Goal: Transaction & Acquisition: Purchase product/service

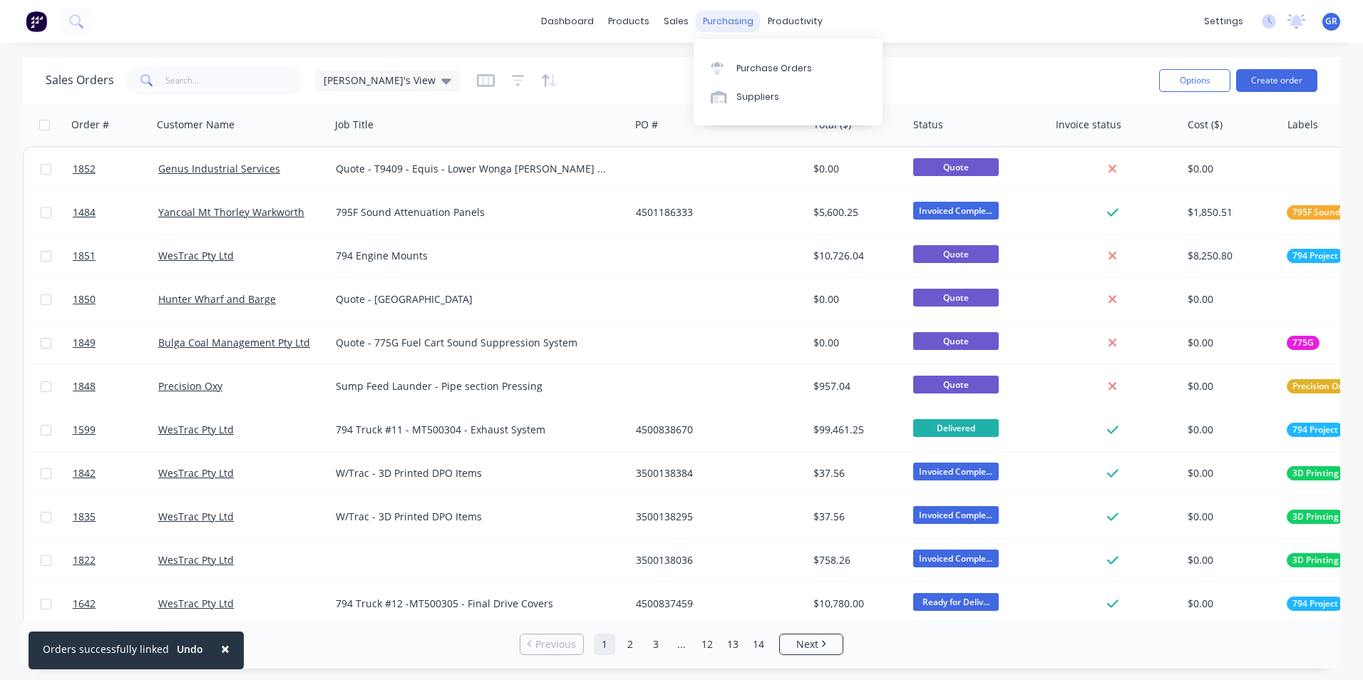
click at [723, 23] on div "purchasing" at bounding box center [728, 21] width 65 height 21
click at [764, 78] on link "Purchase Orders" at bounding box center [787, 67] width 189 height 29
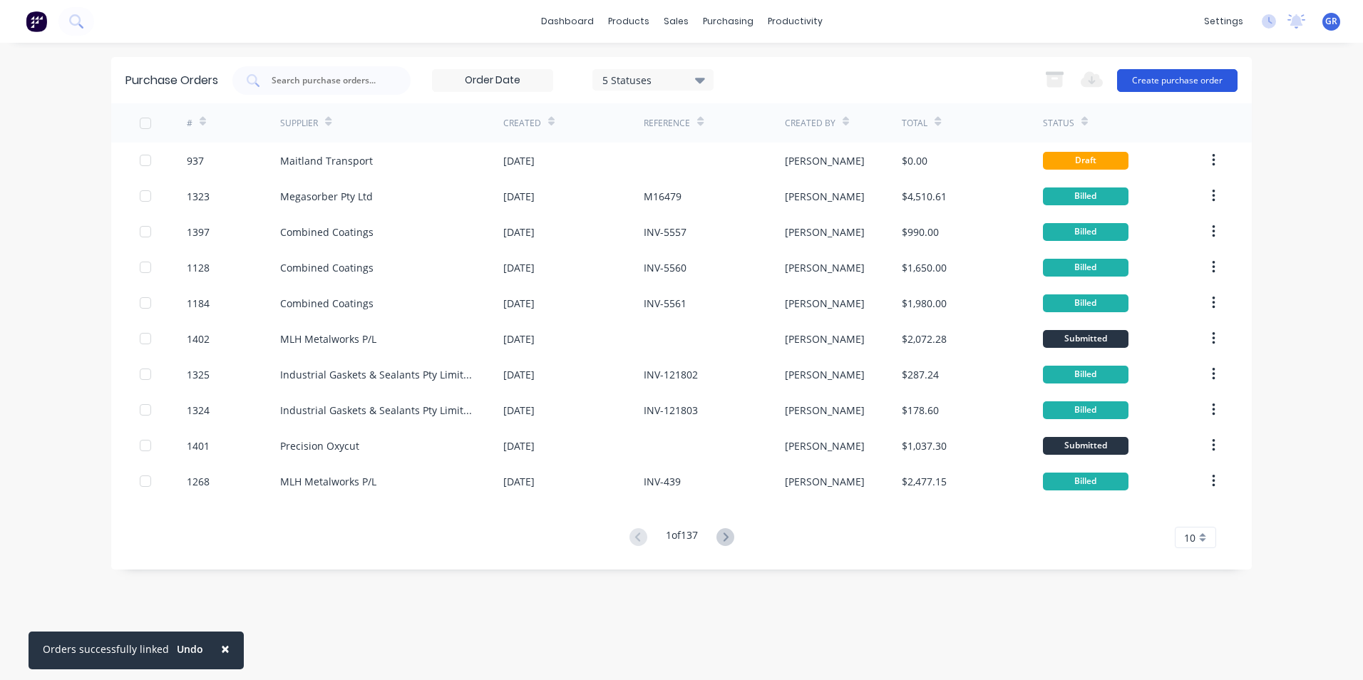
click at [1204, 81] on button "Create purchase order" at bounding box center [1177, 80] width 120 height 23
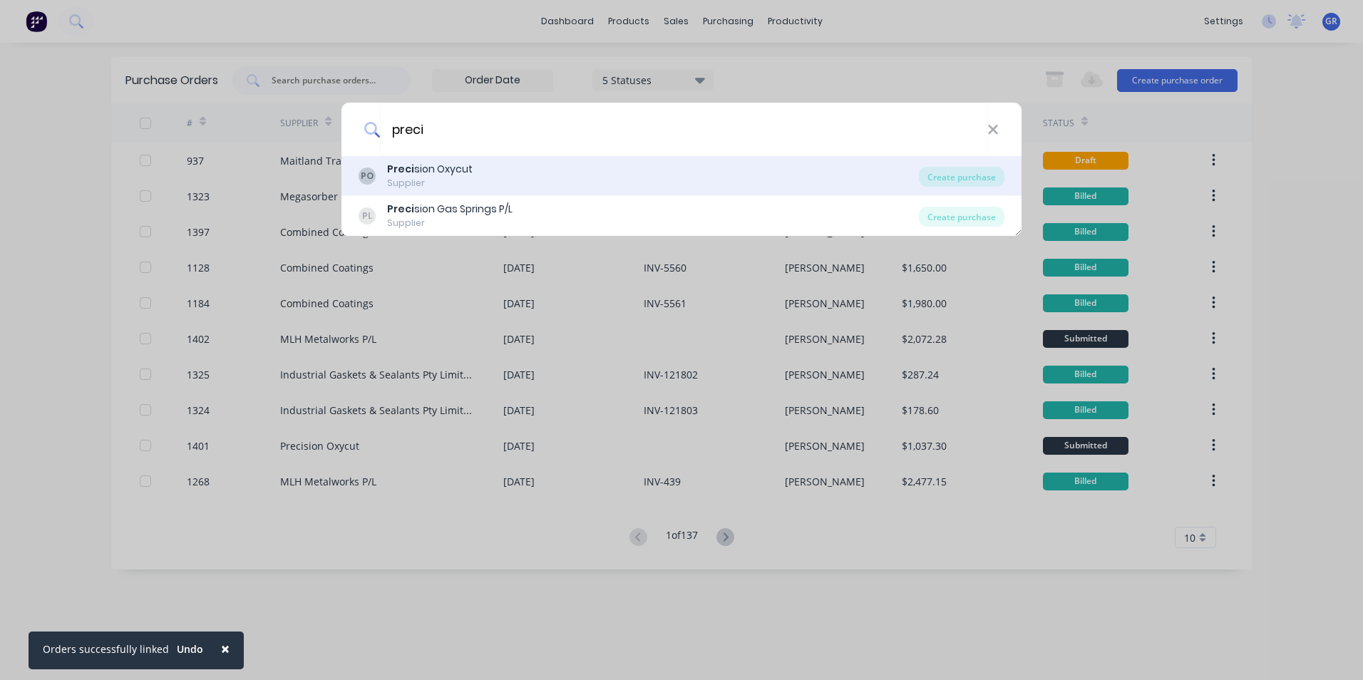
type input "preci"
click at [400, 172] on b "Preci" at bounding box center [400, 169] width 27 height 14
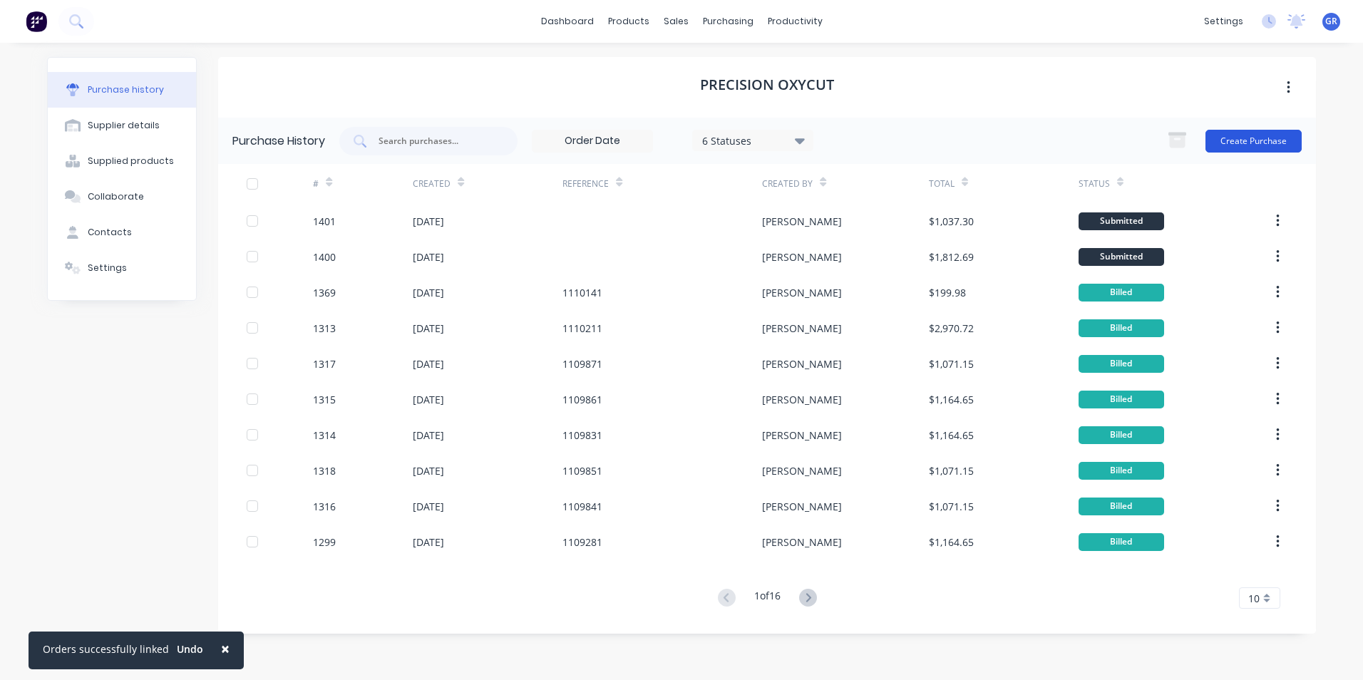
click at [1233, 140] on button "Create Purchase" at bounding box center [1253, 141] width 96 height 23
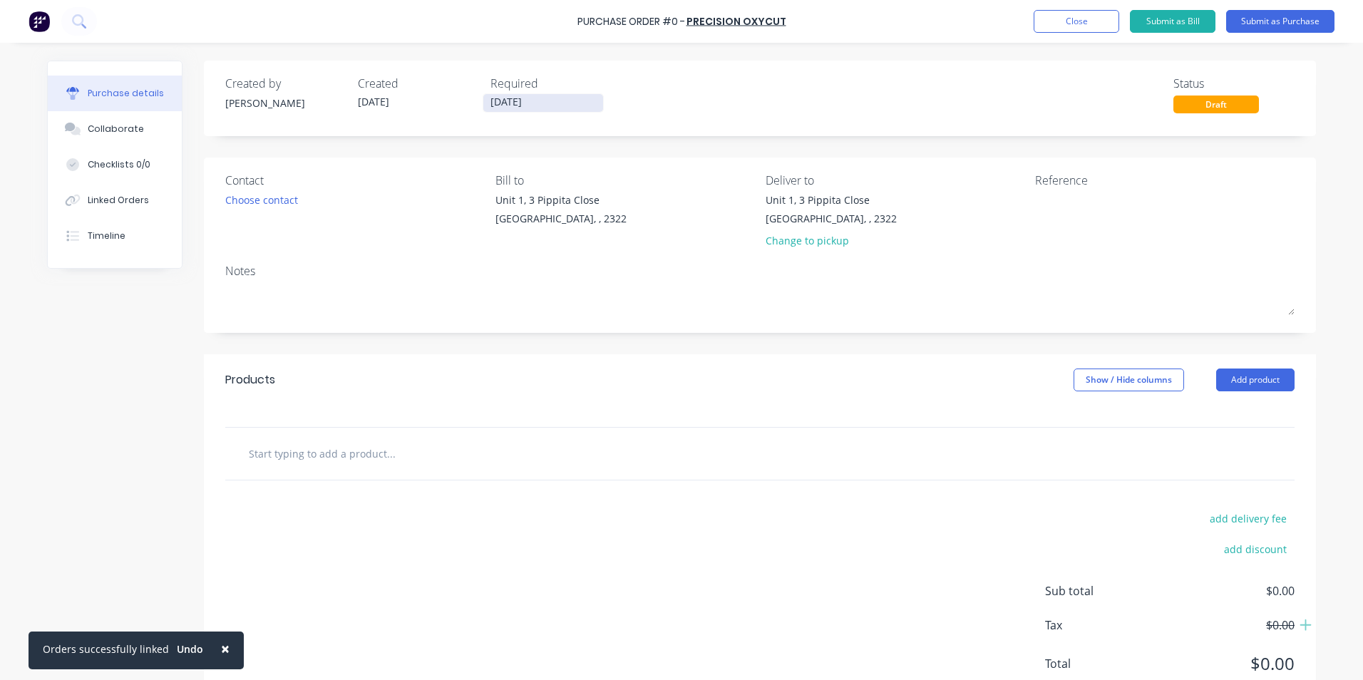
click at [539, 97] on input "[DATE]" at bounding box center [543, 103] width 120 height 18
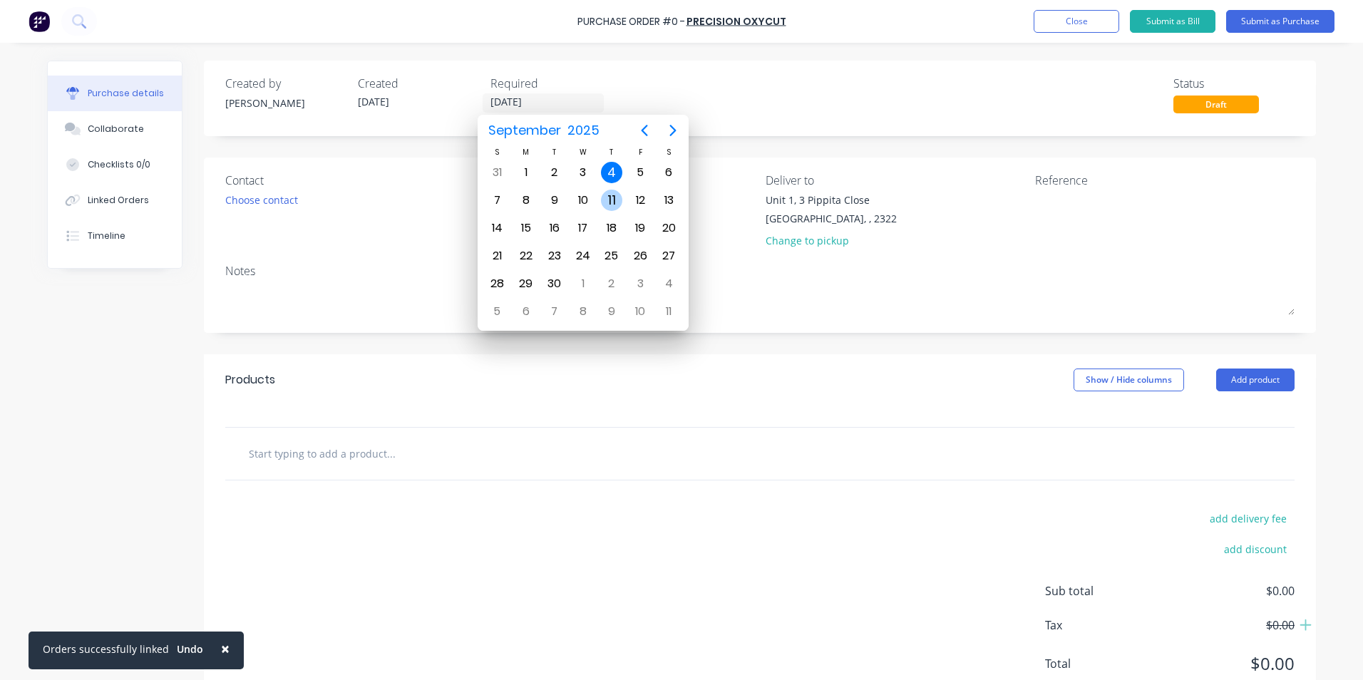
click at [612, 197] on div "11" at bounding box center [611, 200] width 21 height 21
type input "[DATE]"
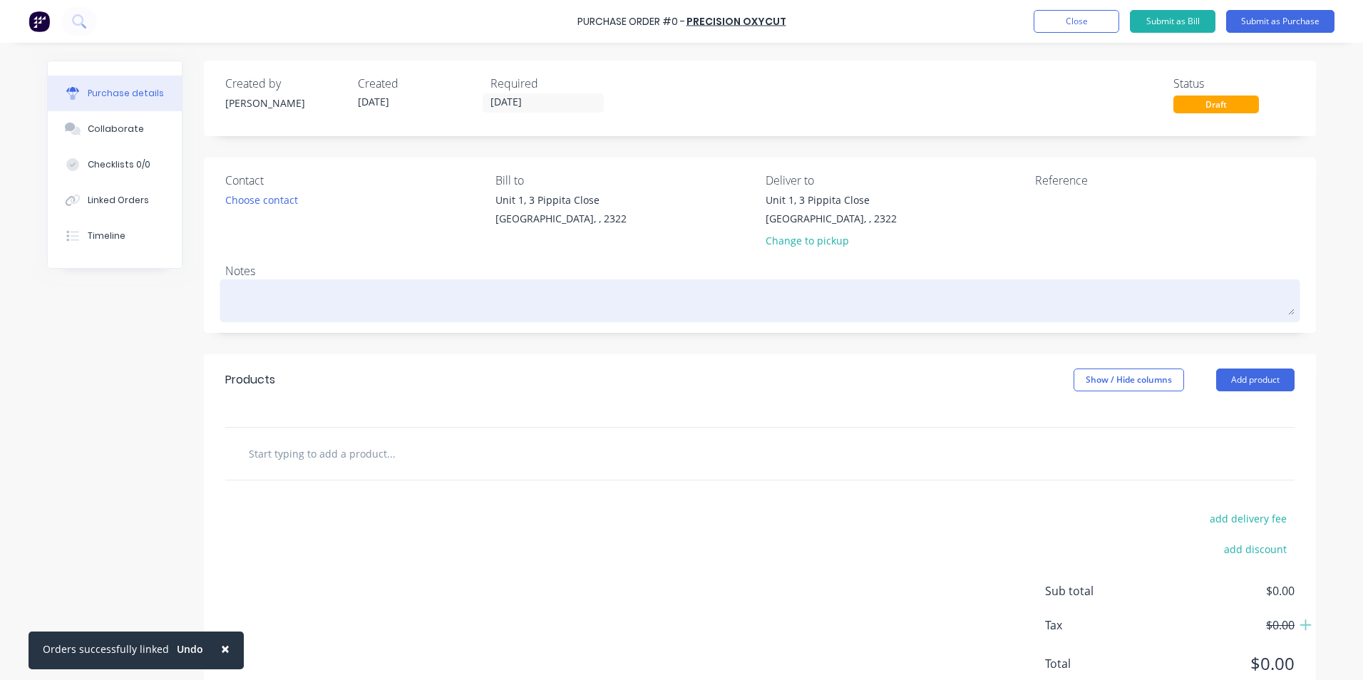
click at [293, 301] on textarea at bounding box center [759, 299] width 1069 height 32
type textarea "x"
type textarea "J"
type textarea "x"
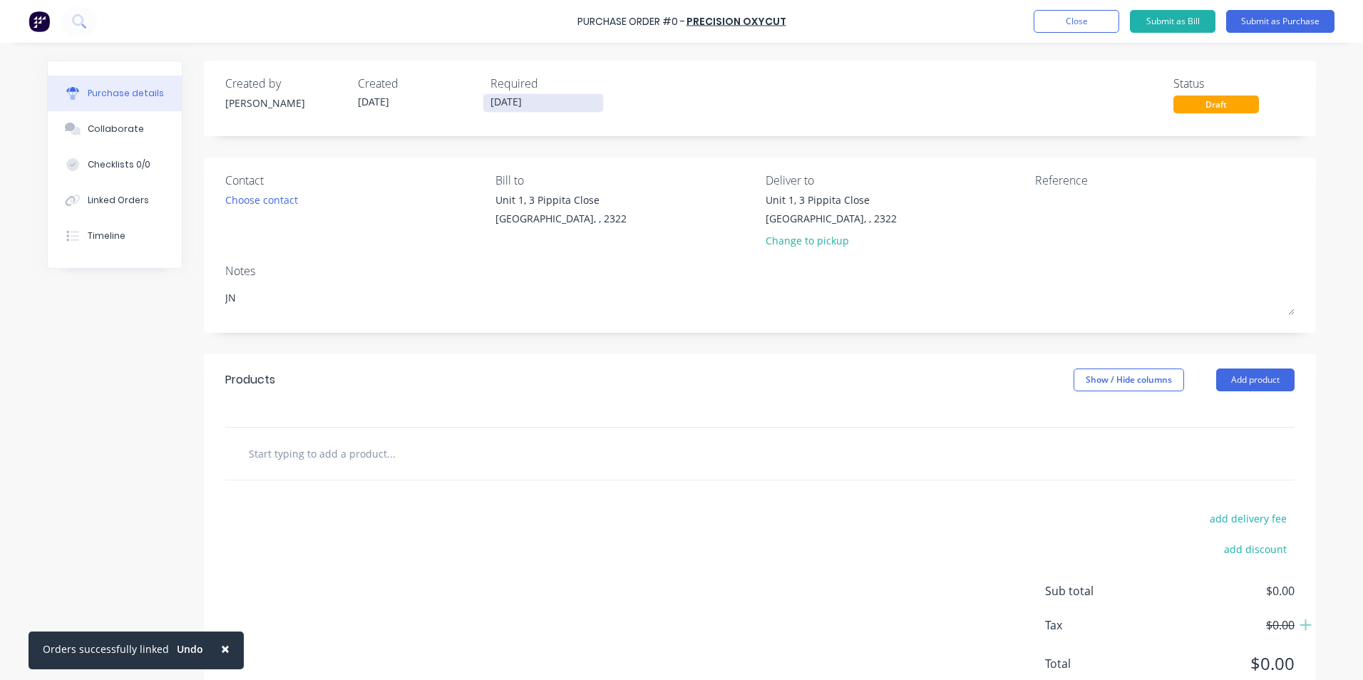
type textarea "JN"
type textarea "x"
type textarea "JN"
click at [529, 107] on input "[DATE]" at bounding box center [543, 103] width 120 height 18
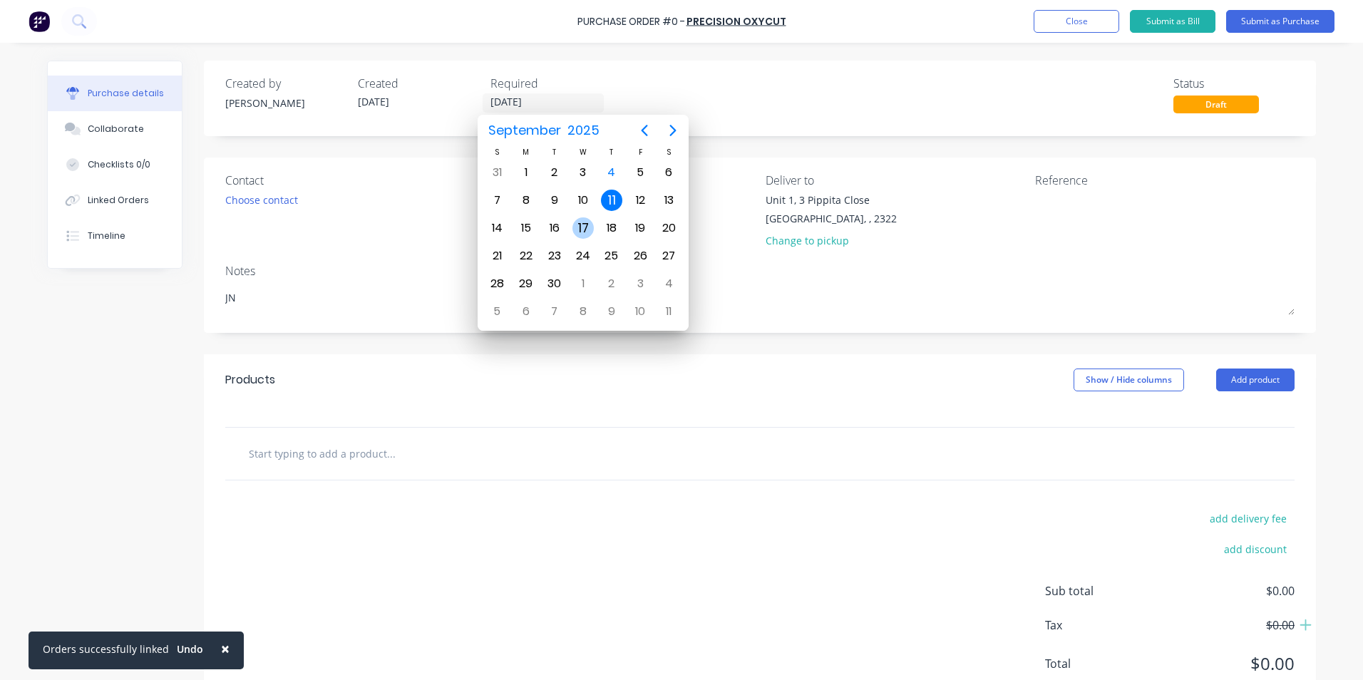
click at [584, 227] on div "17" at bounding box center [582, 227] width 21 height 21
type textarea "x"
type input "[DATE]"
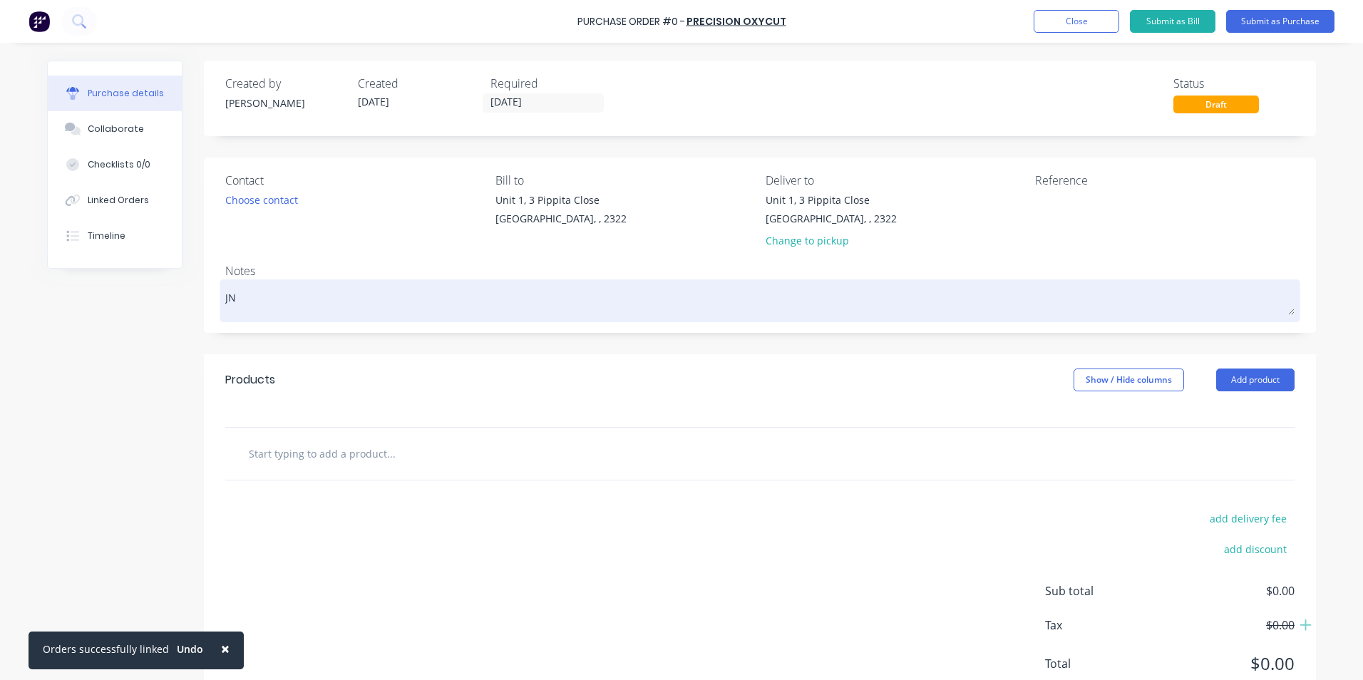
click at [247, 301] on textarea "JN" at bounding box center [759, 299] width 1069 height 32
type textarea "x"
type textarea "JN1"
type textarea "x"
type textarea "JN16"
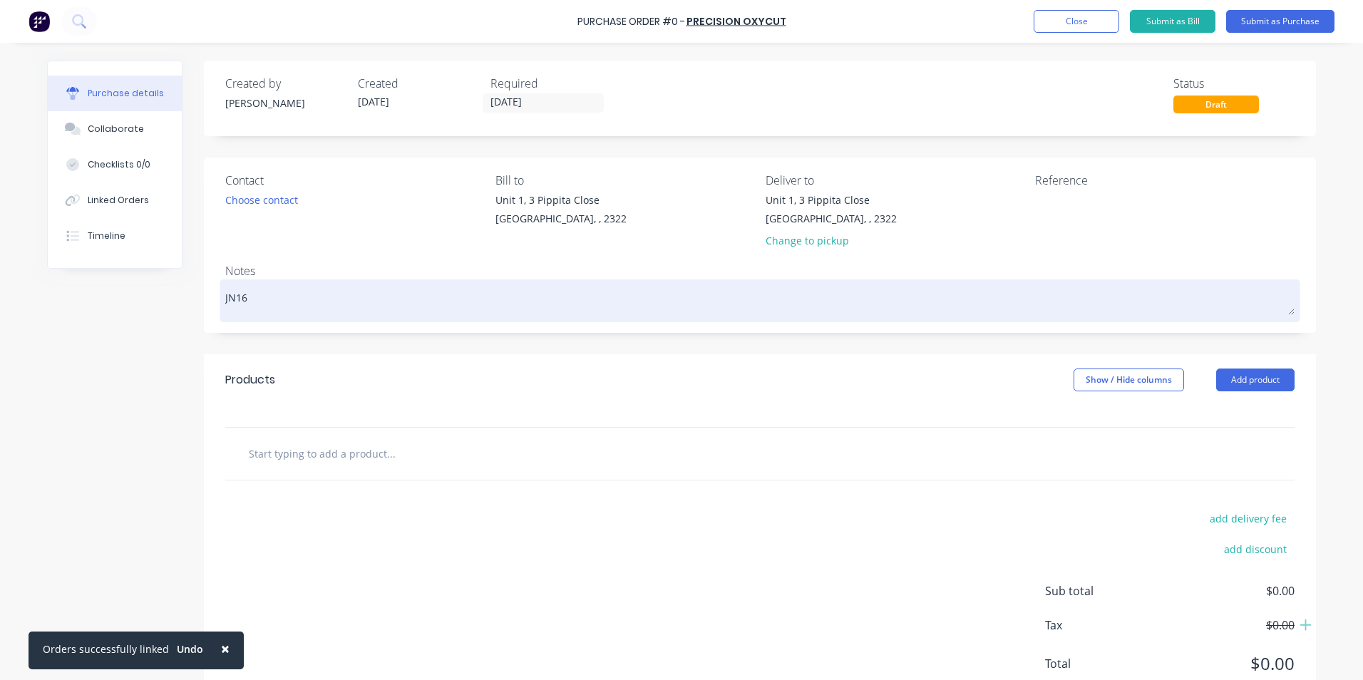
type textarea "x"
type textarea "JN165"
type textarea "x"
type textarea "JN1650"
type textarea "x"
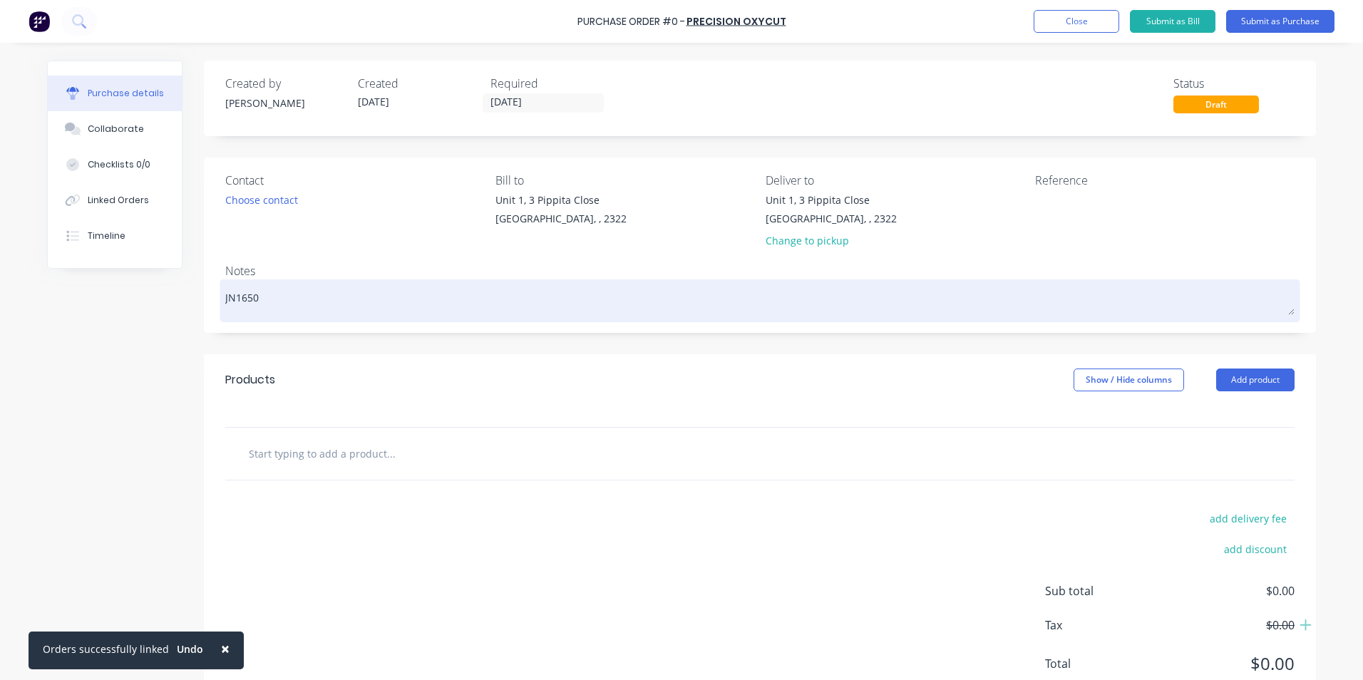
type textarea "JN1650"
type textarea "x"
type textarea "JN1650 -"
type textarea "x"
type textarea "JN1650 -"
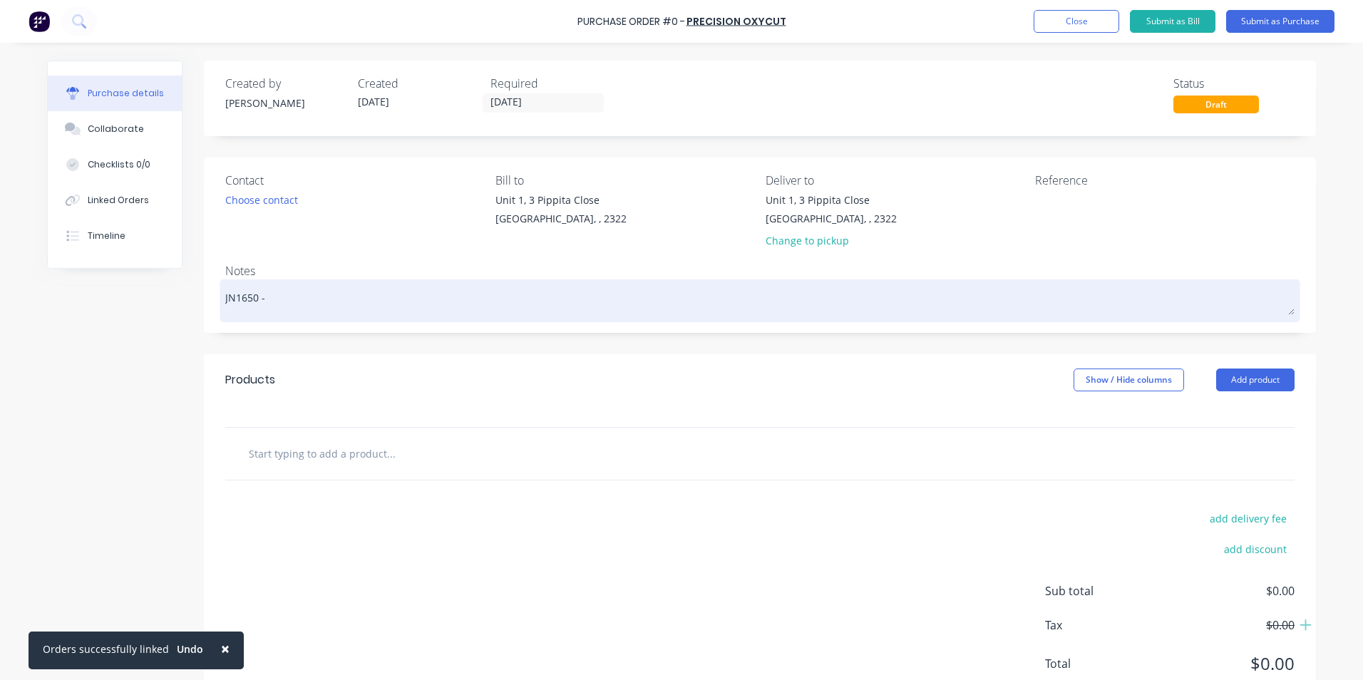
type textarea "x"
type textarea "JN1650 - 7"
type textarea "x"
type textarea "JN1650 - 79"
type textarea "x"
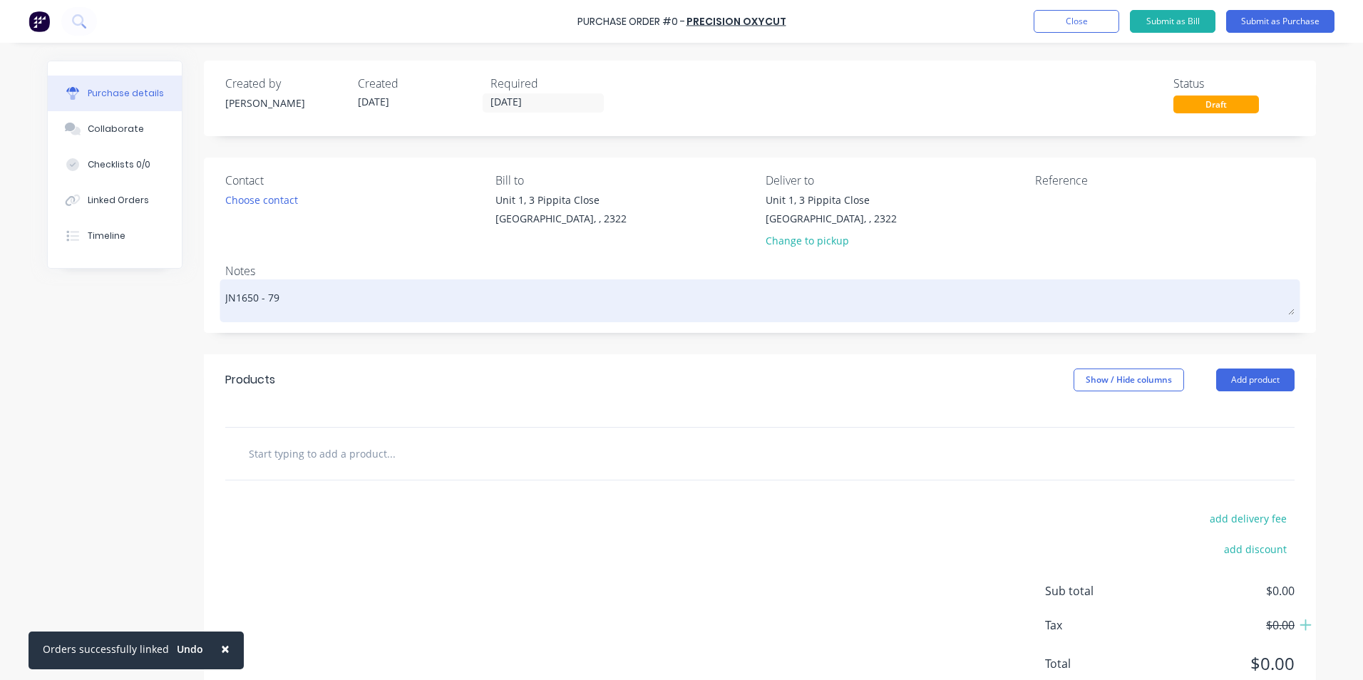
type textarea "JN1650 - 794"
type textarea "x"
type textarea "JN1650 - 794"
type textarea "x"
type textarea "JN1650 - 794 A"
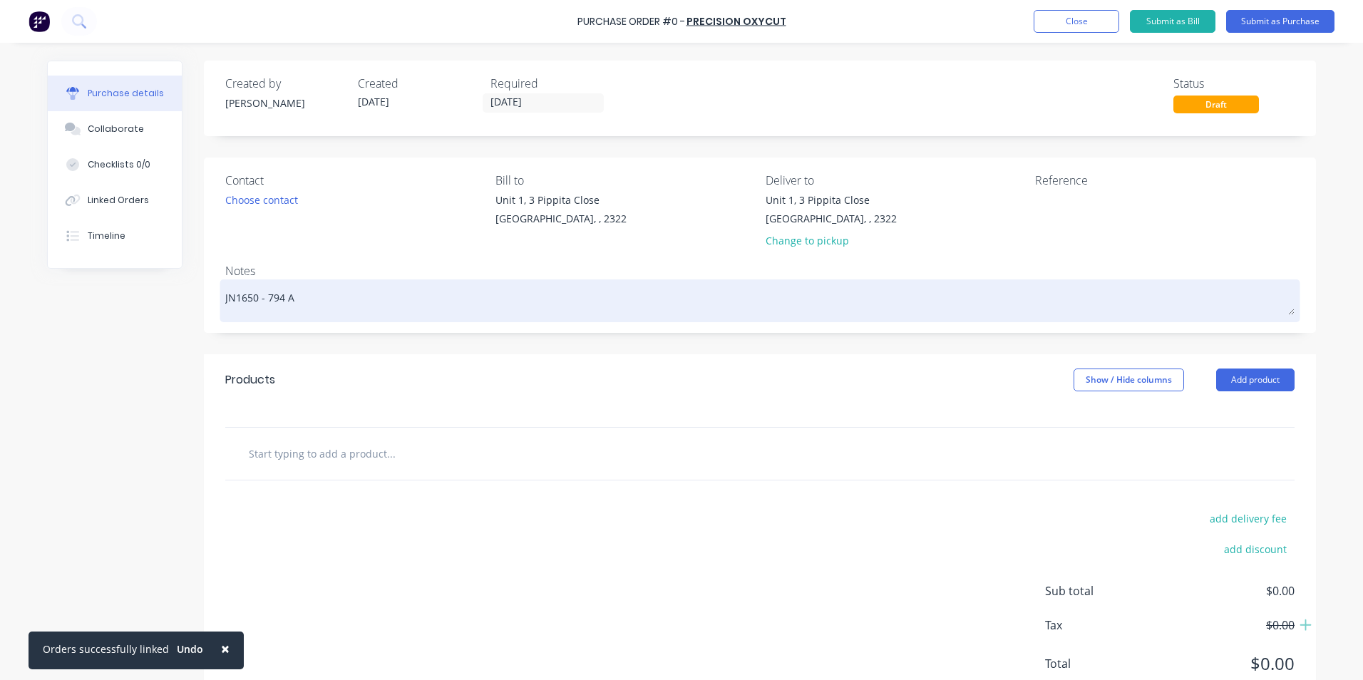
type textarea "x"
type textarea "JN1650 - 794 Ac"
type textarea "x"
type textarea "JN1650 - 794 Acc"
type textarea "x"
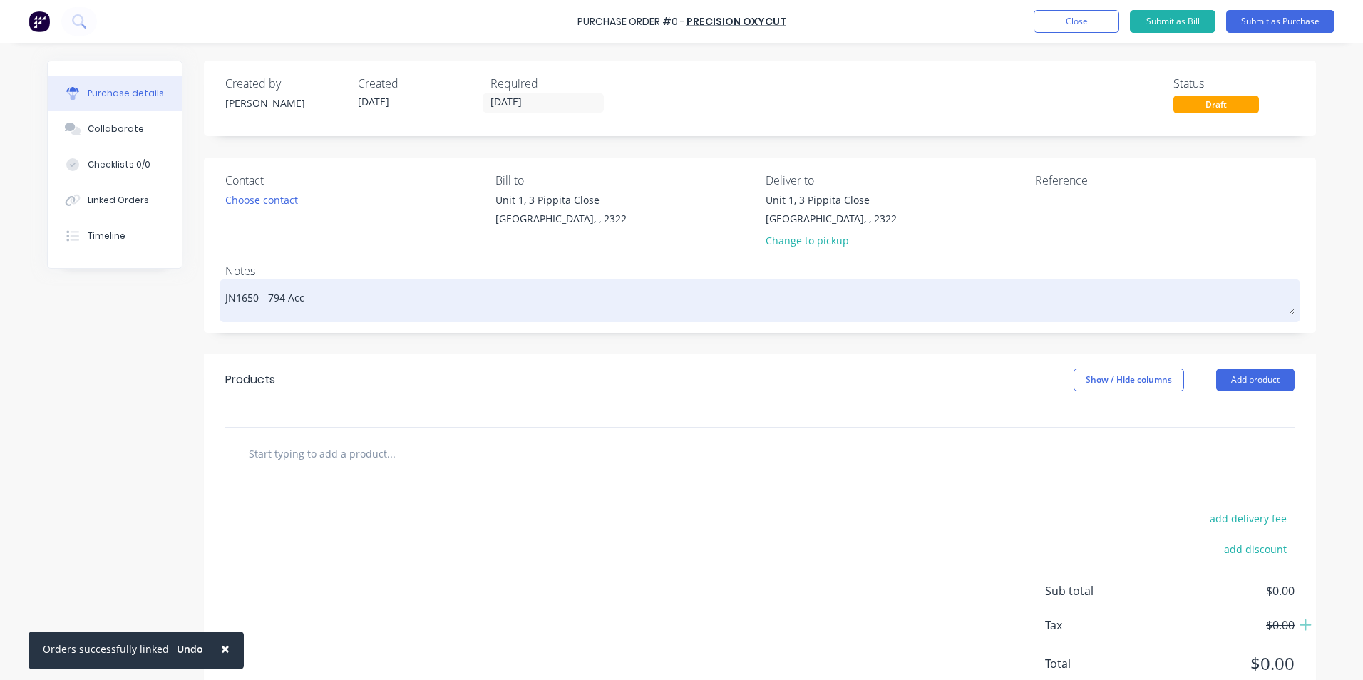
type textarea "JN1650 - 794 Acce"
type textarea "x"
type textarea "JN1650 - 794 Acces"
type textarea "x"
type textarea "JN1650 - 794 Access"
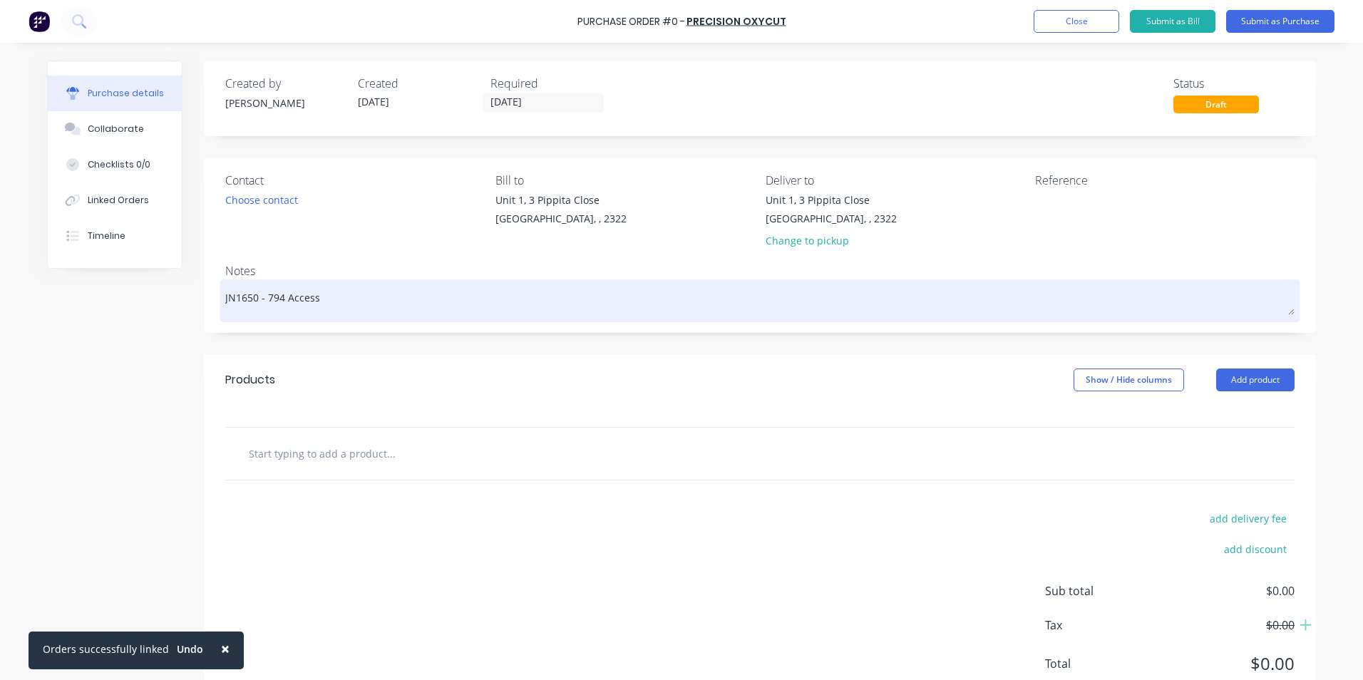
type textarea "x"
type textarea "JN1650 - 794 Access"
type textarea "x"
type textarea "JN1650 - 794 Access P"
type textarea "x"
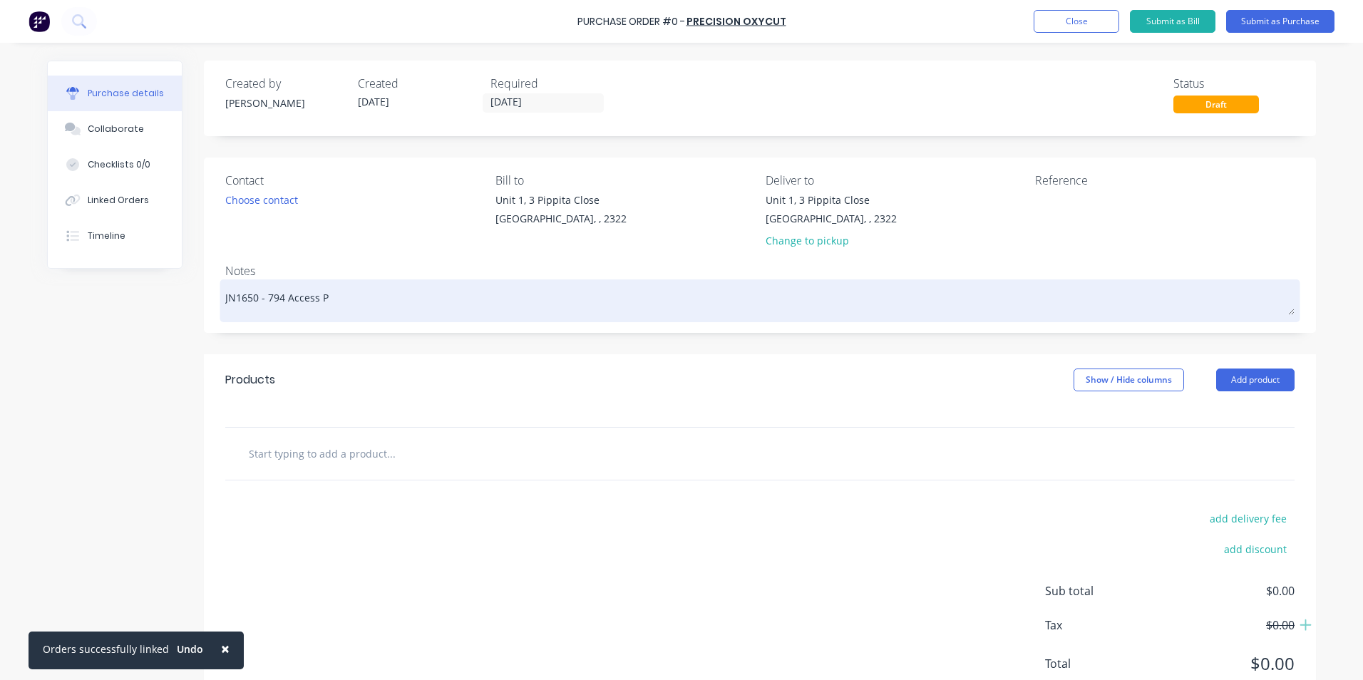
type textarea "JN1650 - 794 Access Pl"
type textarea "x"
type textarea "JN1650 - 794 Access Pla"
type textarea "x"
type textarea "JN1650 - 794 Access Plat"
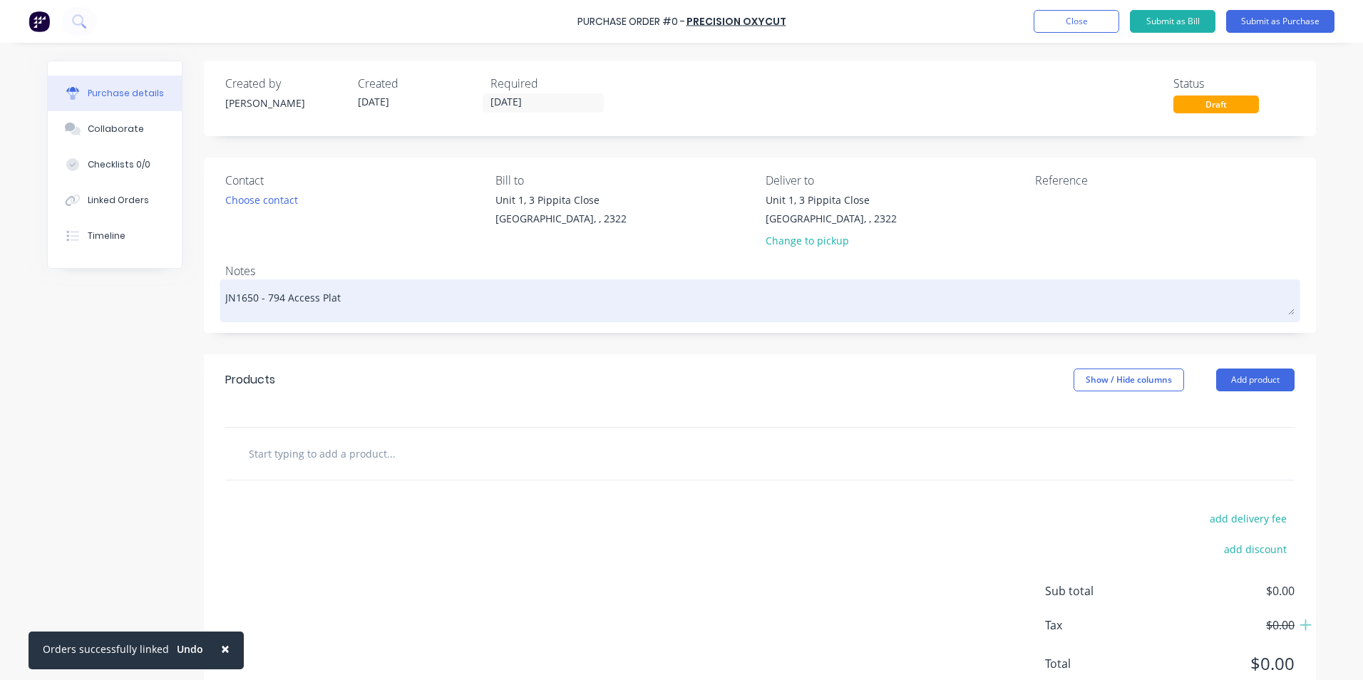
type textarea "x"
type textarea "JN1650 - 794 Access Platf"
type textarea "x"
type textarea "JN1650 - 794 Access Platfo"
type textarea "x"
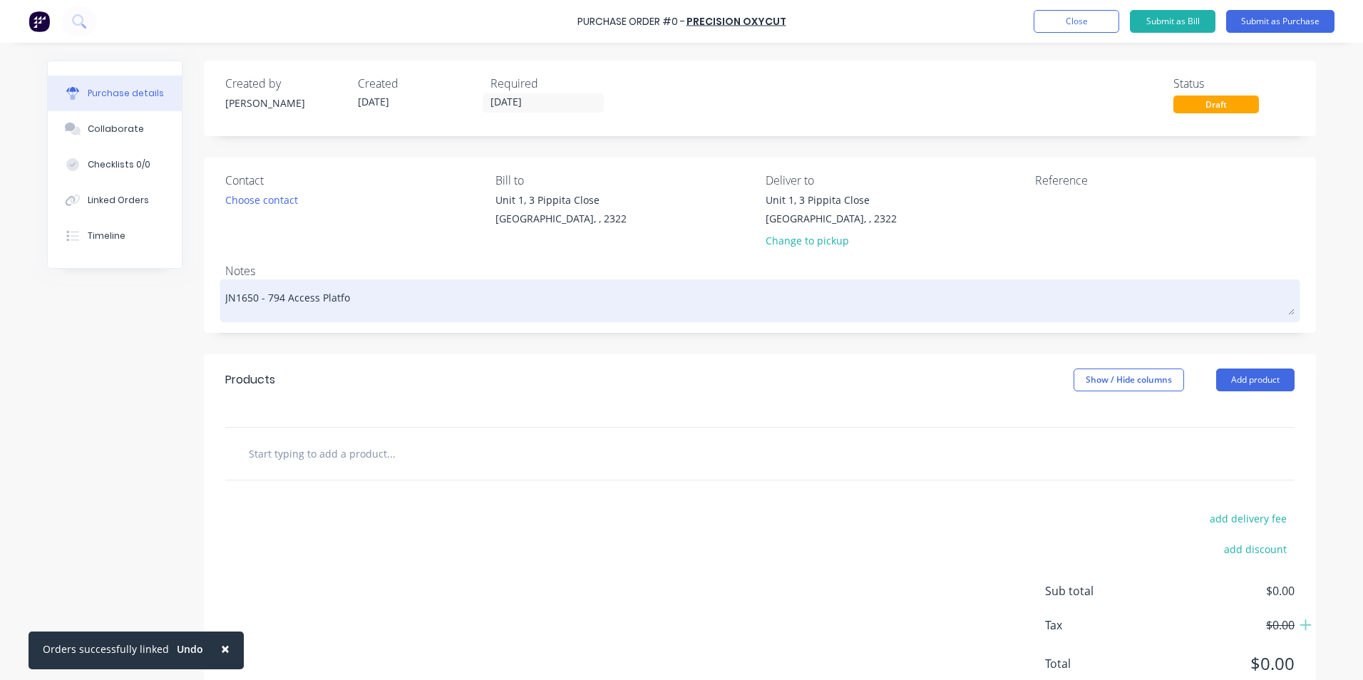
type textarea "JN1650 - 794 Access Platfor"
type textarea "x"
type textarea "JN1650 - 794 Access Platform"
type textarea "x"
type textarea "JN1650 - 794 Access Platforms"
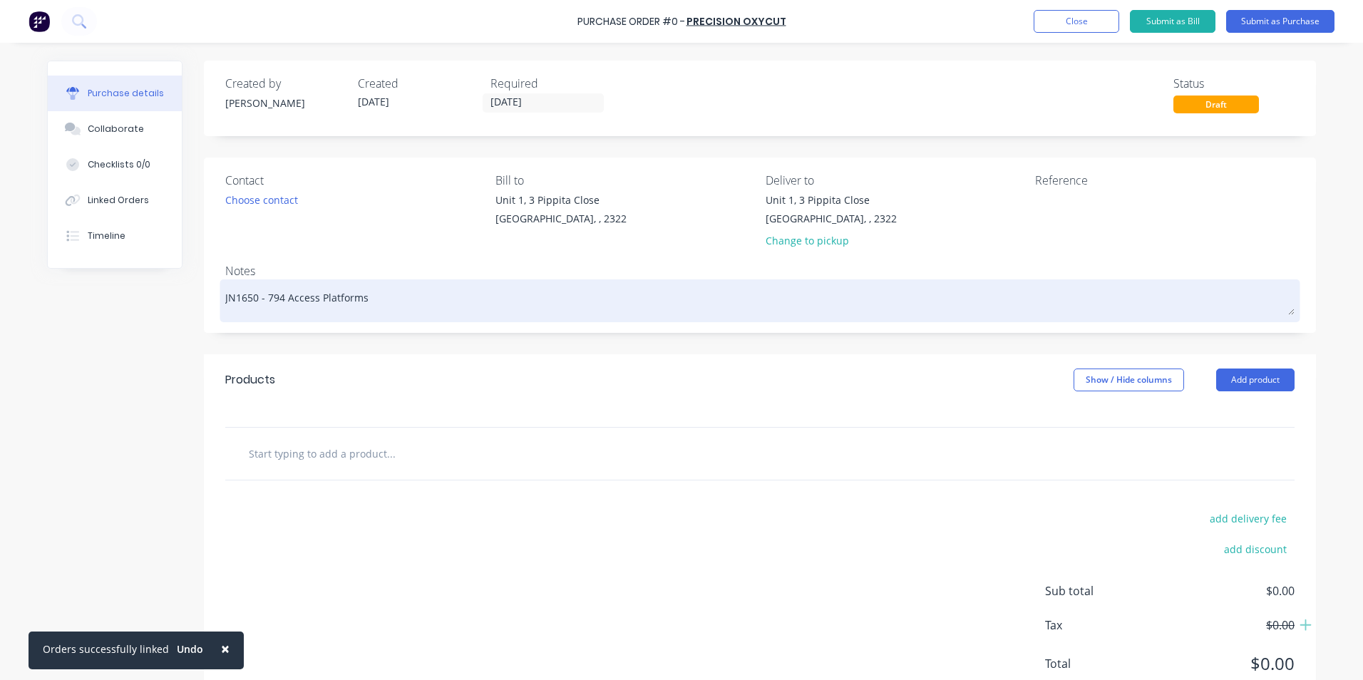
type textarea "x"
type textarea "JN1650 - 794 Access Platforms"
type textarea "x"
type textarea "JN1650 - 794 Access Platforms -"
type textarea "x"
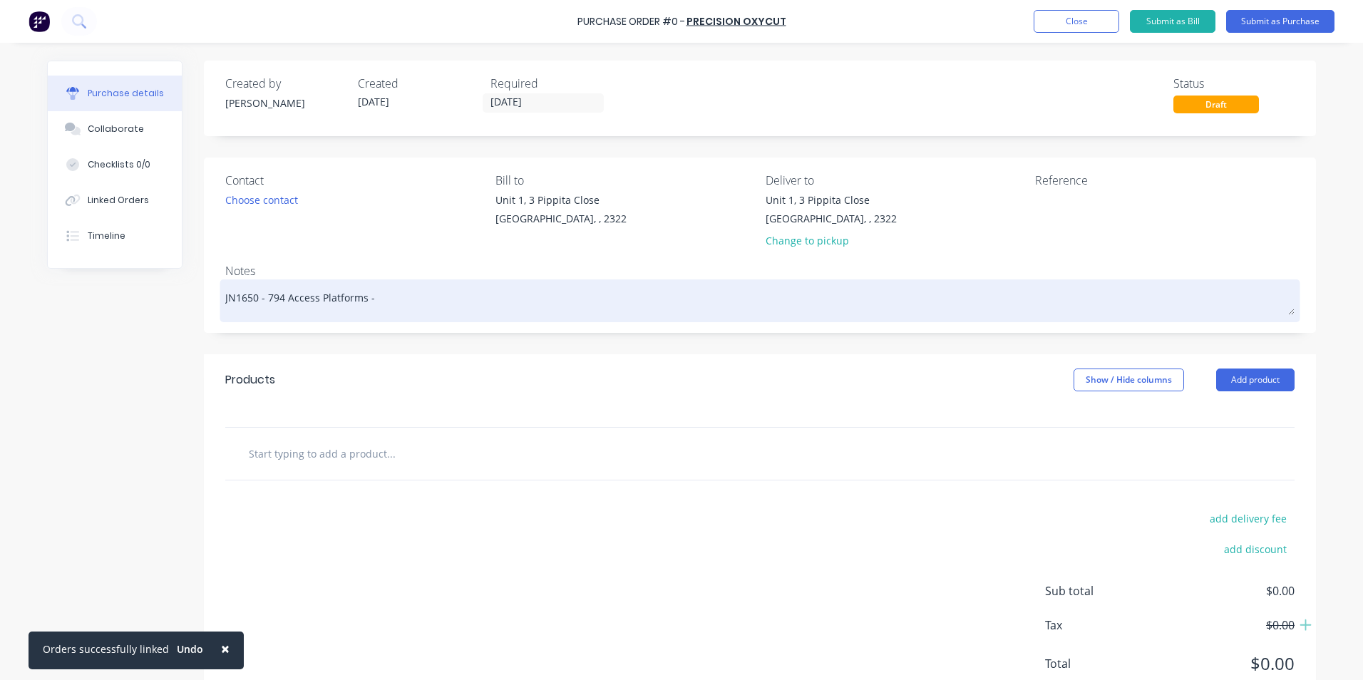
type textarea "JN1650 - 794 Access Platforms -"
type textarea "x"
type textarea "JN1650 - 794 Access Platforms - T"
type textarea "x"
type textarea "JN1650 - 794 Access Platforms - Tr"
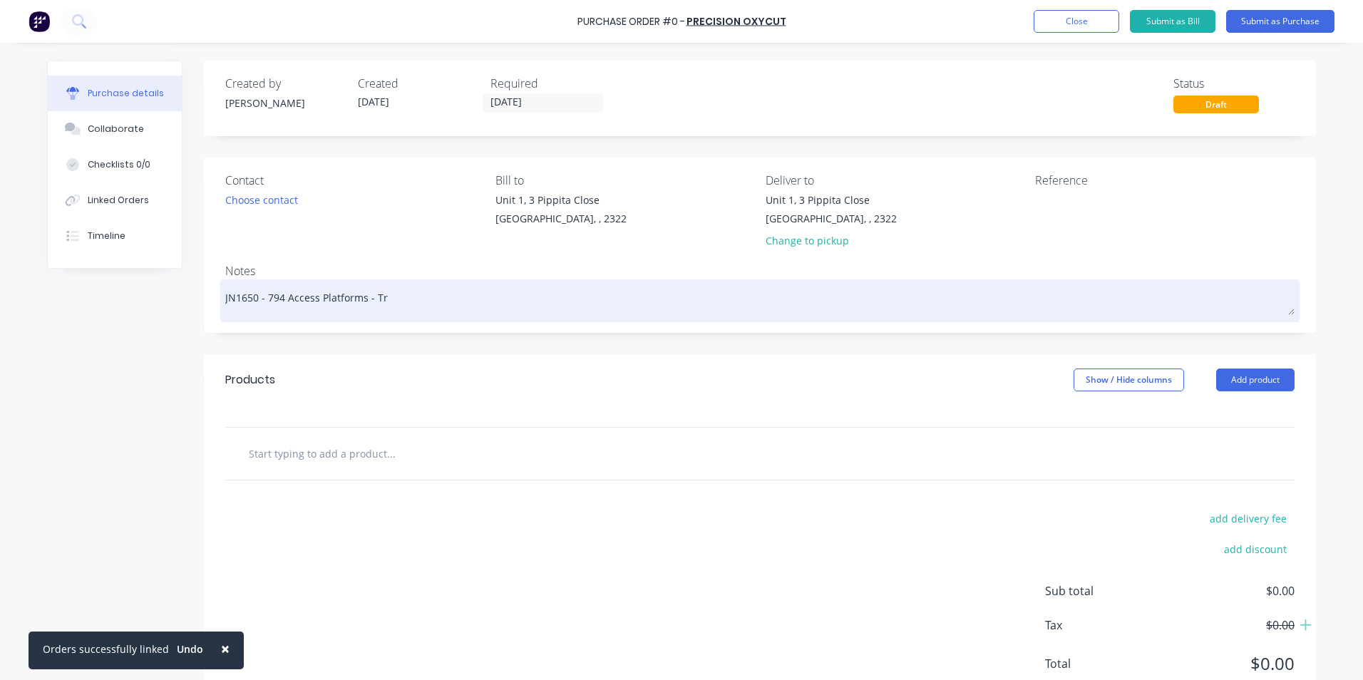
type textarea "x"
type textarea "JN1650 - 794 Access Platforms - Tru"
type textarea "x"
type textarea "JN1650 - 794 Access Platforms - Truc"
type textarea "x"
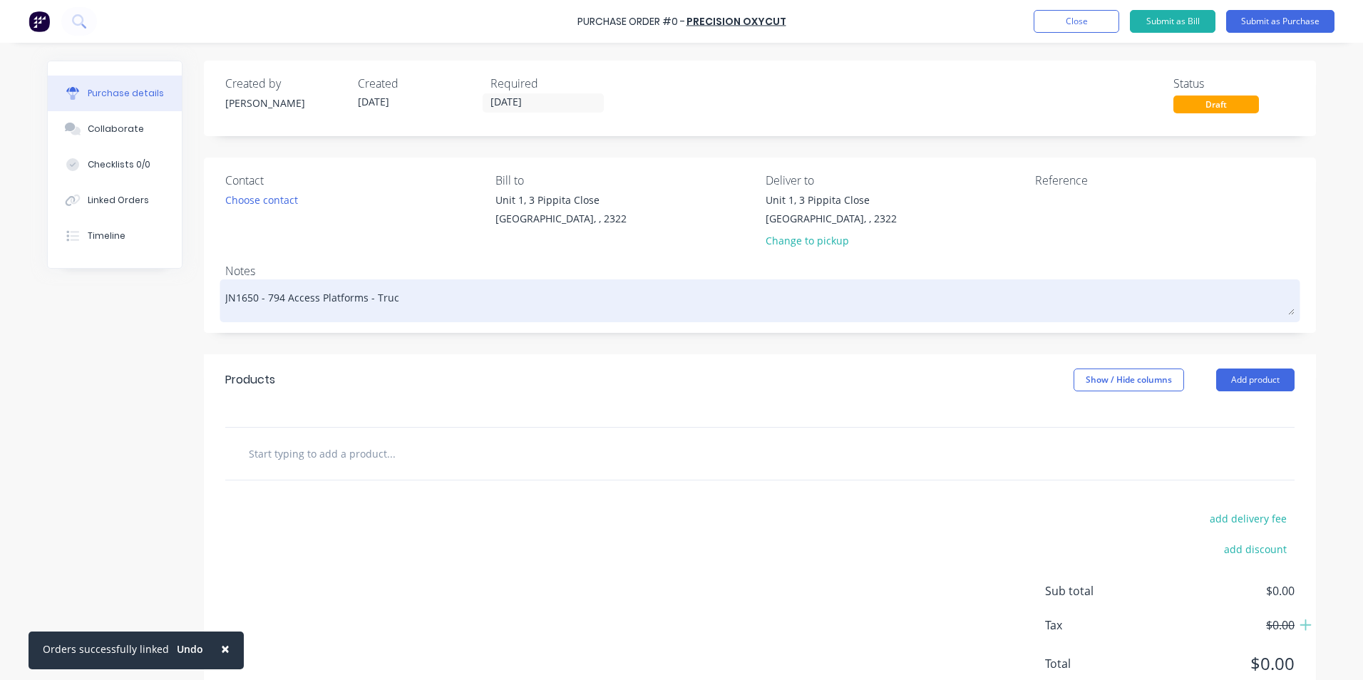
type textarea "JN1650 - 794 Access Platforms - Truck"
type textarea "x"
type textarea "JN1650 - 794 Access Platforms - Truck"
type textarea "x"
type textarea "JN1650 - 794 Access Platforms - Truck #"
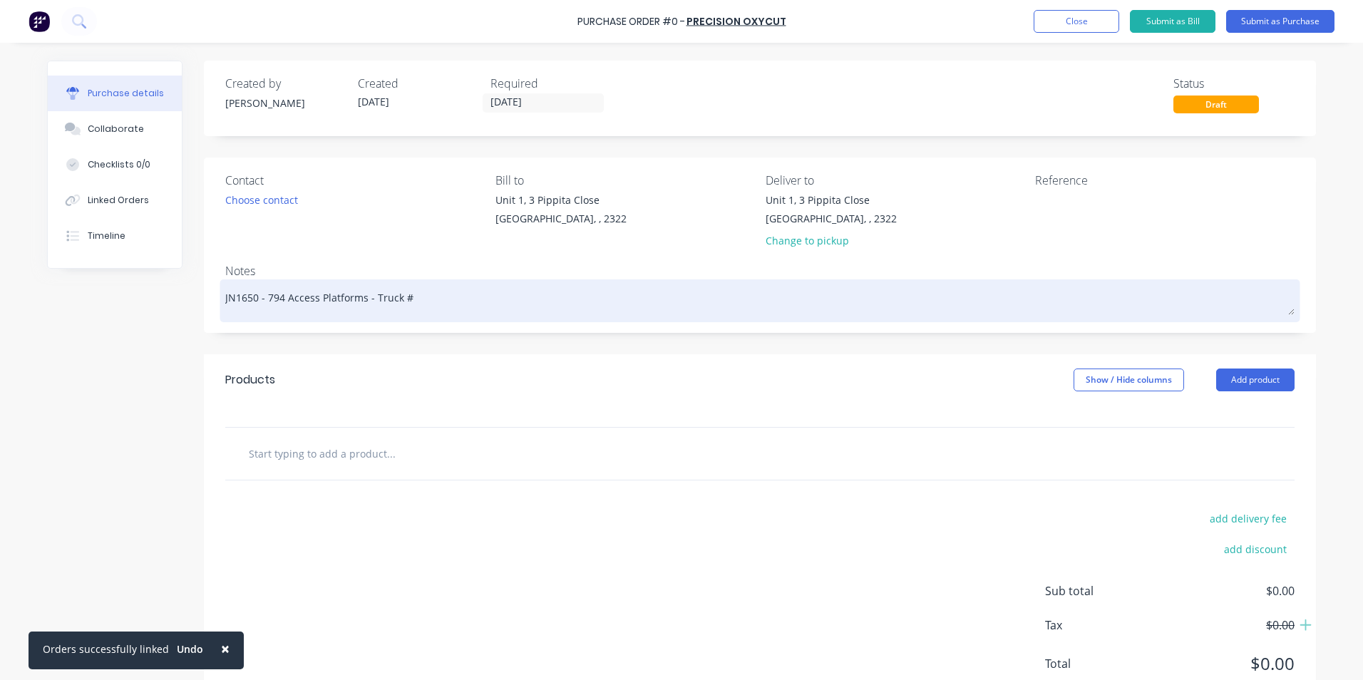
type textarea "x"
type textarea "JN1650 - 794 Access Platforms - Truck #1"
type textarea "x"
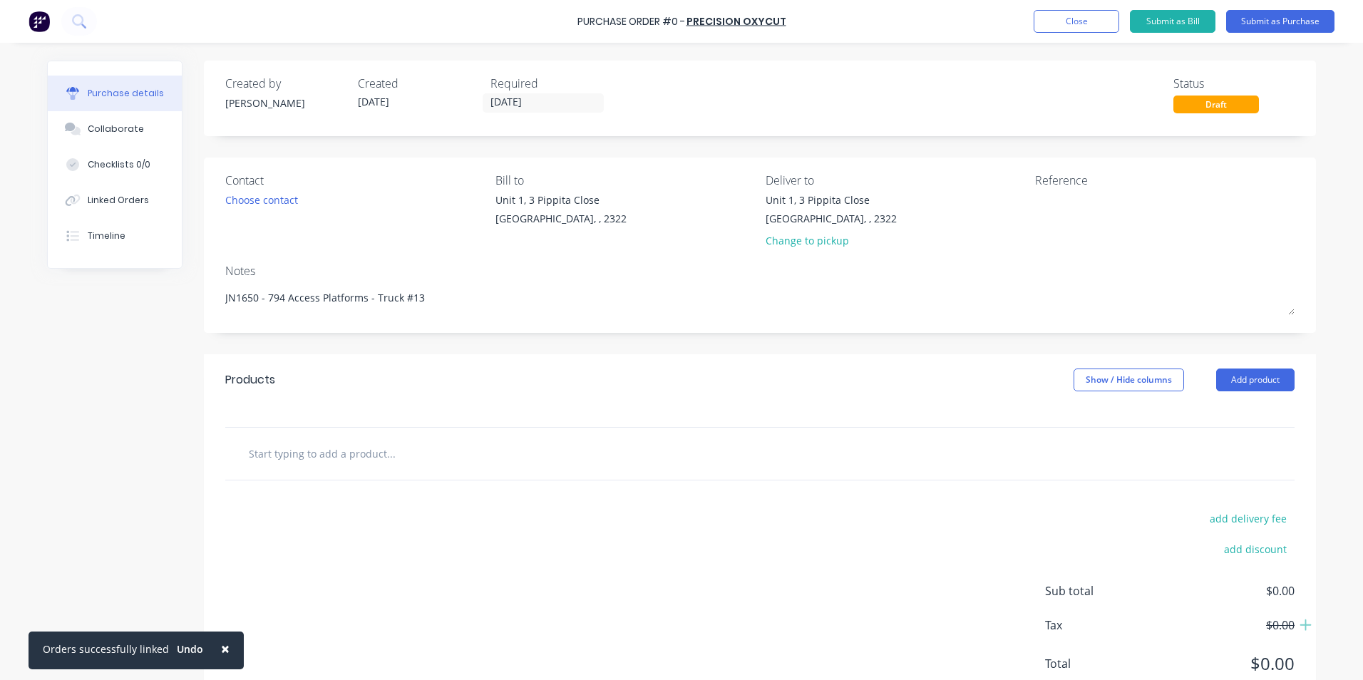
type textarea "JN1650 - 794 Access Platforms - Truck #13"
type textarea "x"
type textarea "JN1650 - 794 Access Platforms - Truck #13"
click at [309, 460] on input "text" at bounding box center [390, 453] width 285 height 29
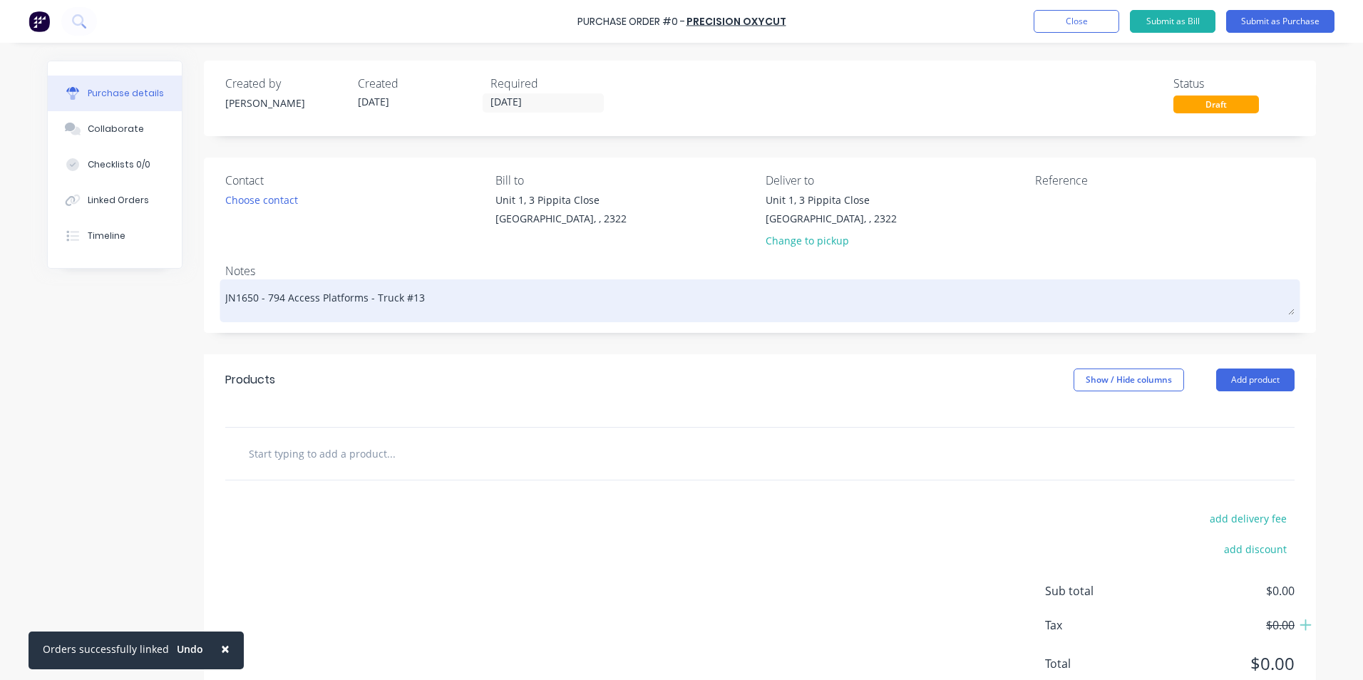
drag, startPoint x: 360, startPoint y: 298, endPoint x: 264, endPoint y: 296, distance: 96.2
click at [264, 296] on textarea "JN1650 - 794 Access Platforms - Truck #13" at bounding box center [759, 299] width 1069 height 32
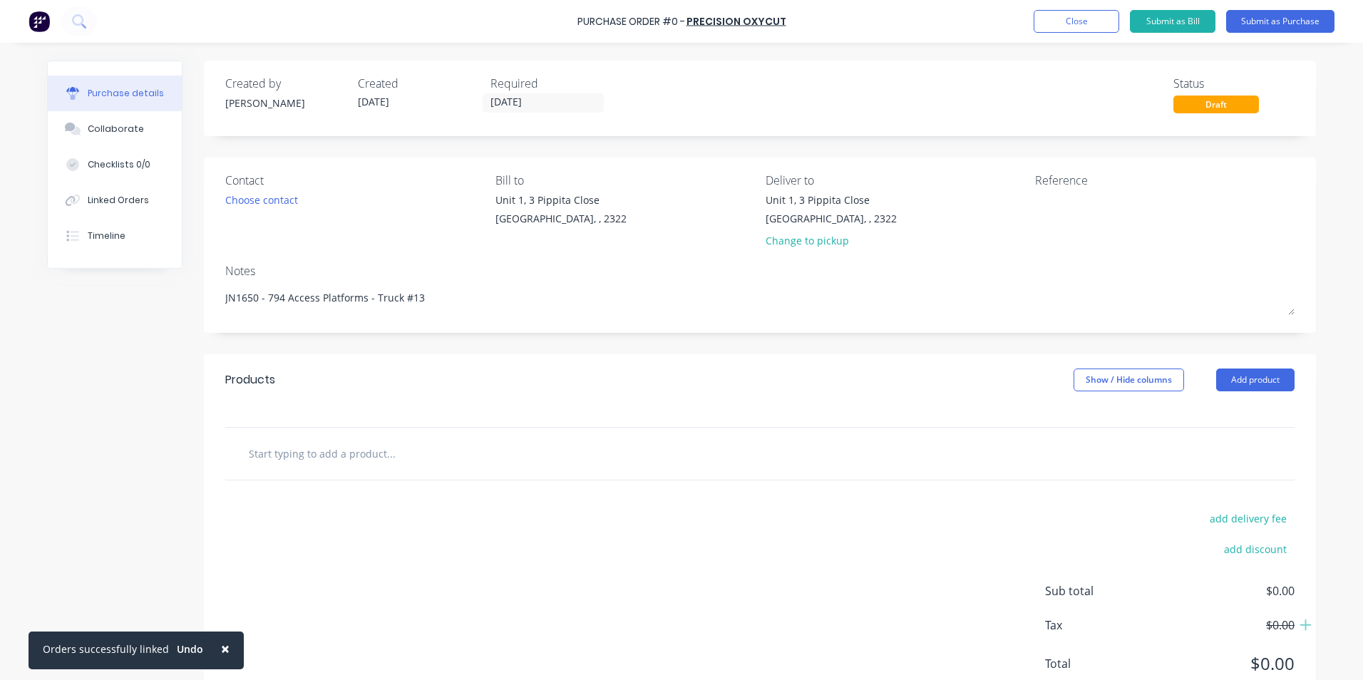
click at [308, 450] on input "text" at bounding box center [390, 453] width 285 height 29
type textarea "x"
type input "S"
type textarea "x"
type input "Su"
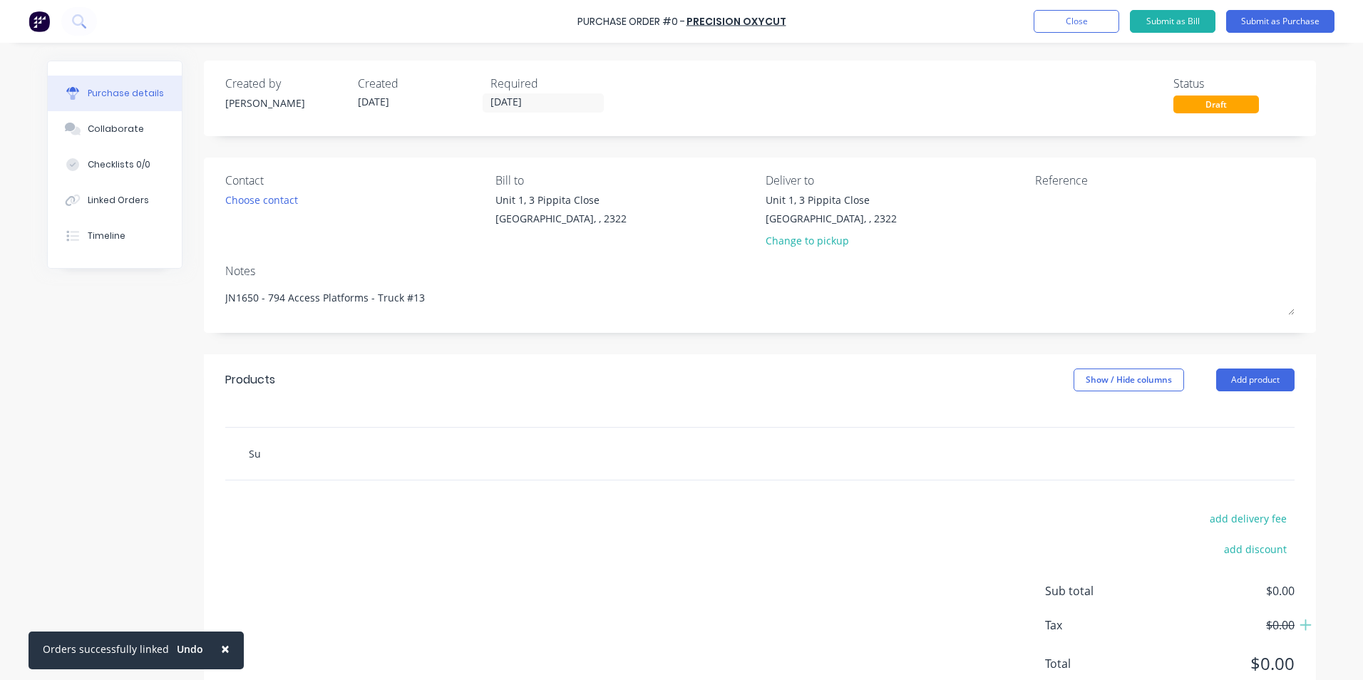
type textarea "x"
type input "Sup"
type textarea "x"
type input "Supp"
type textarea "x"
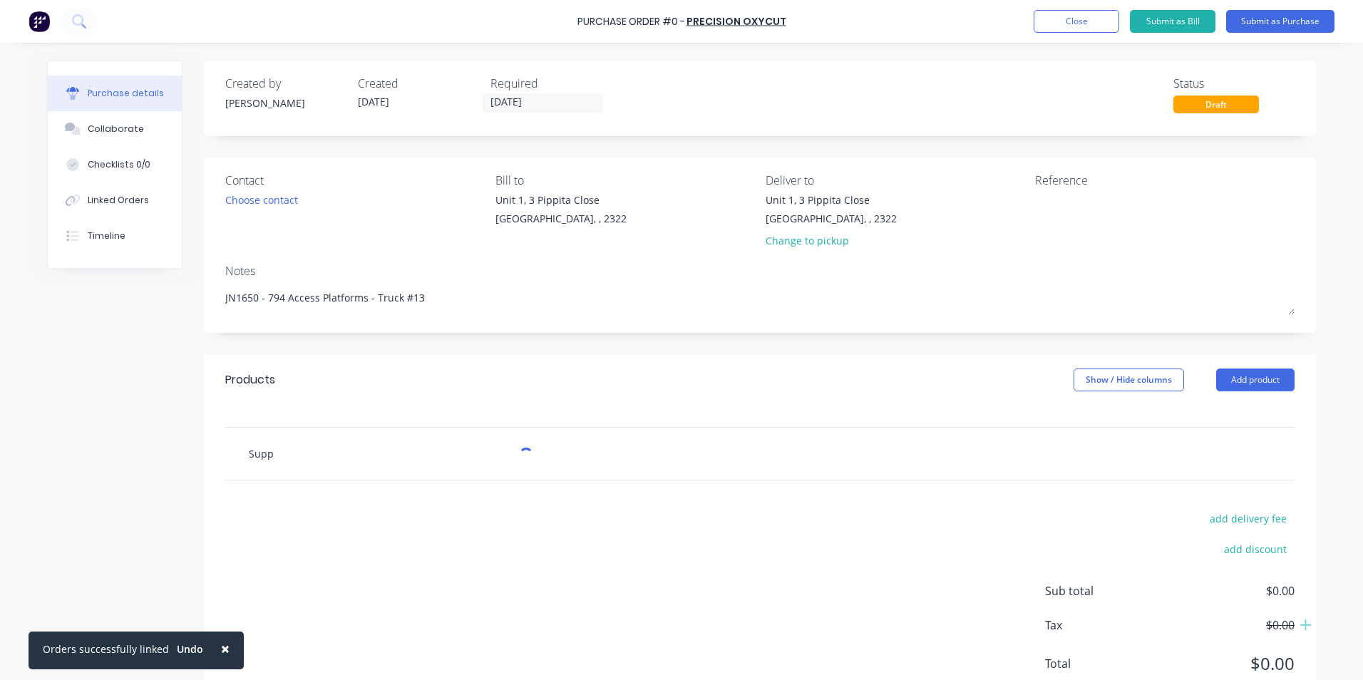
type input "Suppl"
type textarea "x"
type input "Supply"
type textarea "x"
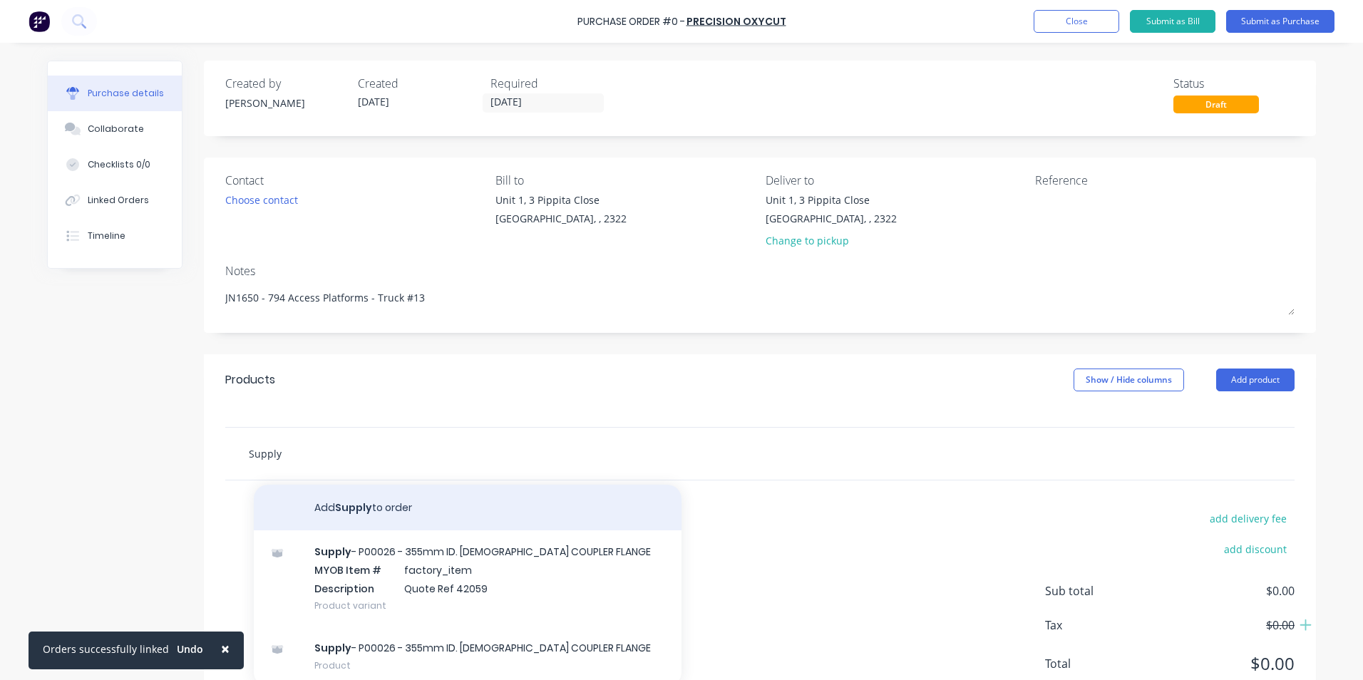
type input "Supply"
click at [353, 503] on button "Add Supply to order" at bounding box center [468, 508] width 428 height 46
type textarea "x"
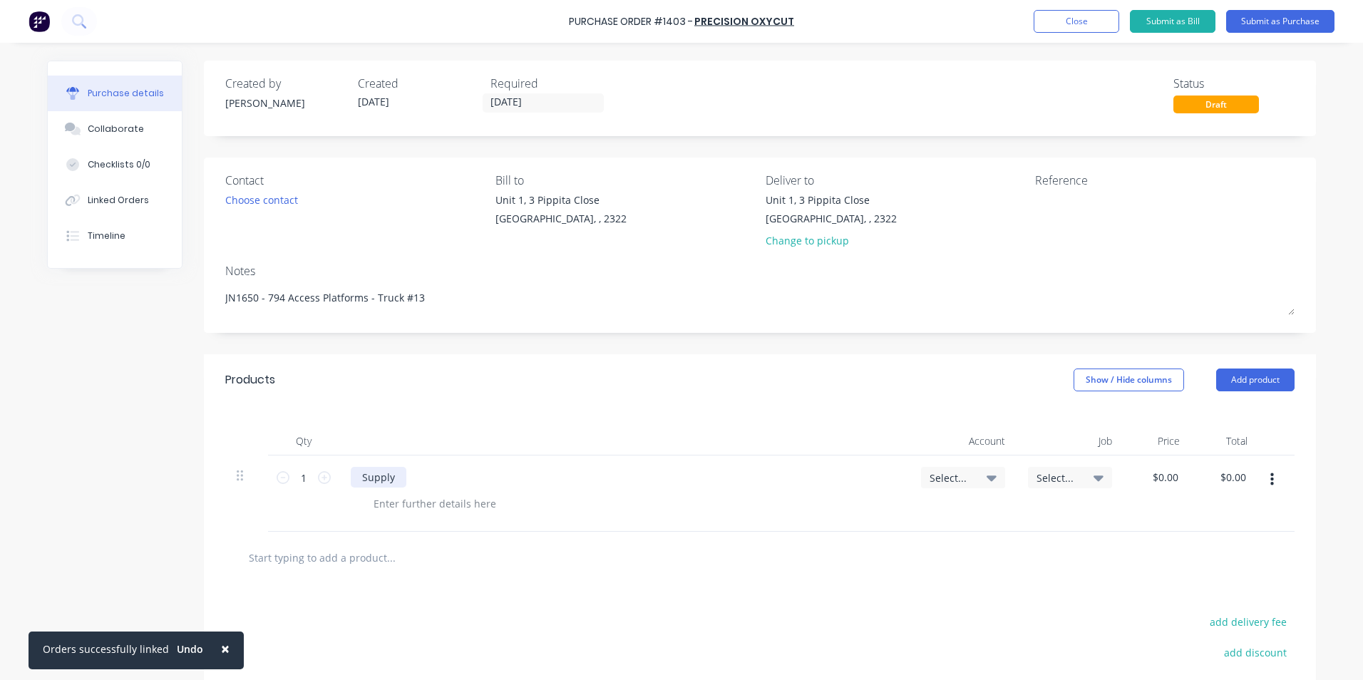
type textarea "x"
drag, startPoint x: 389, startPoint y: 477, endPoint x: 398, endPoint y: 474, distance: 9.0
click at [390, 476] on div "Supply" at bounding box center [379, 477] width 56 height 21
click at [396, 477] on div "Supply 794 Access Platforms" at bounding box center [430, 477] width 159 height 21
drag, startPoint x: 390, startPoint y: 477, endPoint x: 430, endPoint y: 489, distance: 41.7
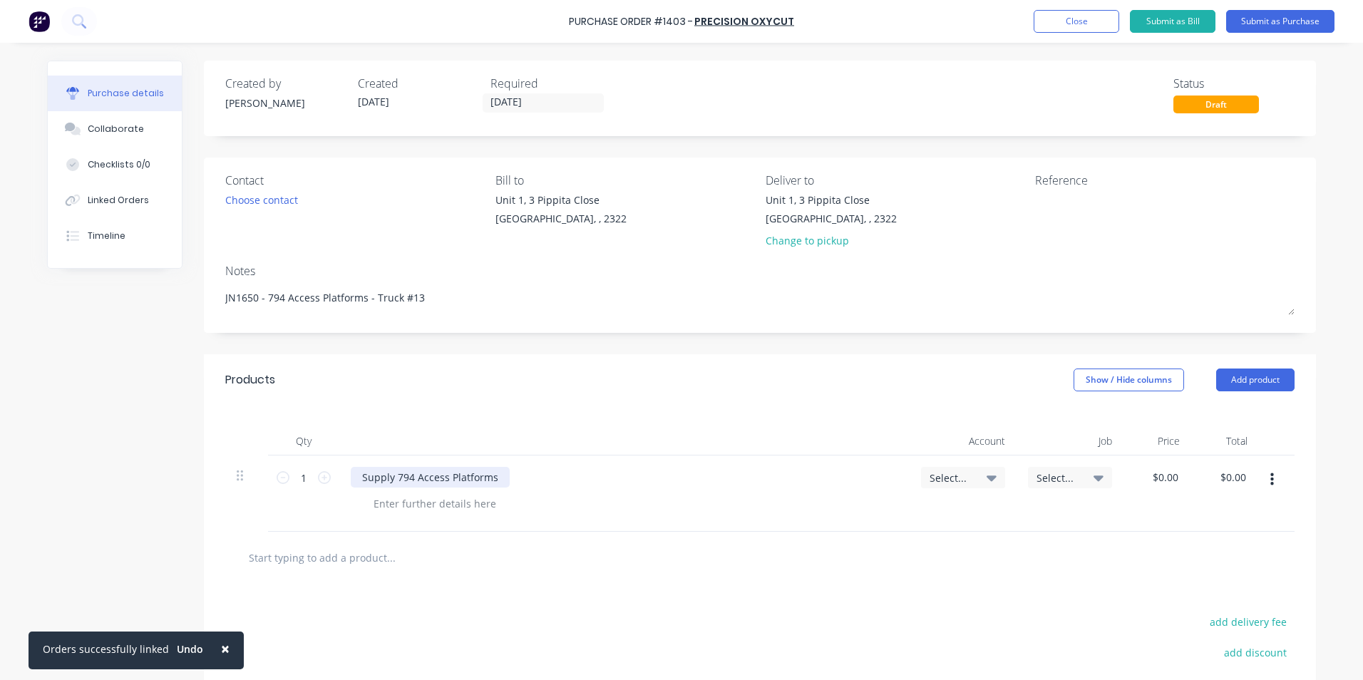
click at [391, 477] on div "Supply 794 Access Platforms" at bounding box center [430, 477] width 159 height 21
click at [497, 479] on div "Supply - 794 Access Platforms" at bounding box center [433, 477] width 165 height 21
click at [609, 479] on div "Supply - 794 Access Platforms Platework as per quote" at bounding box center [490, 477] width 278 height 21
click at [950, 475] on span "Select..." at bounding box center [950, 477] width 43 height 15
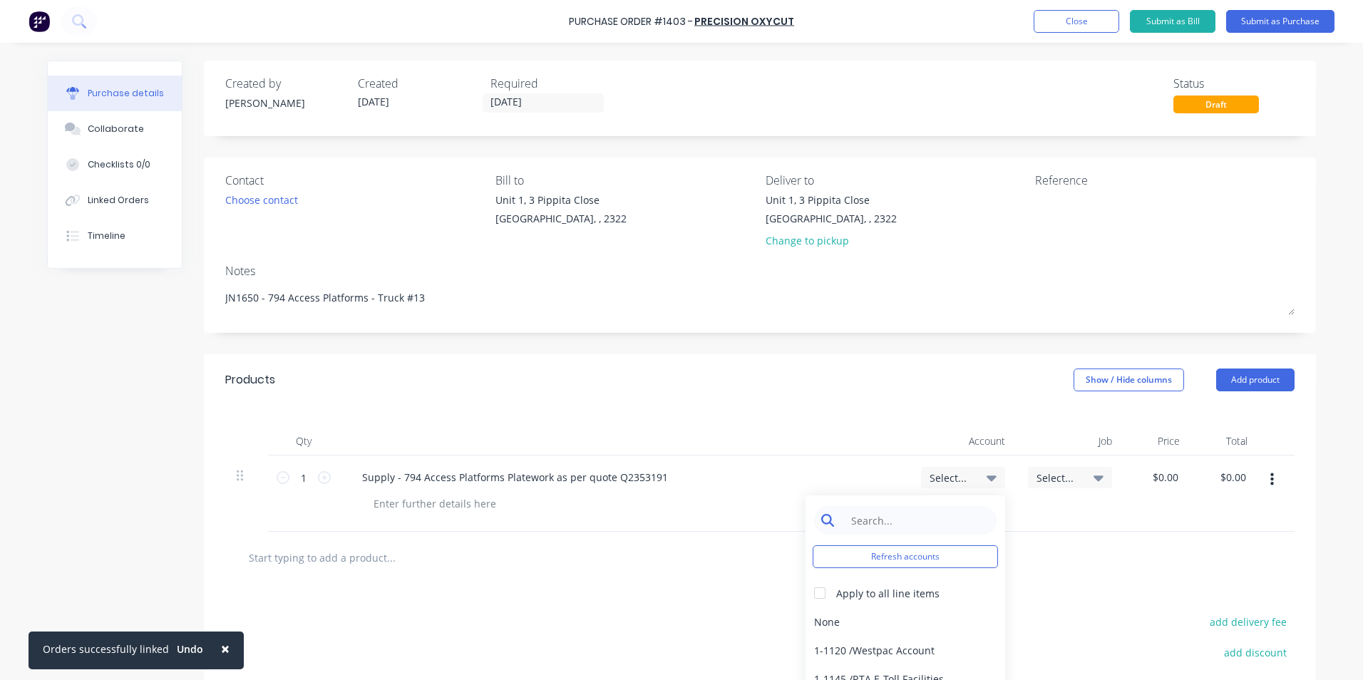
type textarea "x"
click at [877, 521] on input at bounding box center [916, 520] width 146 height 29
type input "1-14"
click at [911, 616] on div "1-1400 / Work in Progress - Materials" at bounding box center [905, 621] width 200 height 29
click at [1061, 471] on span "Select..." at bounding box center [1057, 477] width 43 height 15
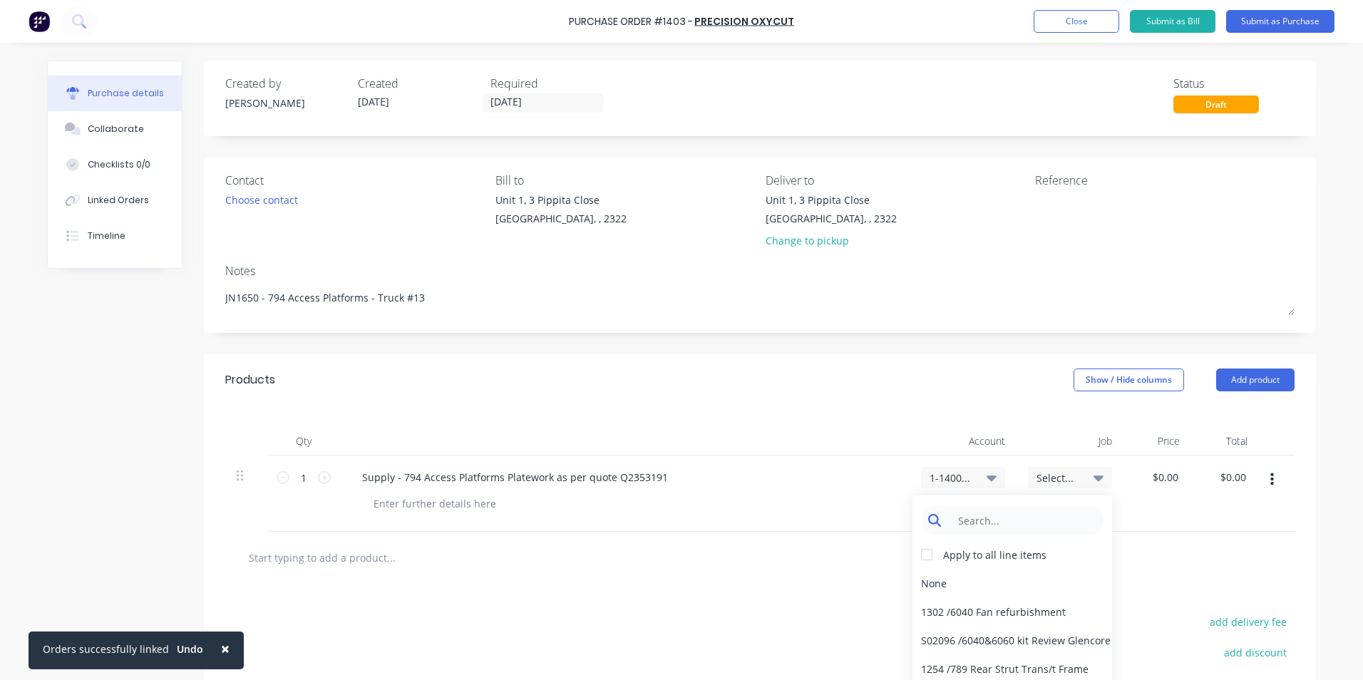
type textarea "x"
click at [999, 515] on input at bounding box center [1023, 520] width 146 height 29
type input "1650"
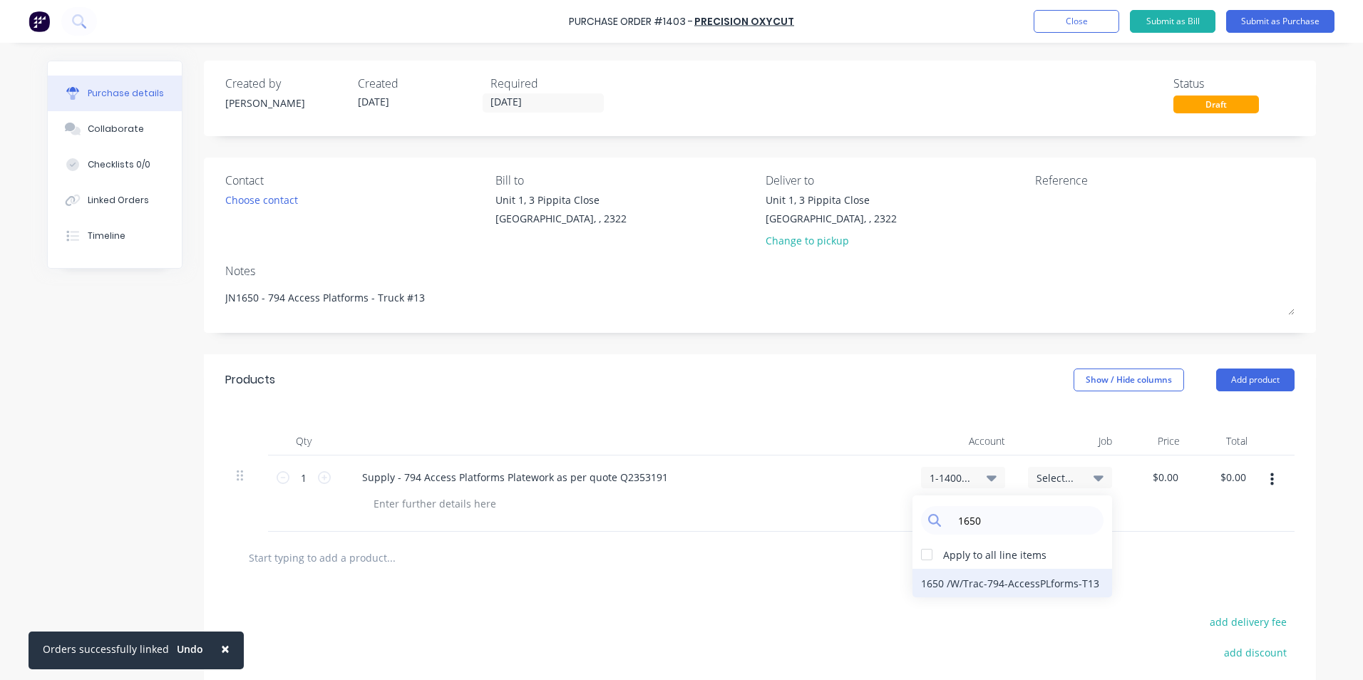
click at [962, 582] on div "1650 / W/Trac-794-AccessPLforms-T13" at bounding box center [1012, 583] width 200 height 29
type textarea "x"
type input "0.0000"
click at [1154, 480] on input "0.0000" at bounding box center [1164, 477] width 33 height 21
click at [1156, 477] on input "0.0000" at bounding box center [1161, 477] width 38 height 21
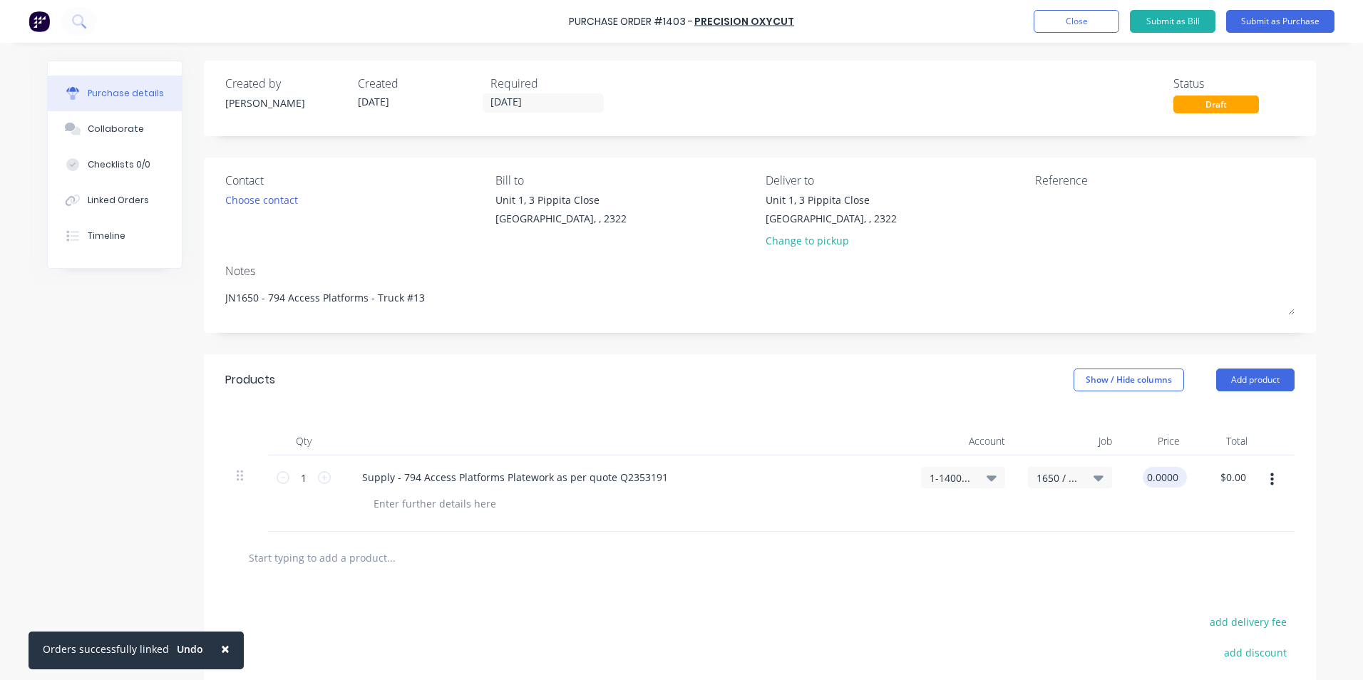
type textarea "x"
click at [1156, 478] on input "0.0000" at bounding box center [1161, 477] width 38 height 21
type input "997.89"
type textarea "x"
type input "$997.89"
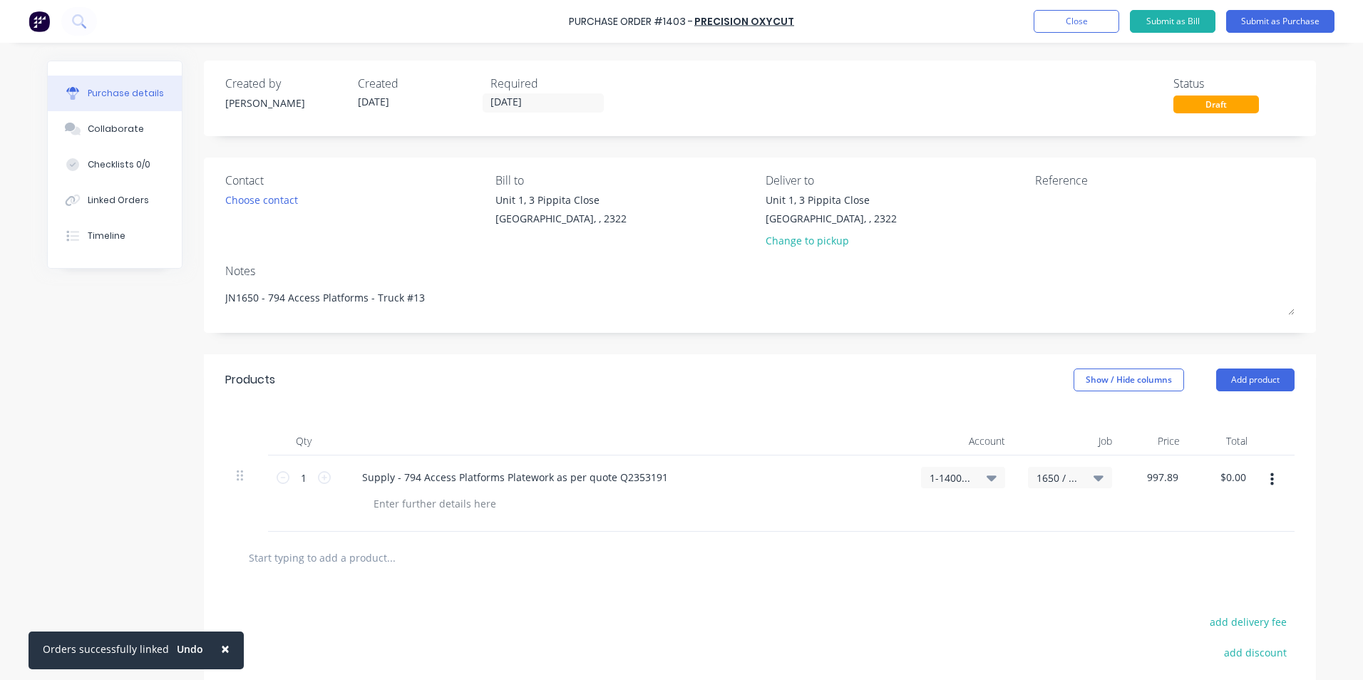
type input "$997.89"
click at [1180, 512] on div "$997.89 997.89" at bounding box center [1157, 493] width 68 height 76
click at [1276, 20] on button "Submit as Purchase" at bounding box center [1280, 21] width 108 height 23
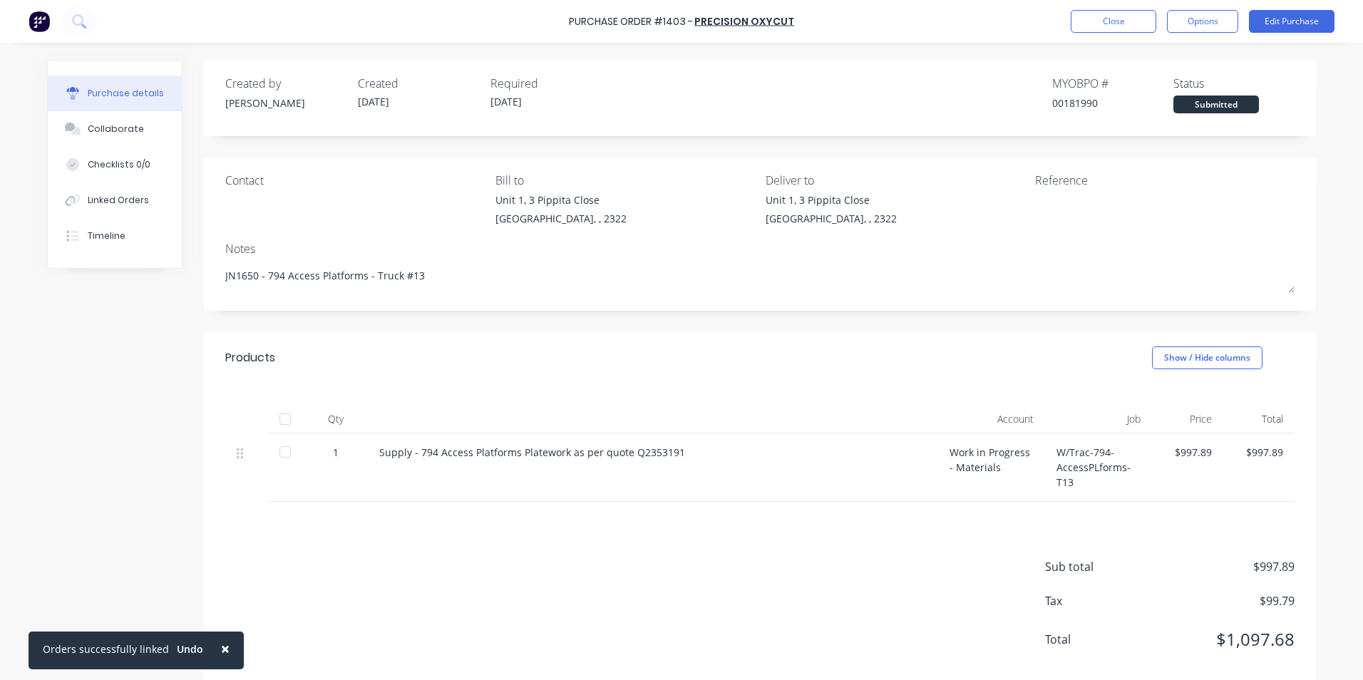
click at [852, 100] on div "Created by [PERSON_NAME] Created [DATE] Required [DATE] MYOB PO # 00181990 Stat…" at bounding box center [759, 94] width 1069 height 38
click at [1295, 20] on button "Edit Purchase" at bounding box center [1292, 21] width 86 height 23
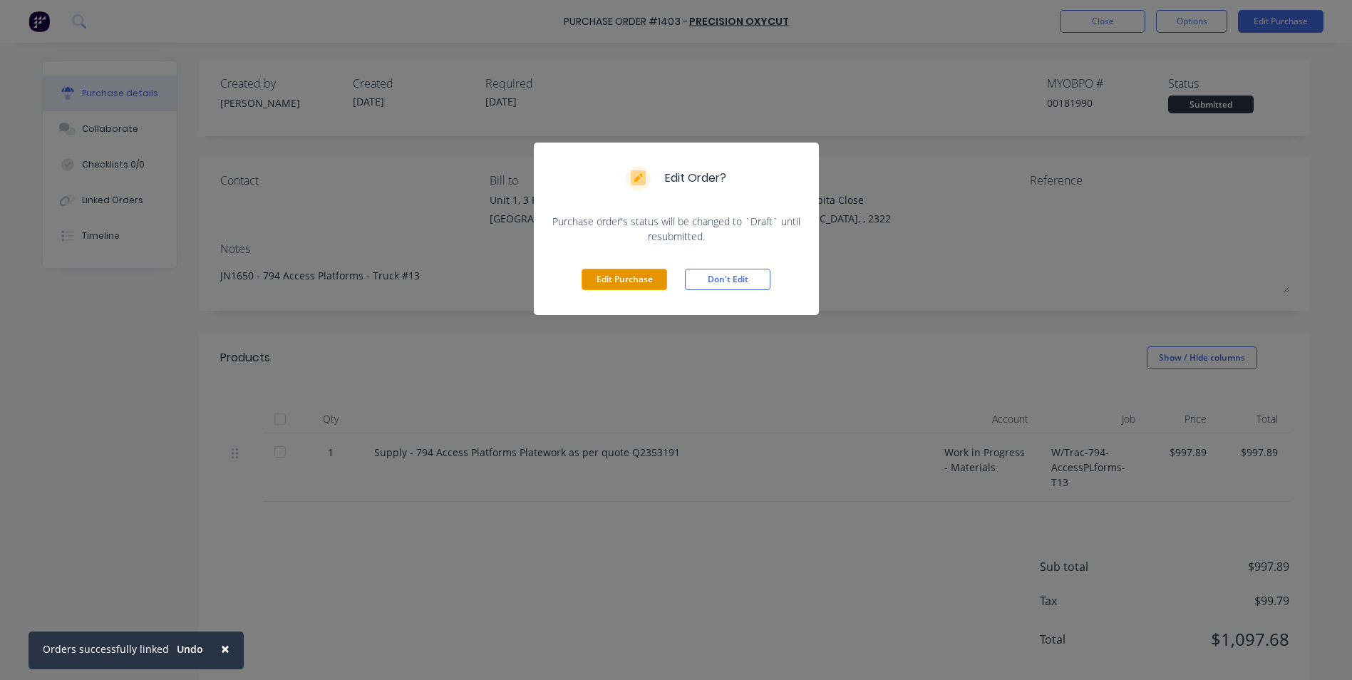
click at [633, 273] on button "Edit Purchase" at bounding box center [625, 279] width 86 height 21
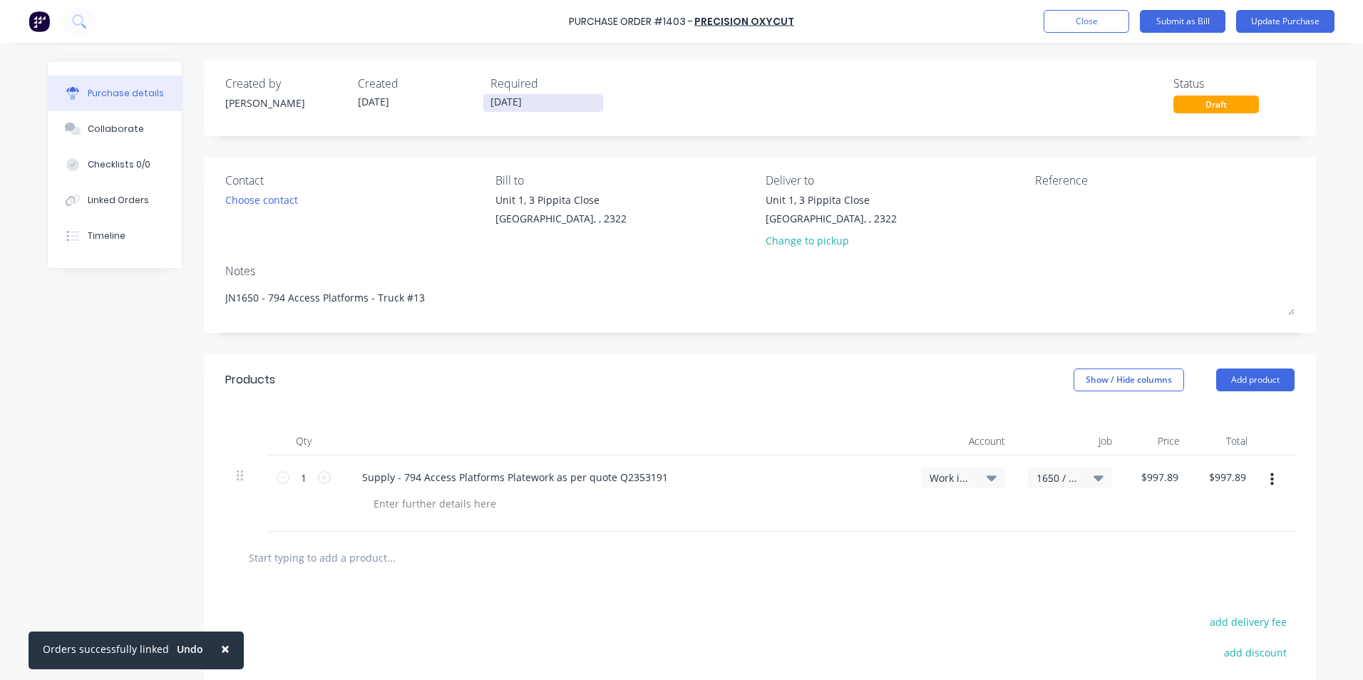
click at [515, 96] on input "[DATE]" at bounding box center [543, 103] width 120 height 18
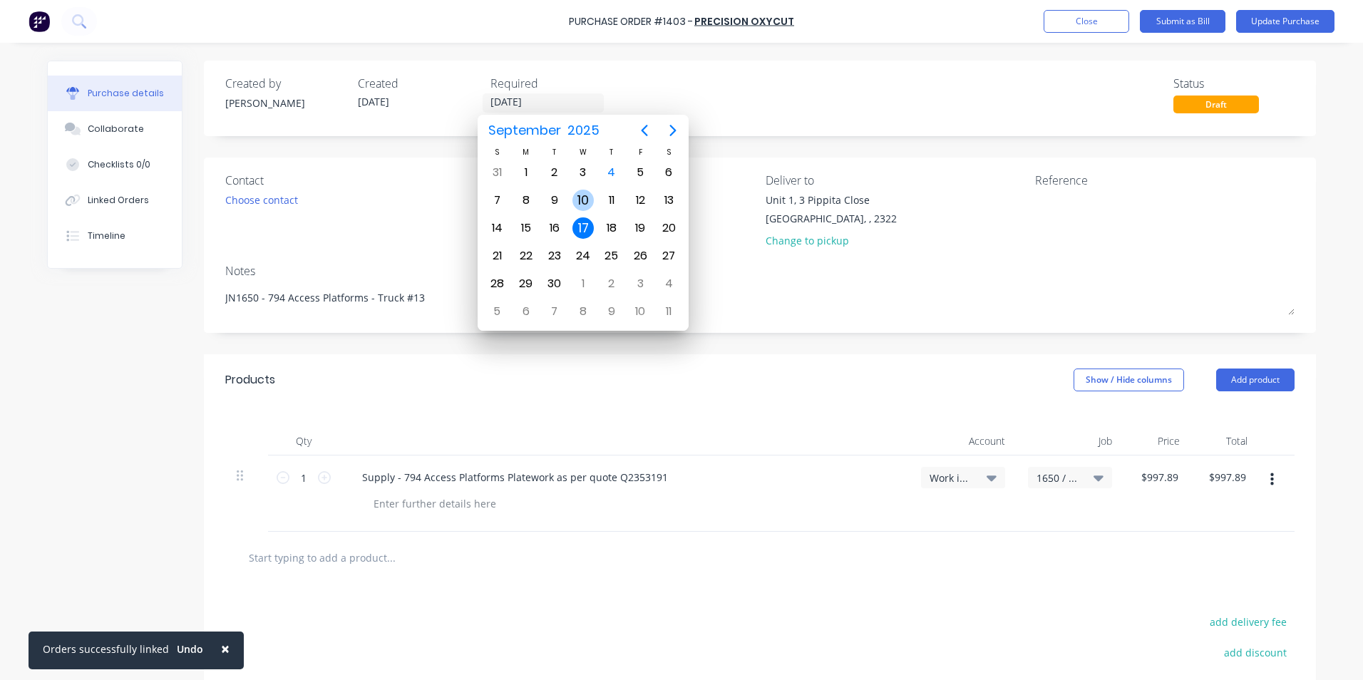
click at [587, 190] on div "10" at bounding box center [582, 200] width 21 height 21
type textarea "x"
type input "[DATE]"
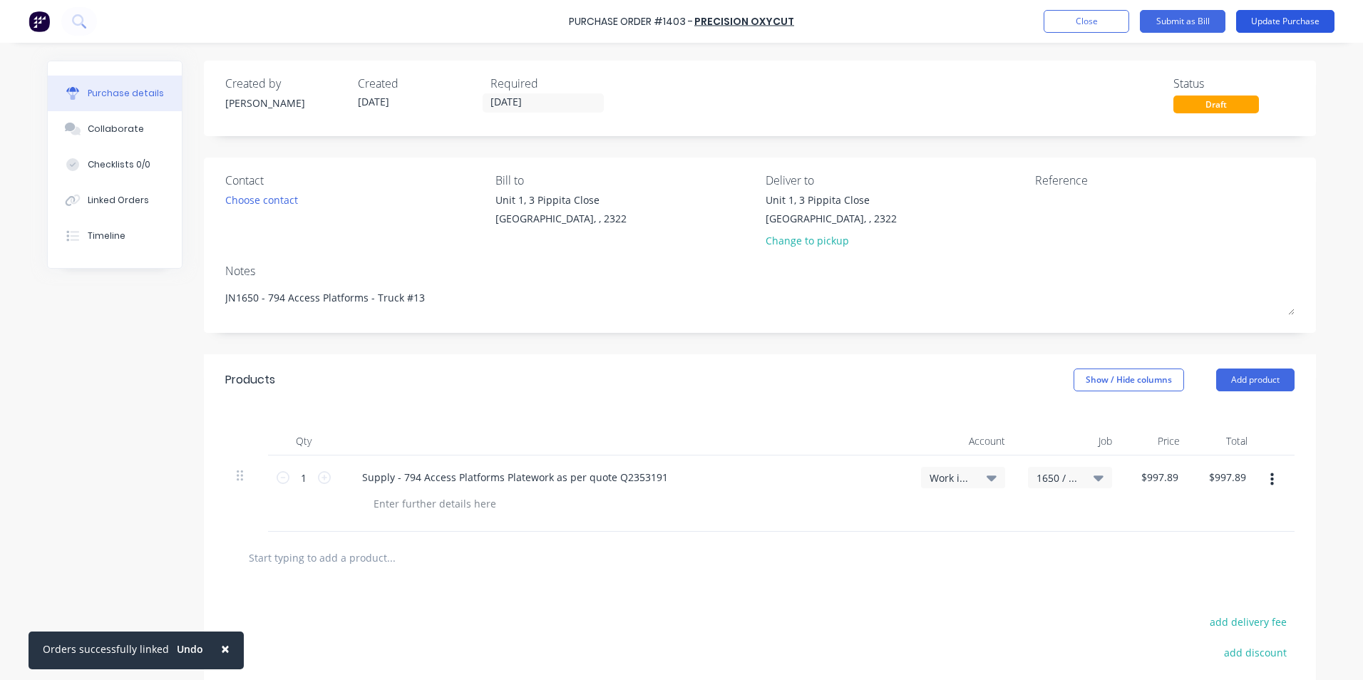
click at [1289, 18] on button "Update Purchase" at bounding box center [1285, 21] width 98 height 23
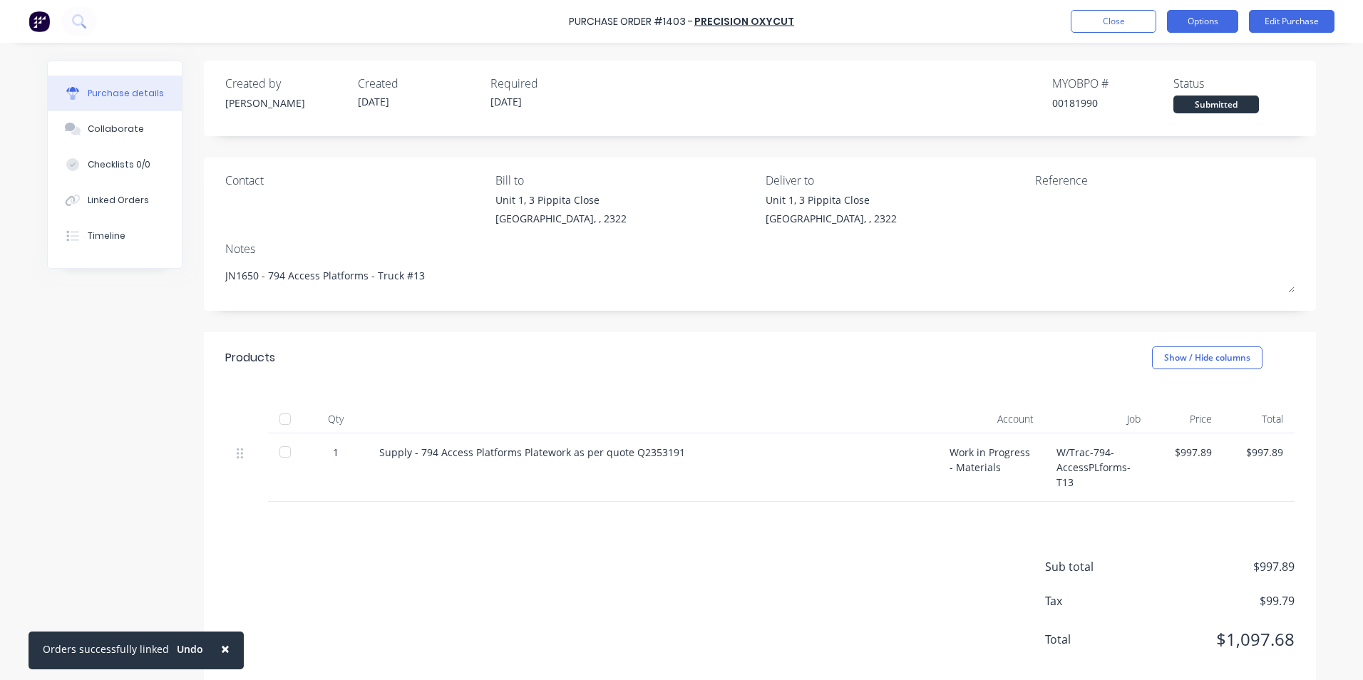
click at [1201, 26] on button "Options" at bounding box center [1202, 21] width 71 height 23
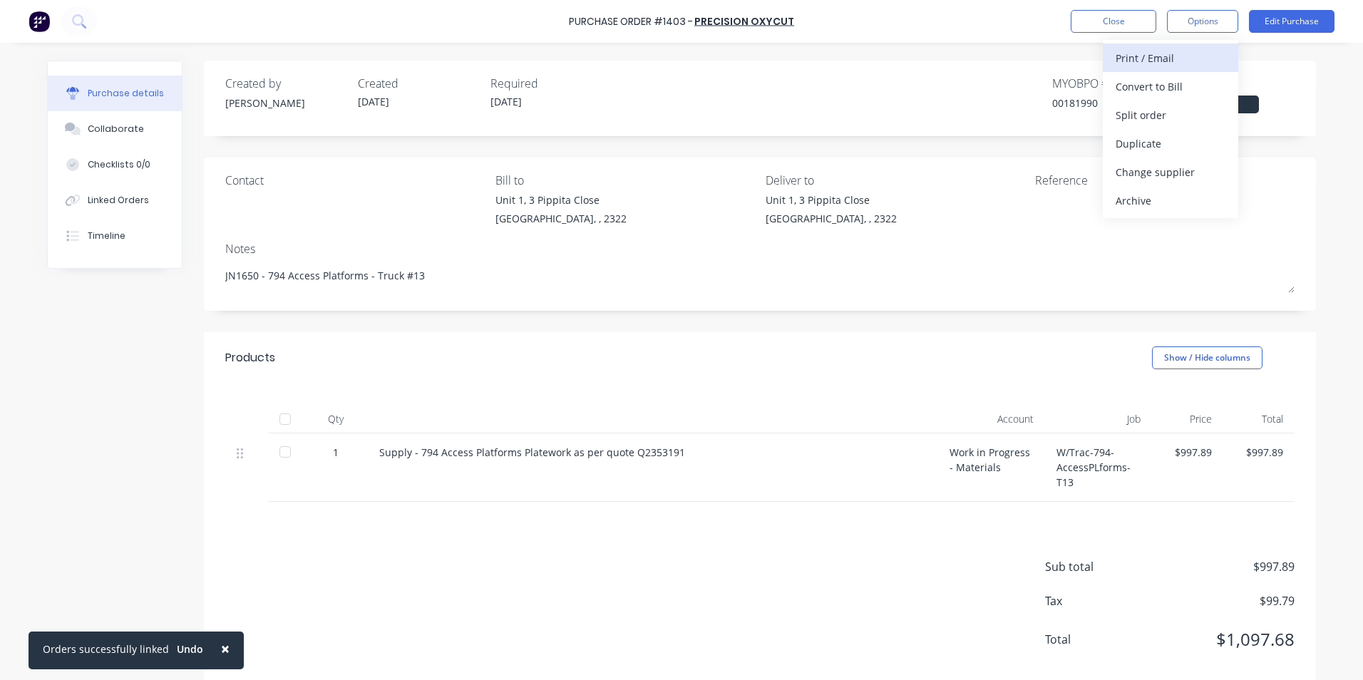
click at [1166, 58] on div "Print / Email" at bounding box center [1170, 58] width 110 height 21
click at [1160, 86] on div "With pricing" at bounding box center [1170, 86] width 110 height 21
type textarea "x"
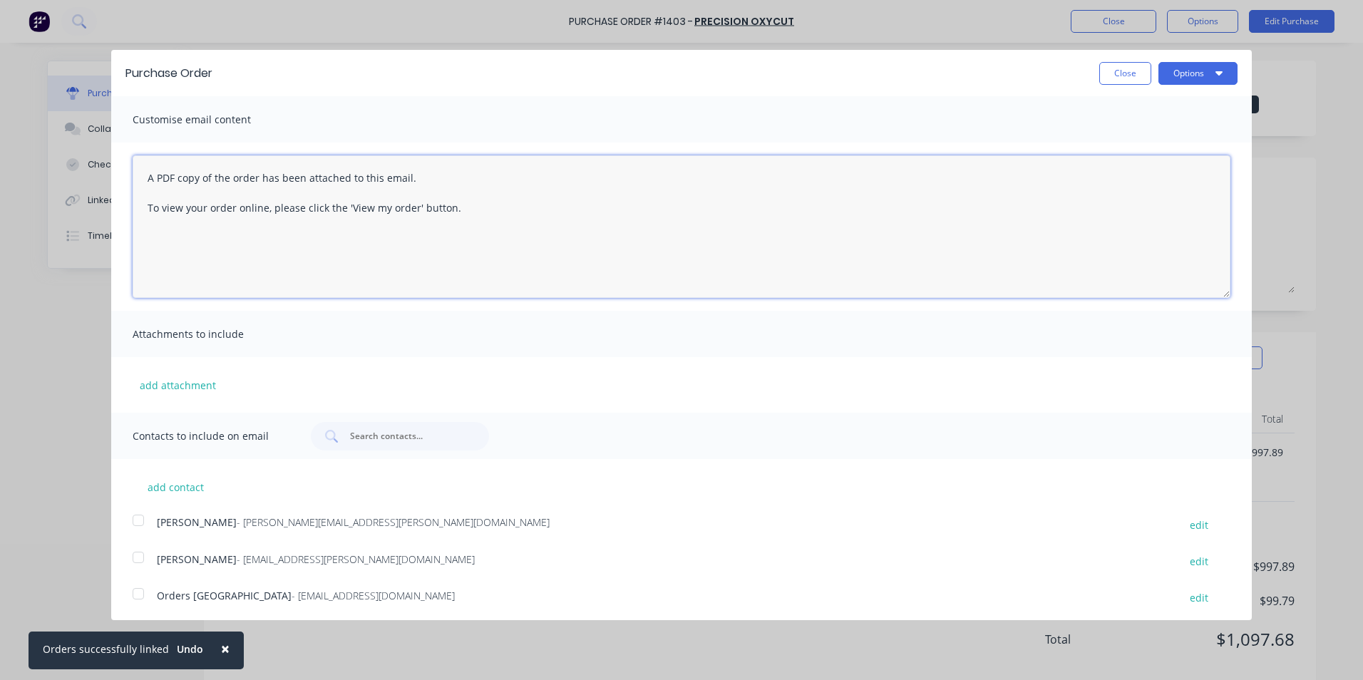
drag, startPoint x: 474, startPoint y: 210, endPoint x: 138, endPoint y: 175, distance: 338.2
click at [138, 175] on textarea "A PDF copy of the order has been attached to this email. To view your order onl…" at bounding box center [682, 226] width 1098 height 143
type textarea "Hi Sales, PO attached as per your quote, please proceed any issues, let me know…"
click at [158, 382] on button "add attachment" at bounding box center [178, 384] width 91 height 21
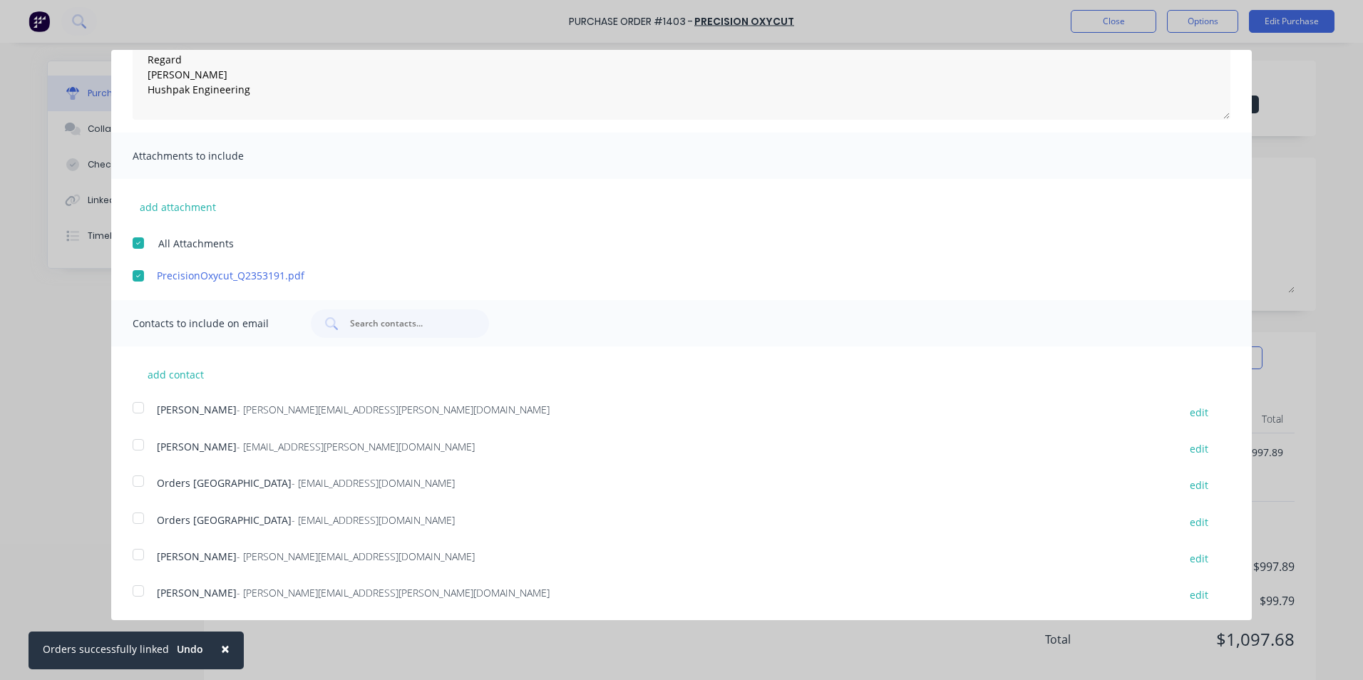
scroll to position [180, 0]
click at [139, 405] on div at bounding box center [138, 406] width 29 height 29
click at [140, 478] on div at bounding box center [138, 479] width 29 height 29
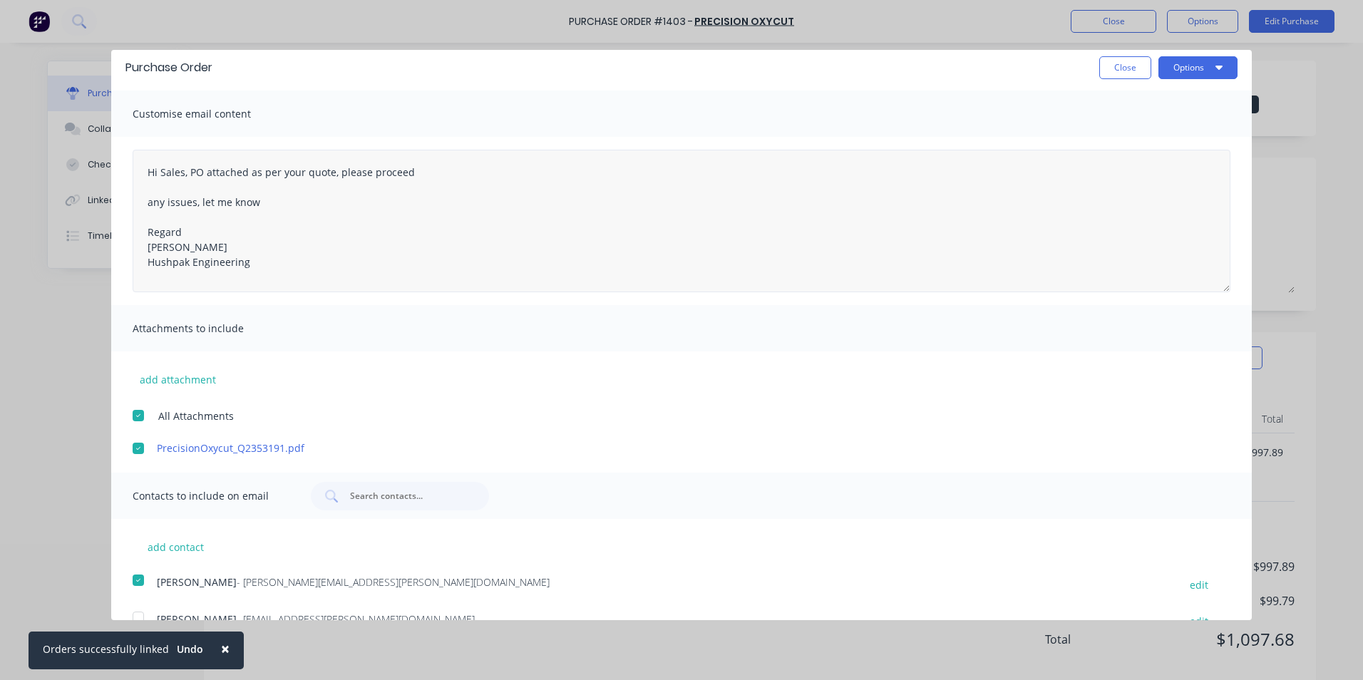
scroll to position [0, 0]
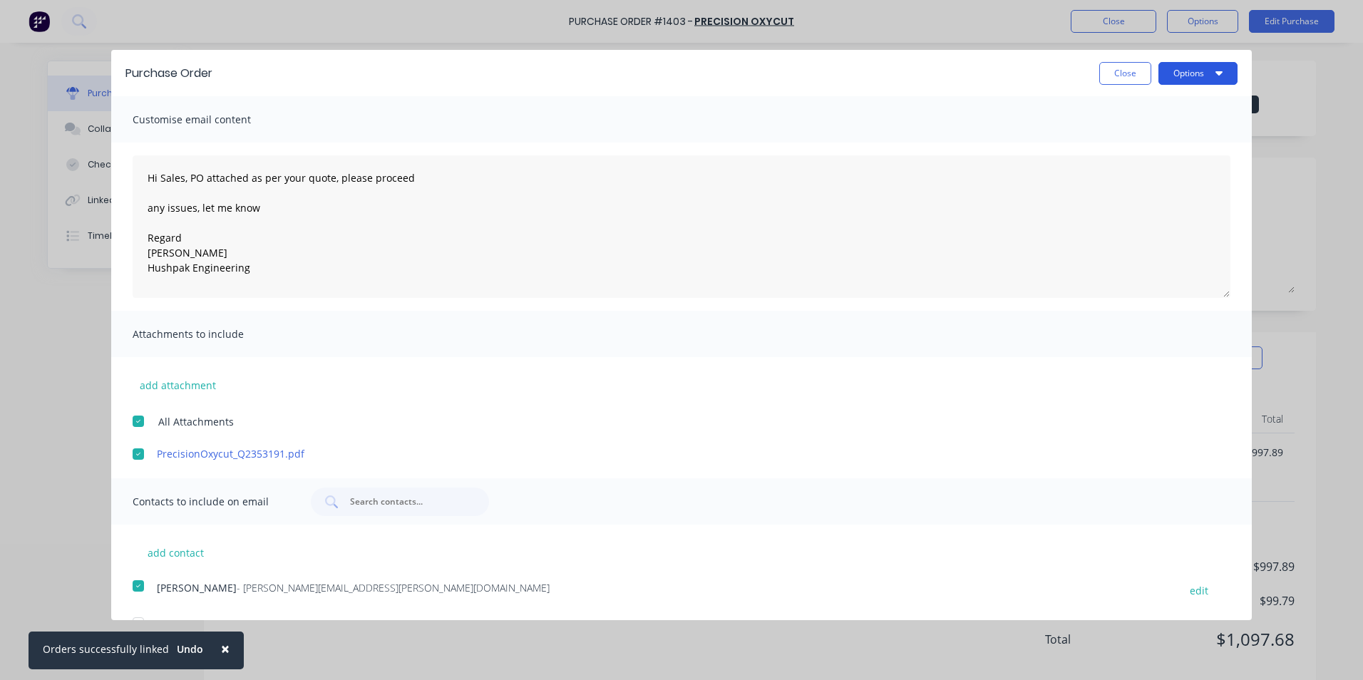
click at [1175, 76] on button "Options" at bounding box center [1197, 73] width 79 height 23
click at [1123, 139] on div "Email" at bounding box center [1170, 138] width 110 height 21
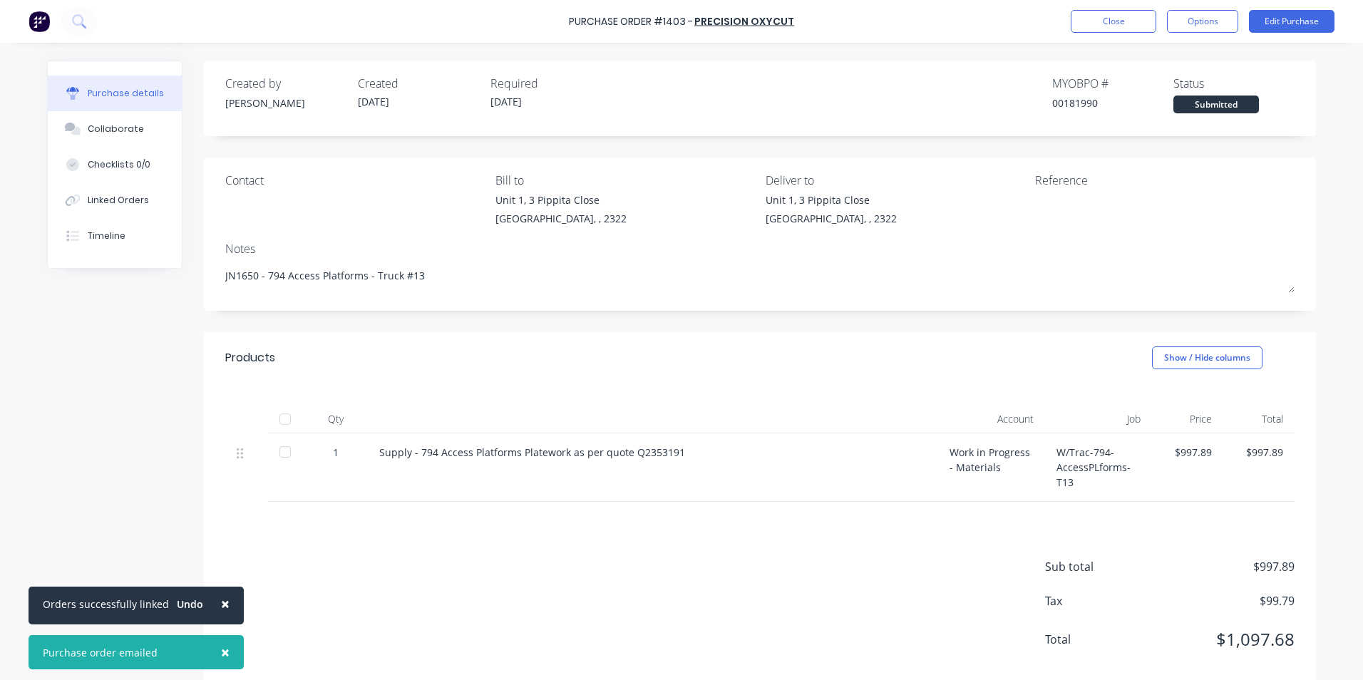
type textarea "x"
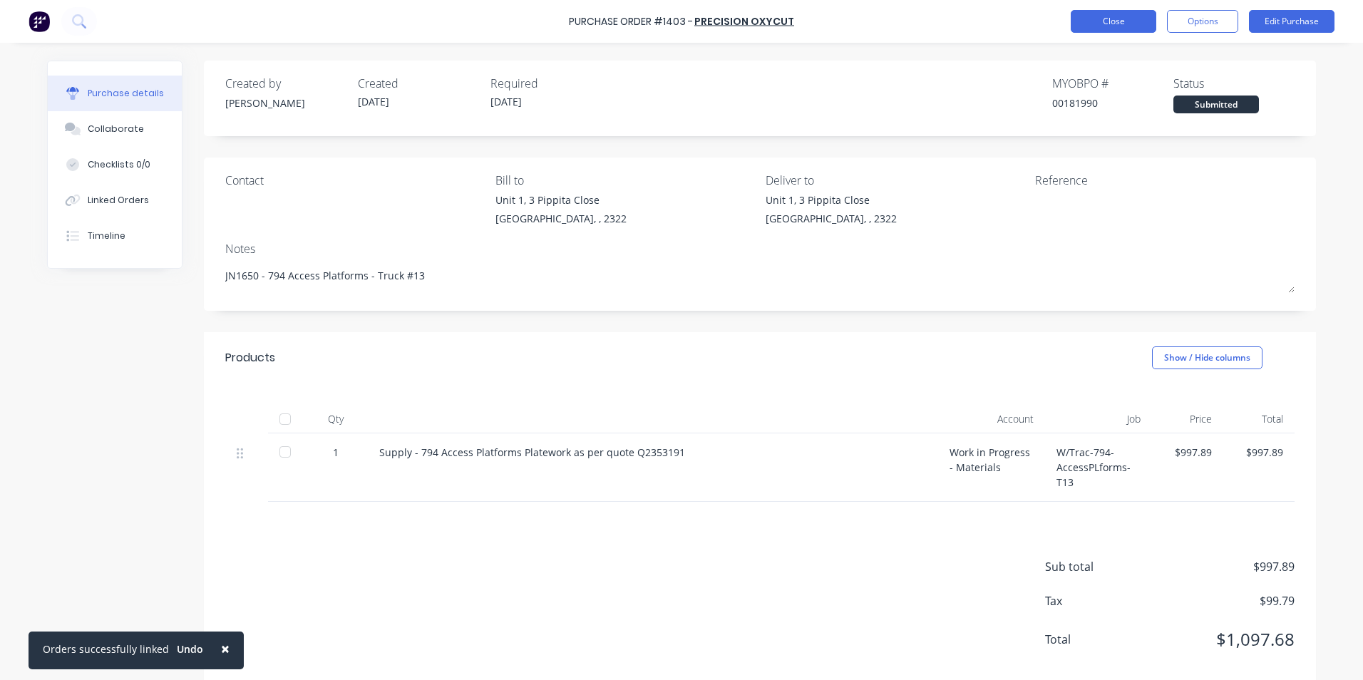
click at [1118, 16] on button "Close" at bounding box center [1113, 21] width 86 height 23
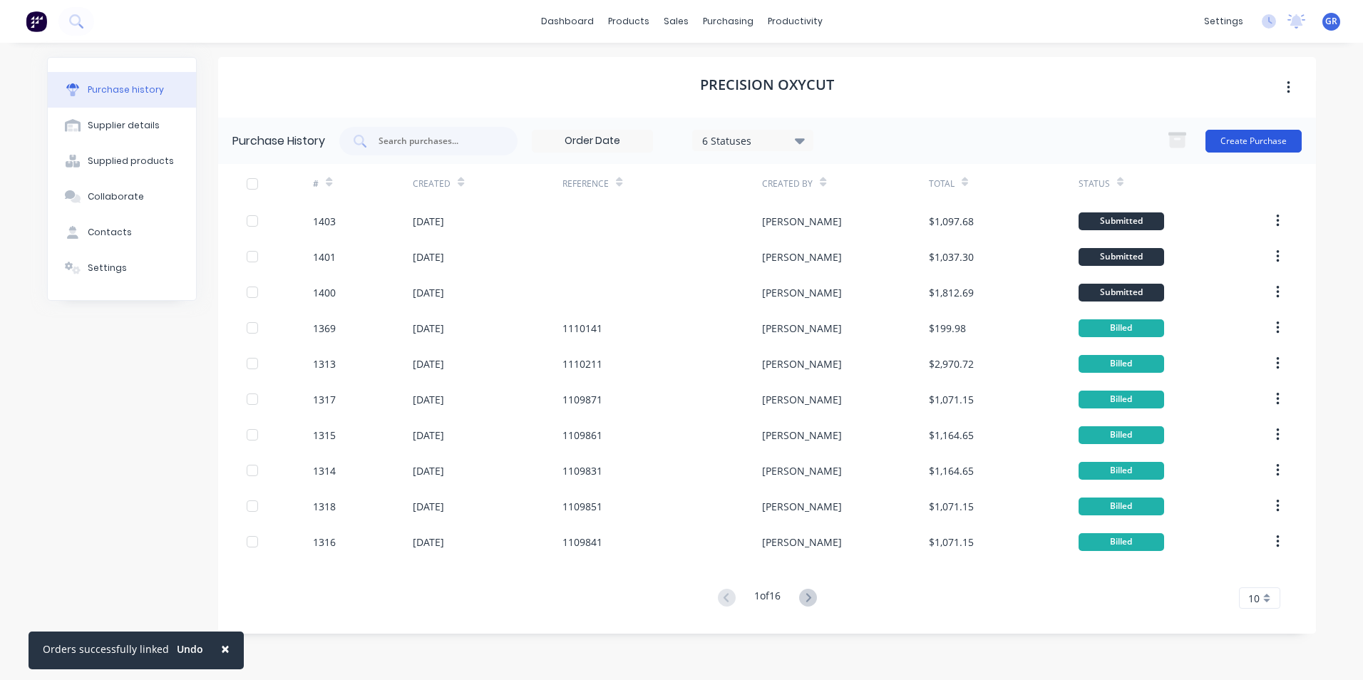
click at [1242, 137] on button "Create Purchase" at bounding box center [1253, 141] width 96 height 23
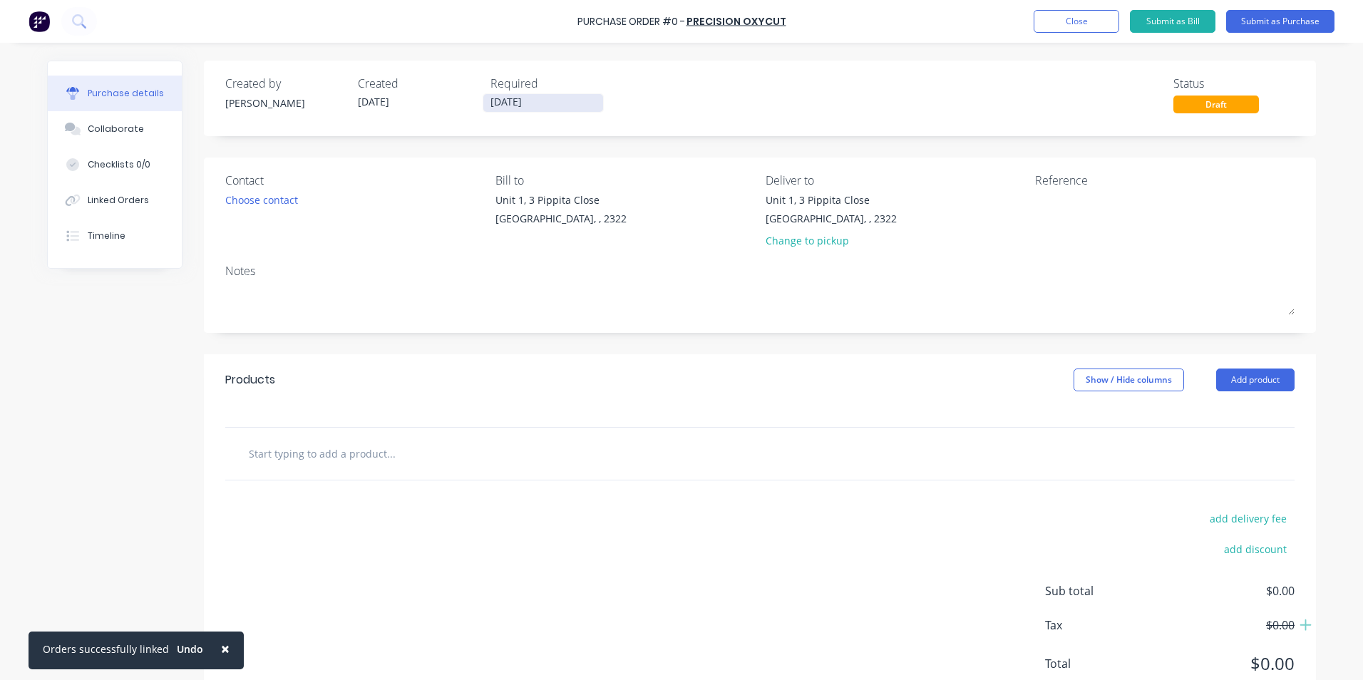
click at [515, 101] on input "[DATE]" at bounding box center [543, 103] width 120 height 18
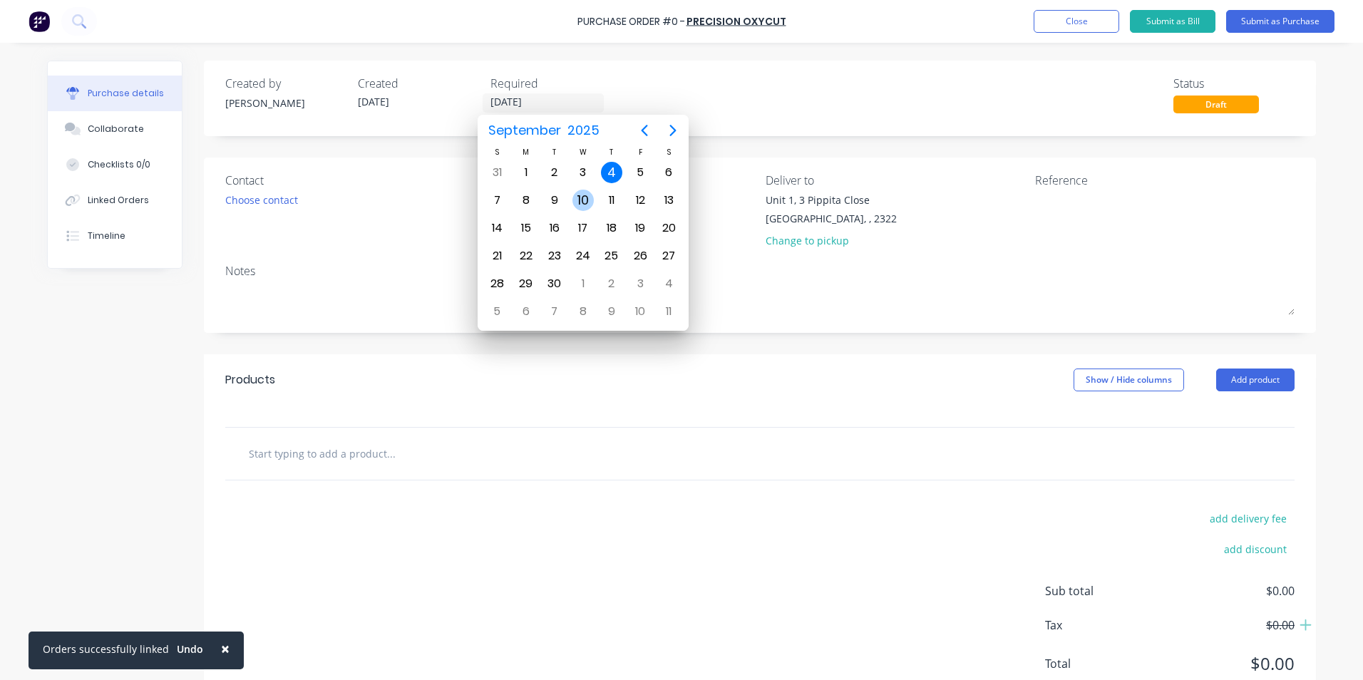
click at [581, 200] on div "10" at bounding box center [582, 200] width 21 height 21
type input "[DATE]"
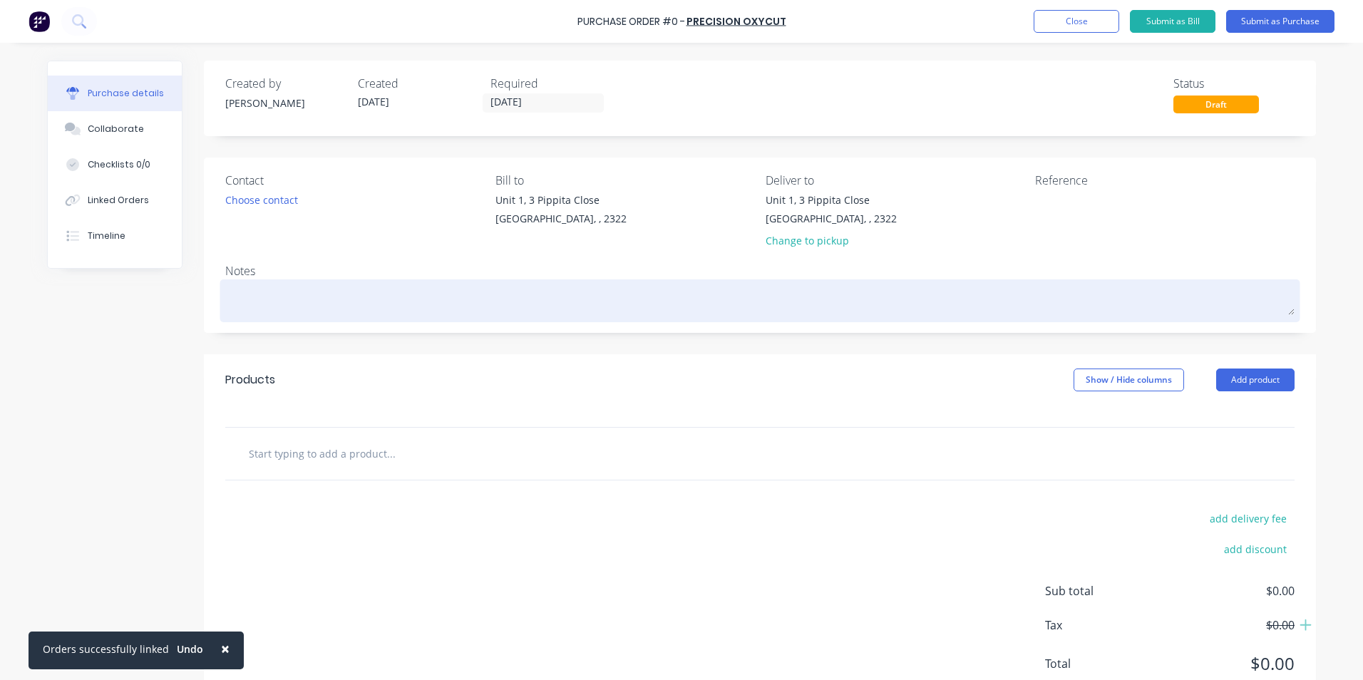
click at [276, 289] on textarea at bounding box center [759, 299] width 1069 height 32
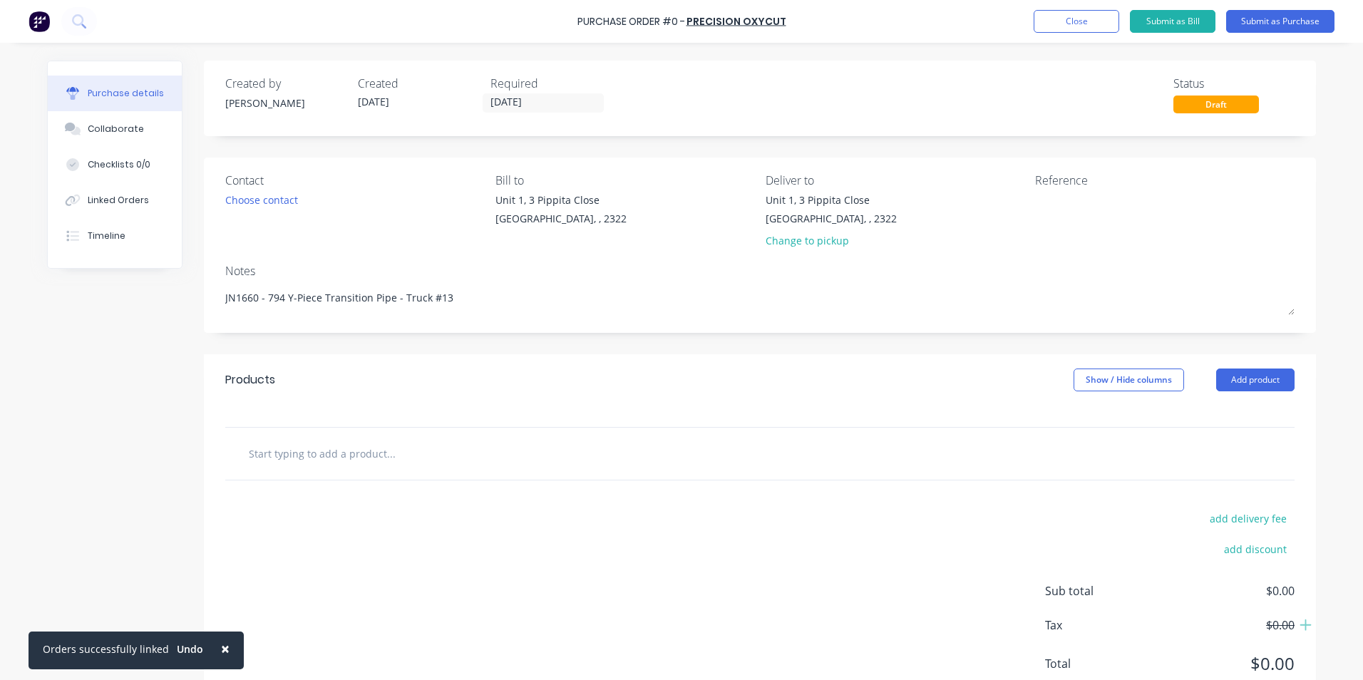
type textarea "JN1660 - 794 Y-Piece Transition Pipe - Truck #13"
click at [328, 452] on input "text" at bounding box center [390, 453] width 285 height 29
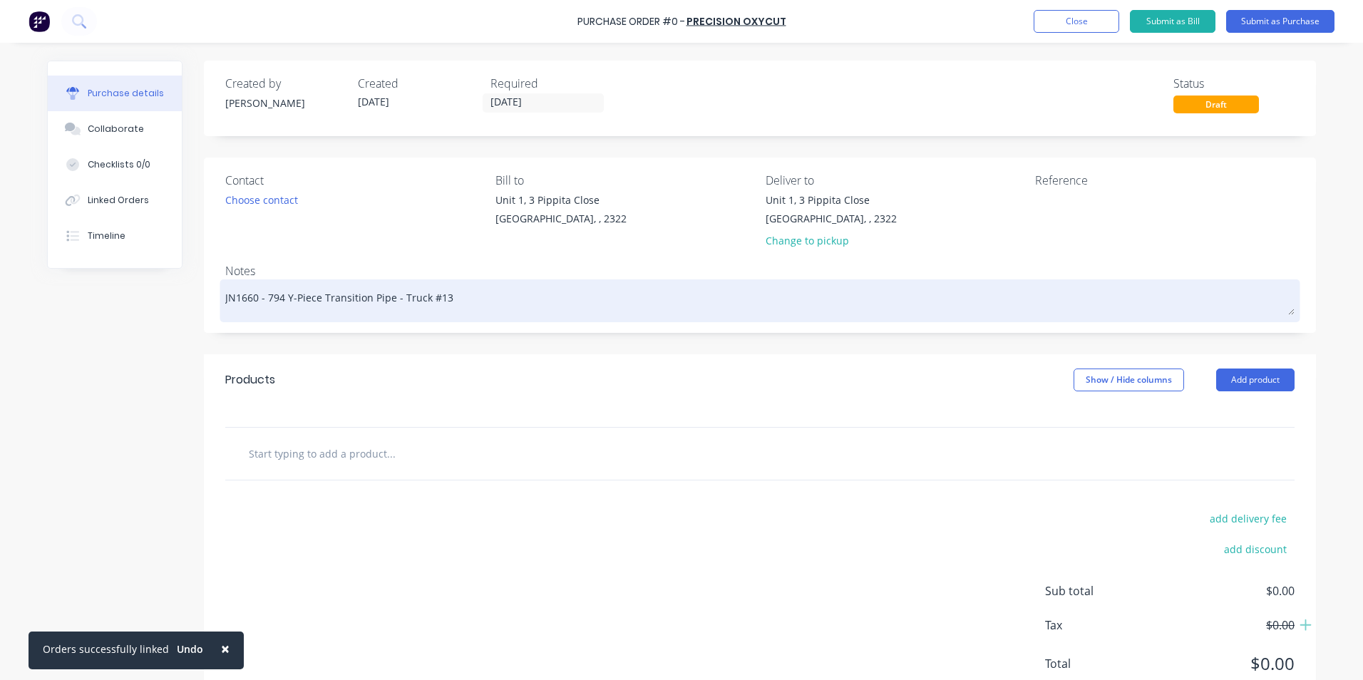
drag, startPoint x: 386, startPoint y: 296, endPoint x: 263, endPoint y: 299, distance: 122.6
click at [263, 299] on textarea "JN1660 - 794 Y-Piece Transition Pipe - Truck #13" at bounding box center [759, 299] width 1069 height 32
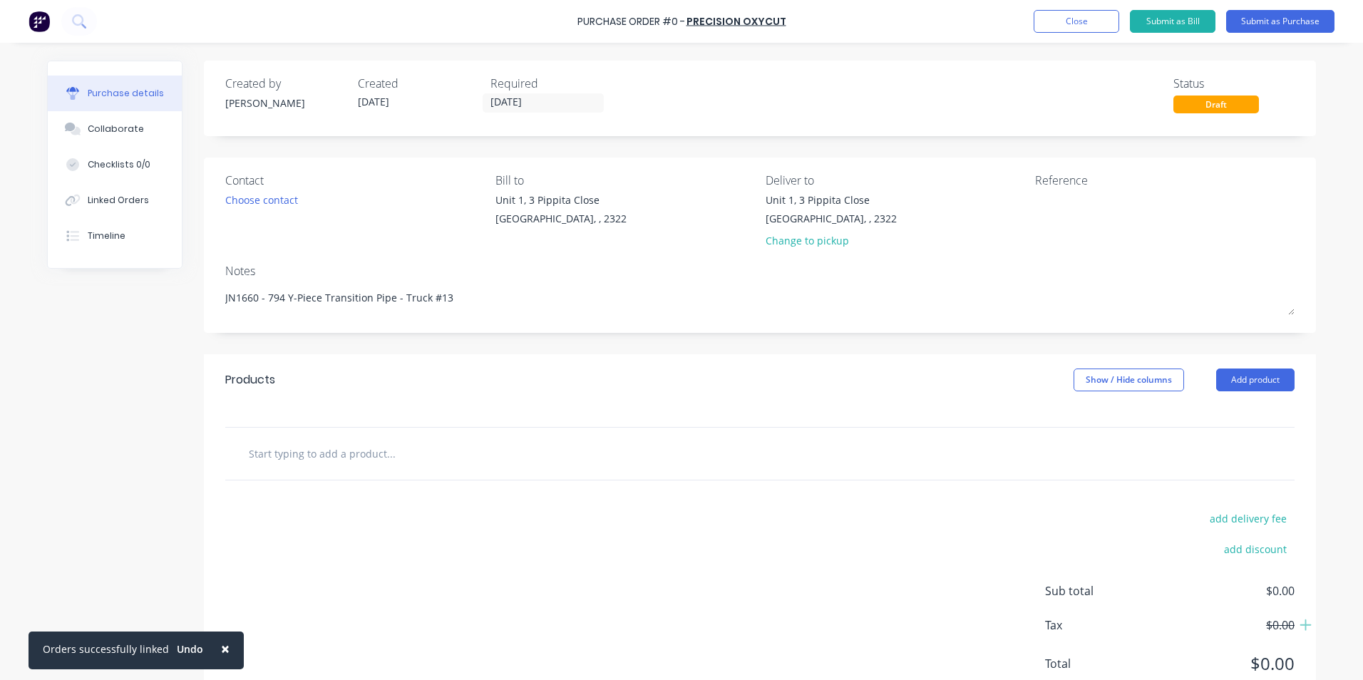
click at [325, 453] on input "text" at bounding box center [390, 453] width 285 height 29
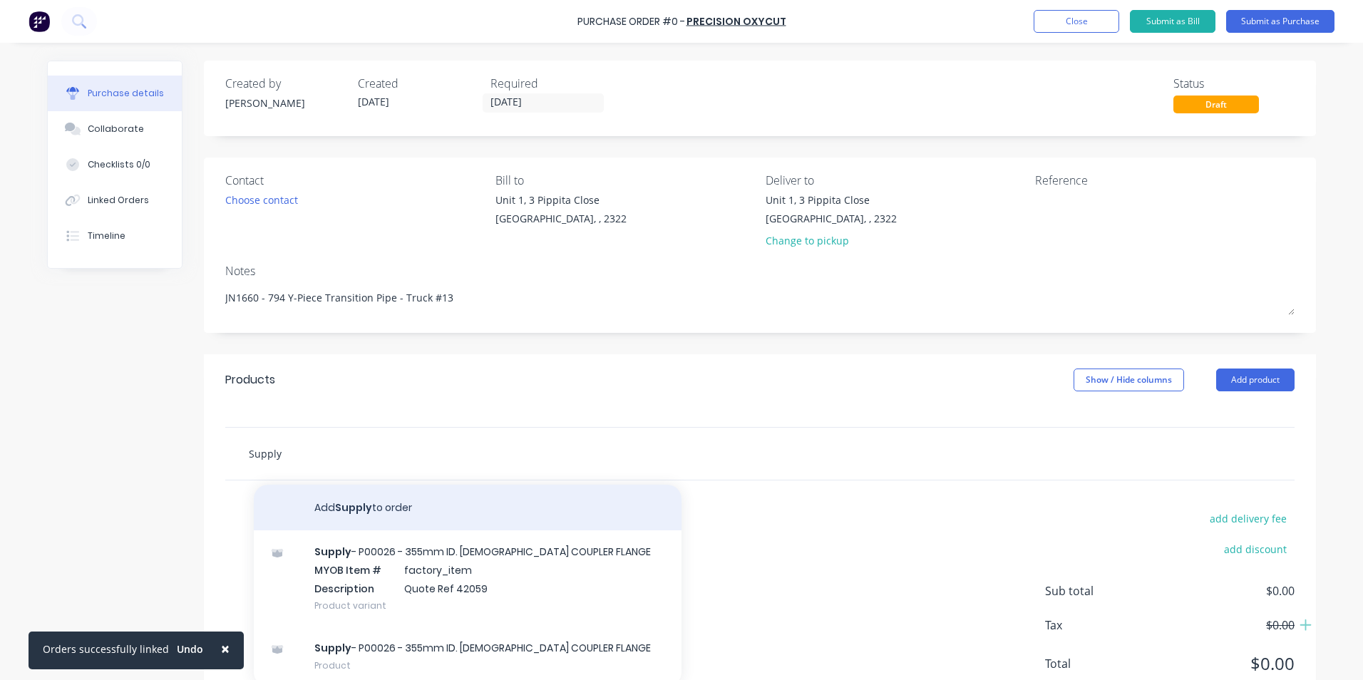
type input "Supply"
click at [377, 507] on button "Add Supply to order" at bounding box center [468, 508] width 428 height 46
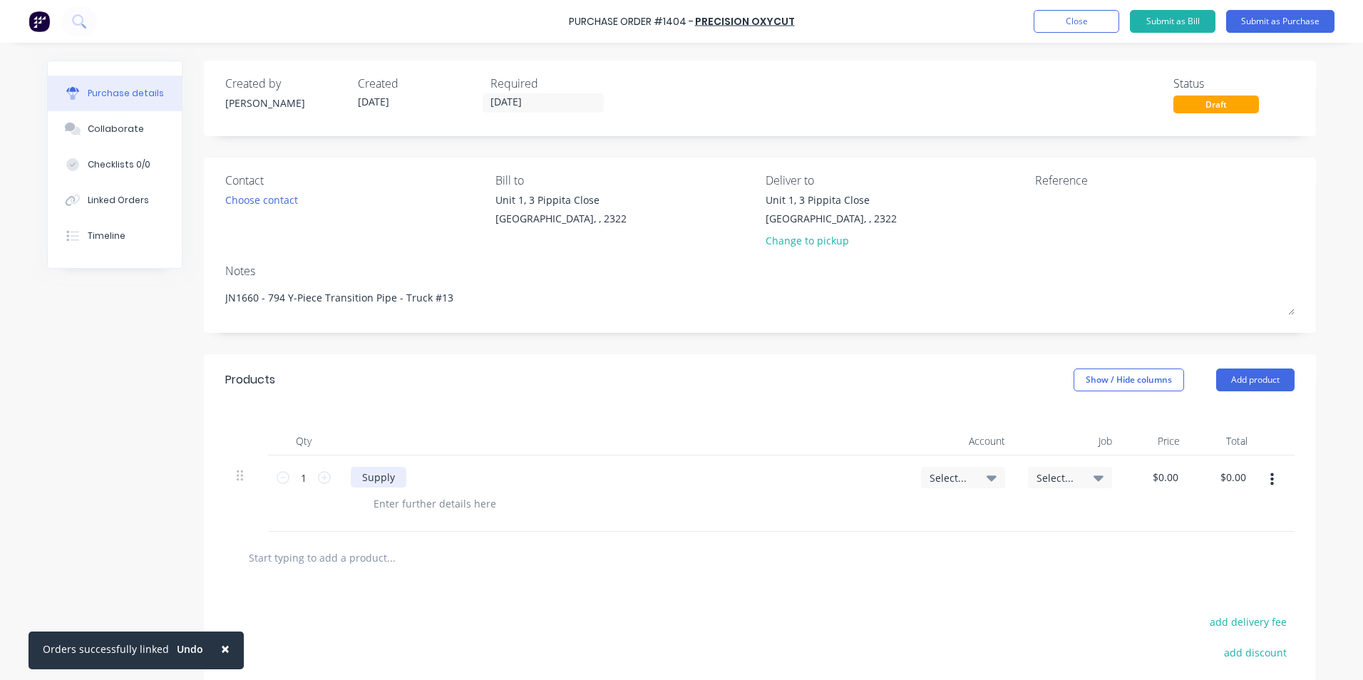
click at [393, 480] on div "Supply" at bounding box center [379, 477] width 56 height 21
click at [634, 483] on div "Supply - 794 Y-Piece Transition Pipe Platework as per quote" at bounding box center [504, 477] width 306 height 21
click at [435, 505] on div at bounding box center [434, 503] width 145 height 21
drag, startPoint x: 419, startPoint y: 507, endPoint x: 448, endPoint y: 505, distance: 28.6
click at [419, 507] on div "Truck #13" at bounding box center [397, 503] width 70 height 21
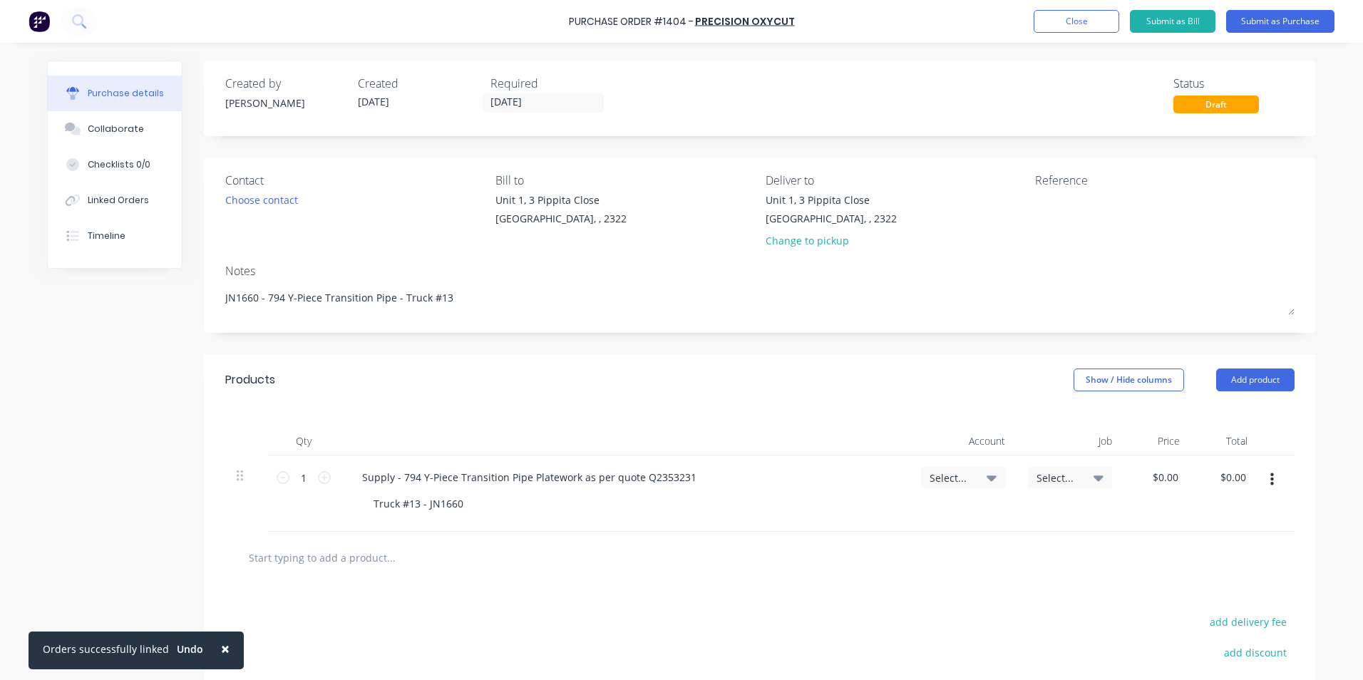
click at [942, 479] on span "Select..." at bounding box center [950, 477] width 43 height 15
click at [882, 517] on input at bounding box center [916, 520] width 146 height 29
type input "1-14"
click at [924, 623] on div "1-1400 / Work in Progress - Materials" at bounding box center [905, 621] width 200 height 29
click at [1048, 473] on span "Select..." at bounding box center [1057, 477] width 43 height 15
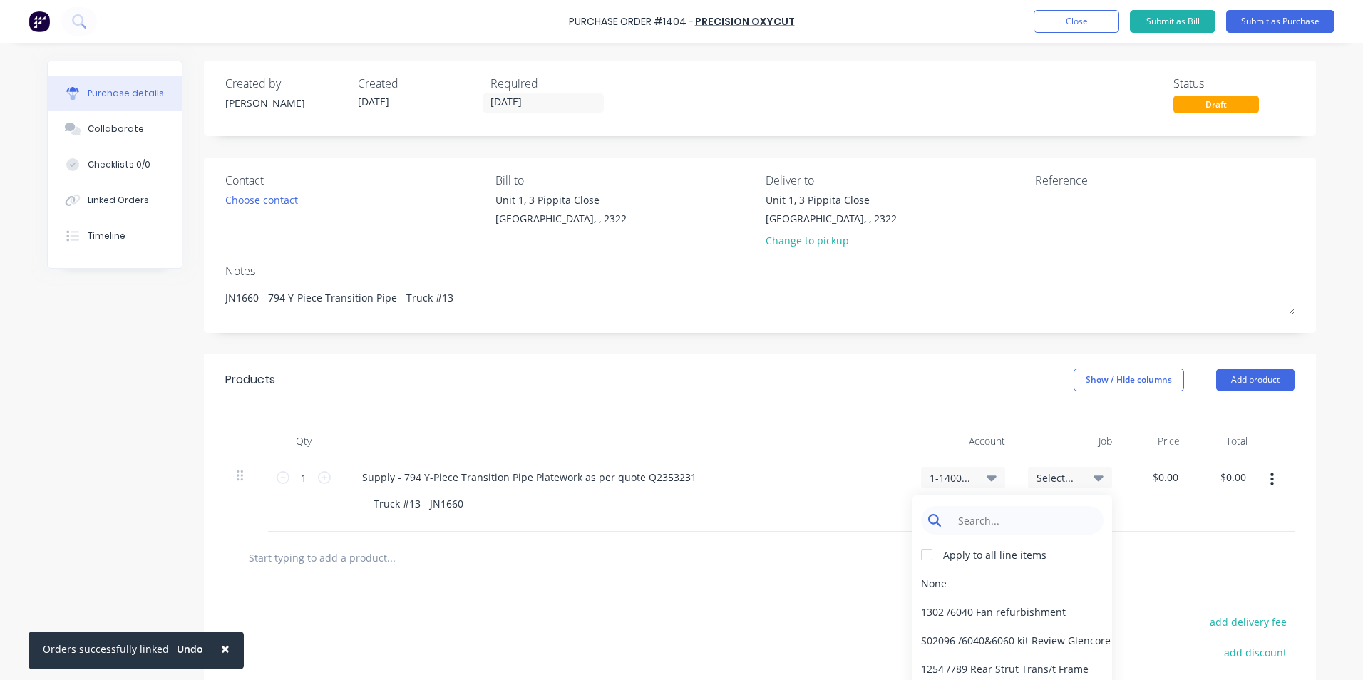
click at [997, 518] on input at bounding box center [1023, 520] width 146 height 29
type input "1660"
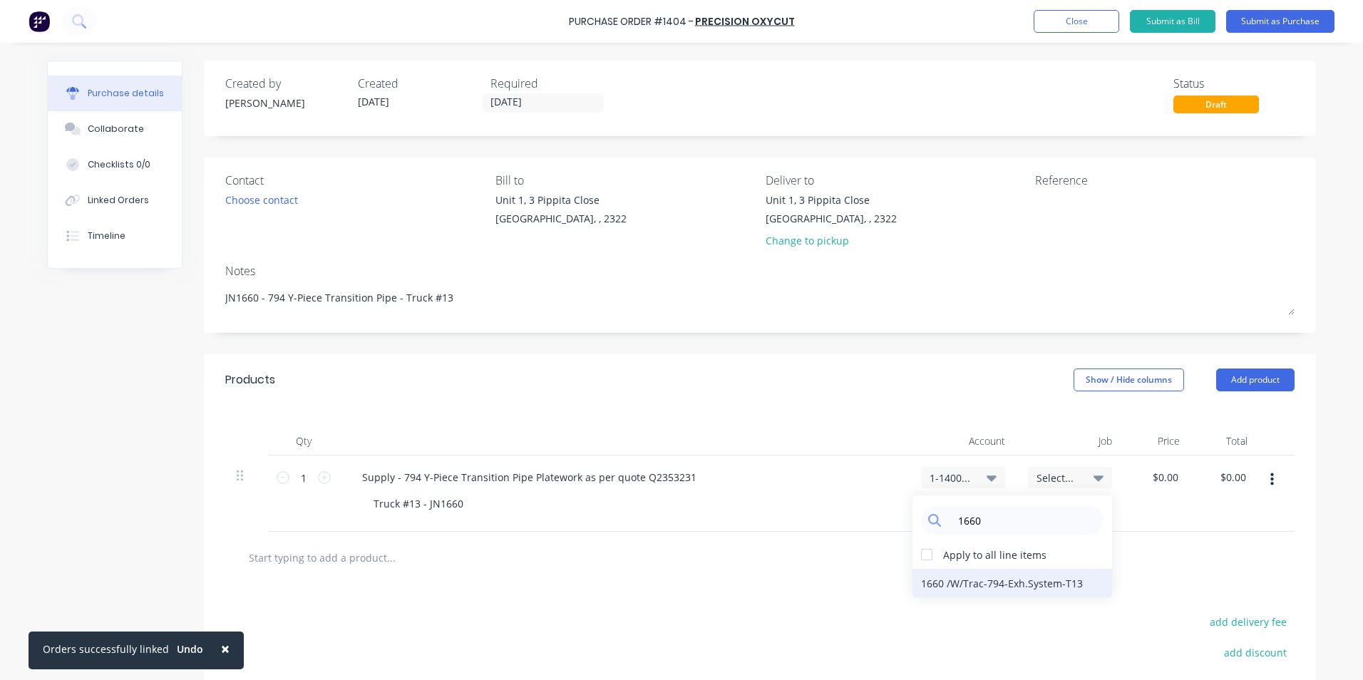
click at [1032, 582] on div "1660 / W/Trac-794-Exh.System-T13" at bounding box center [1012, 583] width 200 height 29
click at [1159, 473] on input "0.0000" at bounding box center [1161, 477] width 38 height 21
click at [1159, 472] on input "0.0000" at bounding box center [1161, 477] width 38 height 21
type input "$590.76"
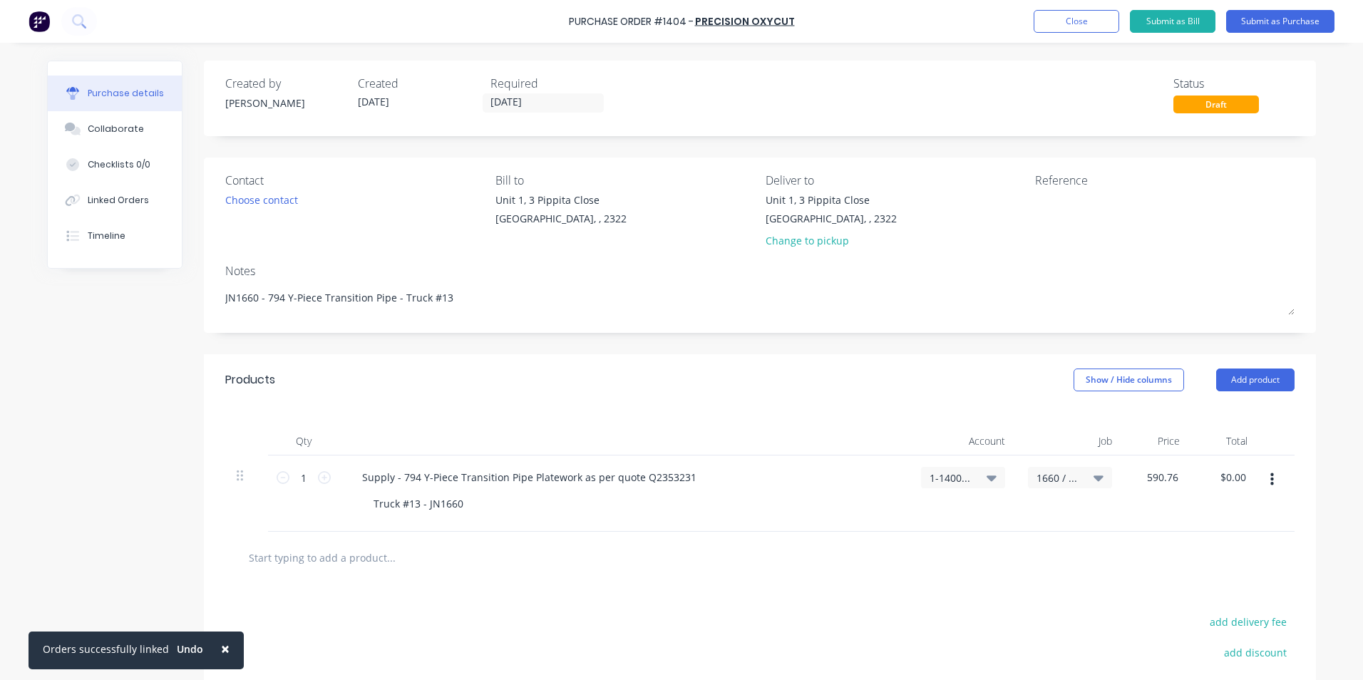
type input "$590.76"
click at [1093, 554] on div at bounding box center [760, 557] width 1046 height 29
click at [1264, 20] on button "Submit as Purchase" at bounding box center [1280, 21] width 108 height 23
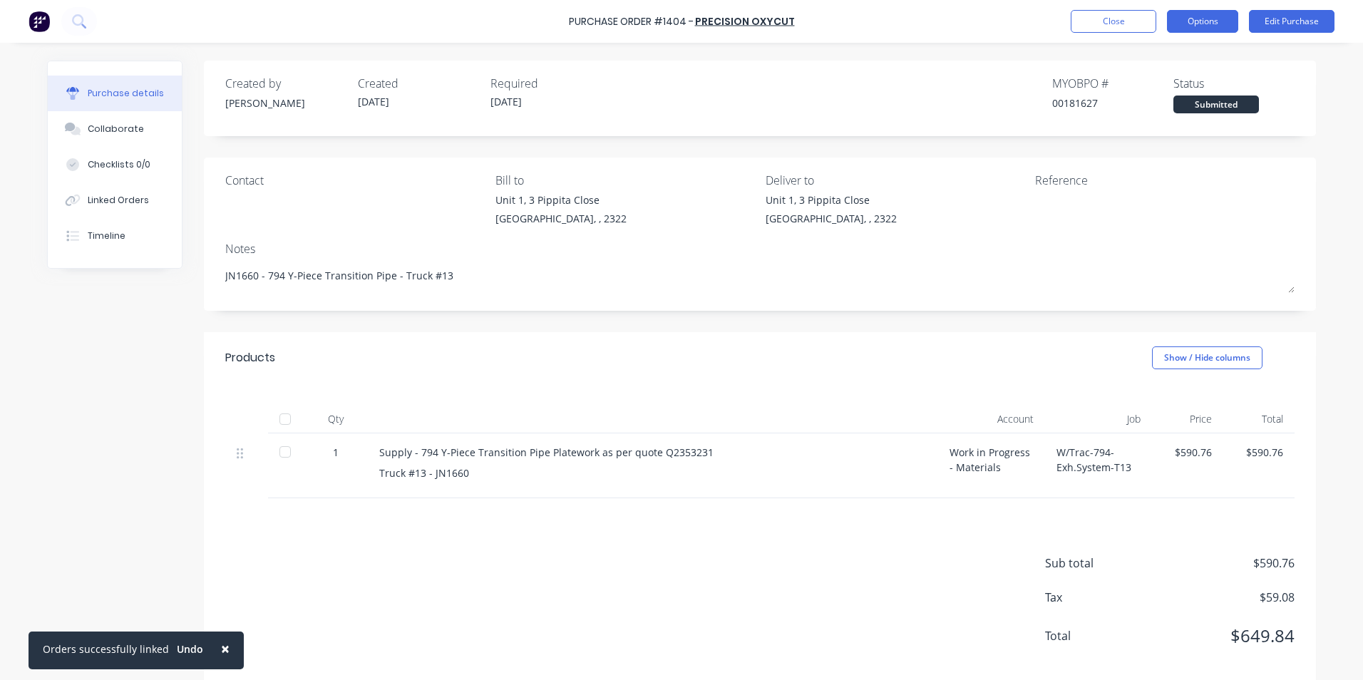
click at [1189, 31] on button "Options" at bounding box center [1202, 21] width 71 height 23
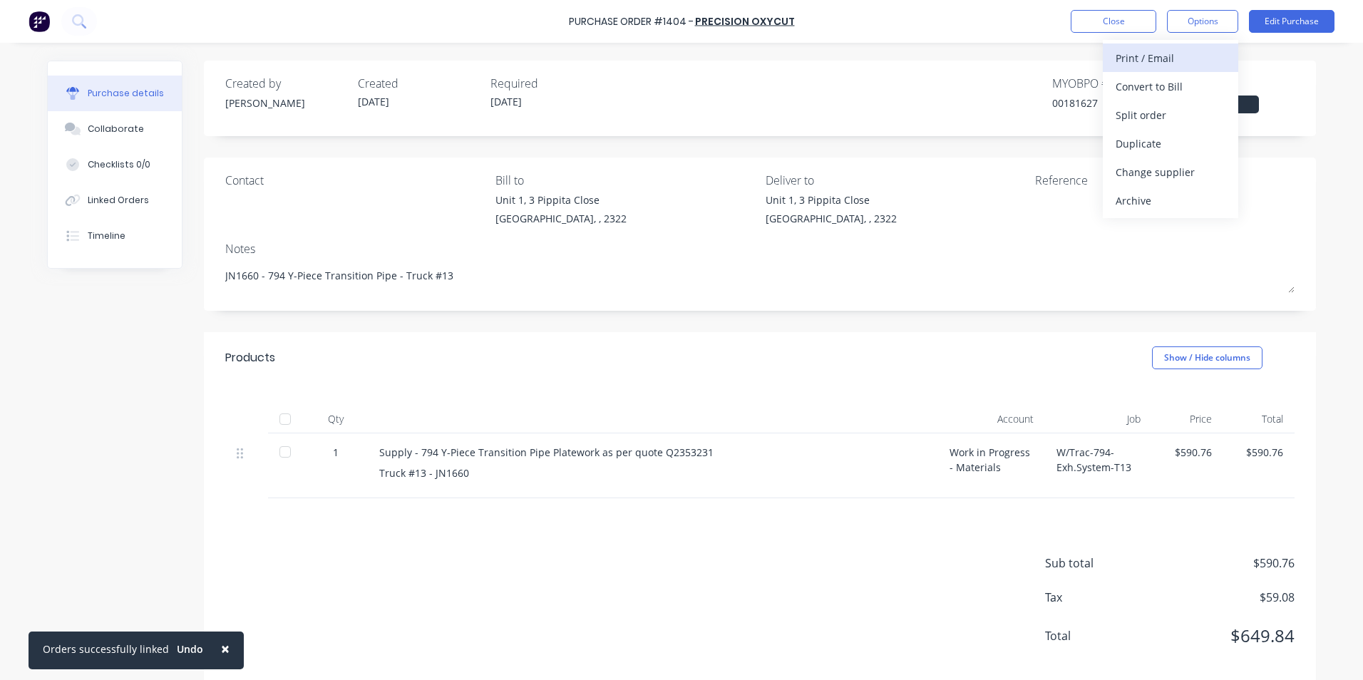
click at [1150, 59] on div "Print / Email" at bounding box center [1170, 58] width 110 height 21
click at [1162, 86] on div "With pricing" at bounding box center [1170, 86] width 110 height 21
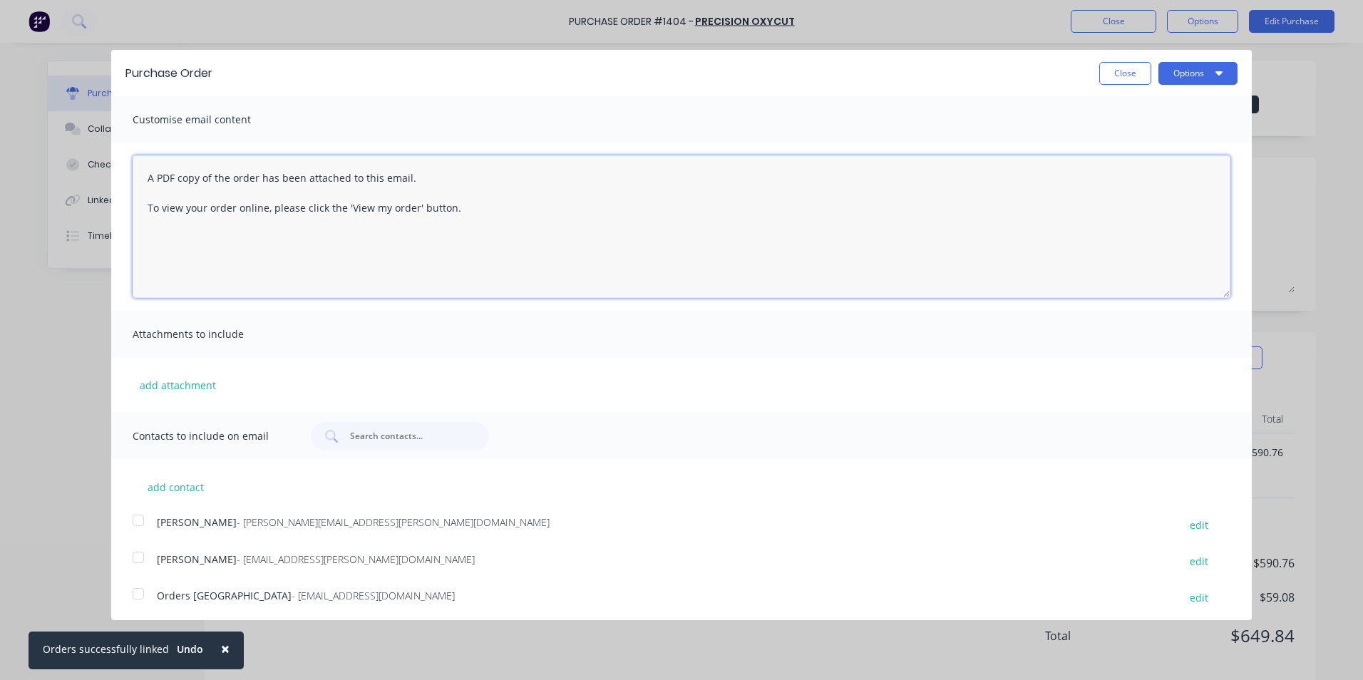
drag, startPoint x: 456, startPoint y: 212, endPoint x: 126, endPoint y: 184, distance: 331.1
click at [126, 184] on div "A PDF copy of the order has been attached to this email. To view your order onl…" at bounding box center [681, 227] width 1140 height 168
paste textarea "Hi Sales, PO attached as per your quote, please proceed any issues, let me know…"
type textarea "Hi Sales, PO attached as per your quote, please proceed any issues, let me know…"
click at [171, 383] on button "add attachment" at bounding box center [178, 384] width 91 height 21
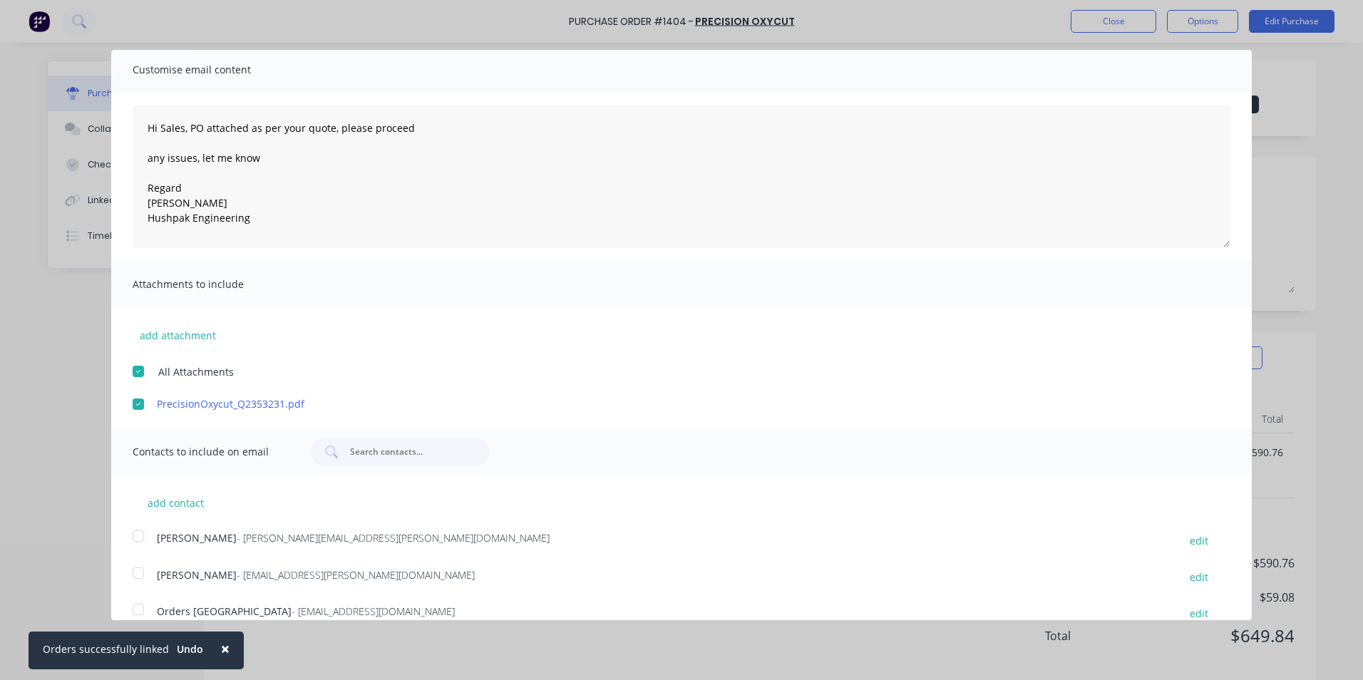
scroll to position [180, 0]
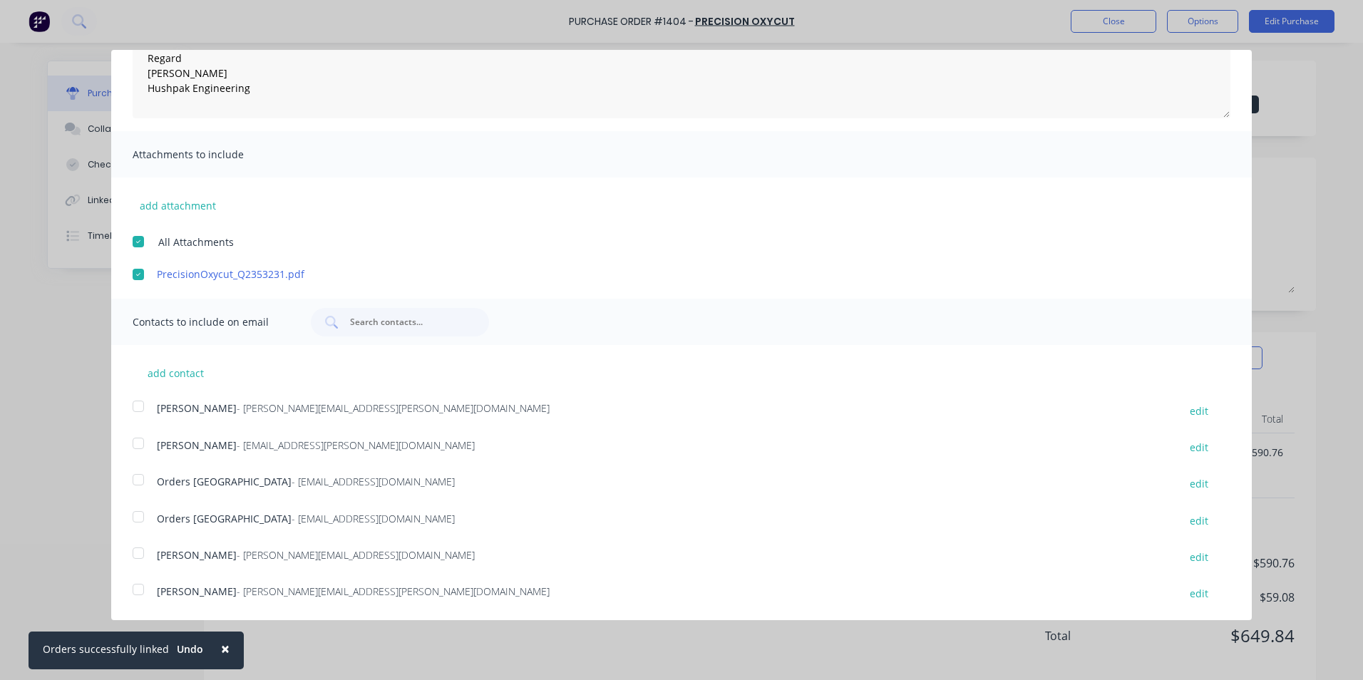
click at [135, 406] on div at bounding box center [138, 406] width 29 height 29
click at [140, 481] on div at bounding box center [138, 479] width 29 height 29
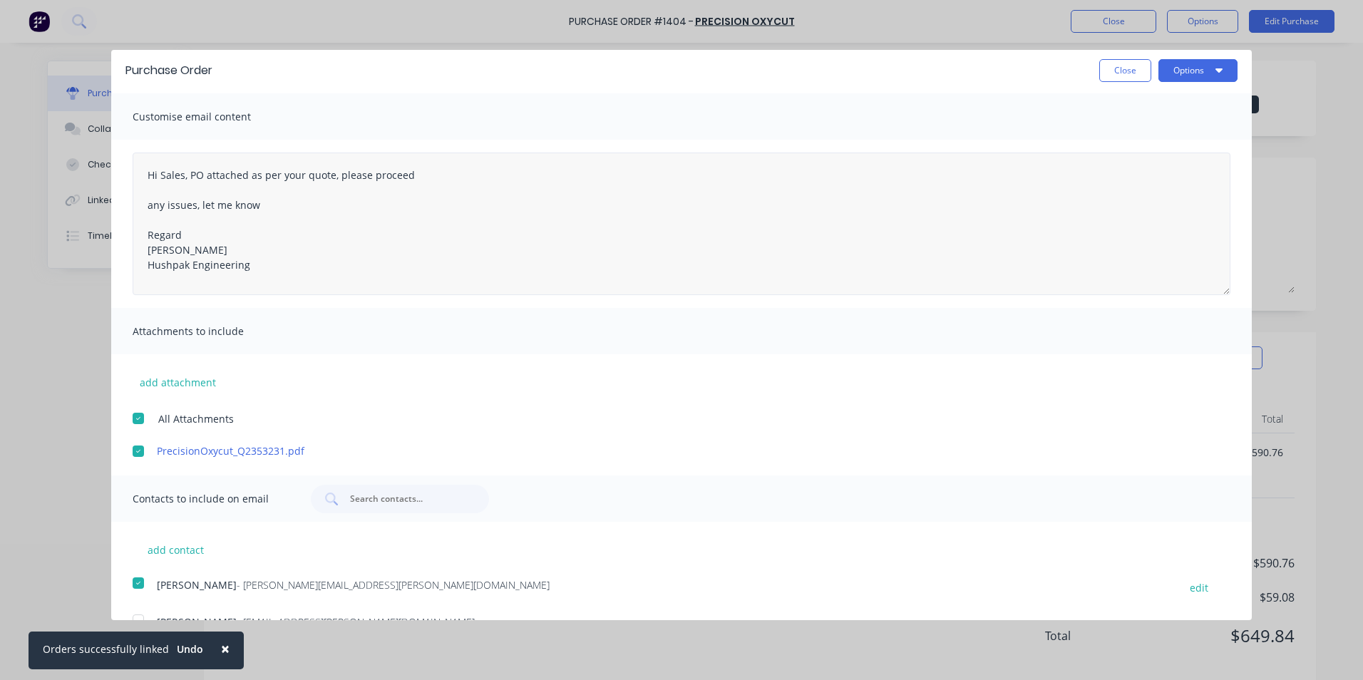
scroll to position [0, 0]
click at [1170, 66] on button "Options" at bounding box center [1197, 73] width 79 height 23
click at [1115, 139] on div "Email" at bounding box center [1170, 138] width 110 height 21
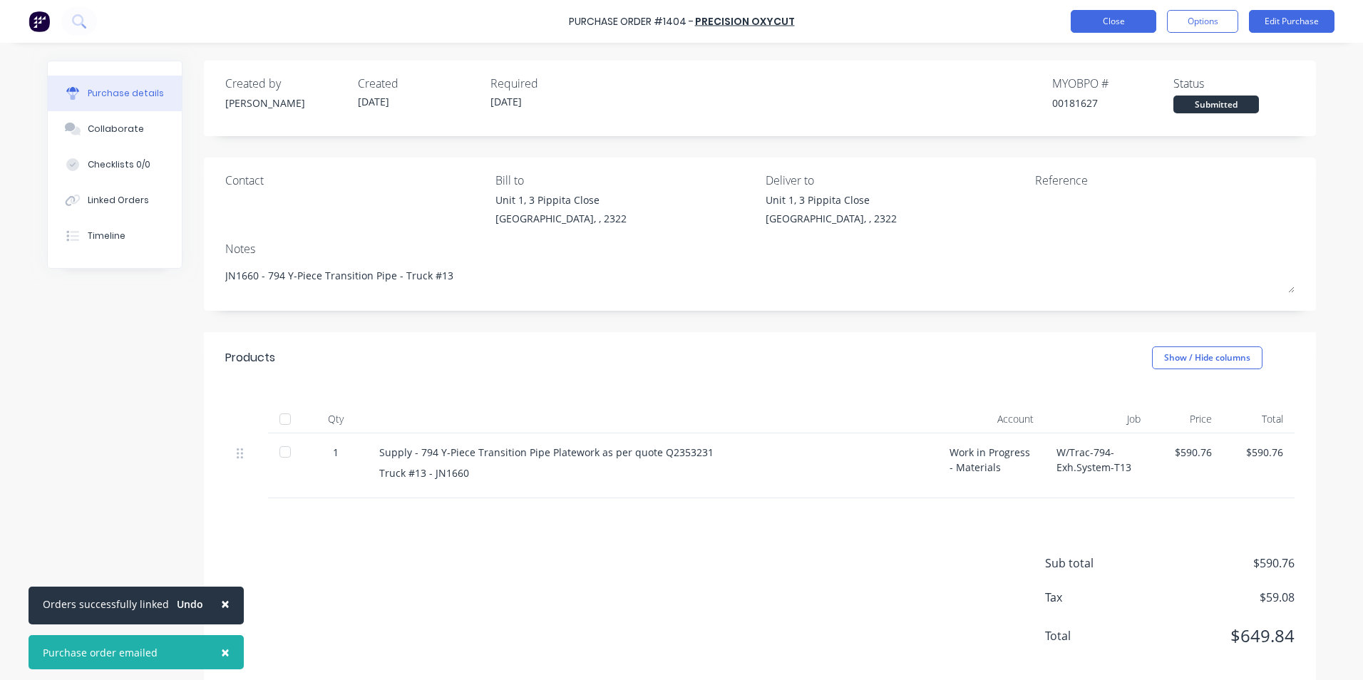
click at [1117, 17] on button "Close" at bounding box center [1113, 21] width 86 height 23
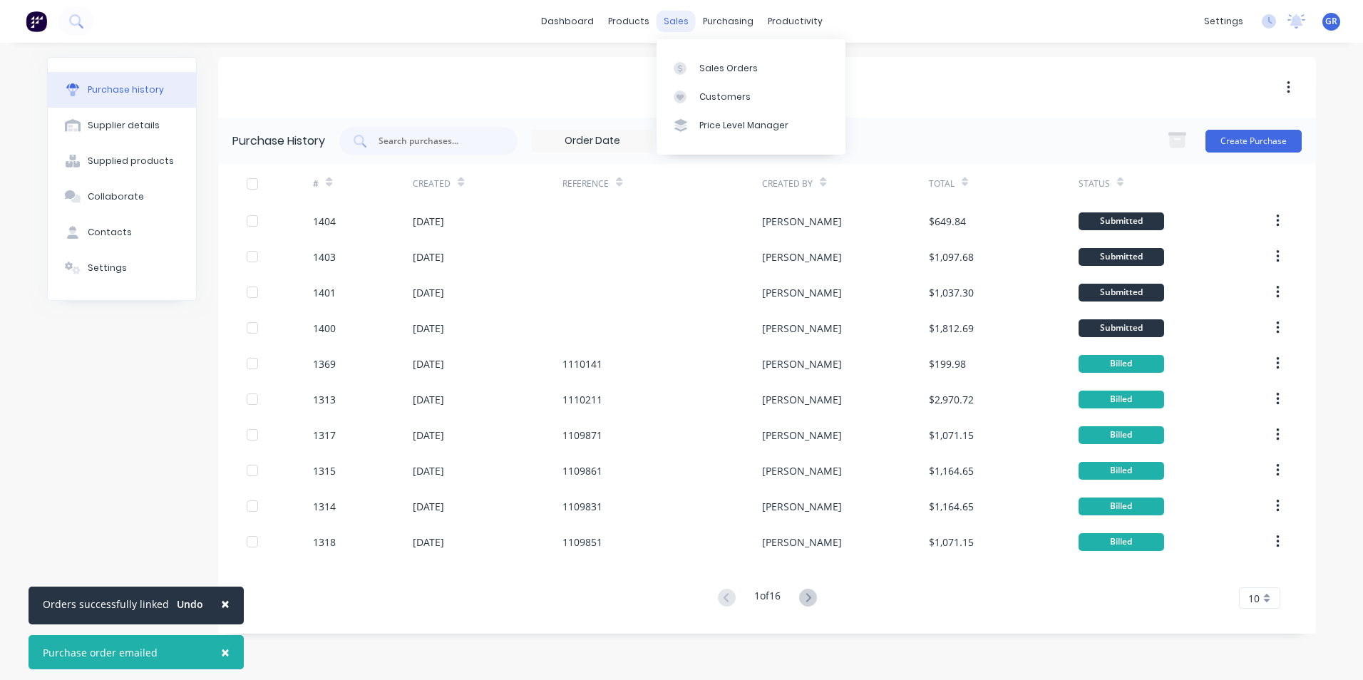
click at [676, 19] on div "sales" at bounding box center [675, 21] width 39 height 21
click at [722, 73] on link "Sales Orders" at bounding box center [750, 67] width 189 height 29
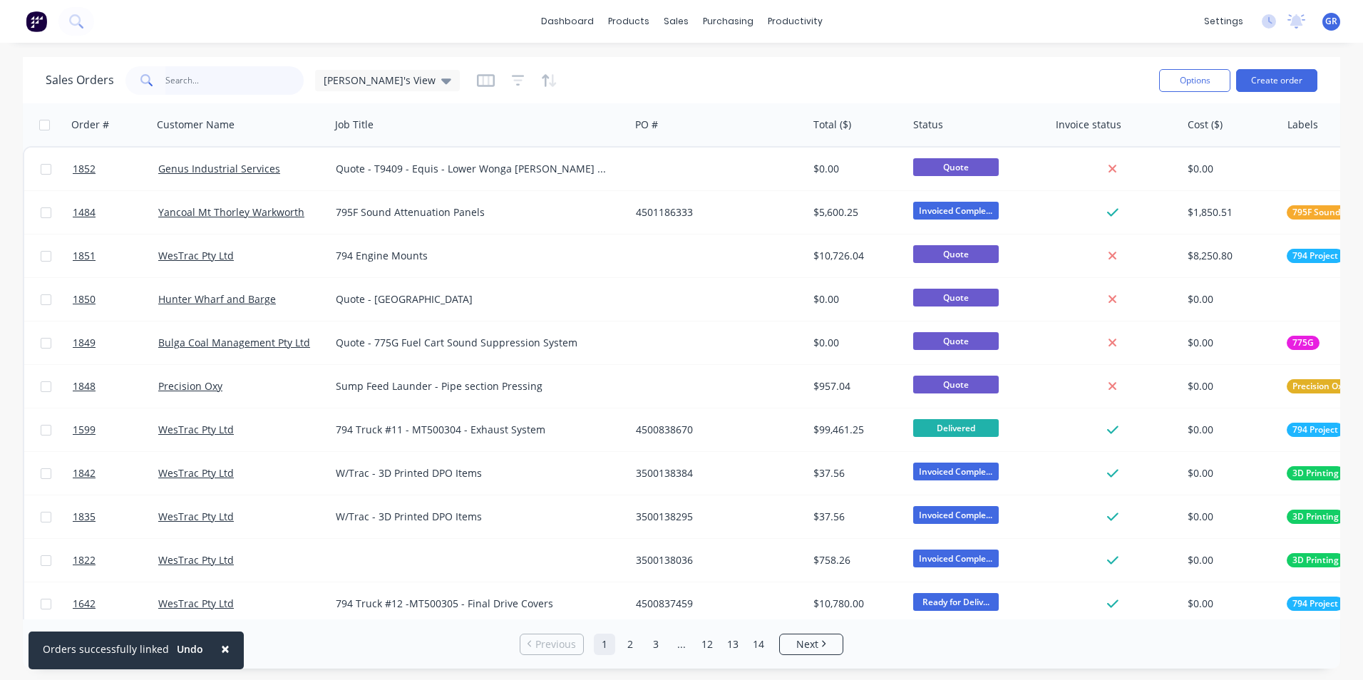
click at [203, 83] on input "text" at bounding box center [234, 80] width 139 height 29
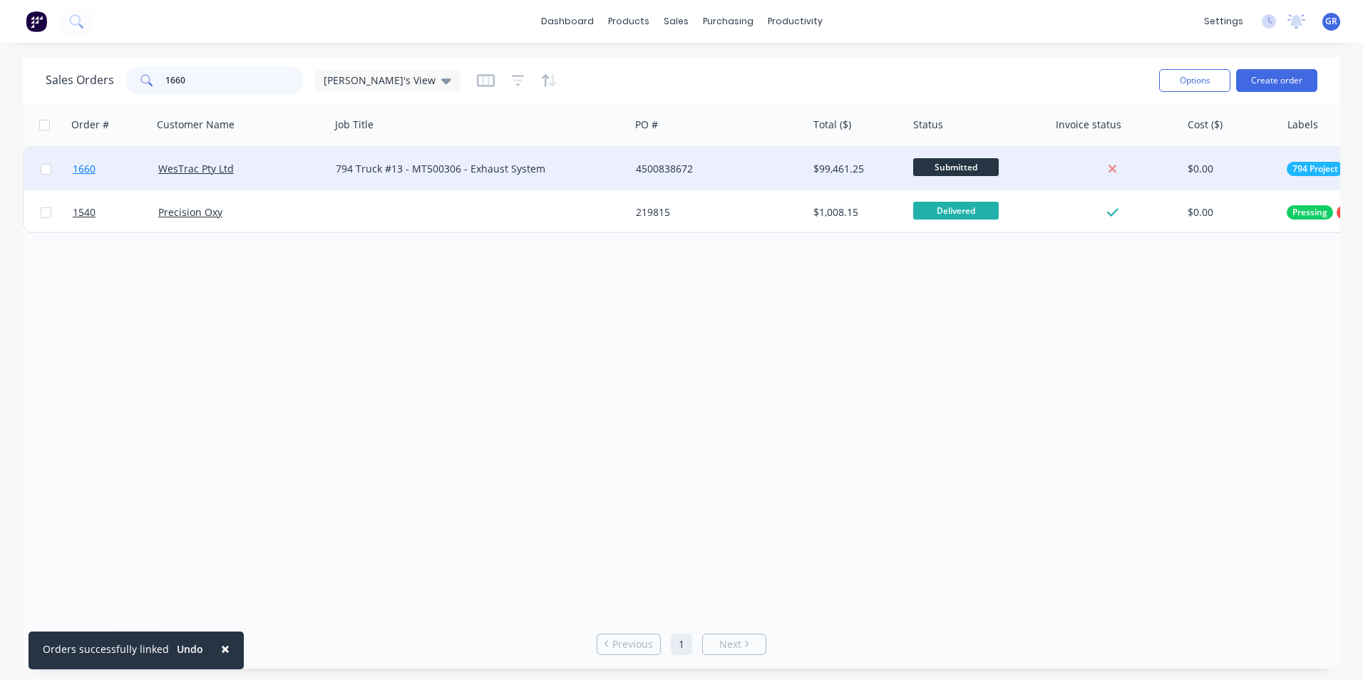
type input "1660"
click at [88, 167] on span "1660" at bounding box center [84, 169] width 23 height 14
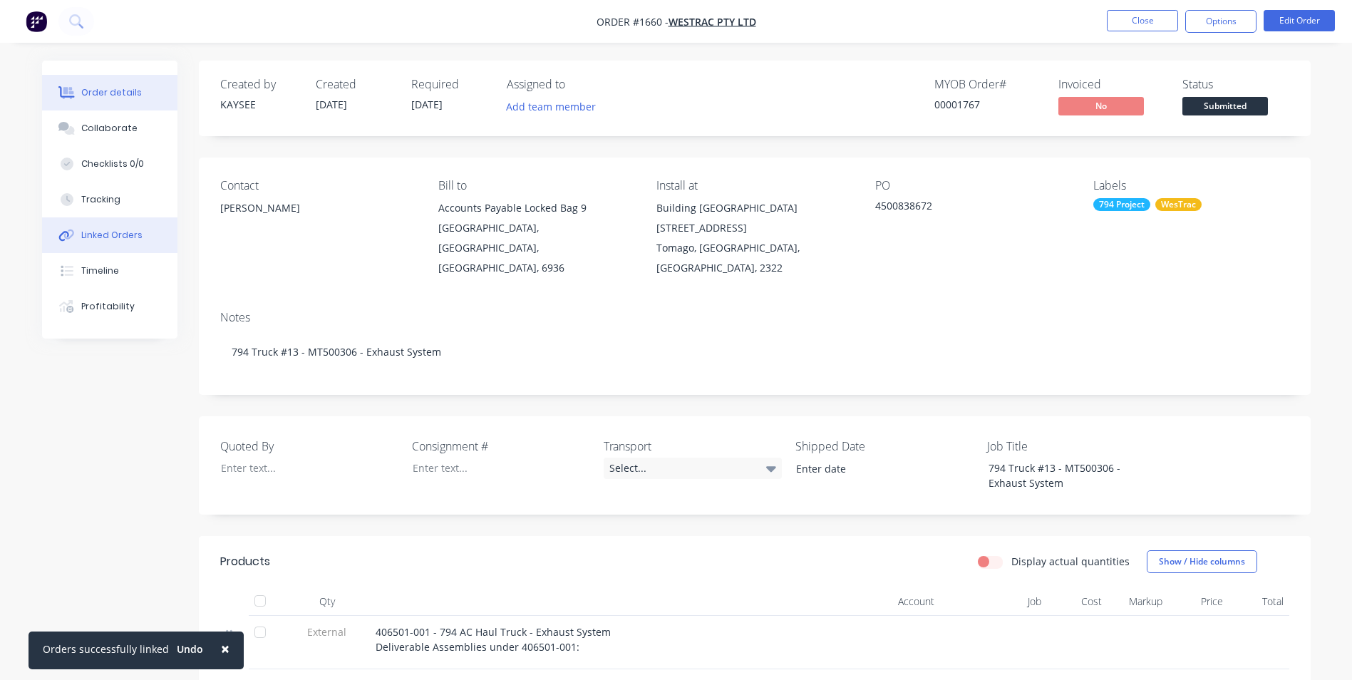
click at [116, 230] on div "Linked Orders" at bounding box center [111, 235] width 61 height 13
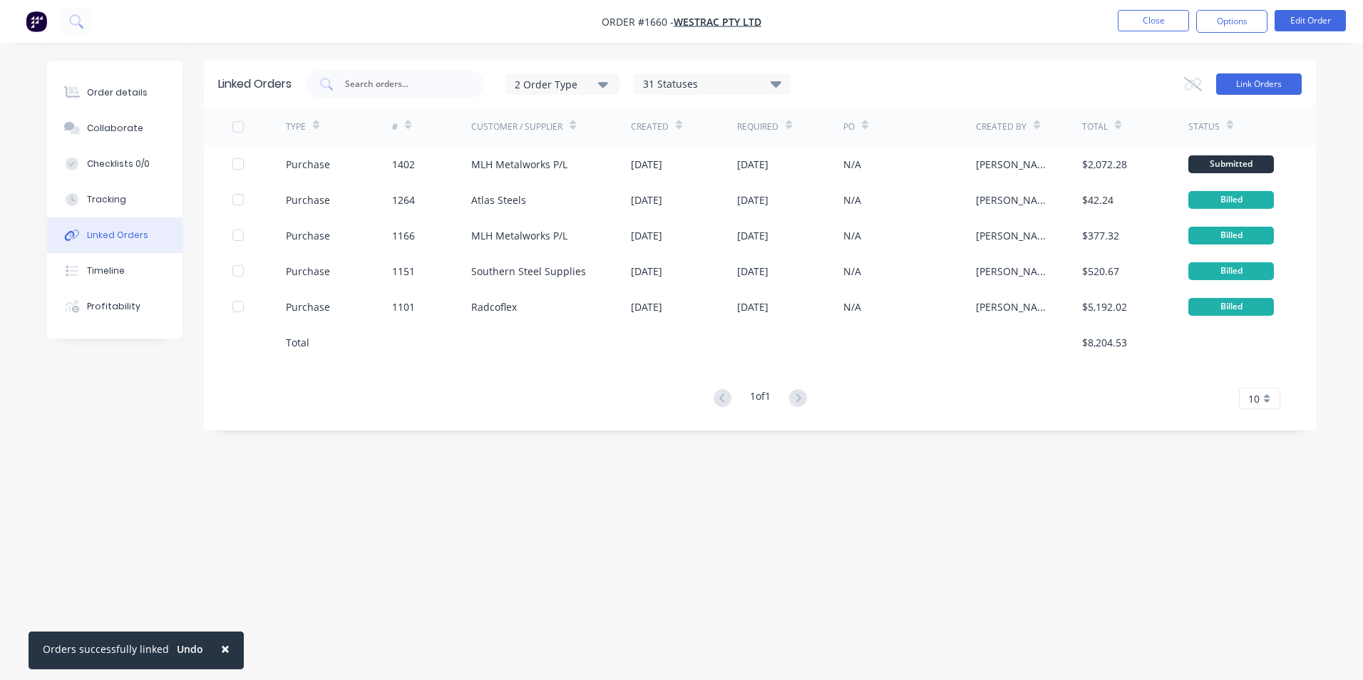
click at [1239, 77] on button "Link Orders" at bounding box center [1259, 83] width 86 height 21
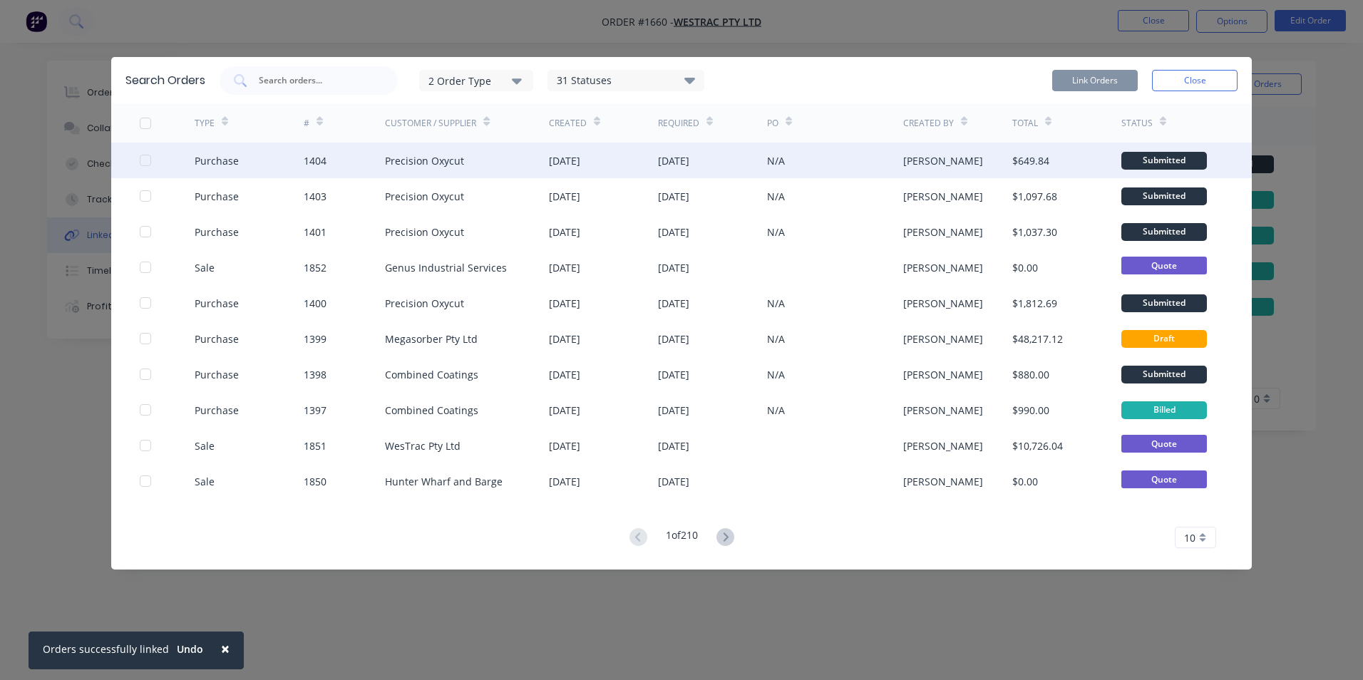
click at [146, 159] on div at bounding box center [145, 160] width 29 height 29
click at [1087, 76] on button "Link Orders" at bounding box center [1095, 80] width 86 height 21
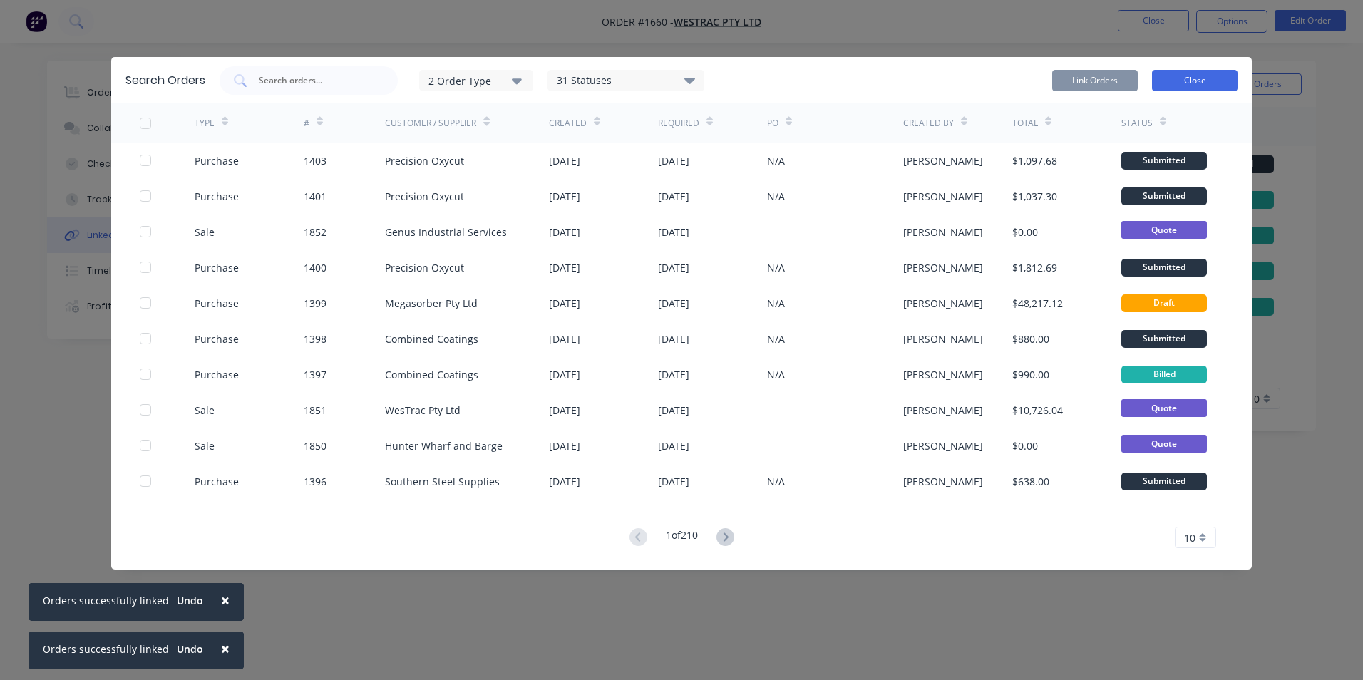
click at [1187, 78] on button "Close" at bounding box center [1195, 80] width 86 height 21
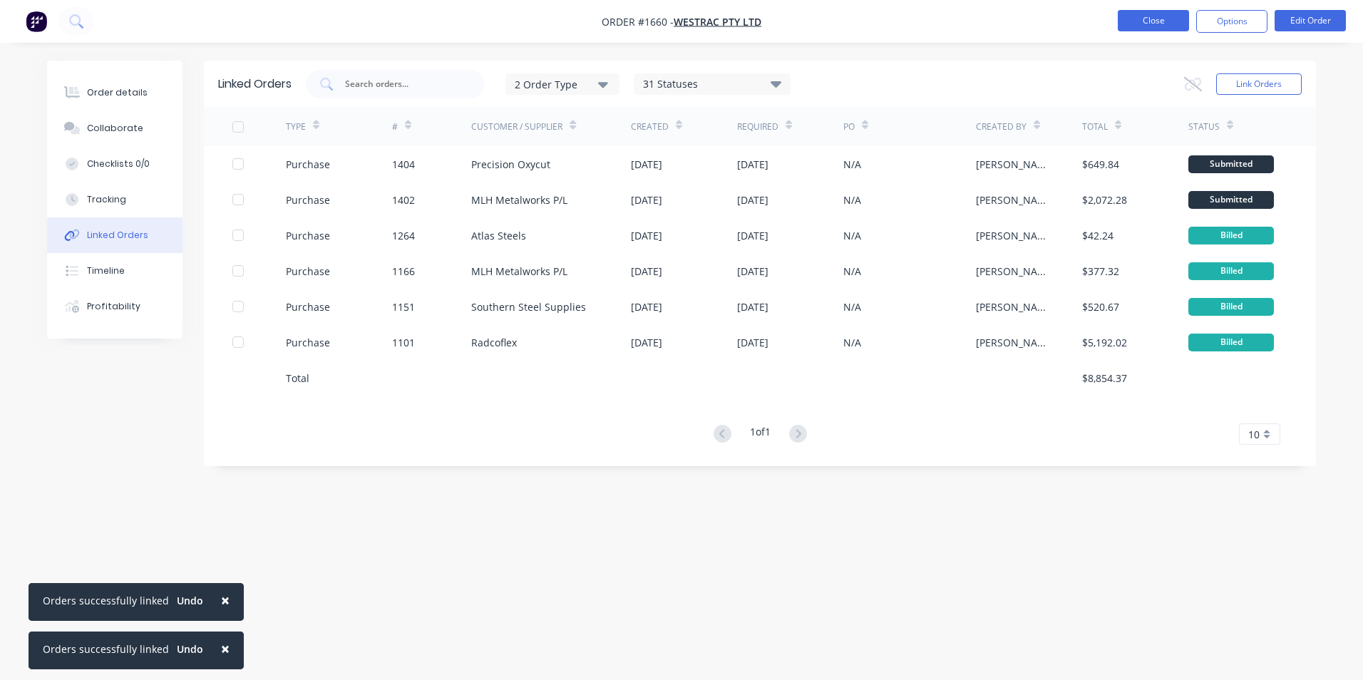
click at [1164, 21] on button "Close" at bounding box center [1153, 20] width 71 height 21
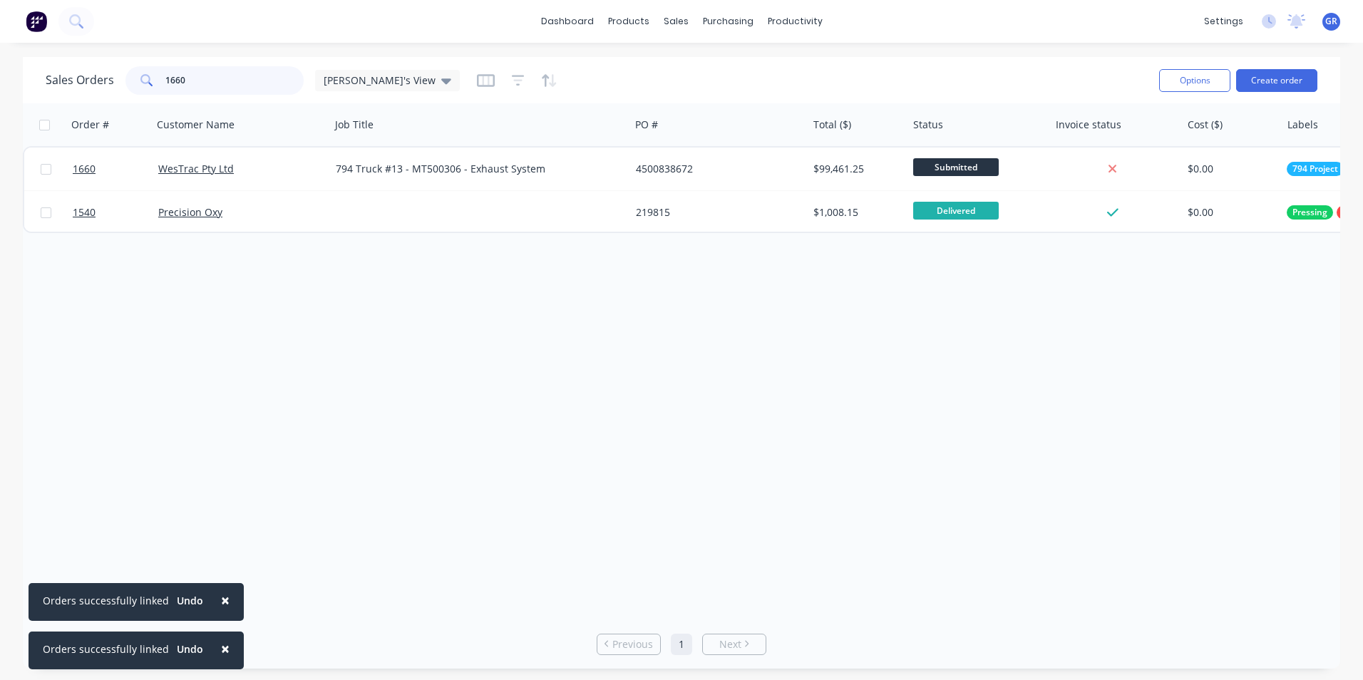
drag, startPoint x: 170, startPoint y: 83, endPoint x: 157, endPoint y: 84, distance: 12.9
click at [157, 84] on div "1660" at bounding box center [214, 80] width 178 height 29
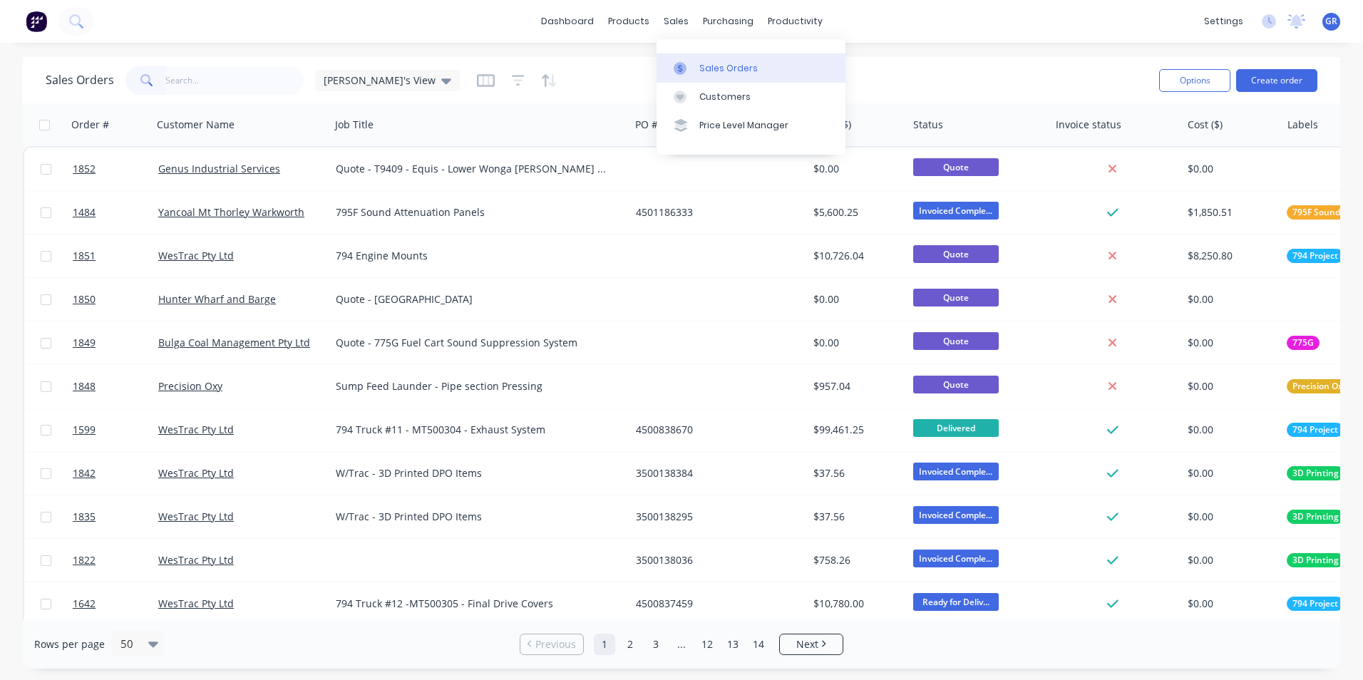
click at [722, 62] on div "Sales Orders" at bounding box center [728, 68] width 58 height 13
click at [209, 77] on input "text" at bounding box center [234, 80] width 139 height 29
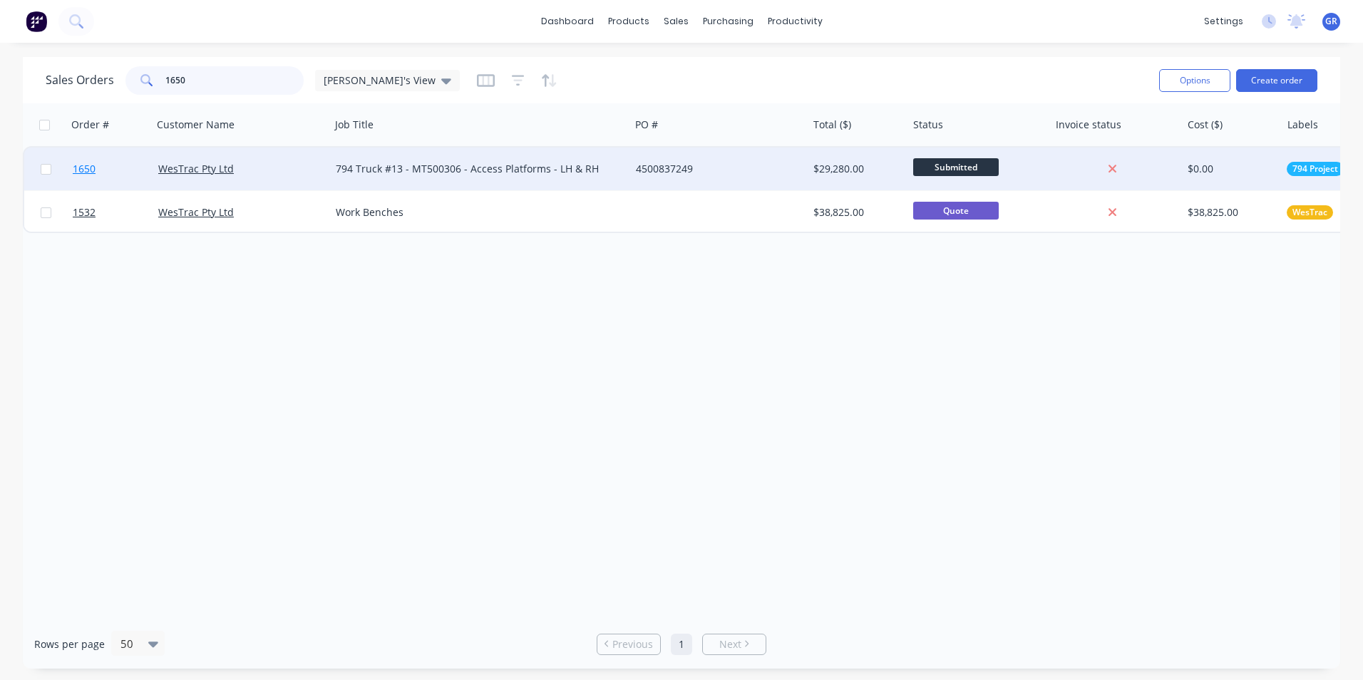
type input "1650"
click at [85, 170] on span "1650" at bounding box center [84, 169] width 23 height 14
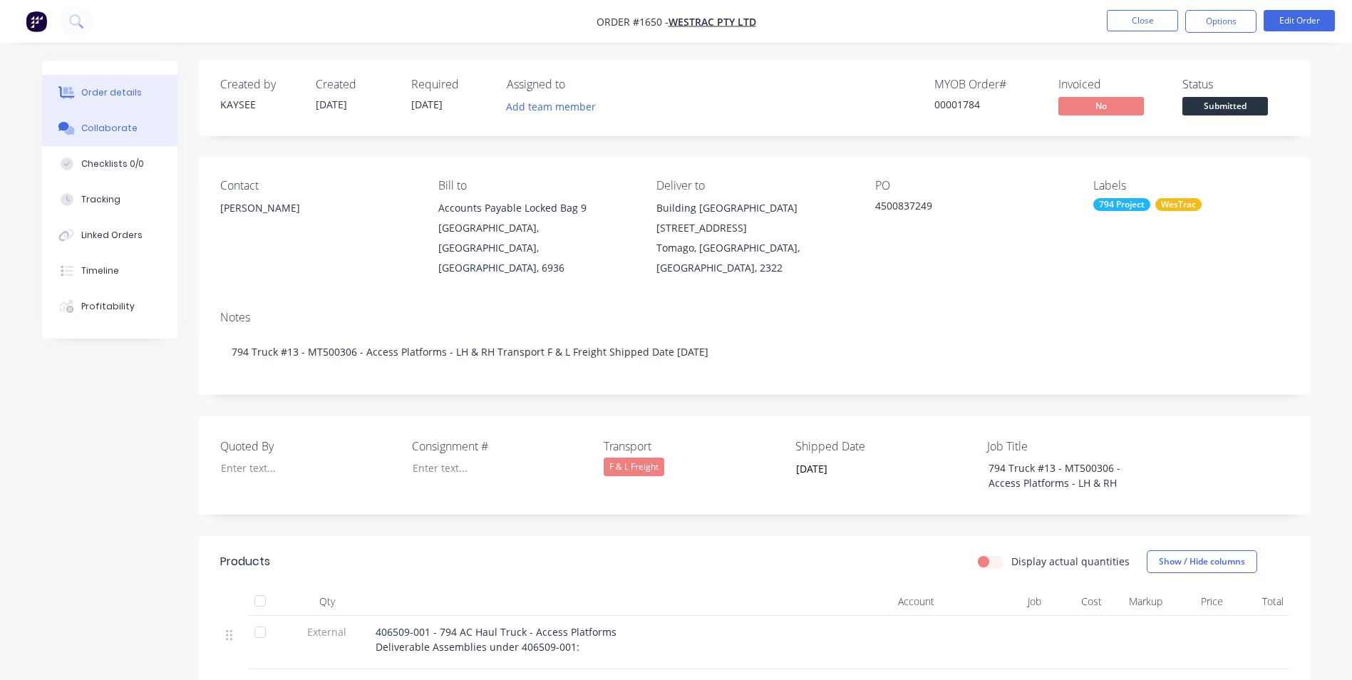
click at [104, 125] on div "Collaborate" at bounding box center [109, 128] width 56 height 13
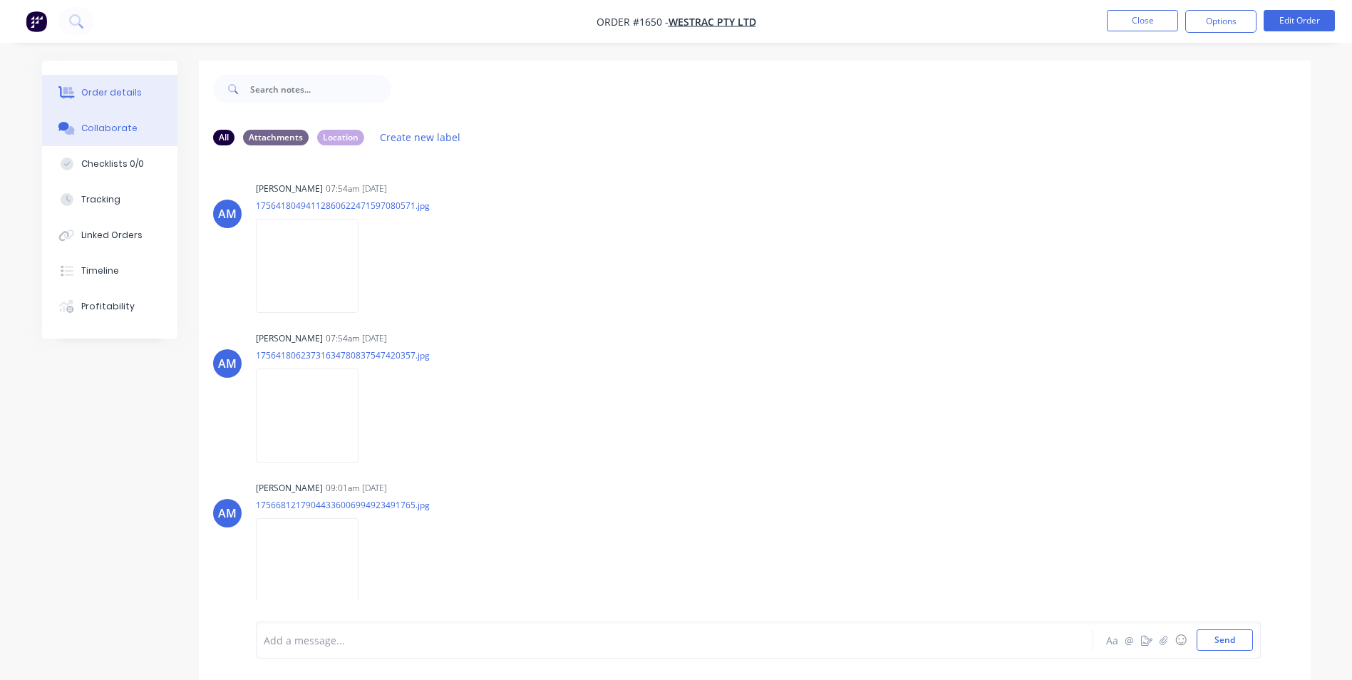
click at [120, 88] on div "Order details" at bounding box center [111, 92] width 61 height 13
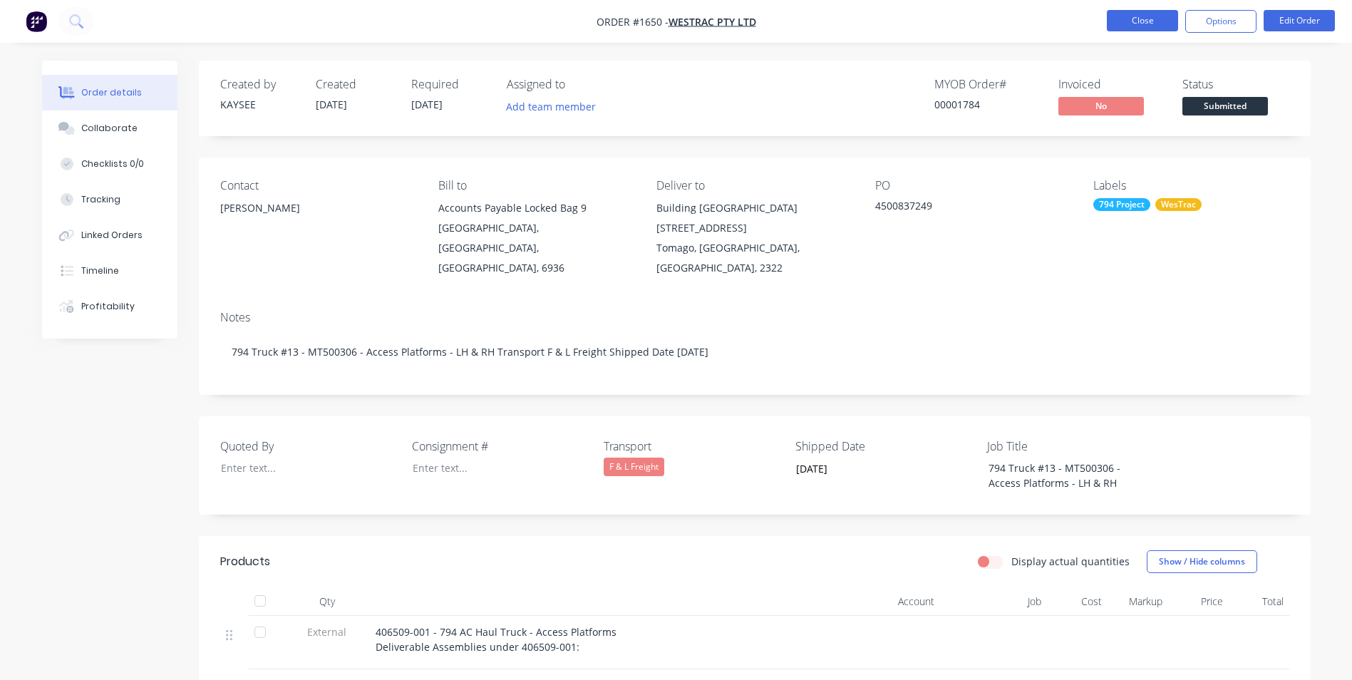
click at [1140, 20] on button "Close" at bounding box center [1142, 20] width 71 height 21
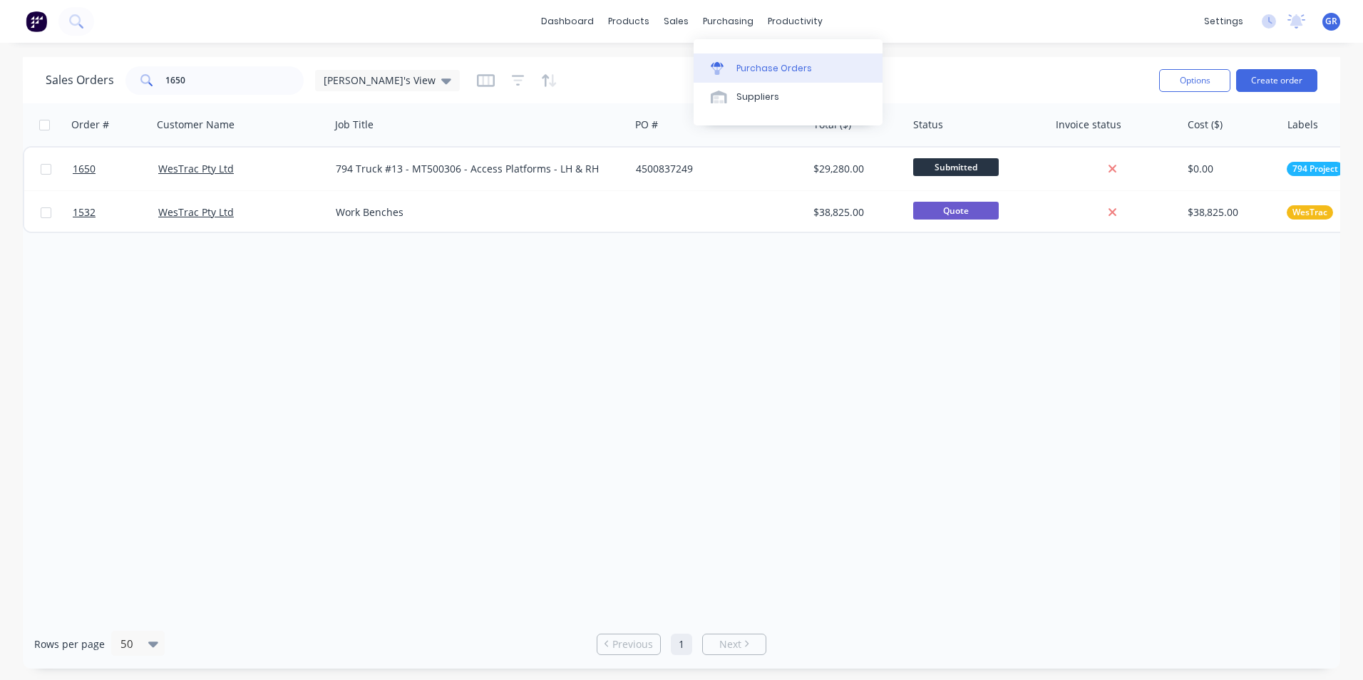
click at [755, 69] on div "Purchase Orders" at bounding box center [774, 68] width 76 height 13
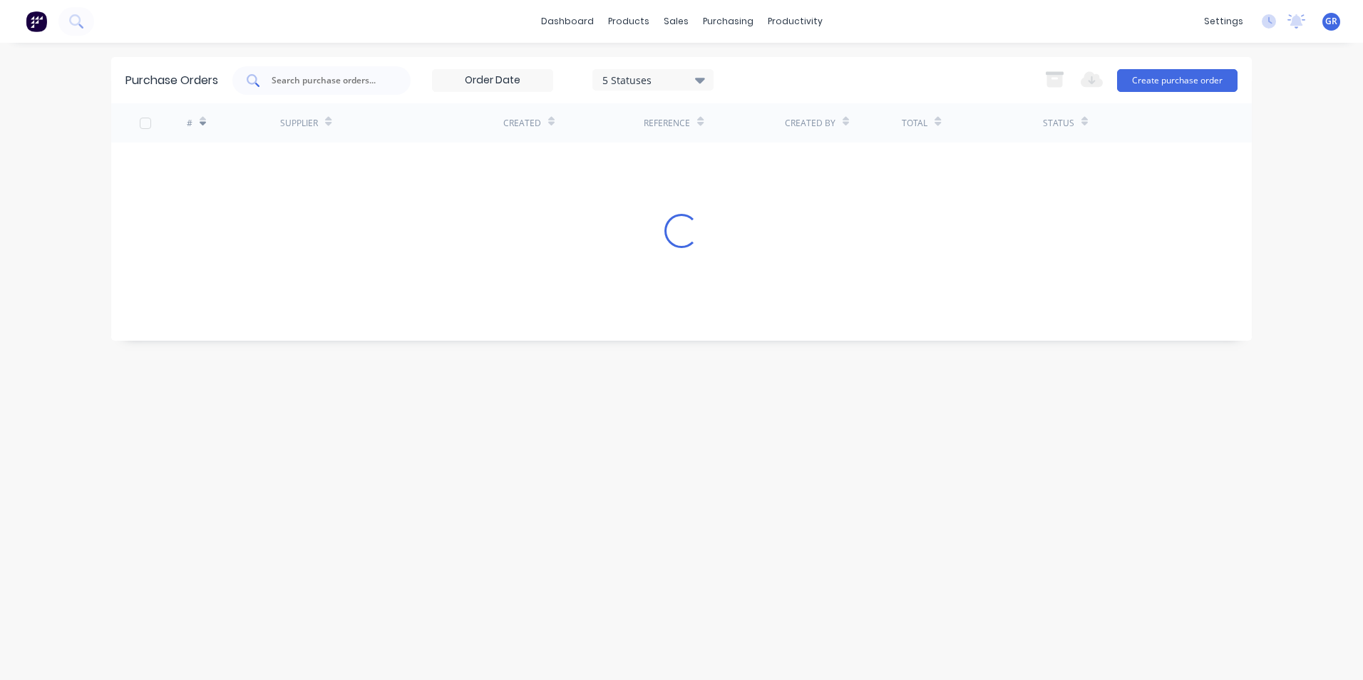
click at [299, 79] on input "text" at bounding box center [329, 80] width 118 height 14
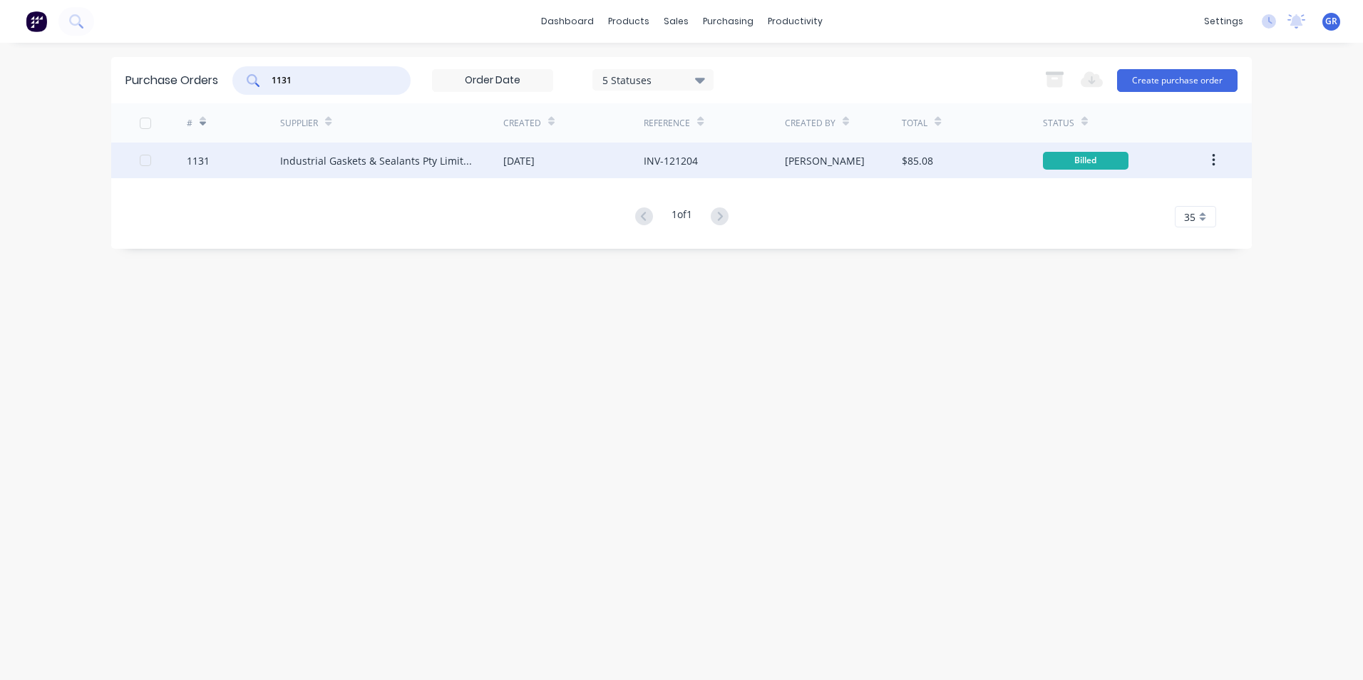
type input "1131"
click at [198, 160] on div "1131" at bounding box center [198, 160] width 23 height 15
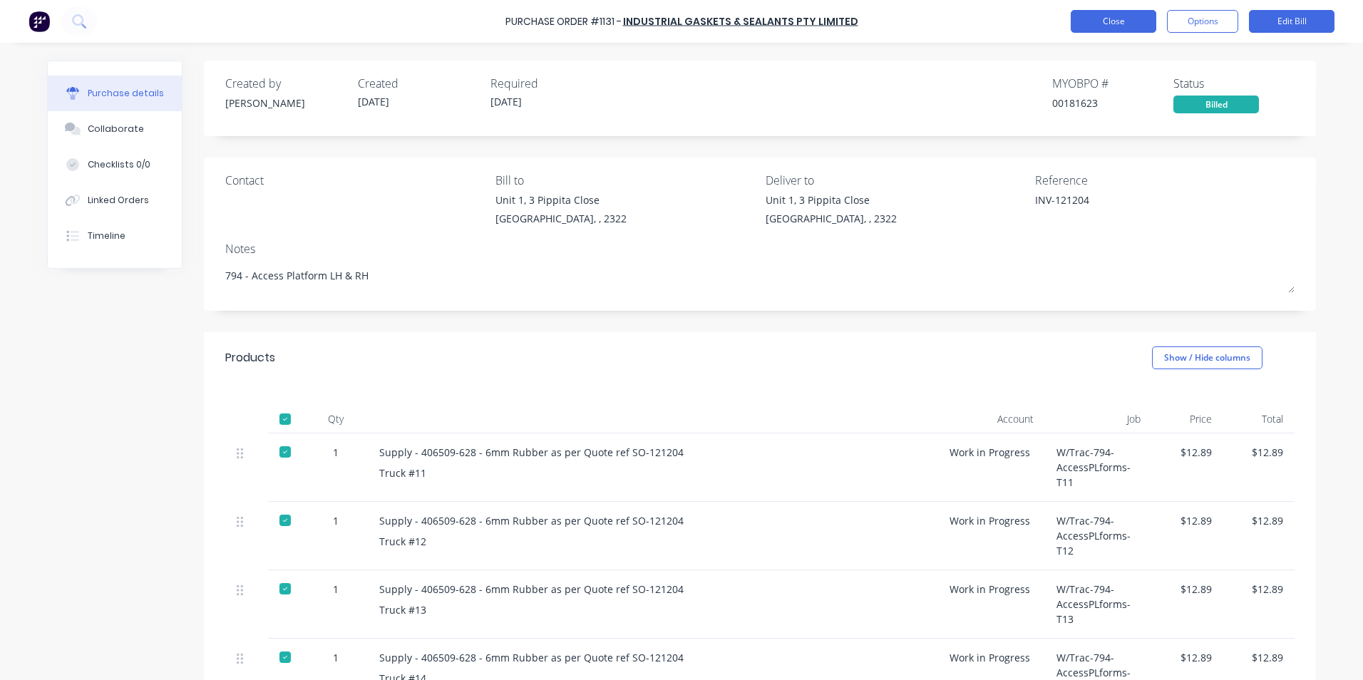
click at [1118, 26] on button "Close" at bounding box center [1113, 21] width 86 height 23
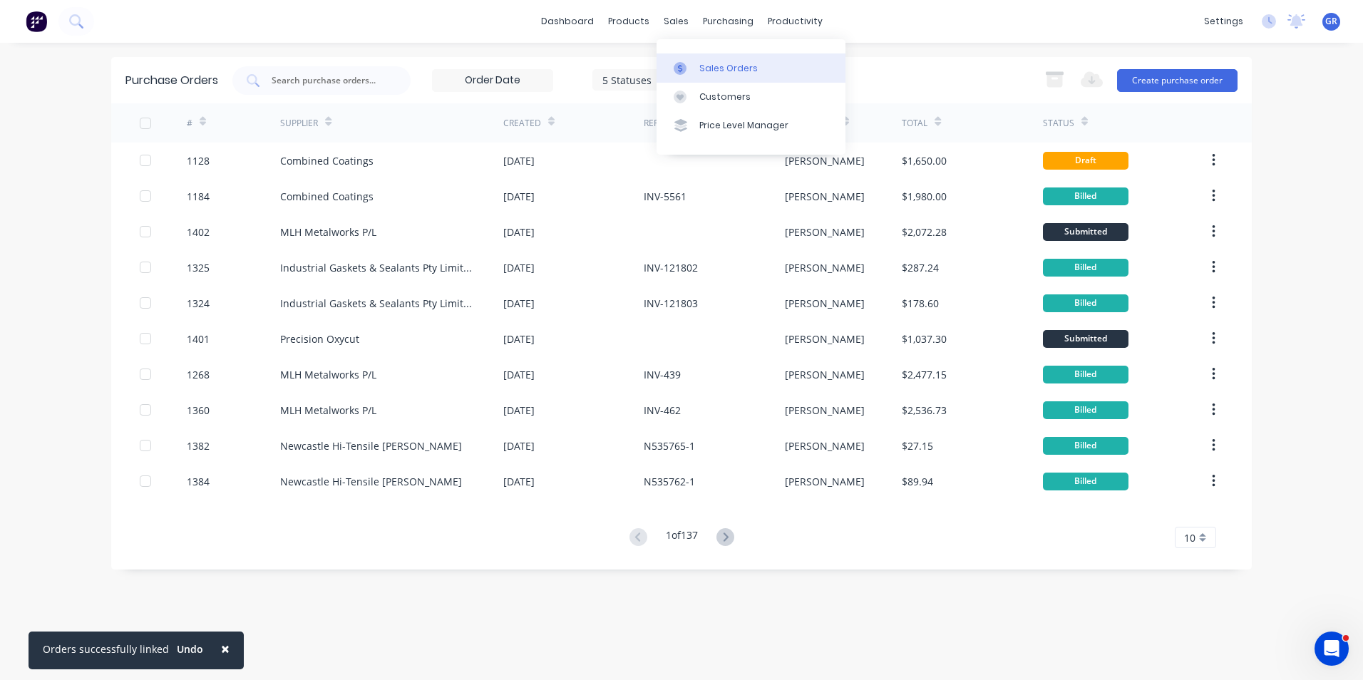
click at [719, 63] on div "Sales Orders" at bounding box center [728, 68] width 58 height 13
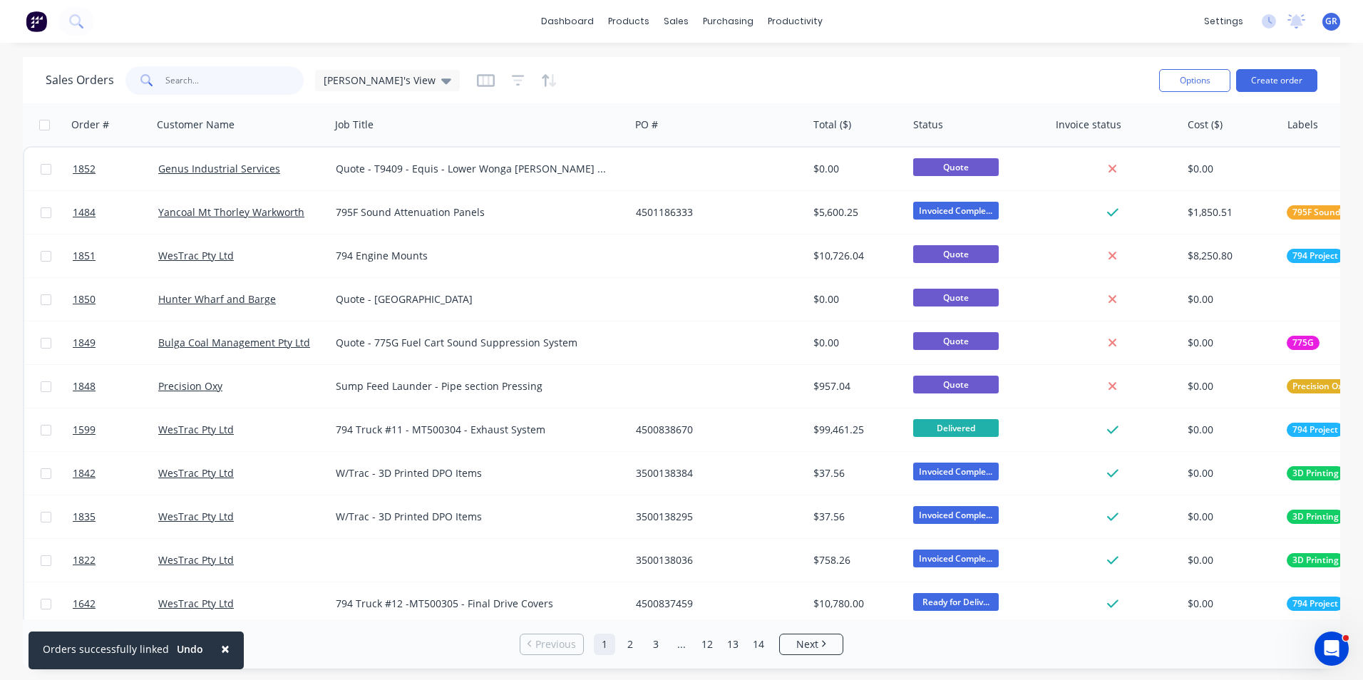
click at [189, 83] on input "text" at bounding box center [234, 80] width 139 height 29
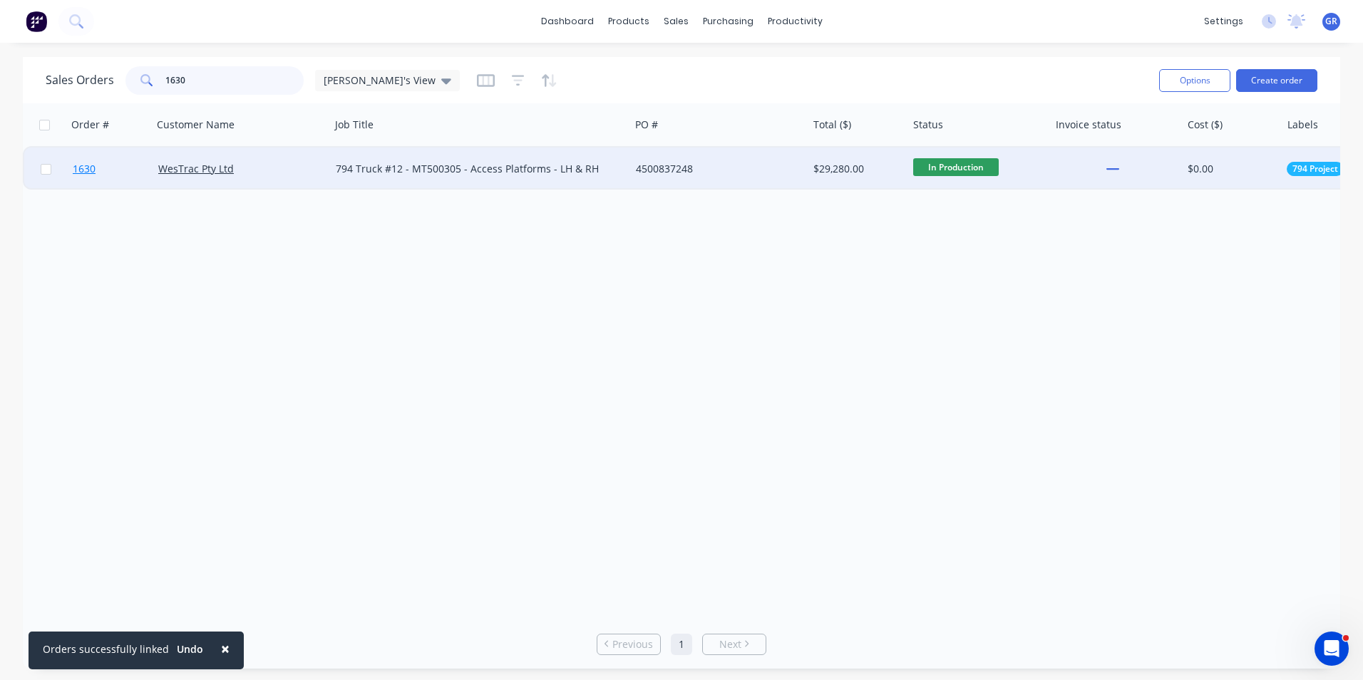
type input "1630"
click at [85, 170] on span "1630" at bounding box center [84, 169] width 23 height 14
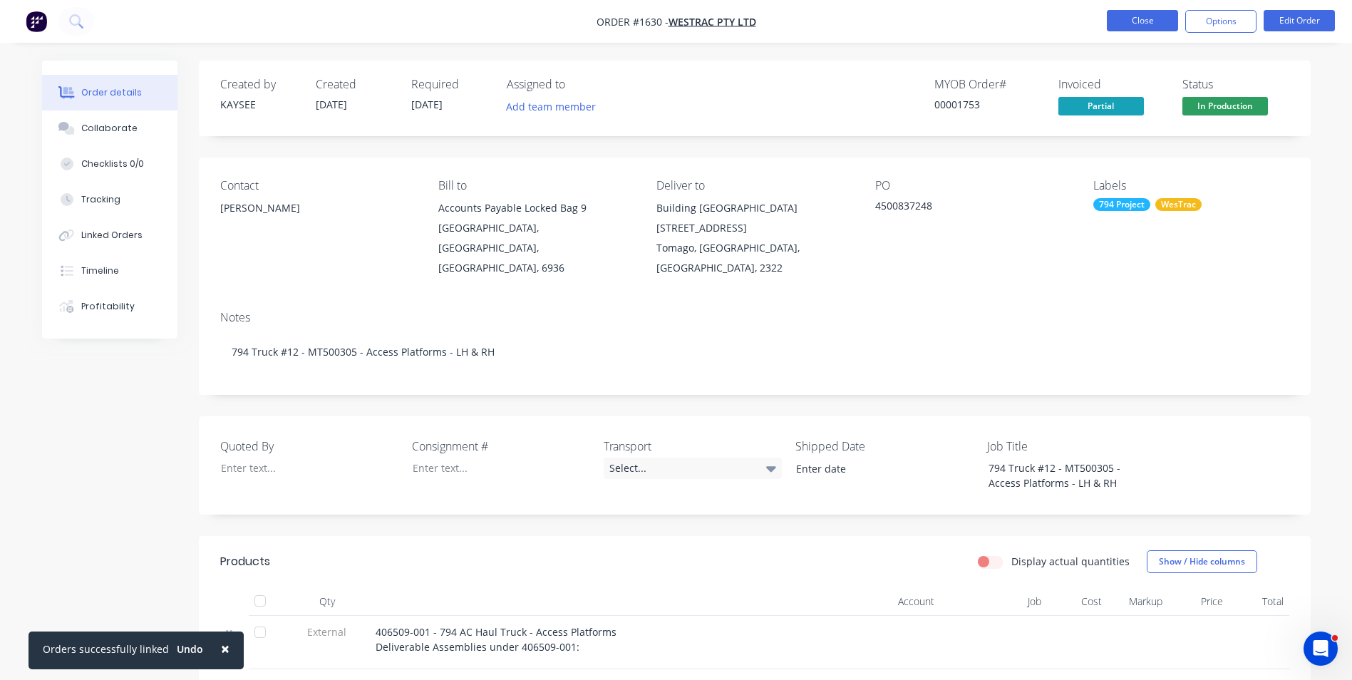
click at [1142, 16] on button "Close" at bounding box center [1142, 20] width 71 height 21
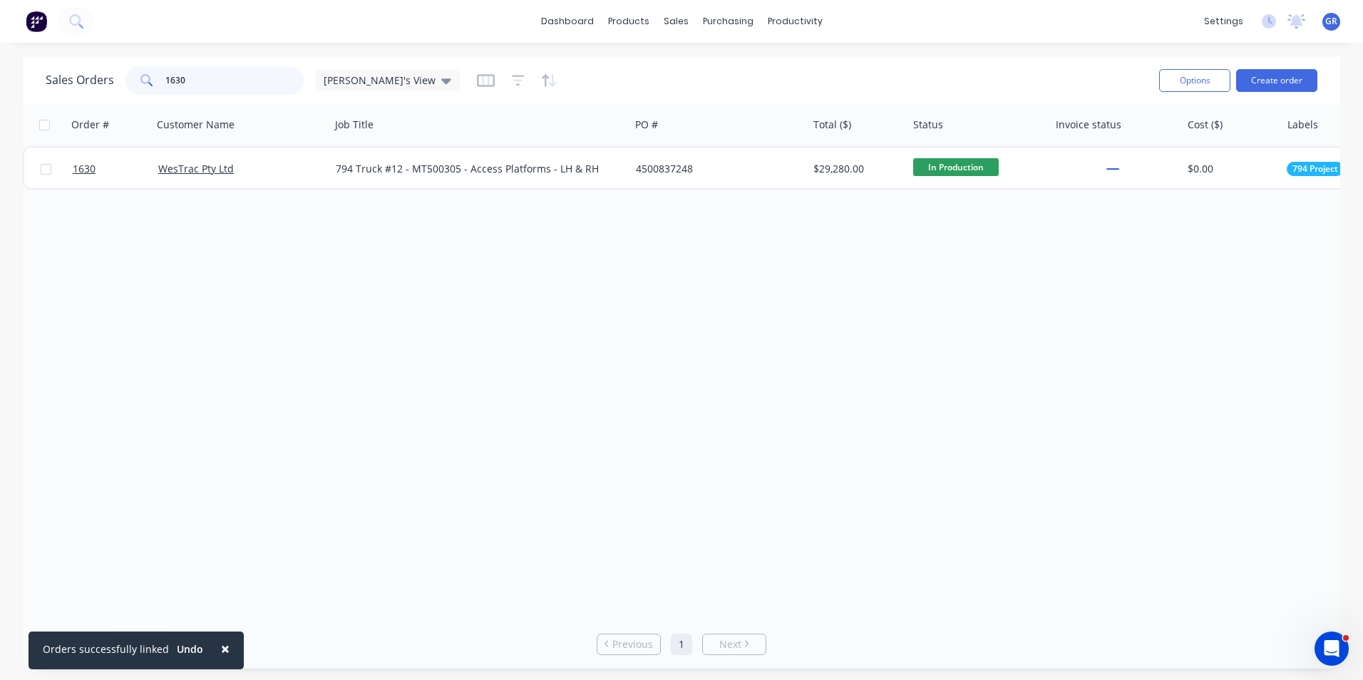
drag, startPoint x: 190, startPoint y: 78, endPoint x: 153, endPoint y: 81, distance: 37.8
click at [153, 81] on div "1630" at bounding box center [214, 80] width 178 height 29
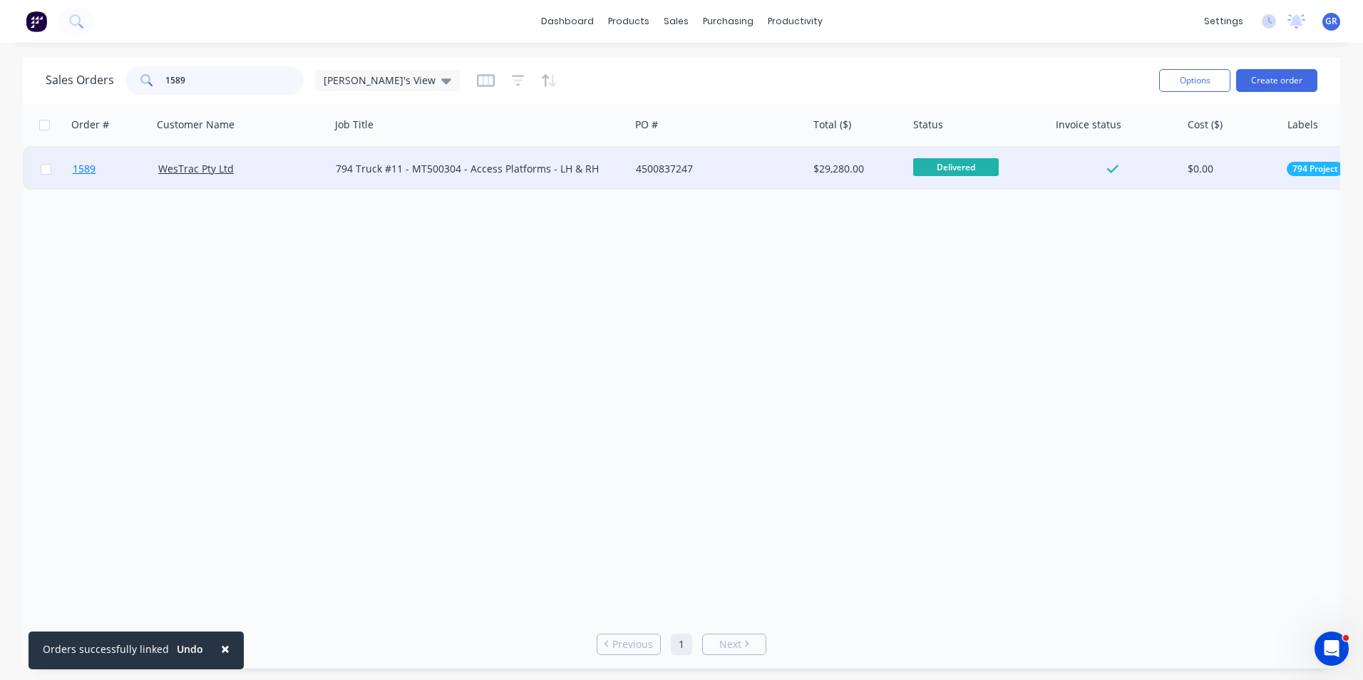
type input "1589"
click at [85, 171] on span "1589" at bounding box center [84, 169] width 23 height 14
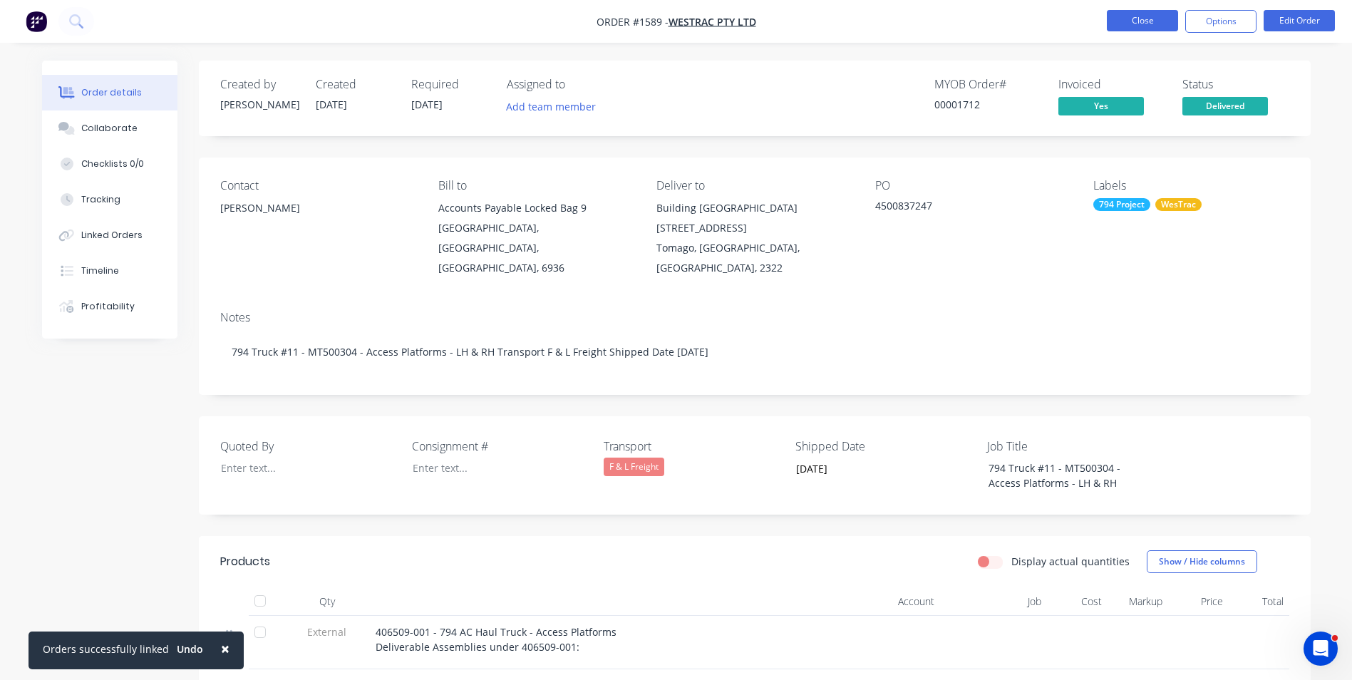
click at [1151, 20] on button "Close" at bounding box center [1142, 20] width 71 height 21
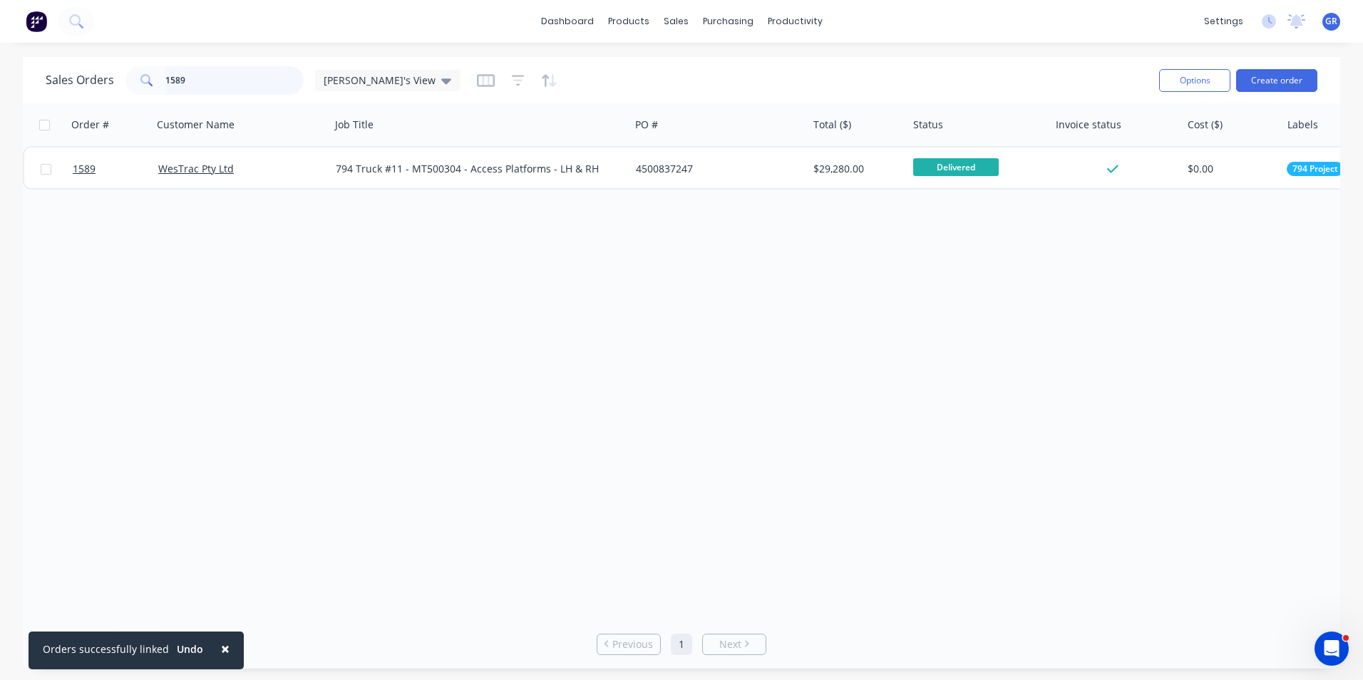
click at [188, 76] on input "1589" at bounding box center [234, 80] width 139 height 29
drag, startPoint x: 188, startPoint y: 76, endPoint x: 159, endPoint y: 80, distance: 29.4
click at [159, 80] on div "1589" at bounding box center [214, 80] width 178 height 29
type input "1650"
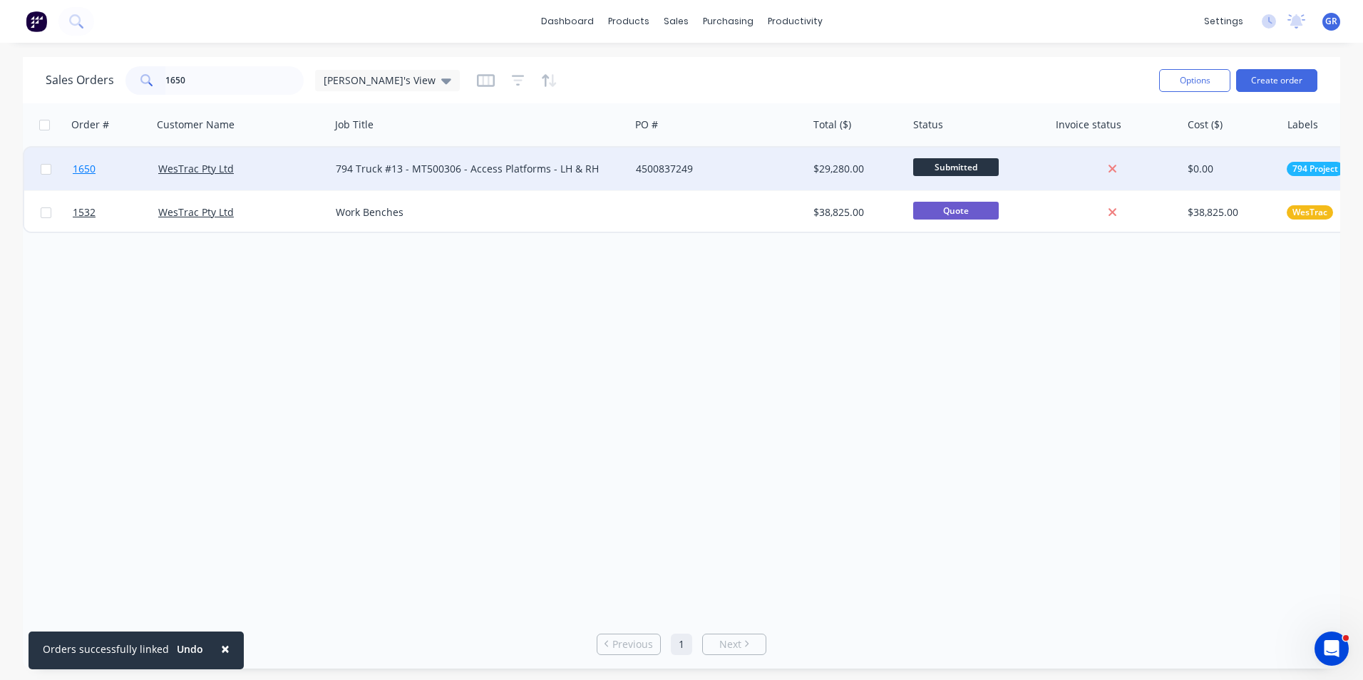
click at [86, 166] on span "1650" at bounding box center [84, 169] width 23 height 14
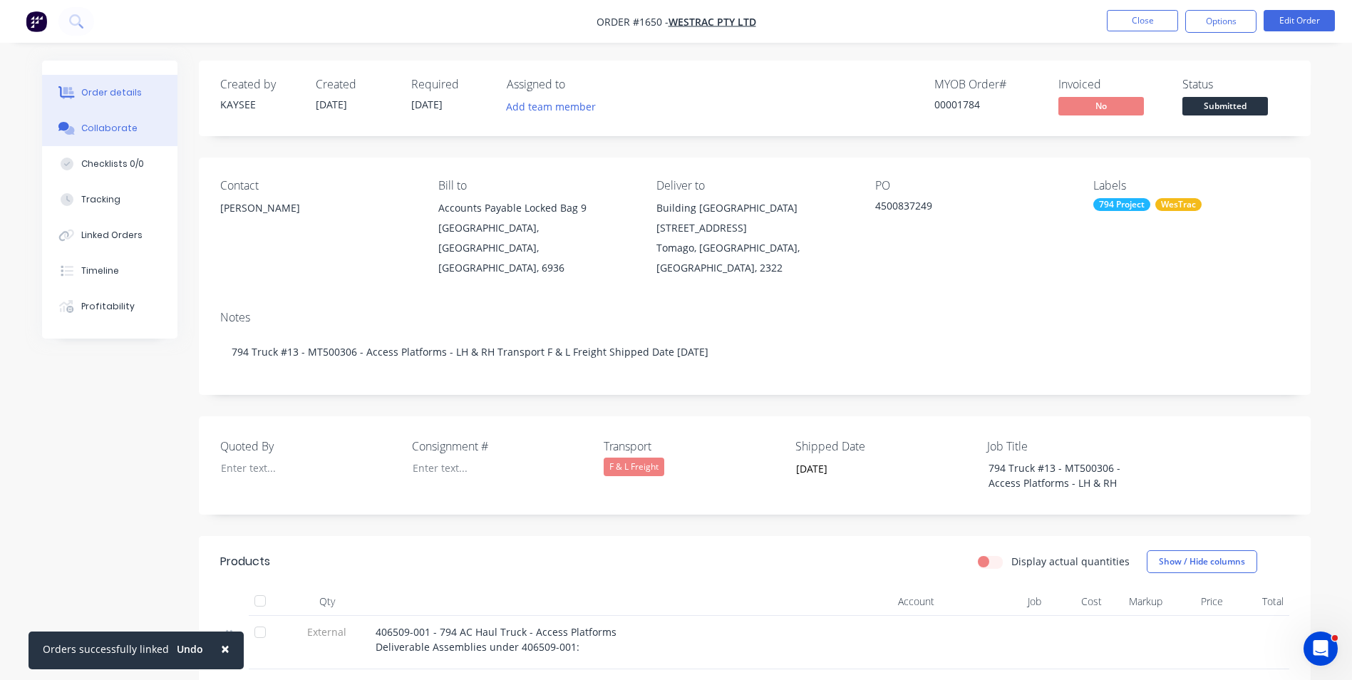
click at [119, 127] on div "Collaborate" at bounding box center [109, 128] width 56 height 13
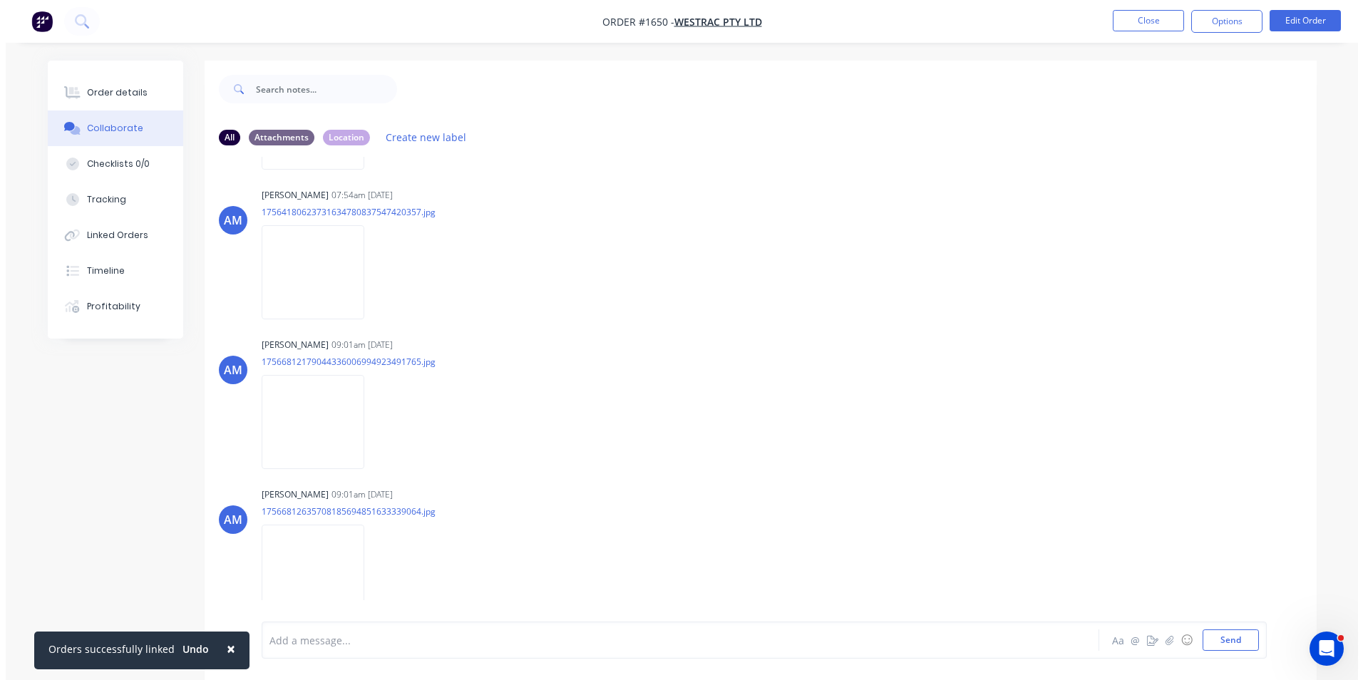
scroll to position [147, 0]
click at [324, 557] on img at bounding box center [307, 567] width 103 height 93
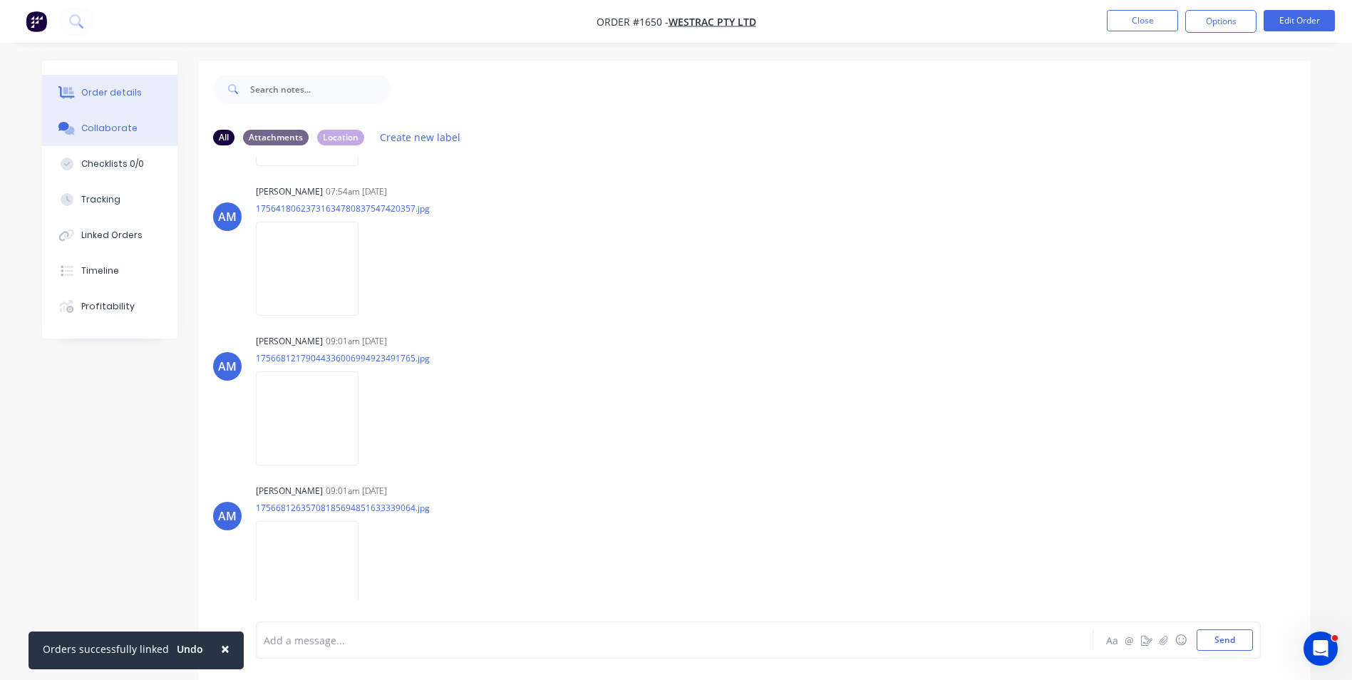
click at [100, 91] on div "Order details" at bounding box center [111, 92] width 61 height 13
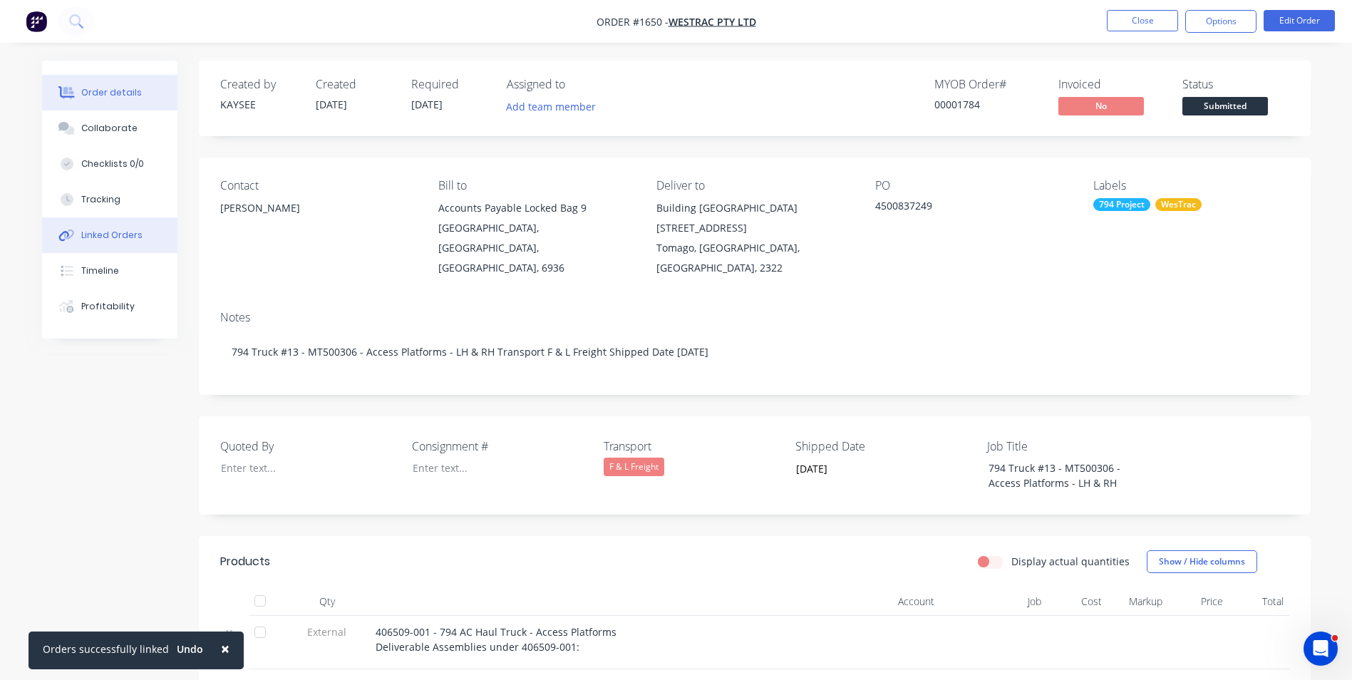
click at [118, 233] on div "Linked Orders" at bounding box center [111, 235] width 61 height 13
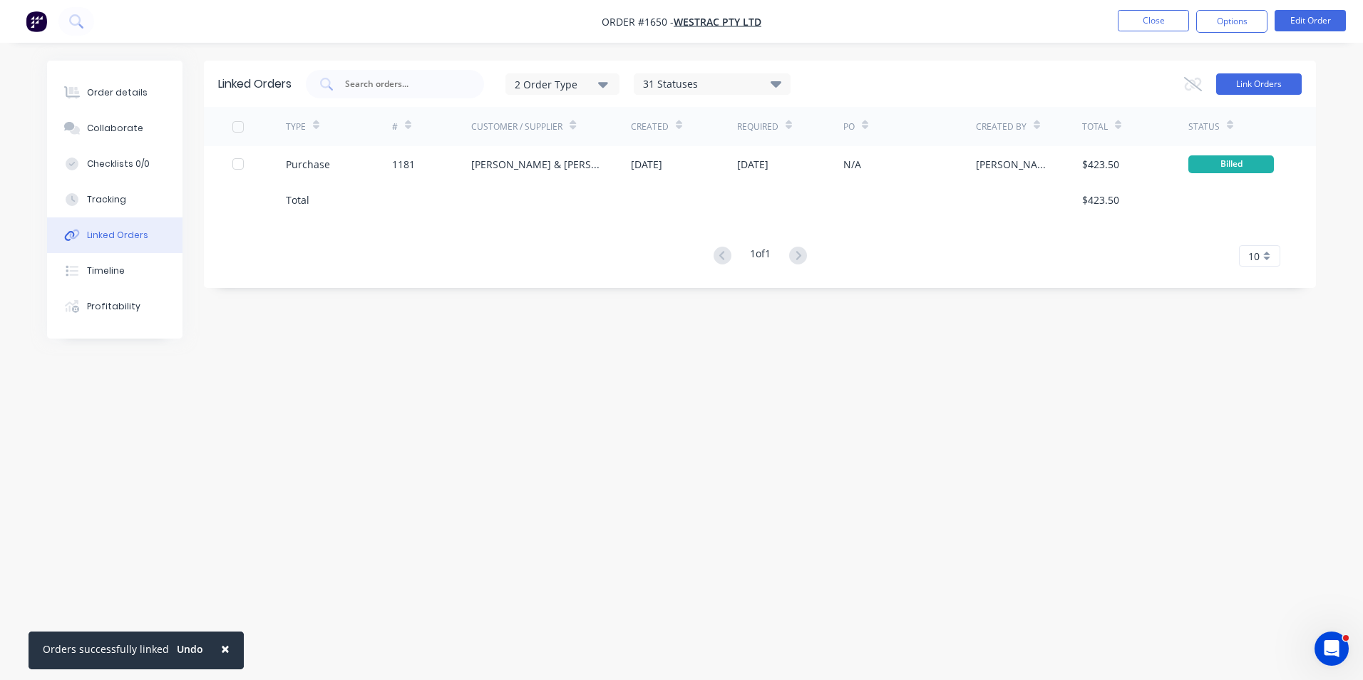
click at [1261, 82] on button "Link Orders" at bounding box center [1259, 83] width 86 height 21
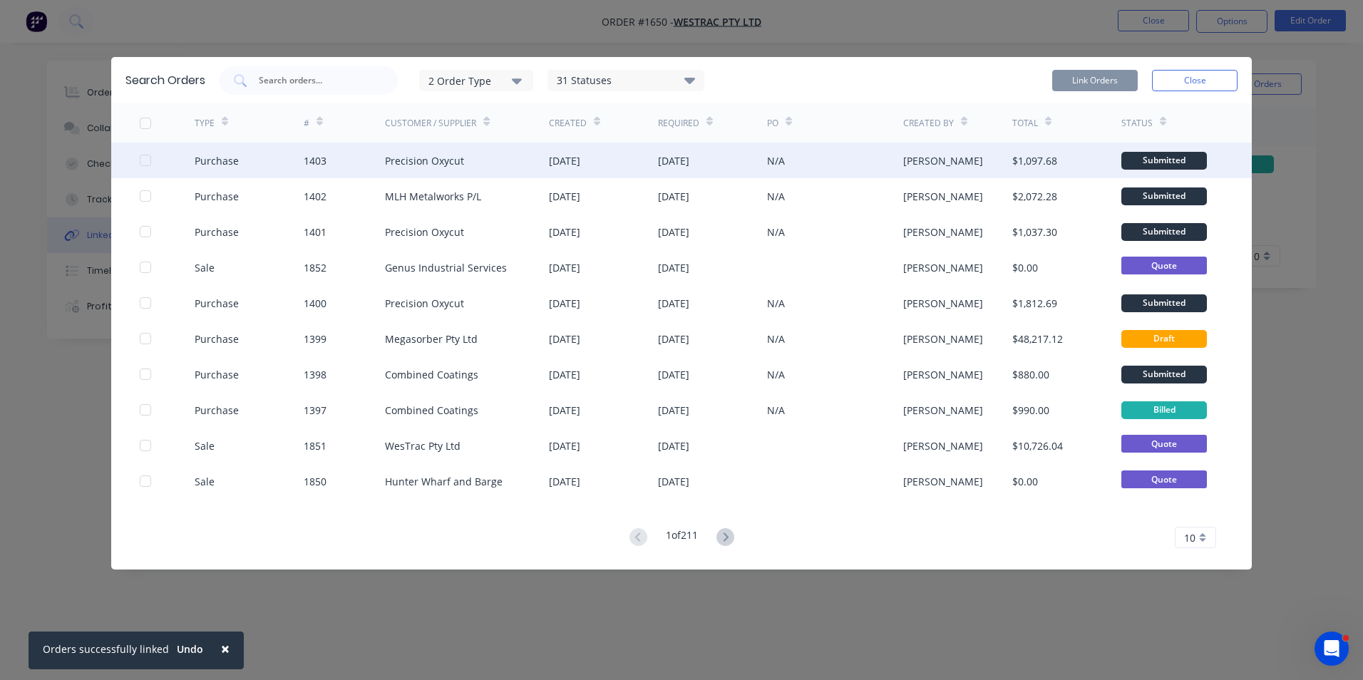
click at [147, 158] on div at bounding box center [145, 160] width 29 height 29
click at [1100, 82] on button "Link Orders" at bounding box center [1095, 80] width 86 height 21
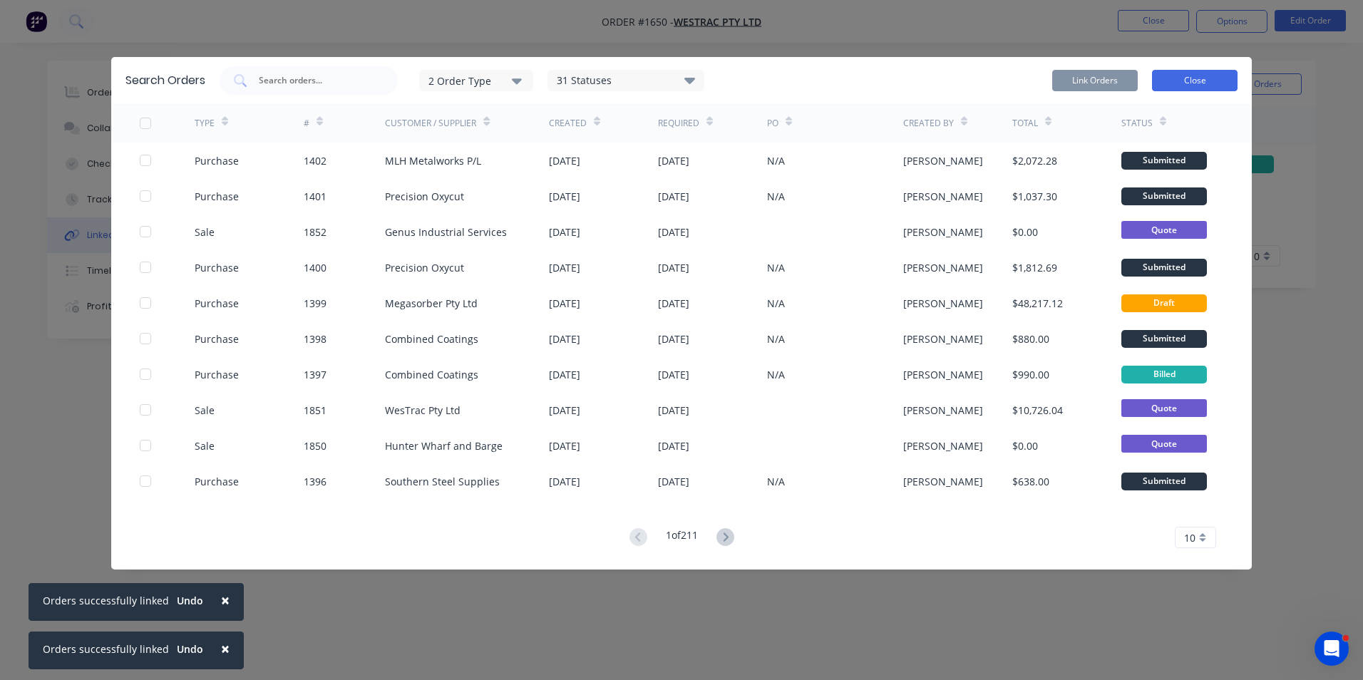
click at [1202, 83] on button "Close" at bounding box center [1195, 80] width 86 height 21
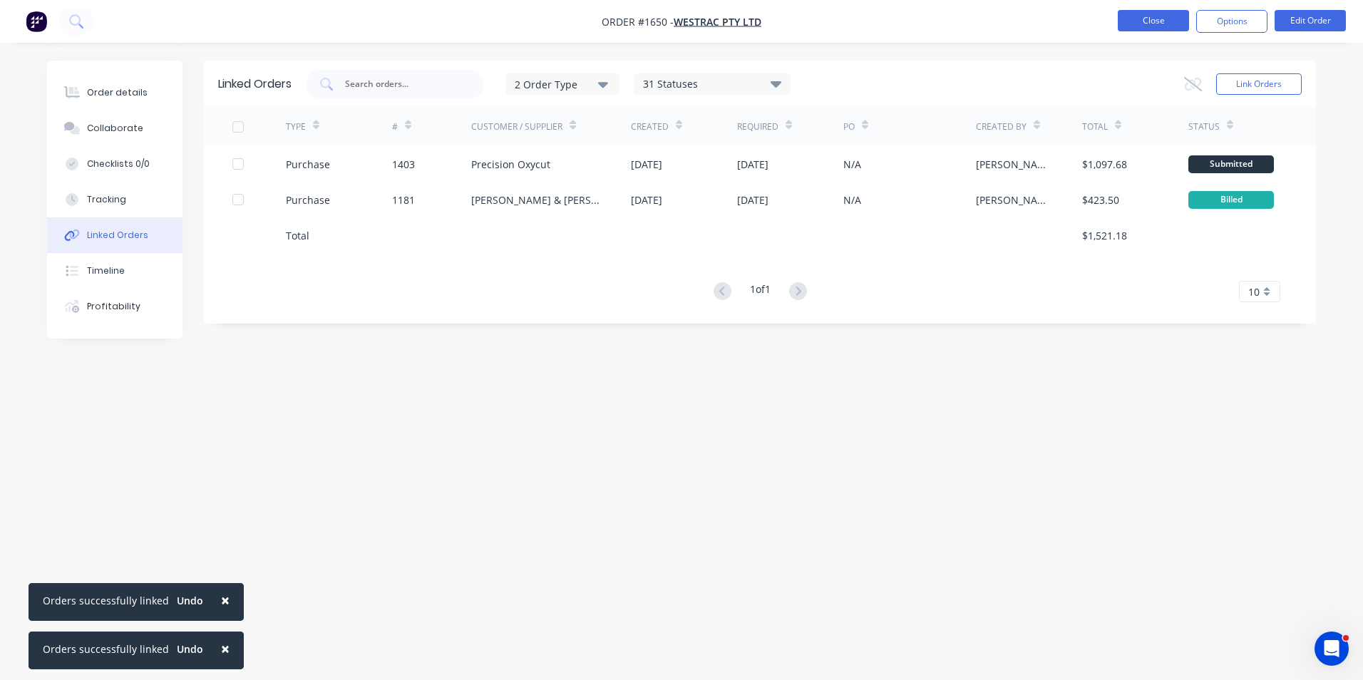
click at [1160, 16] on button "Close" at bounding box center [1153, 20] width 71 height 21
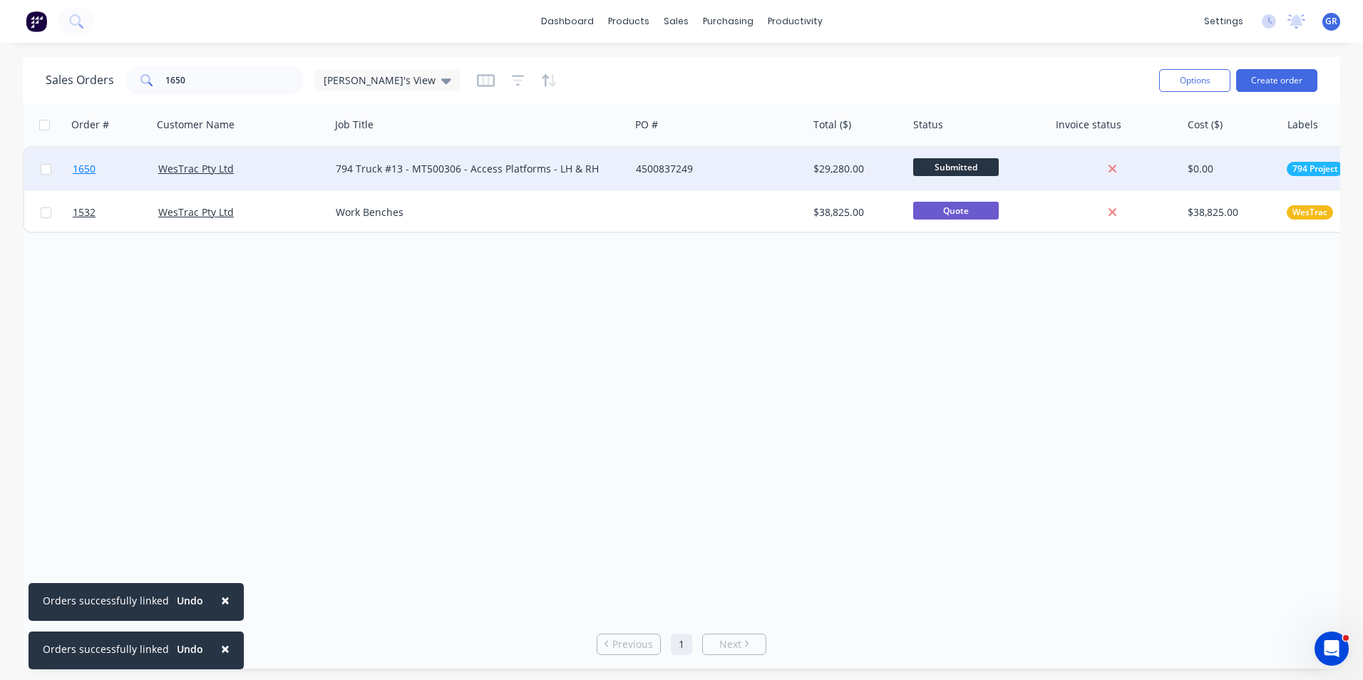
click at [81, 172] on span "1650" at bounding box center [84, 169] width 23 height 14
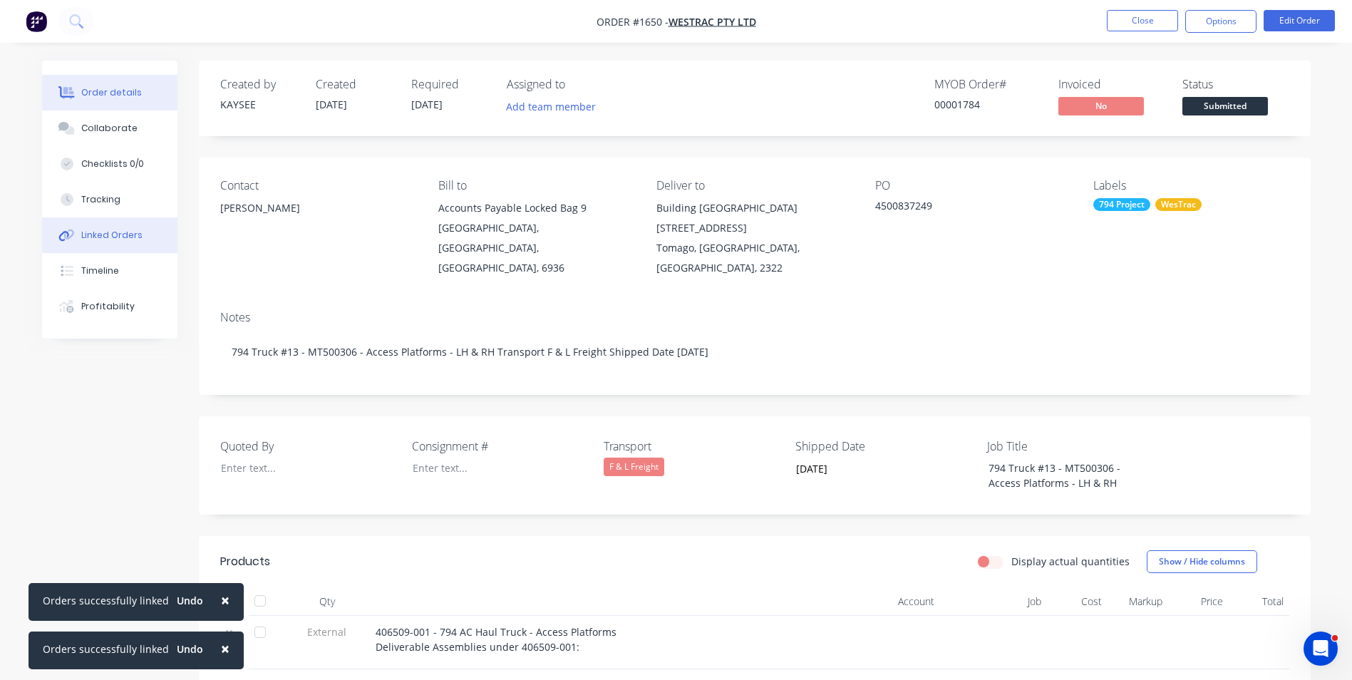
click at [123, 232] on div "Linked Orders" at bounding box center [111, 235] width 61 height 13
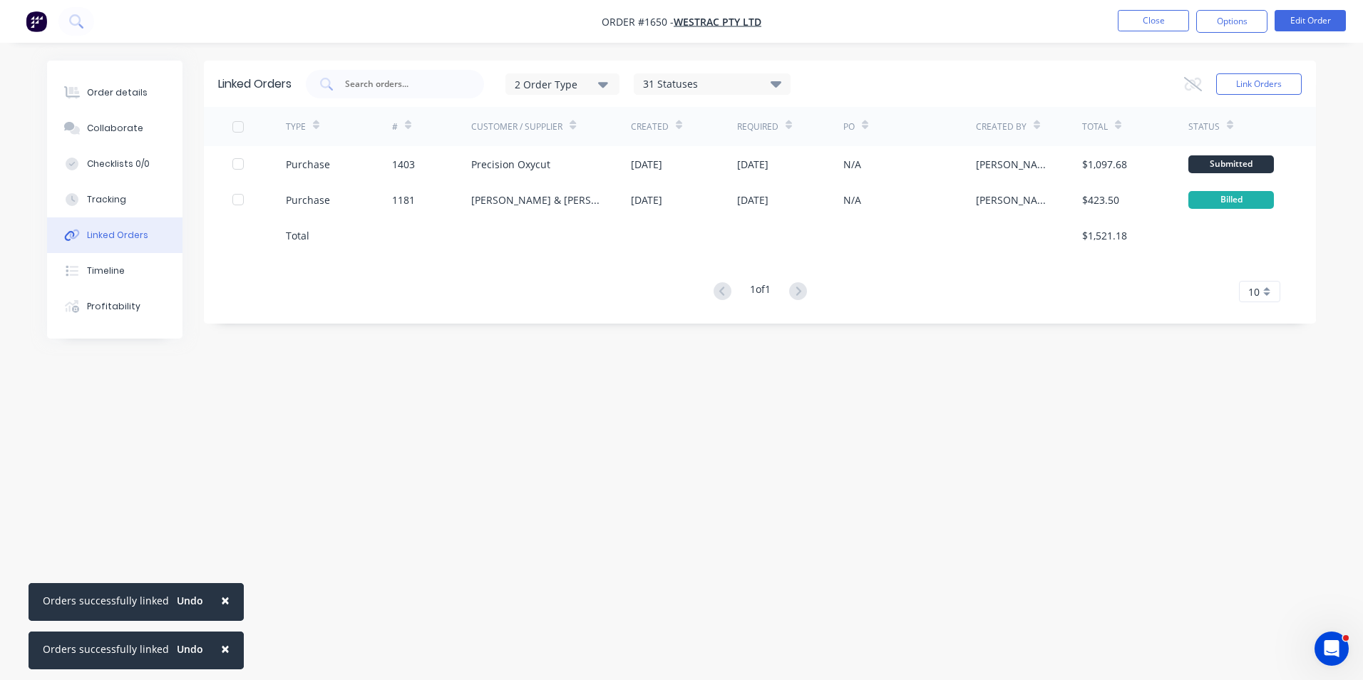
click at [128, 233] on div "Linked Orders" at bounding box center [117, 235] width 61 height 13
click at [1286, 80] on button "Link Orders" at bounding box center [1259, 83] width 86 height 21
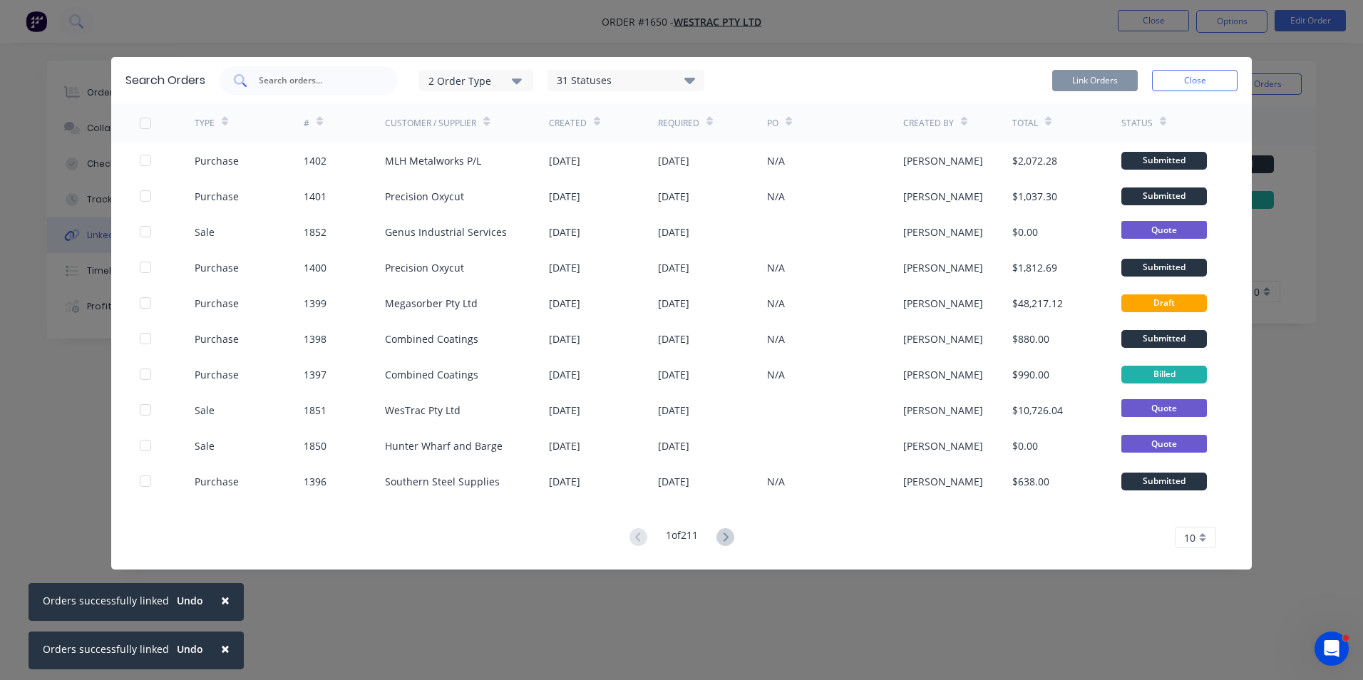
click at [289, 81] on input "text" at bounding box center [316, 80] width 118 height 14
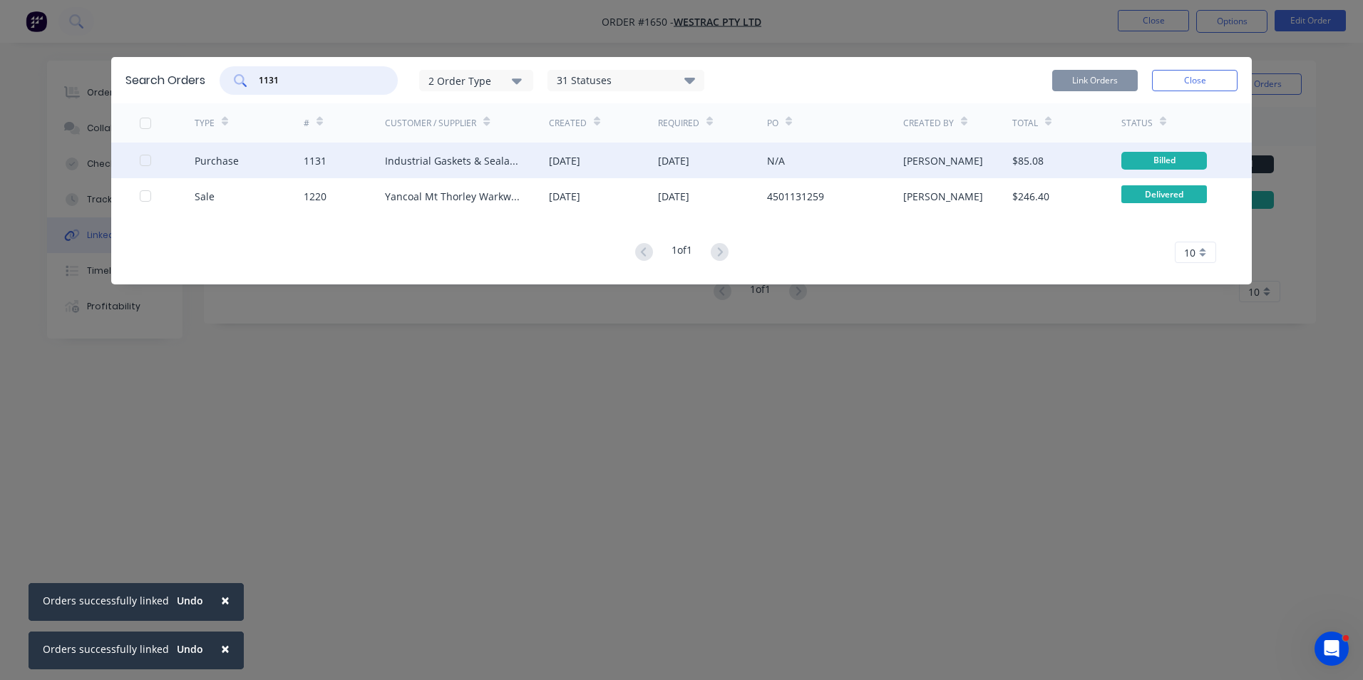
click at [143, 160] on div at bounding box center [145, 160] width 29 height 29
type input "1131"
click at [1086, 76] on button "Link Orders" at bounding box center [1095, 80] width 86 height 21
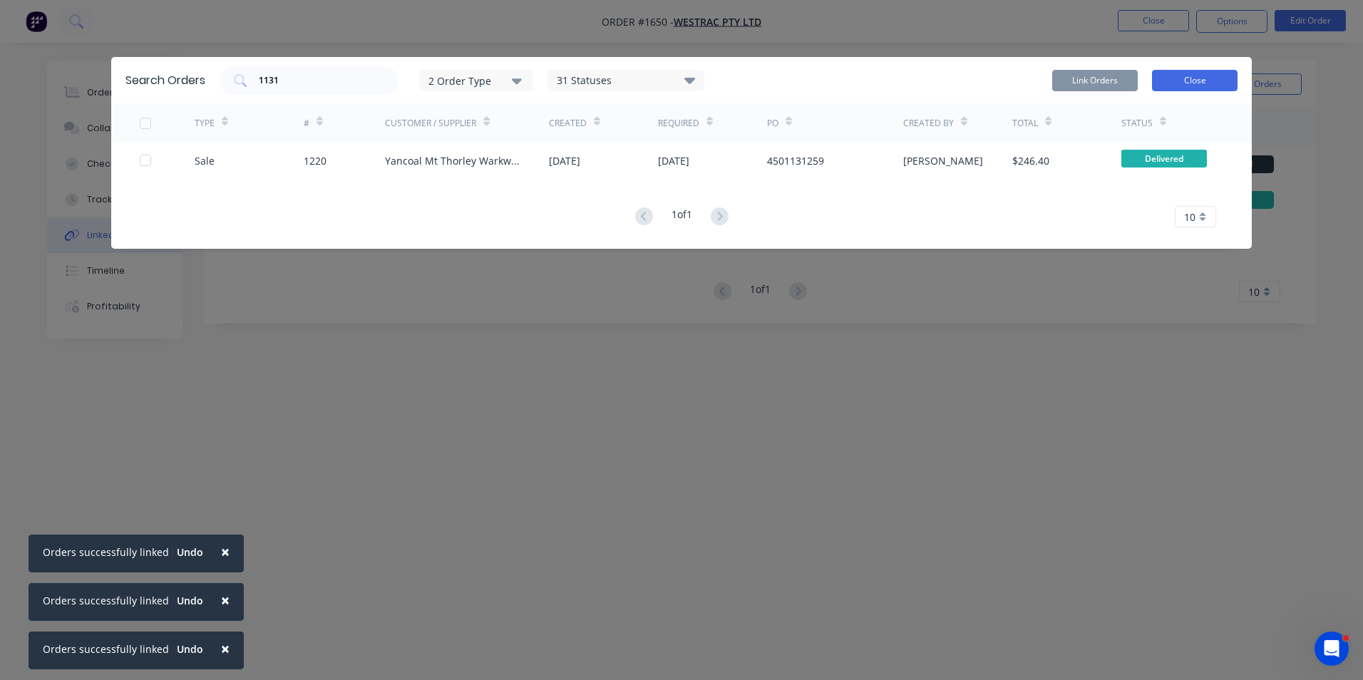
click at [1193, 81] on button "Close" at bounding box center [1195, 80] width 86 height 21
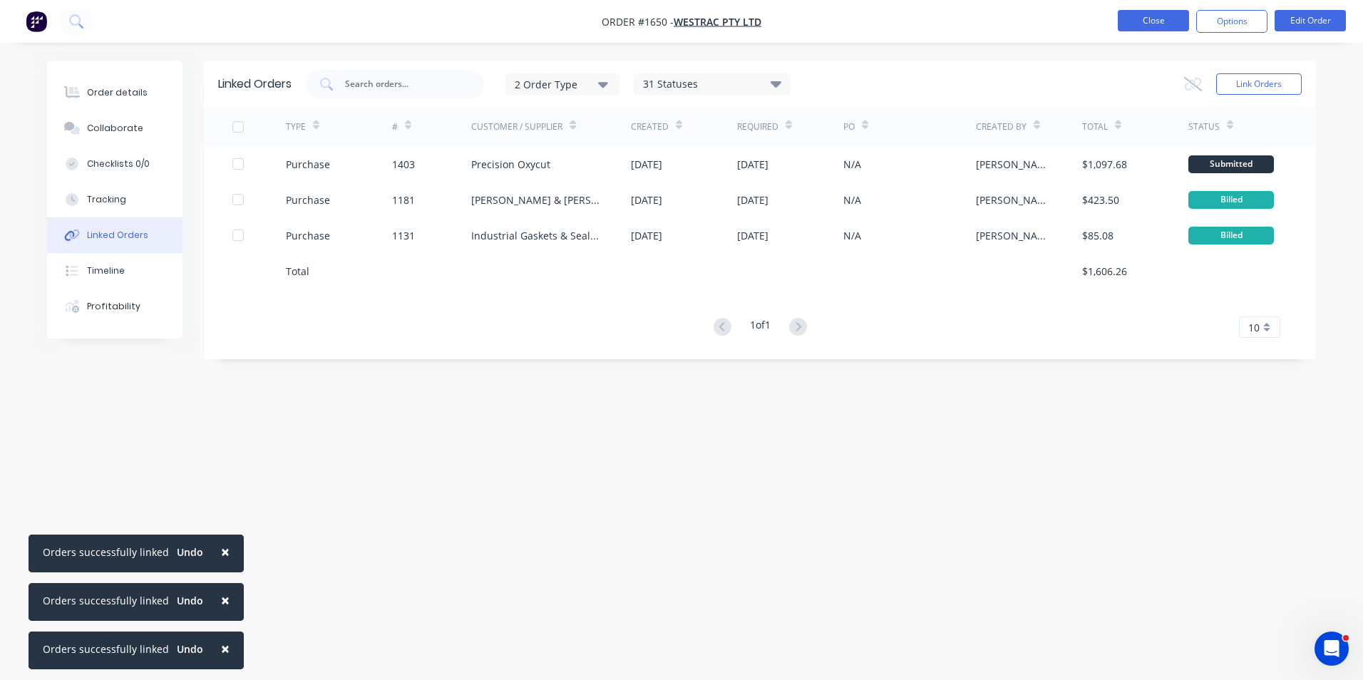
click at [1155, 19] on button "Close" at bounding box center [1153, 20] width 71 height 21
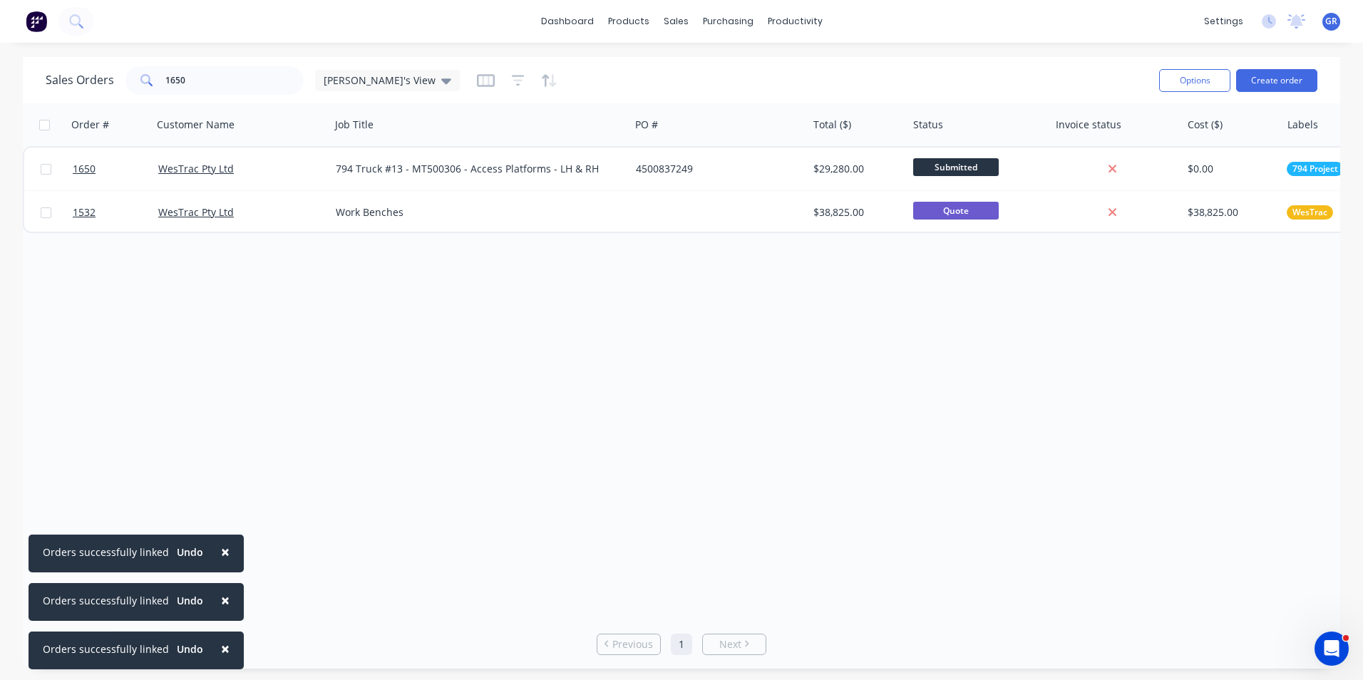
click at [221, 553] on span "×" at bounding box center [225, 552] width 9 height 20
click at [224, 603] on button "×" at bounding box center [225, 600] width 37 height 34
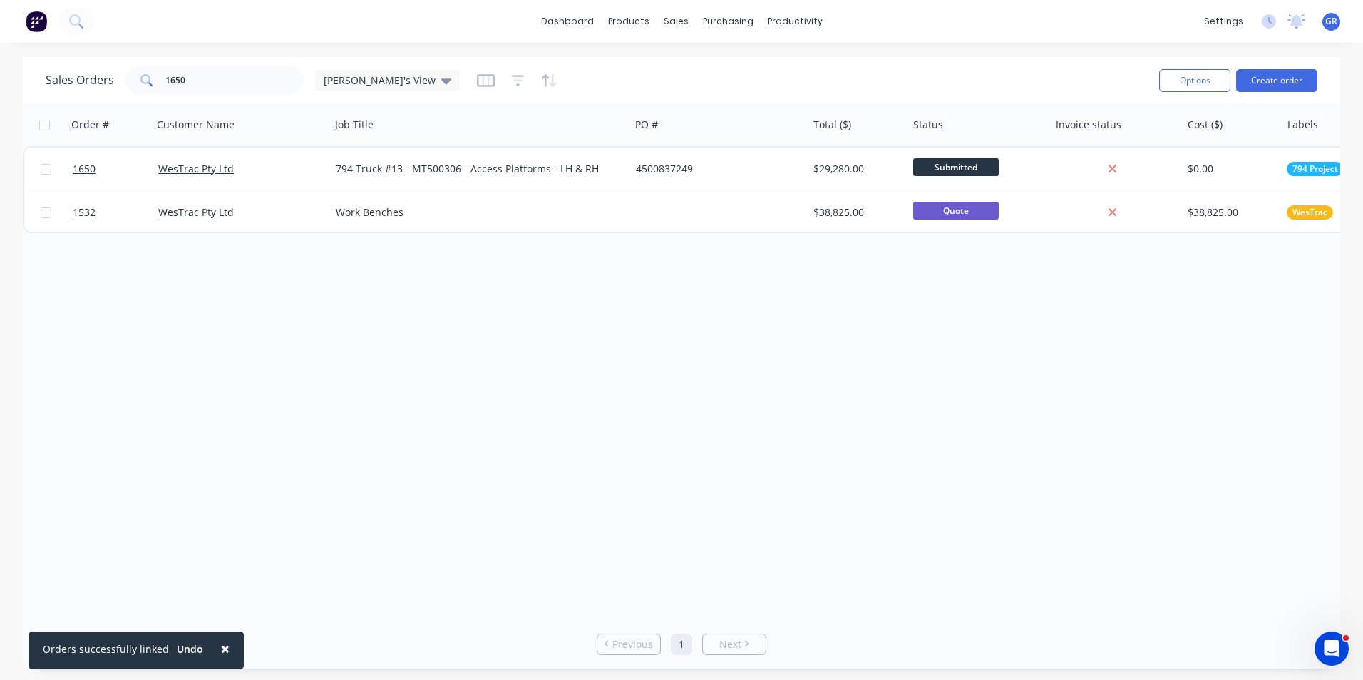
click at [225, 651] on button "×" at bounding box center [225, 648] width 37 height 34
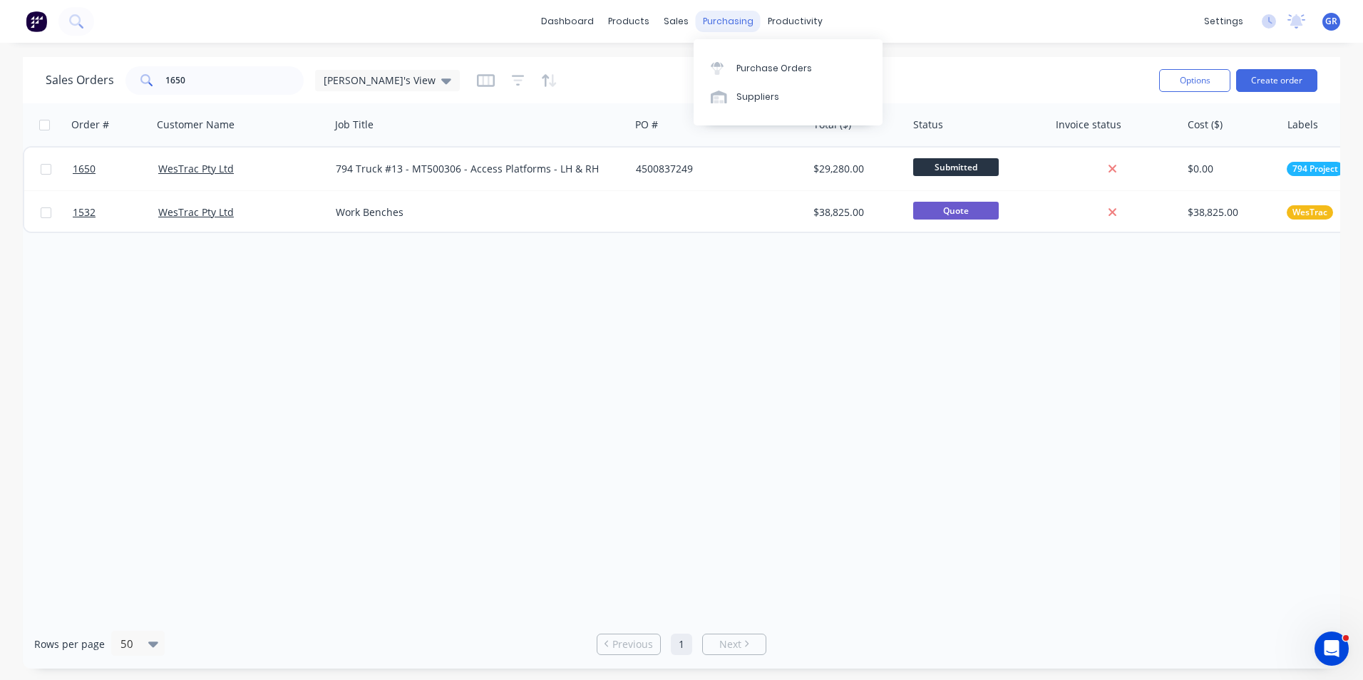
click at [726, 21] on div "purchasing" at bounding box center [728, 21] width 65 height 21
click at [781, 66] on div "Purchase Orders" at bounding box center [774, 68] width 76 height 13
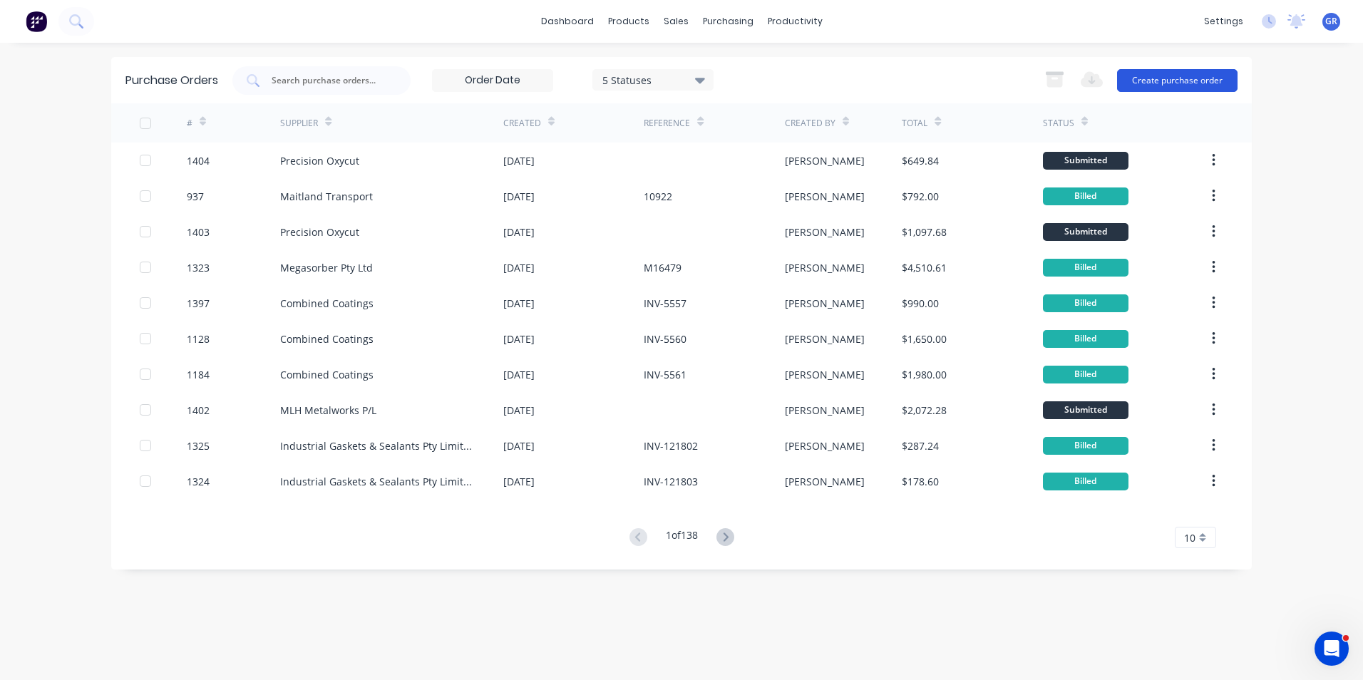
click at [1185, 78] on button "Create purchase order" at bounding box center [1177, 80] width 120 height 23
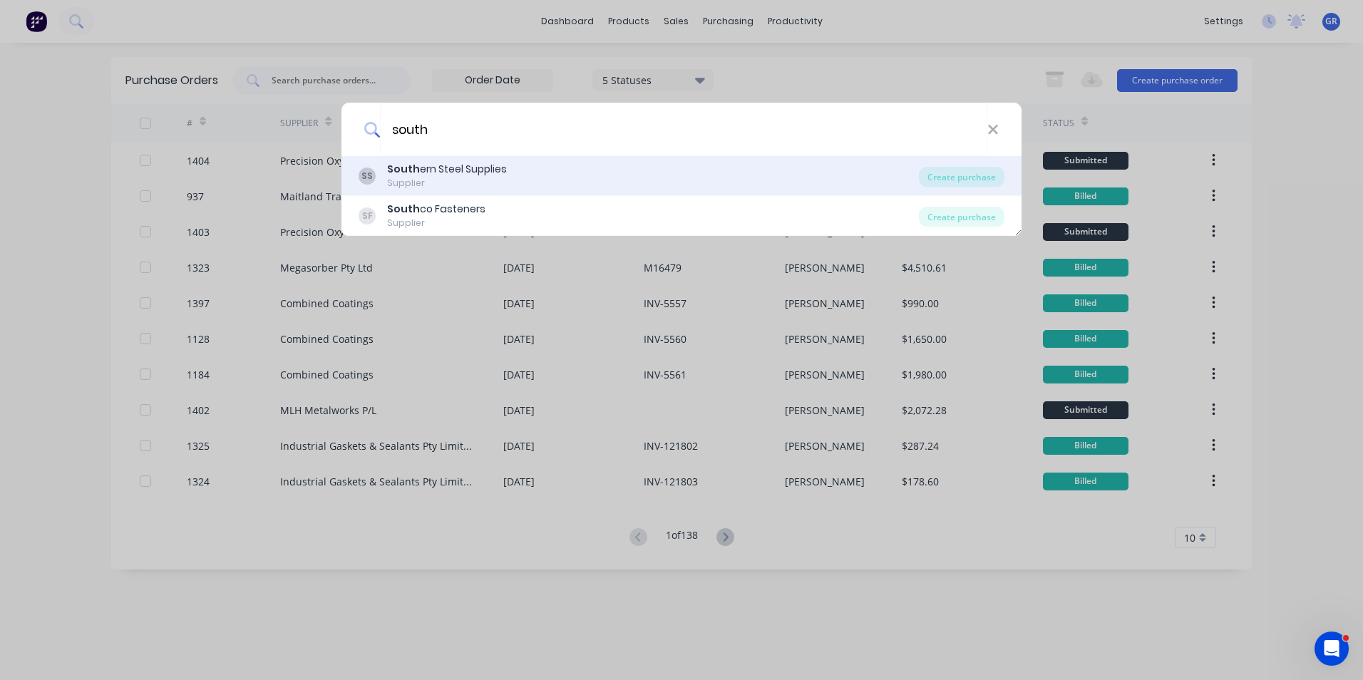
type input "south"
click at [403, 167] on b "South" at bounding box center [403, 169] width 33 height 14
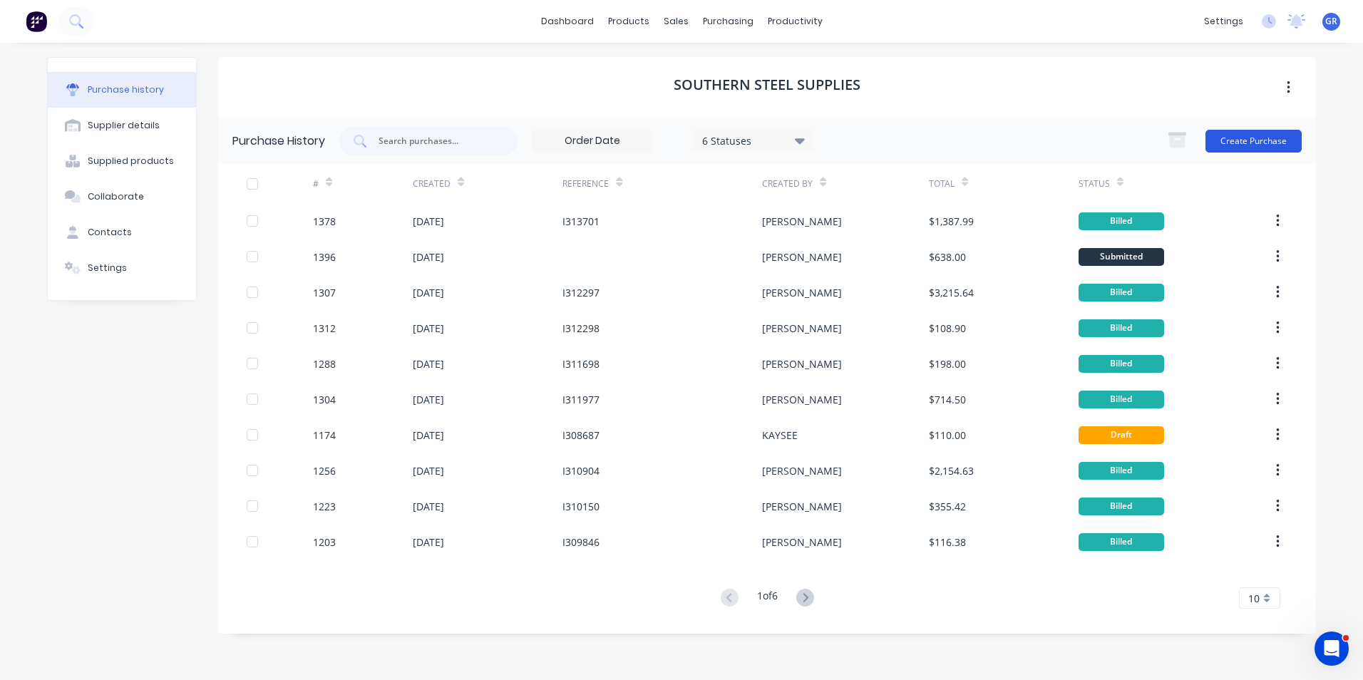
click at [1244, 139] on button "Create Purchase" at bounding box center [1253, 141] width 96 height 23
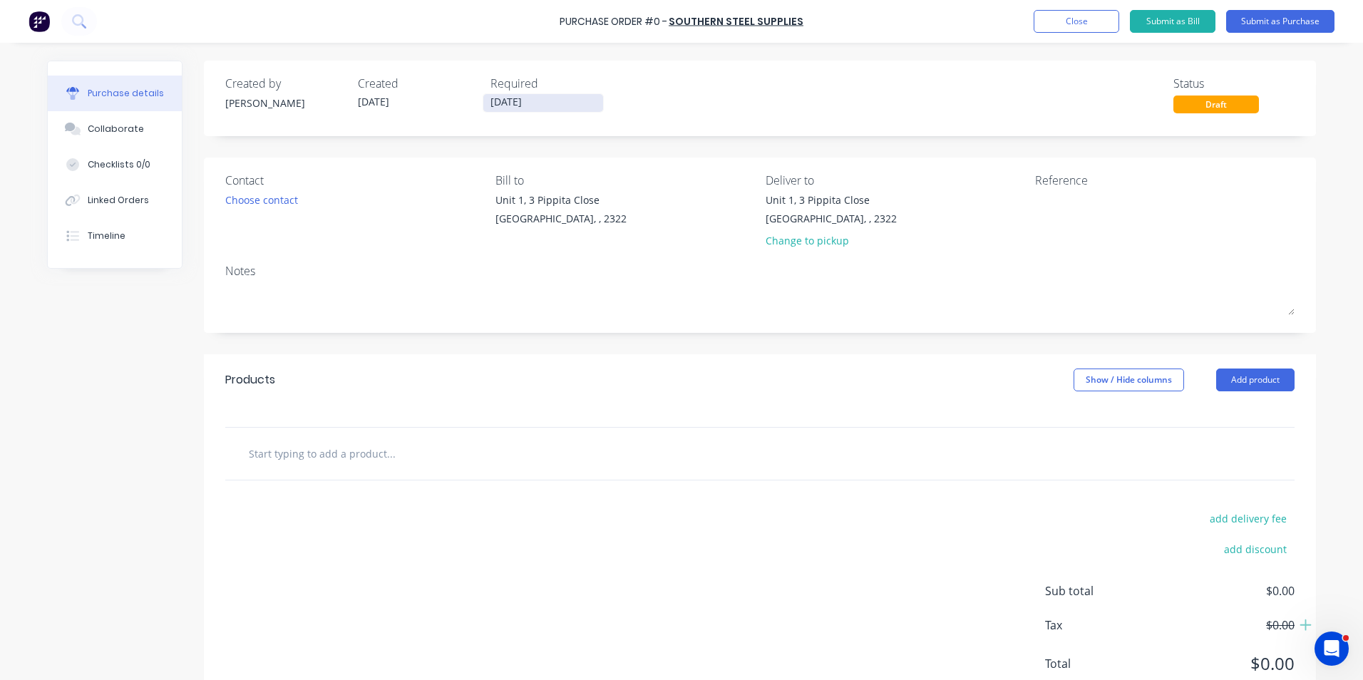
click at [512, 105] on input "[DATE]" at bounding box center [543, 103] width 120 height 18
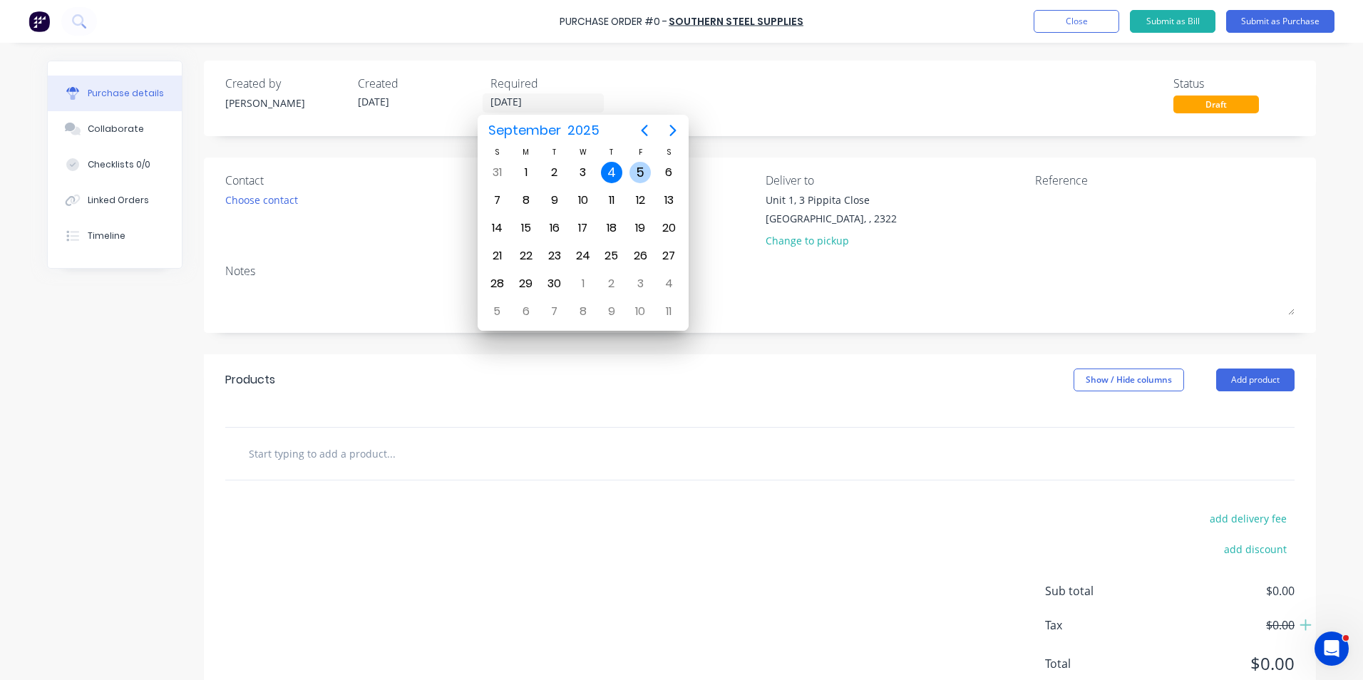
click at [643, 171] on div "5" at bounding box center [639, 172] width 21 height 21
type input "05/09/25"
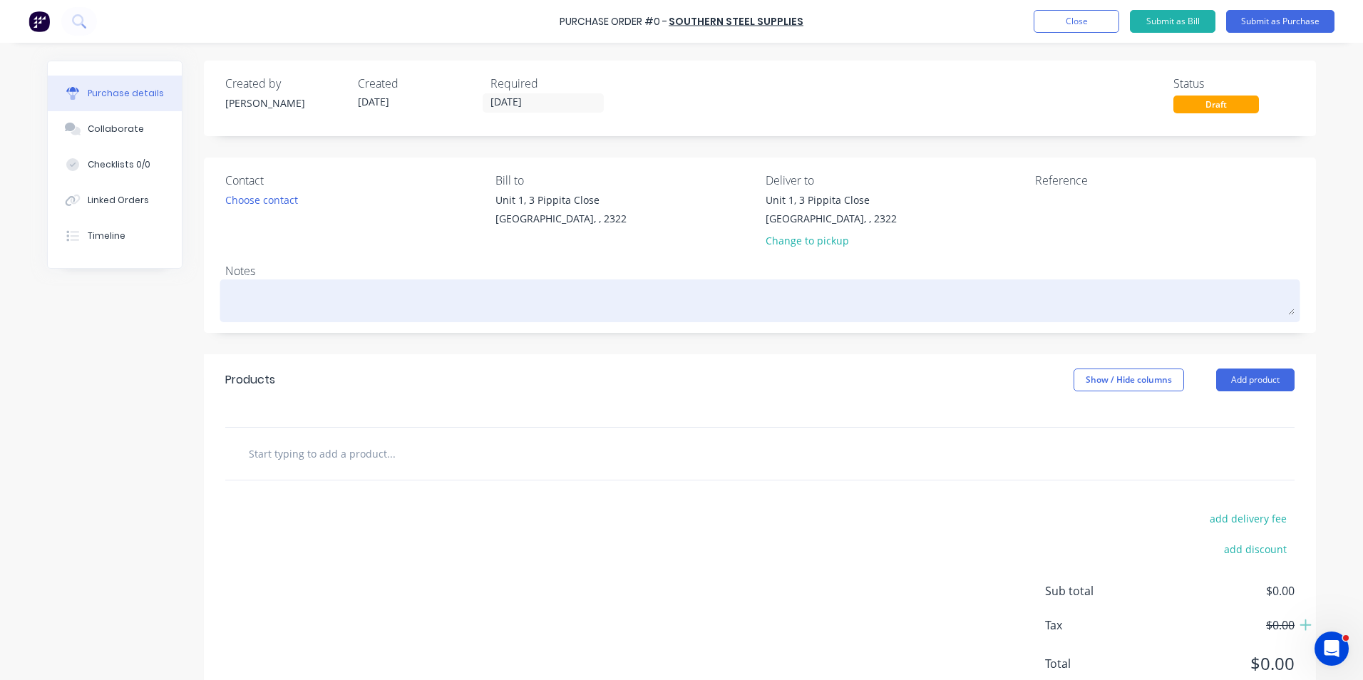
click at [243, 293] on textarea at bounding box center [759, 299] width 1069 height 32
type textarea "x"
type textarea "H"
type textarea "x"
type textarea "Hu"
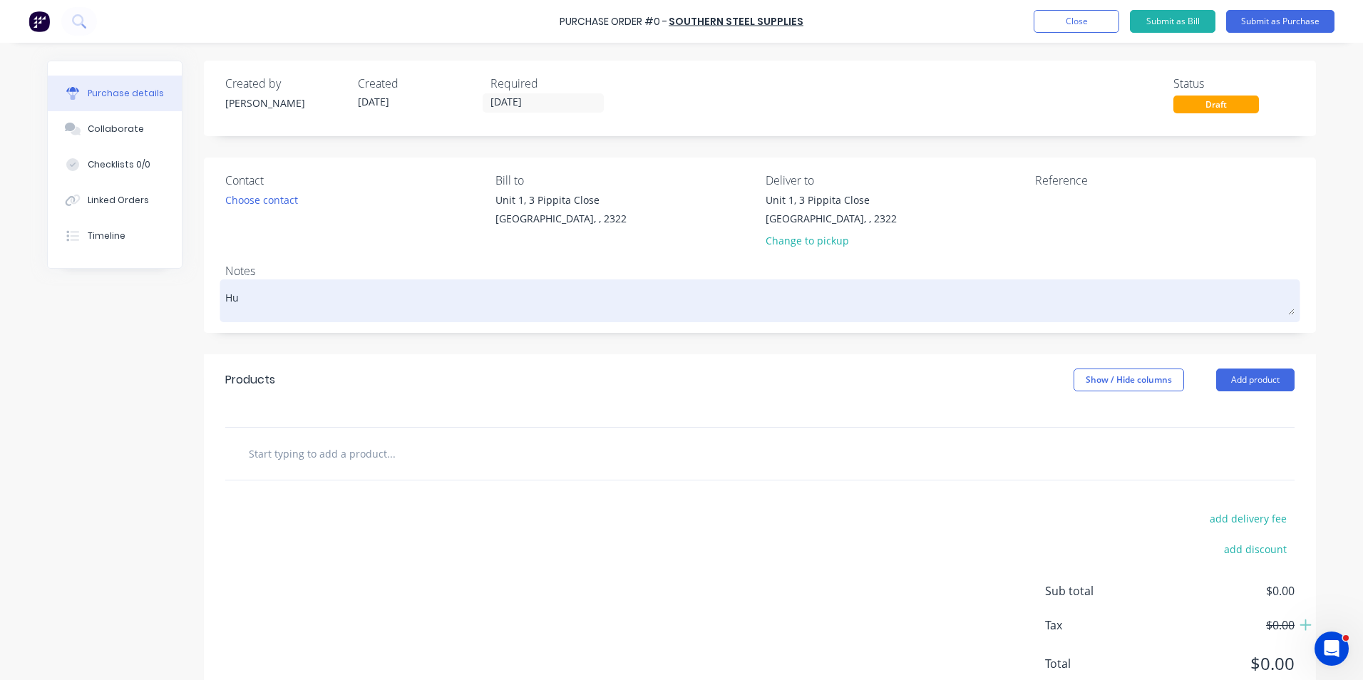
type textarea "x"
type textarea "Hus"
type textarea "x"
type textarea "Hush"
type textarea "x"
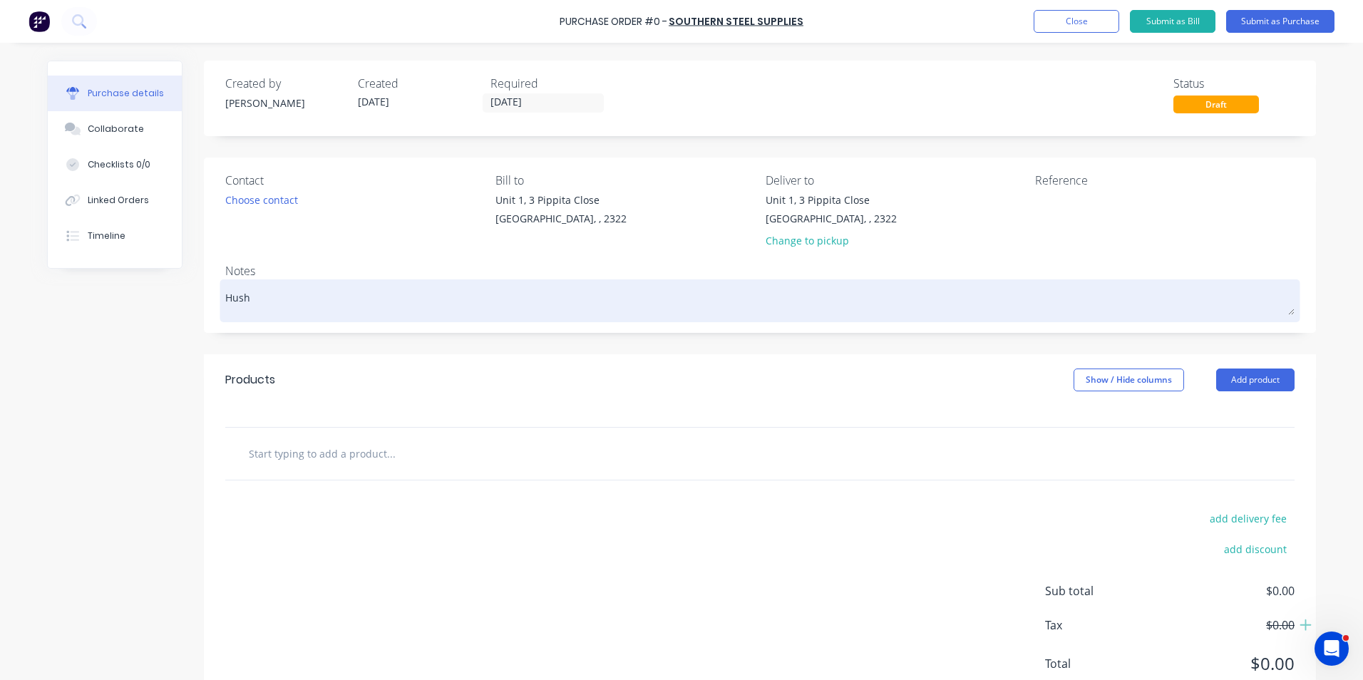
type textarea "Hushp"
type textarea "x"
type textarea "Hushpa"
type textarea "x"
type textarea "Hushpak"
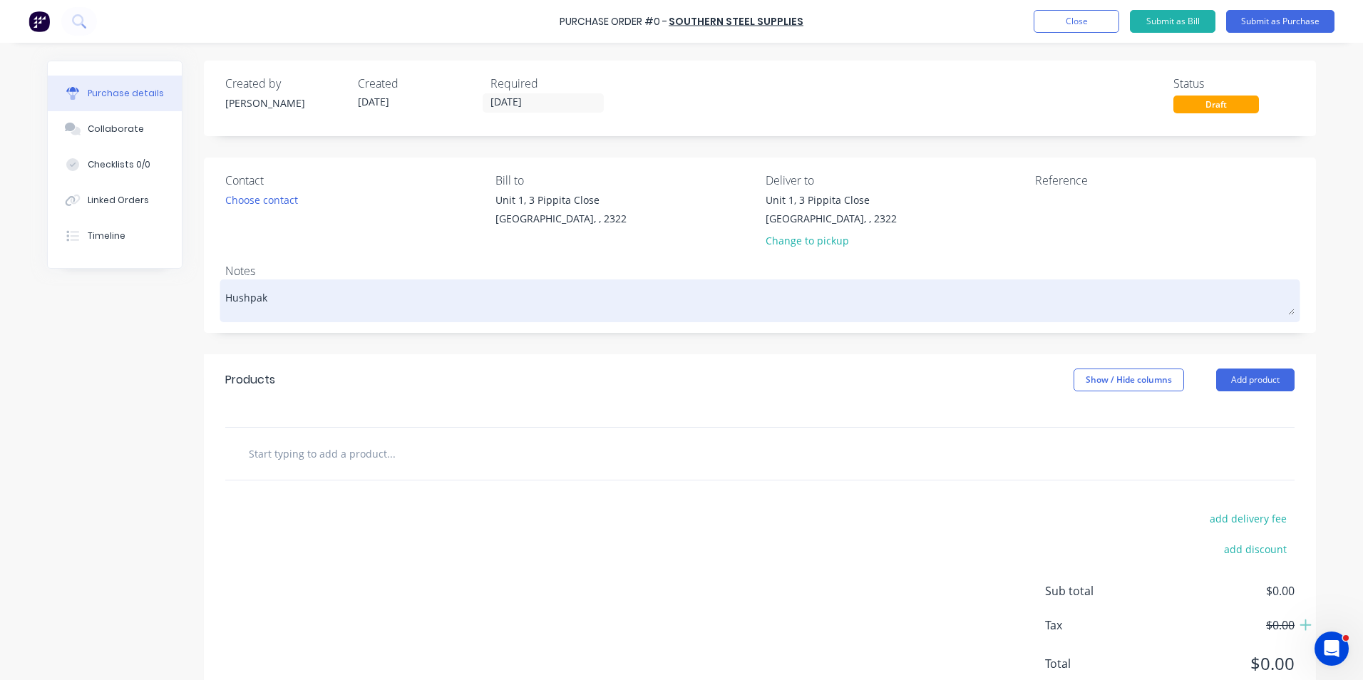
type textarea "x"
type textarea "Hushpak"
type textarea "x"
type textarea "Hushpak H"
type textarea "x"
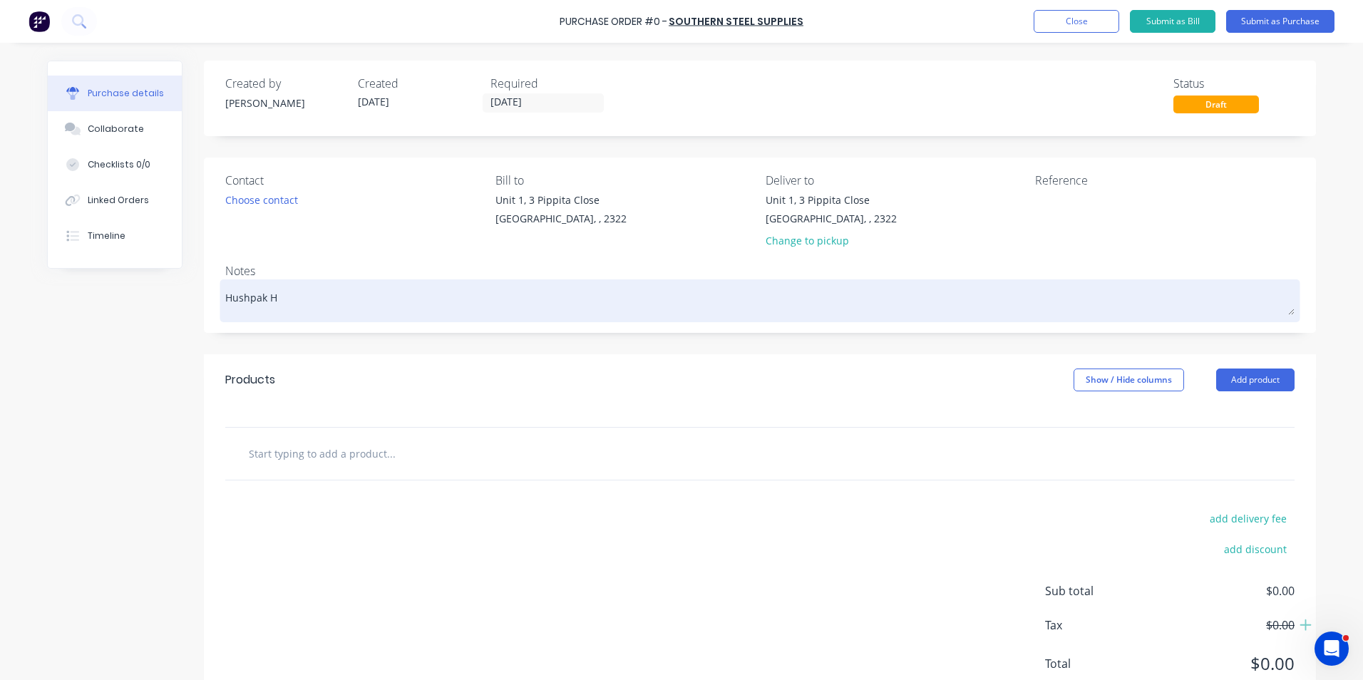
type textarea "Hushpak Ha"
type textarea "x"
type textarea "Hushpak Han"
type textarea "x"
type textarea "Hushpak Hand"
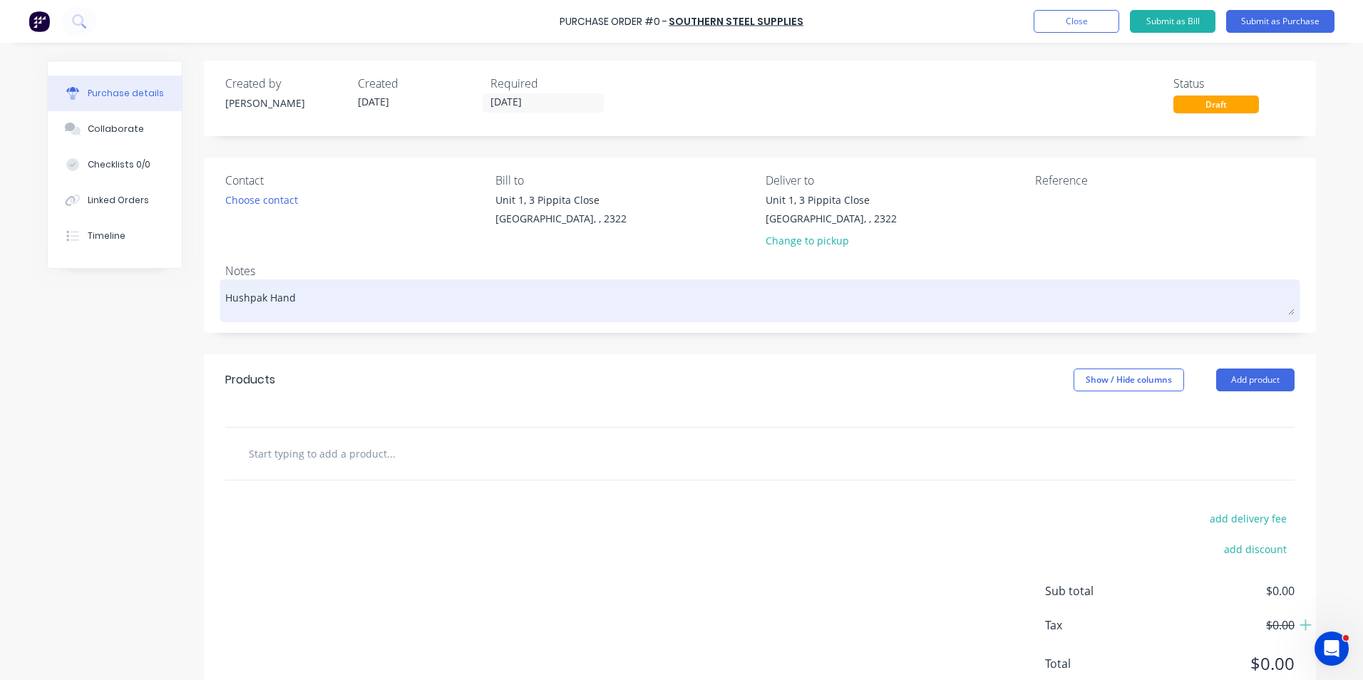
type textarea "x"
type textarea "Hushpak Handr"
type textarea "x"
type textarea "Hushpak Handra"
type textarea "x"
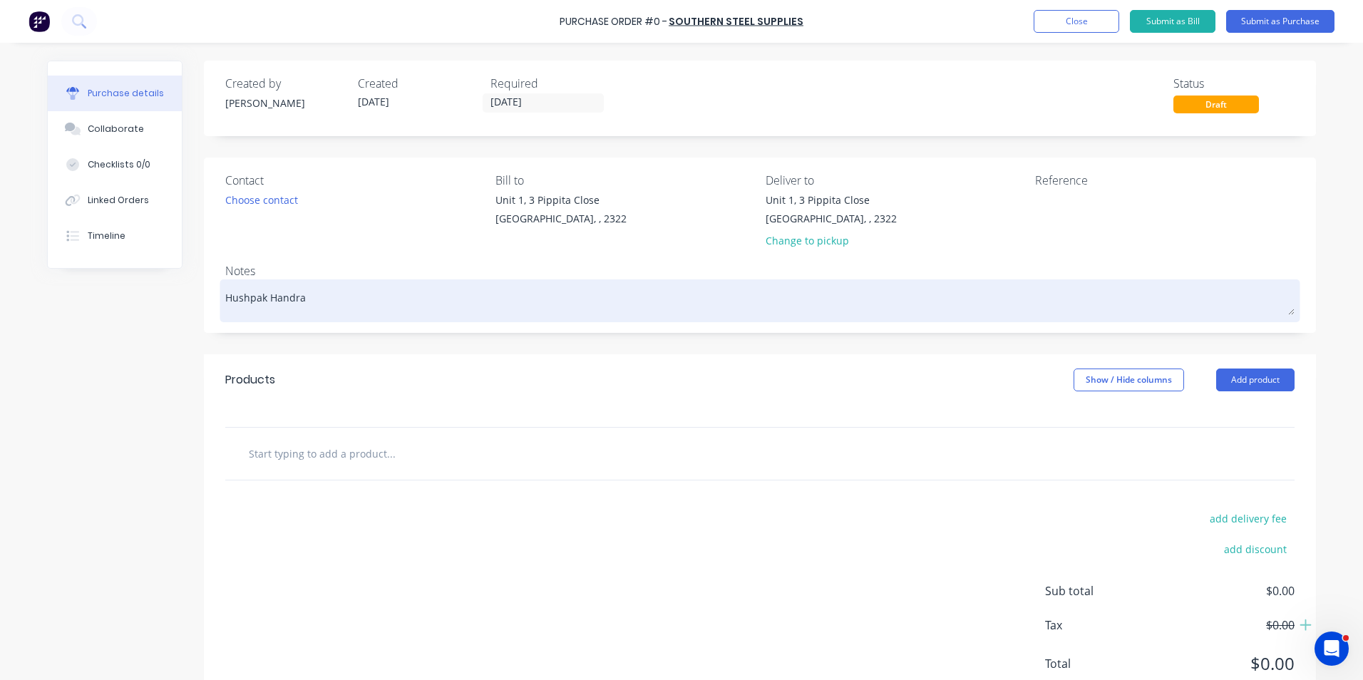
type textarea "Hushpak Handrai"
type textarea "x"
type textarea "Hushpak Handrail"
type textarea "x"
type textarea "Hushpak Handrail"
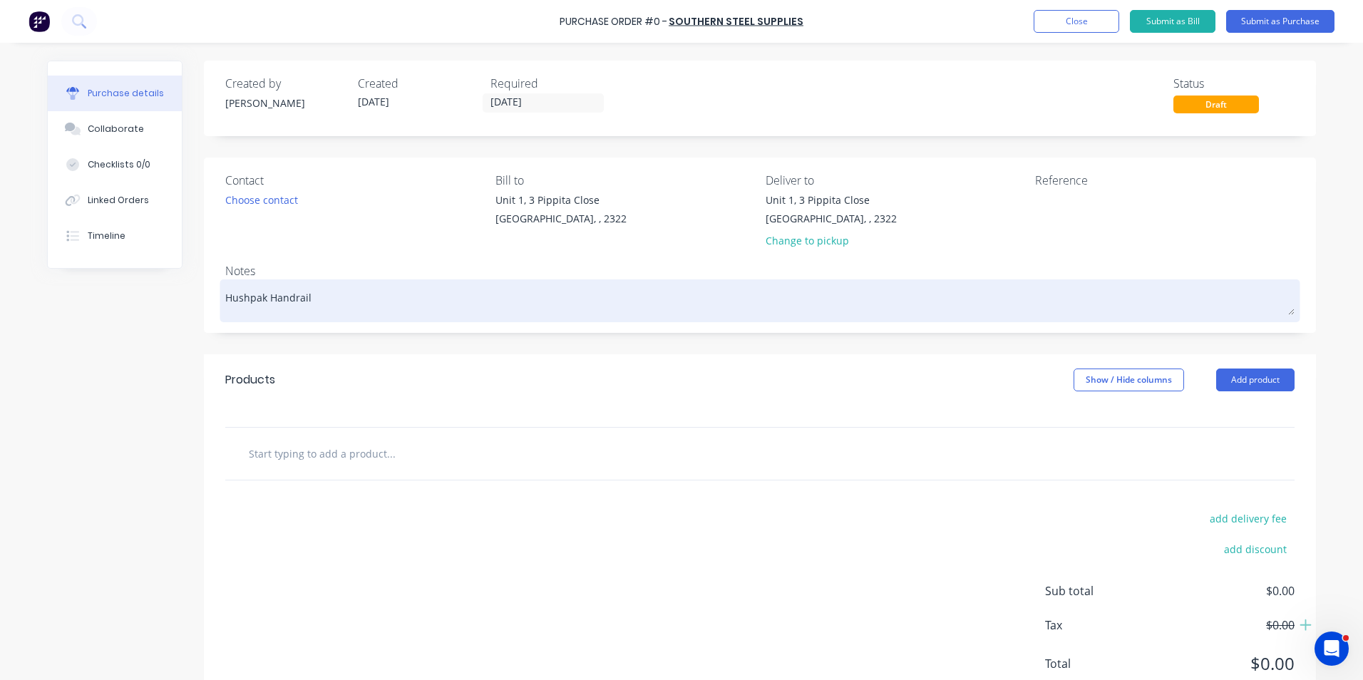
type textarea "x"
type textarea "Hushpak Handrail S"
type textarea "x"
type textarea "Hushpak Handrail St"
type textarea "x"
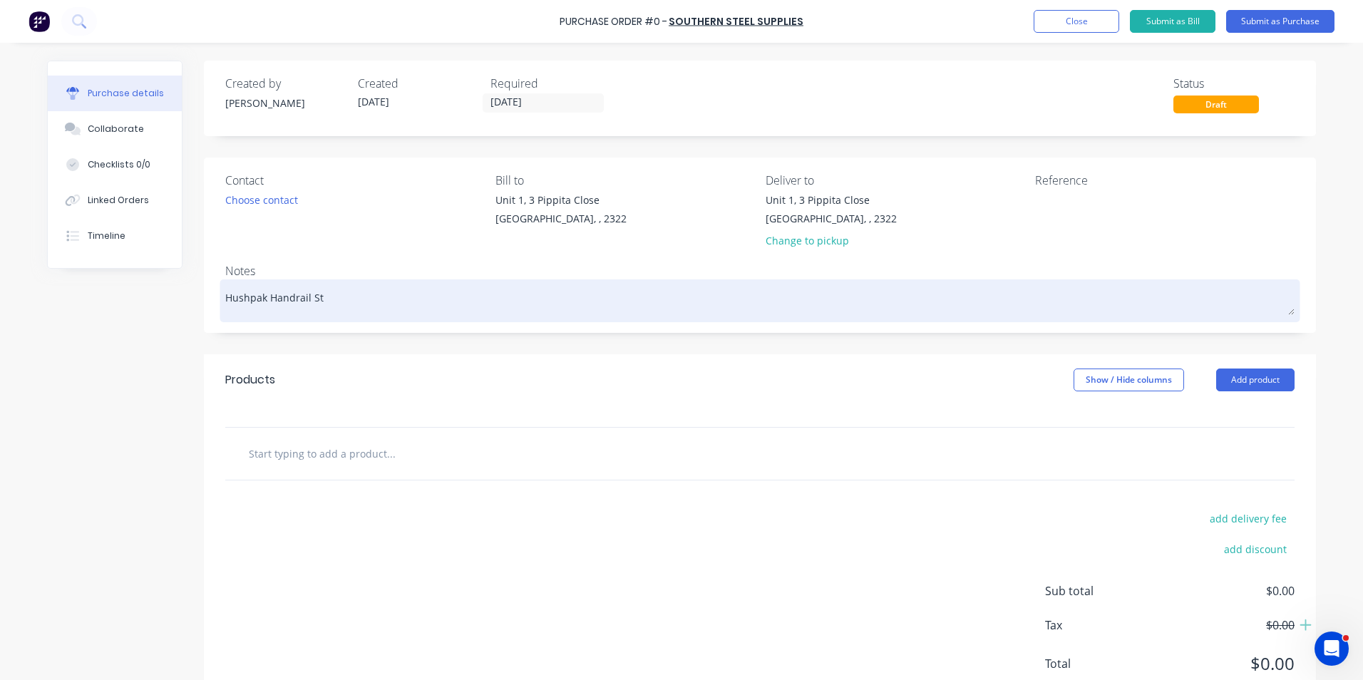
type textarea "Hushpak Handrail Sto"
type textarea "x"
type textarea "Hushpak Handrail Stoc"
type textarea "x"
type textarea "Hushpak Handrail Stock"
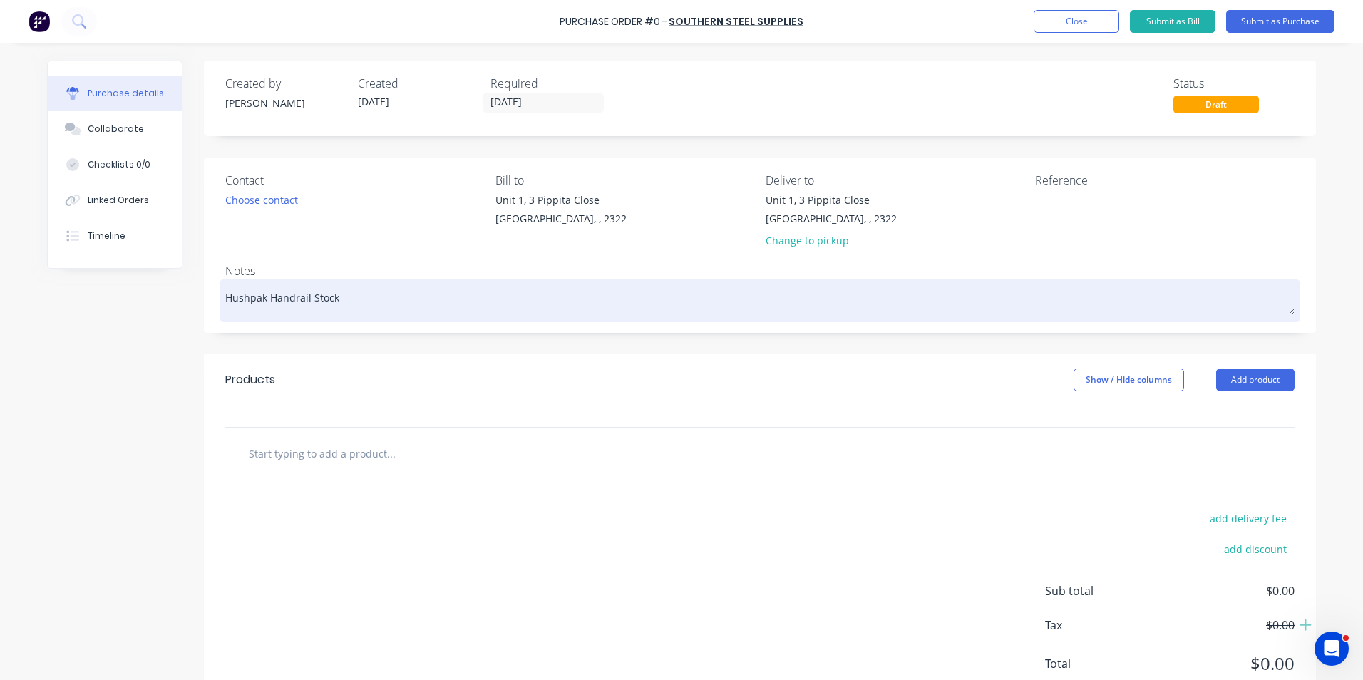
type textarea "x"
type textarea "Hushpak Handrail Stock"
type textarea "x"
type textarea "Hushpak Handrail Stock M"
type textarea "x"
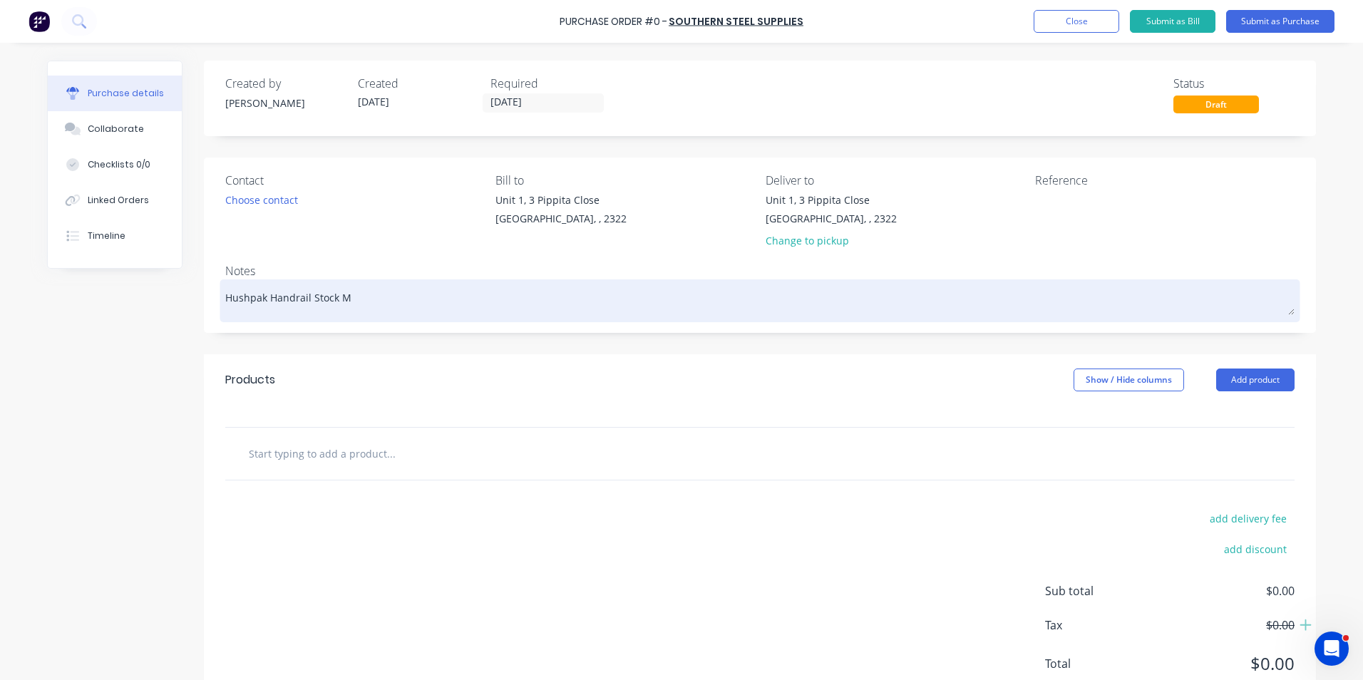
type textarea "Hushpak Handrail Stock Ma"
type textarea "x"
type textarea "Hushpak Handrail Stock Mat"
type textarea "x"
type textarea "Hushpak Handrail Stock Mate"
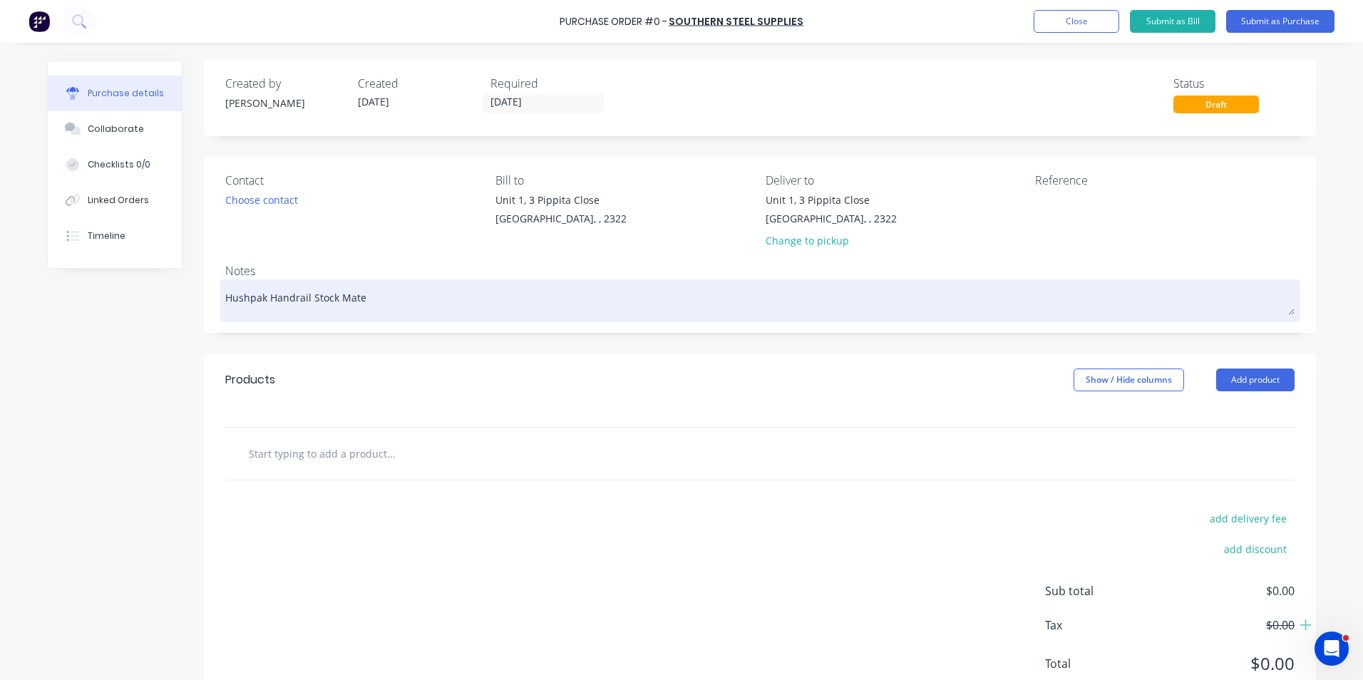
type textarea "x"
type textarea "Hushpak Handrail Stock Mater"
type textarea "x"
type textarea "Hushpak Handrail Stock Materi"
type textarea "x"
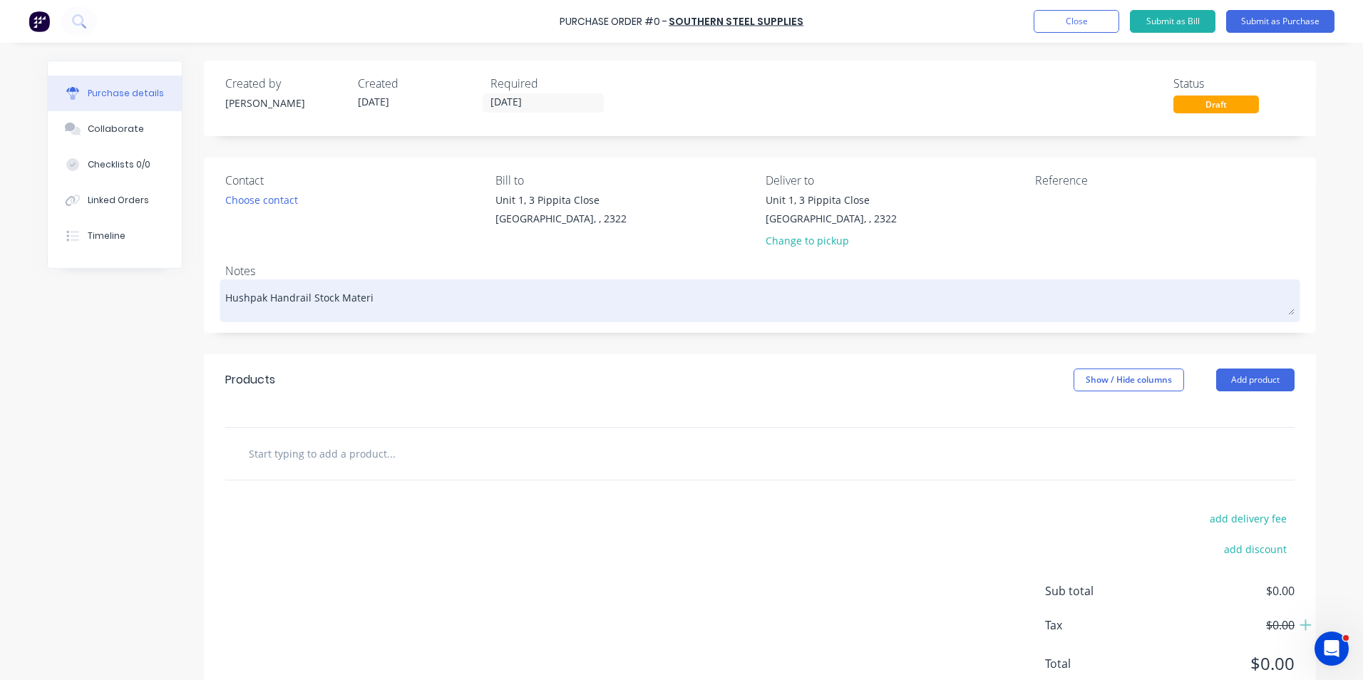
type textarea "Hushpak Handrail Stock Materia"
type textarea "x"
type textarea "Hushpak Handrail Stock Material"
type textarea "x"
type textarea "Hushpak Handrail Stock Materials"
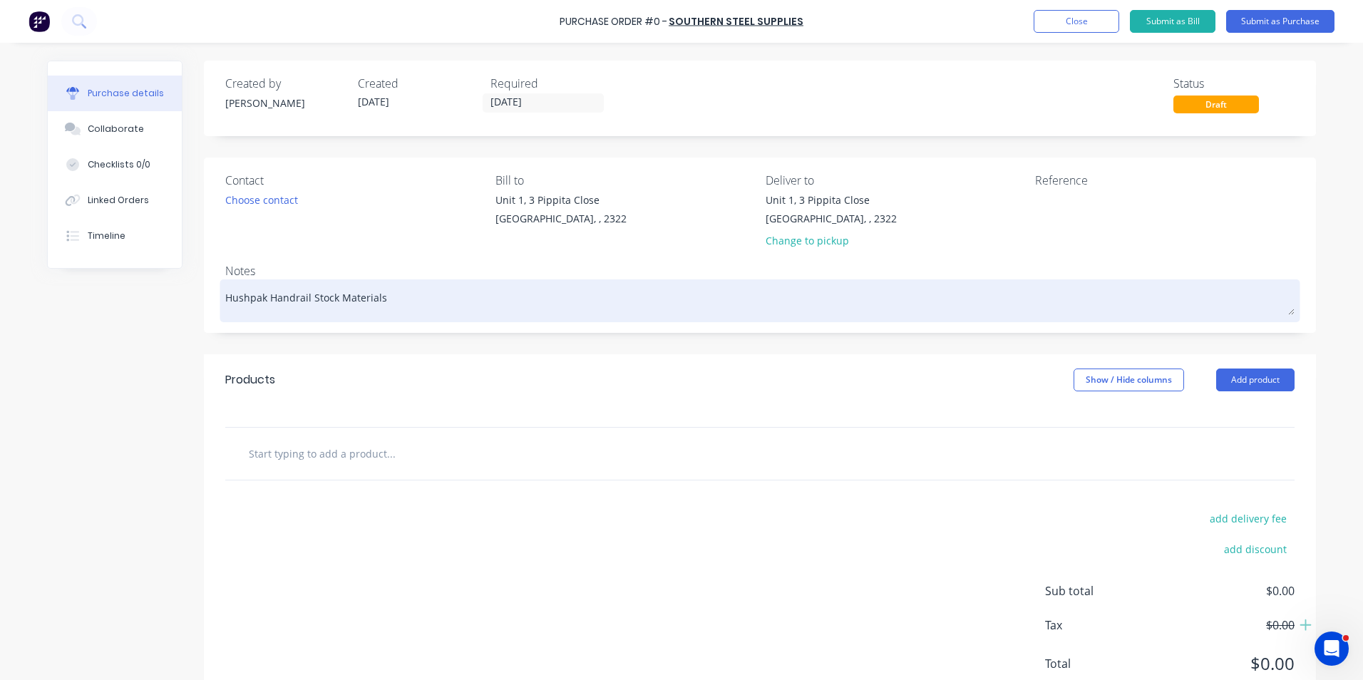
type textarea "x"
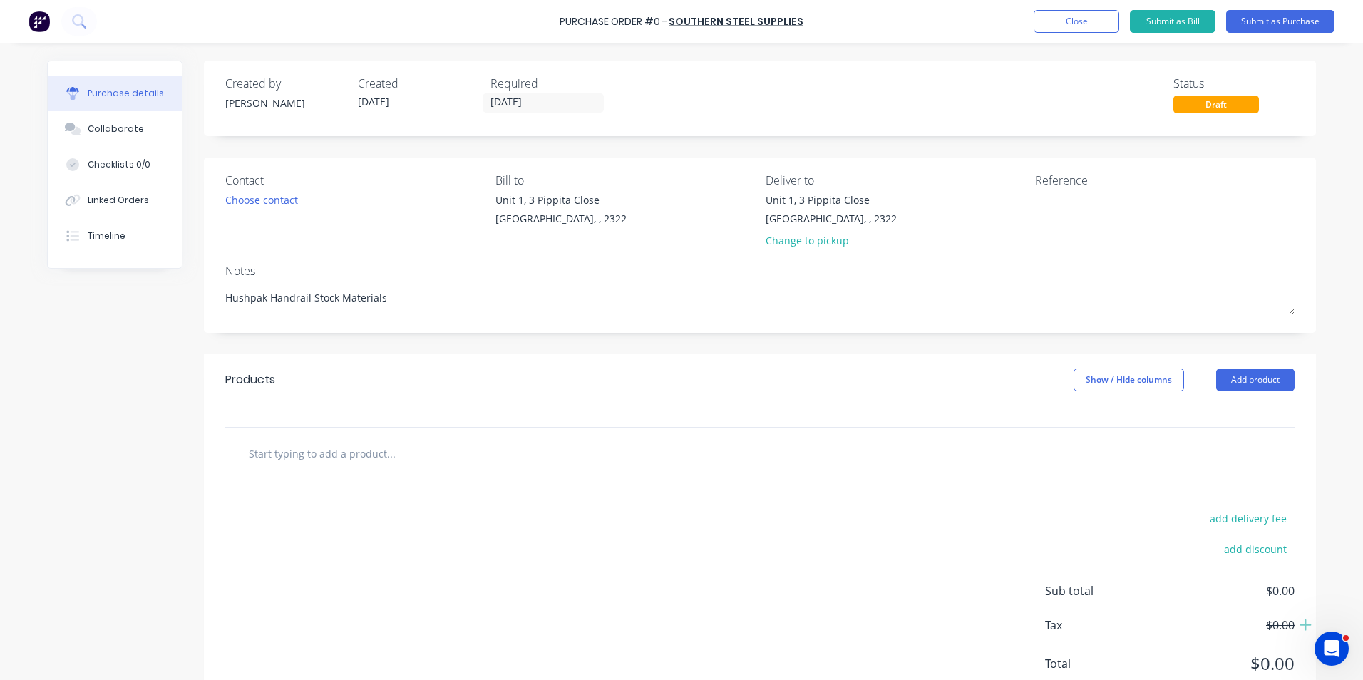
type textarea "Hushpak Handrail Stock Materials"
type textarea "x"
type textarea "Hushpak Handrail Stock Materials"
click at [315, 454] on input "text" at bounding box center [390, 453] width 285 height 29
type textarea "x"
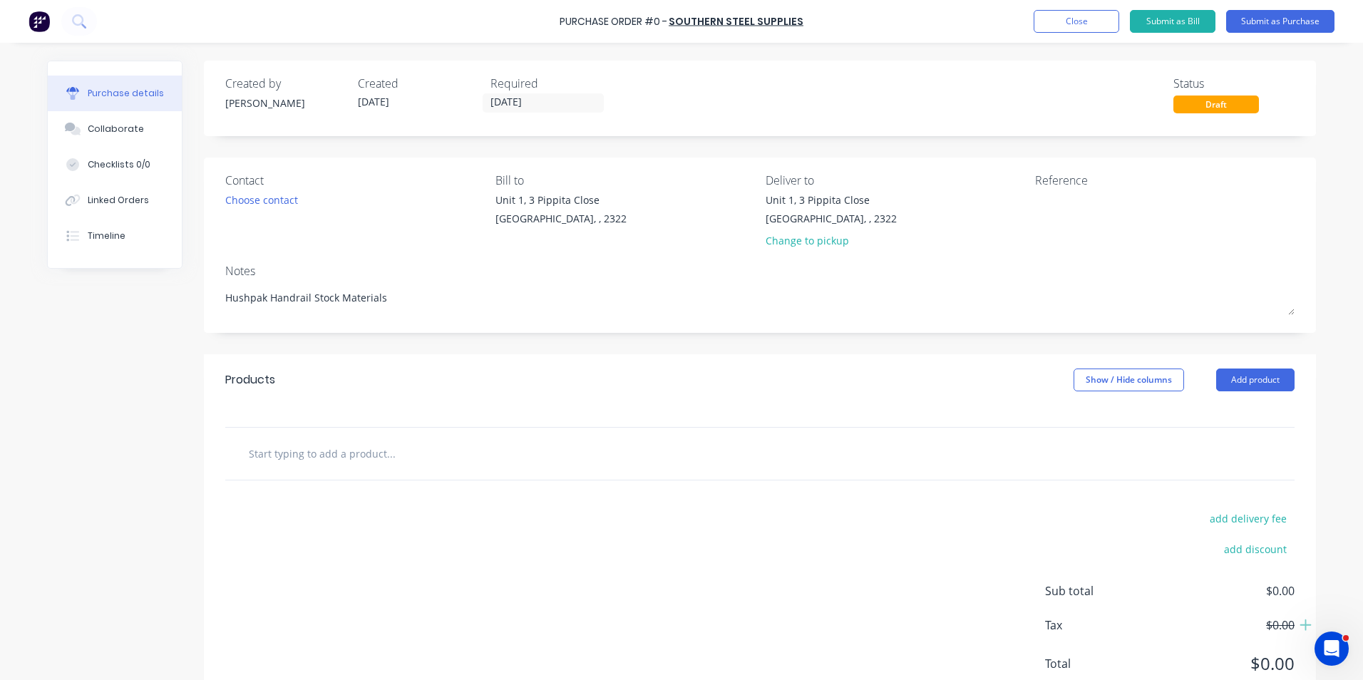
type input "S"
type textarea "x"
type input "Su"
type textarea "x"
type input "Sup"
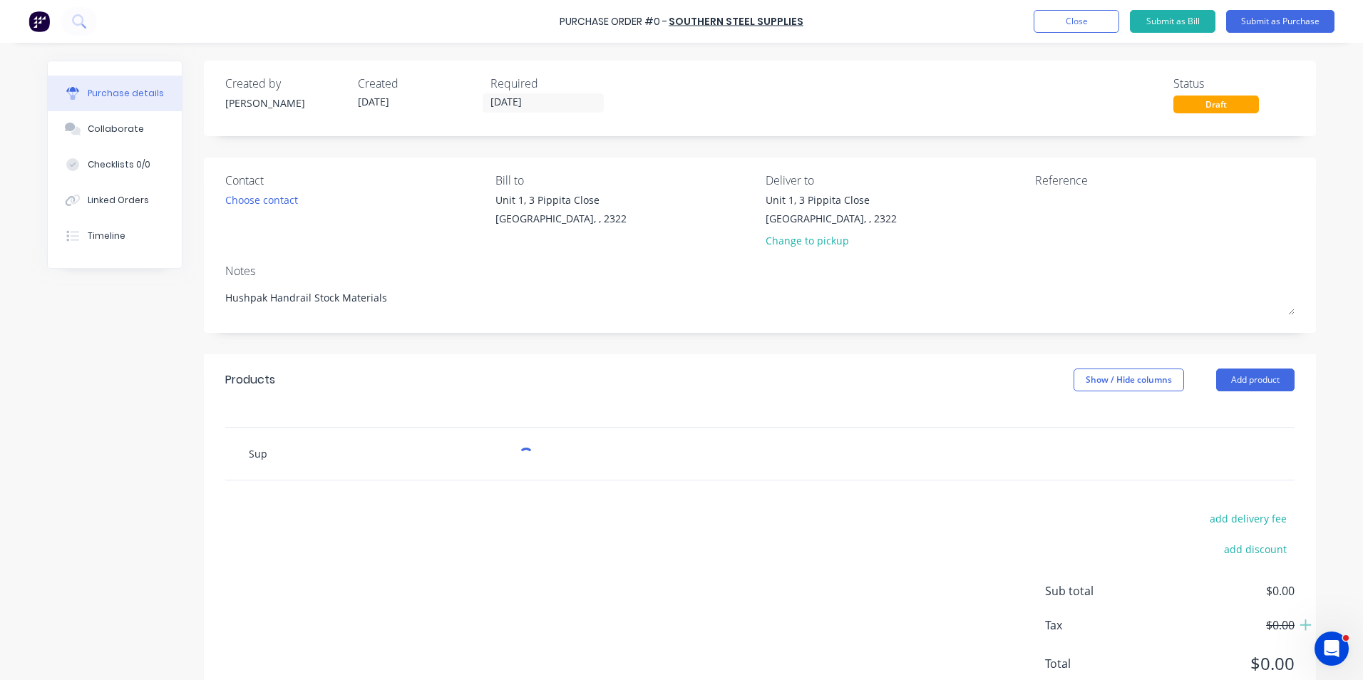
type textarea "x"
type input "Supp"
type textarea "x"
type input "Suppl"
type textarea "x"
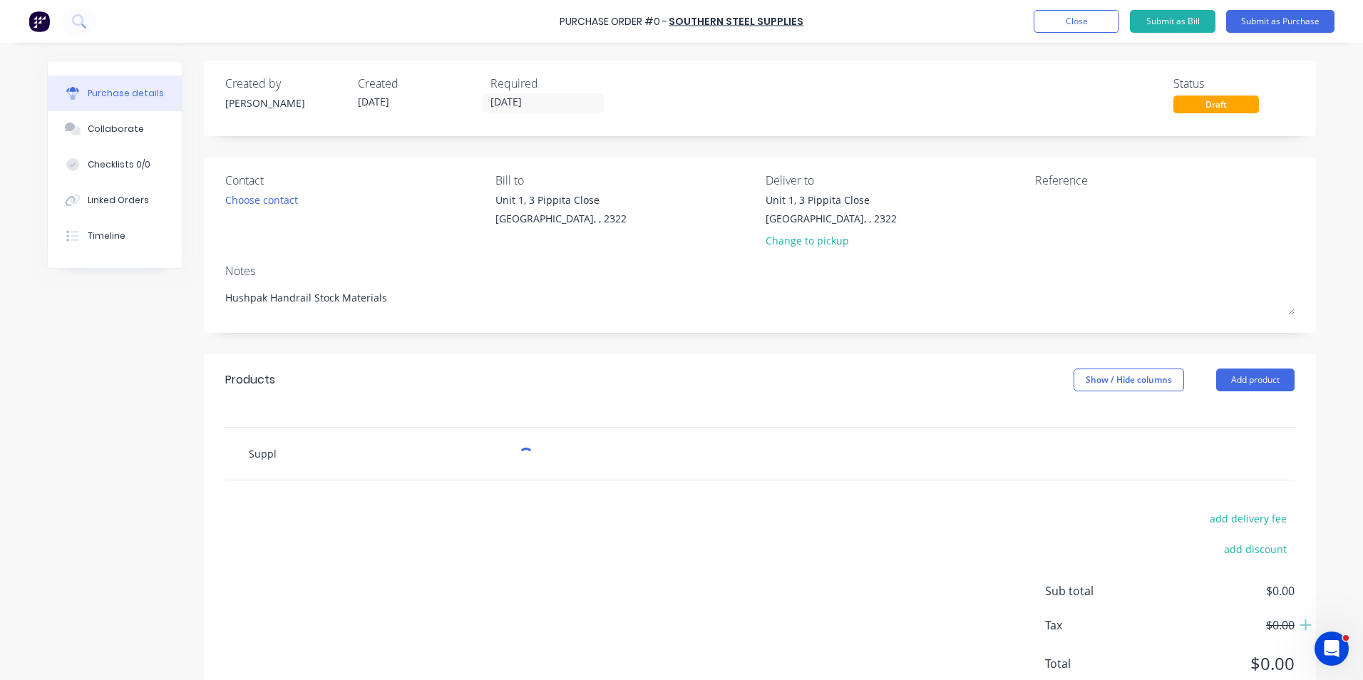
type input "Supply"
type textarea "x"
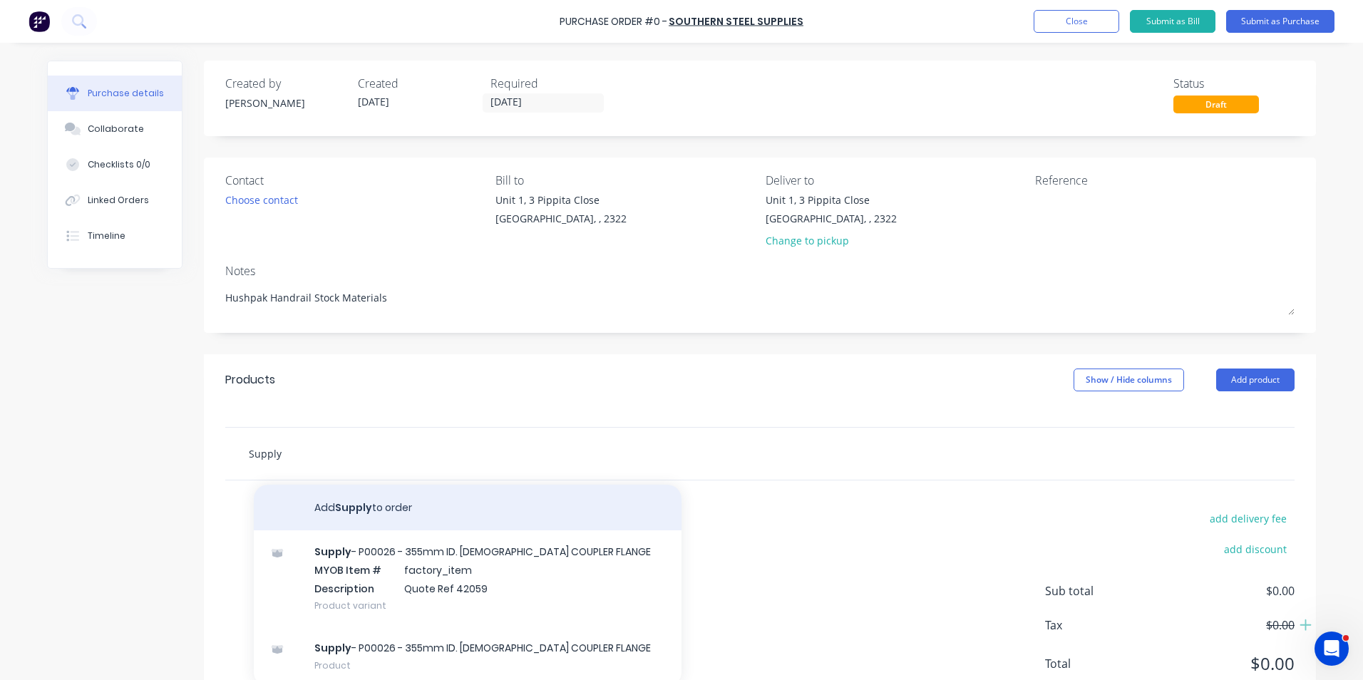
type input "Supply"
click at [342, 502] on button "Add Supply to order" at bounding box center [468, 508] width 428 height 46
type textarea "x"
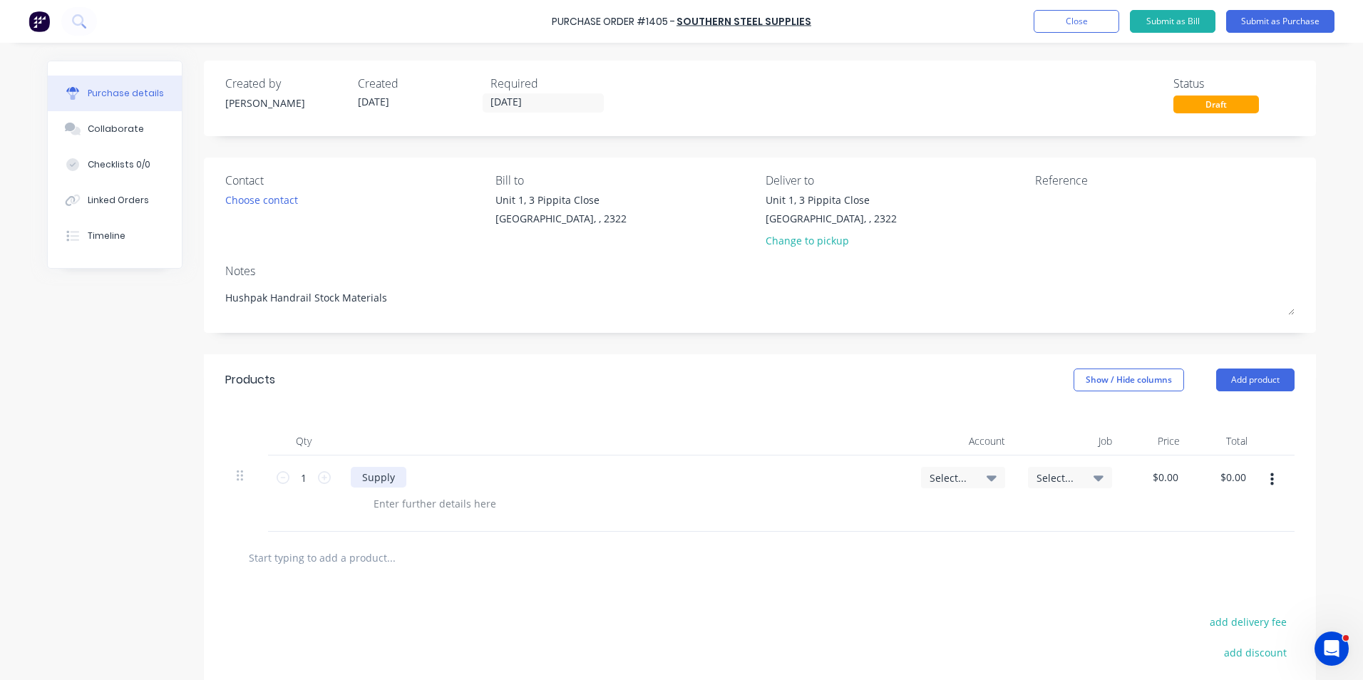
type textarea "x"
click at [393, 475] on div "Supply" at bounding box center [379, 477] width 56 height 21
click at [296, 480] on input "1" at bounding box center [303, 477] width 29 height 21
type textarea "x"
type input "2"
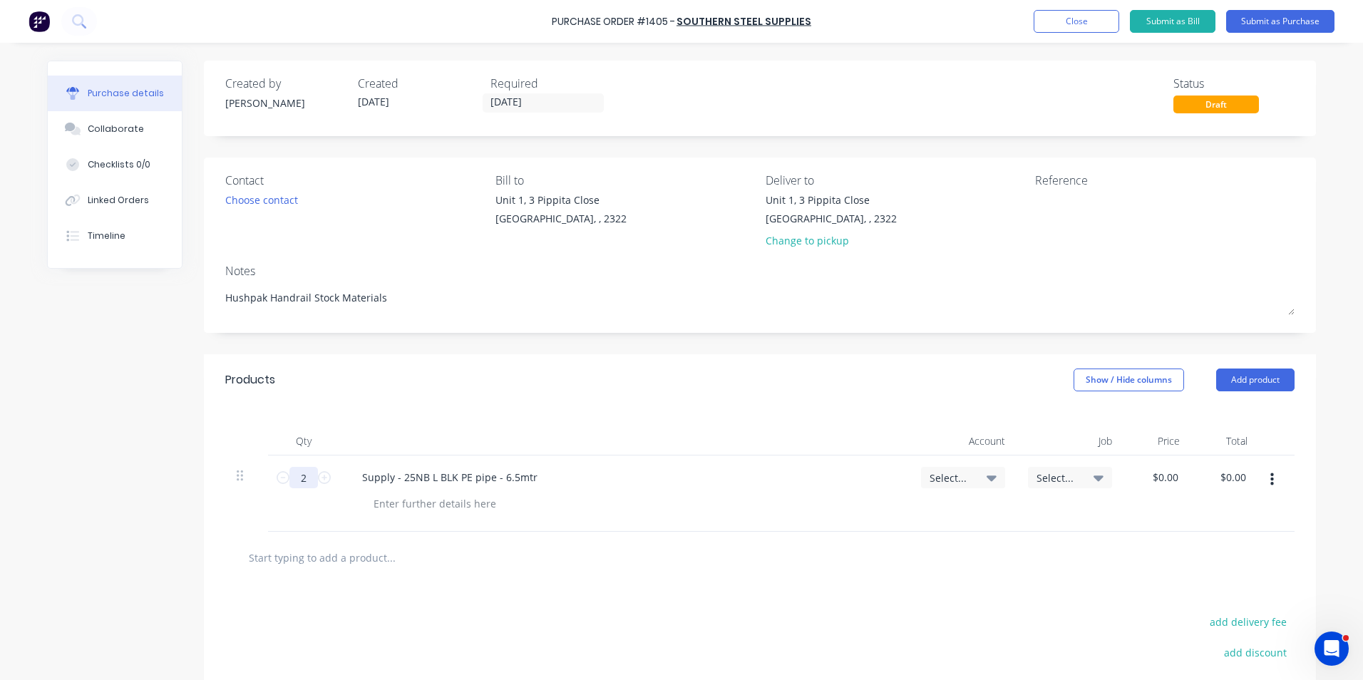
type textarea "x"
type input "25"
type textarea "x"
type input "25"
click at [544, 473] on div "Supply - 25NB L BLK PE pipe - 6.5mtr" at bounding box center [624, 477] width 547 height 21
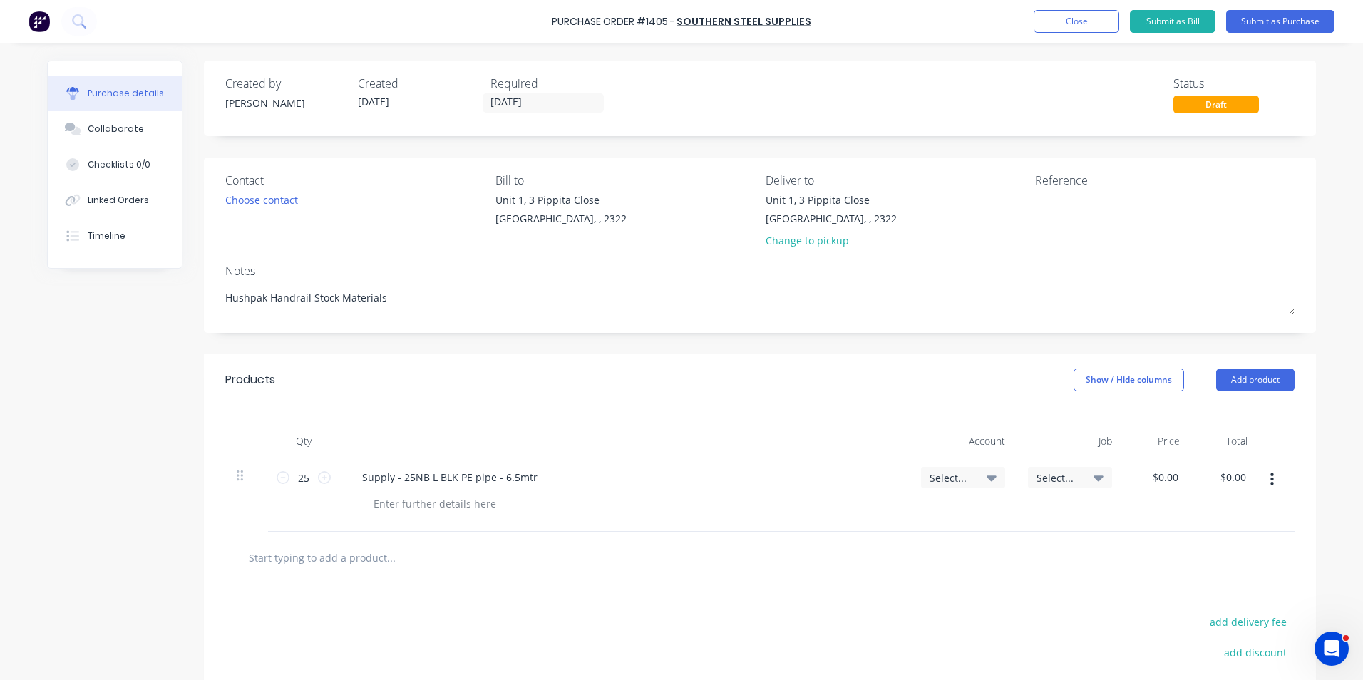
click at [952, 476] on span "Select..." at bounding box center [950, 477] width 43 height 15
type textarea "x"
click at [864, 520] on input at bounding box center [916, 520] width 146 height 29
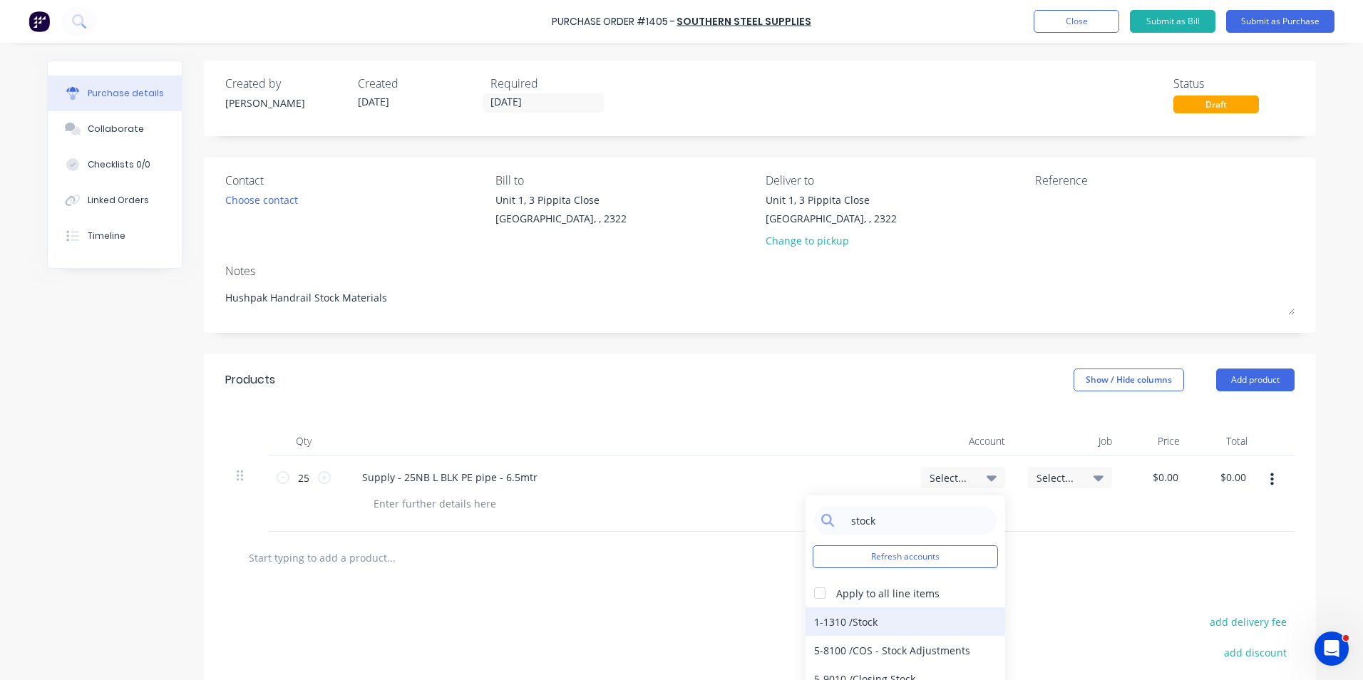
type input "stock"
click at [861, 621] on div "1-1310 / Stock" at bounding box center [905, 621] width 200 height 29
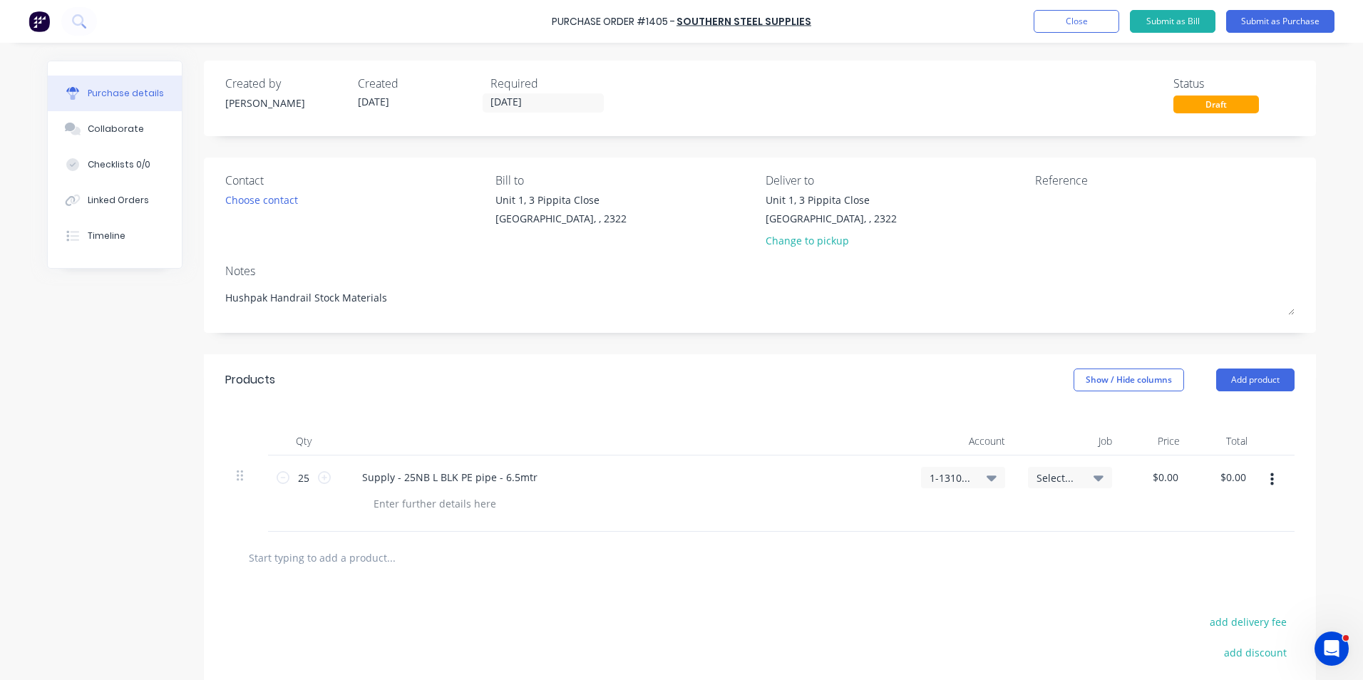
click at [1046, 476] on span "Select..." at bounding box center [1057, 477] width 43 height 15
type textarea "x"
click at [972, 527] on input at bounding box center [1023, 520] width 146 height 29
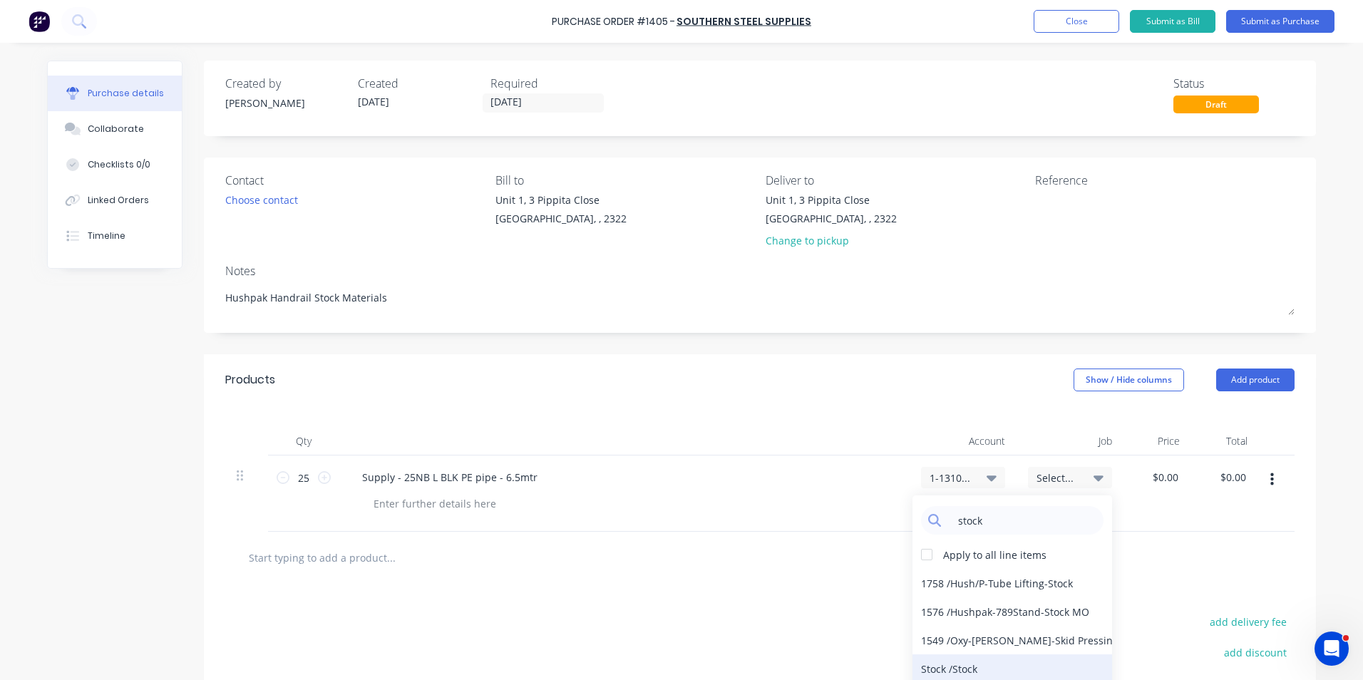
type input "stock"
click at [953, 666] on div "Stock / Stock" at bounding box center [1012, 668] width 200 height 29
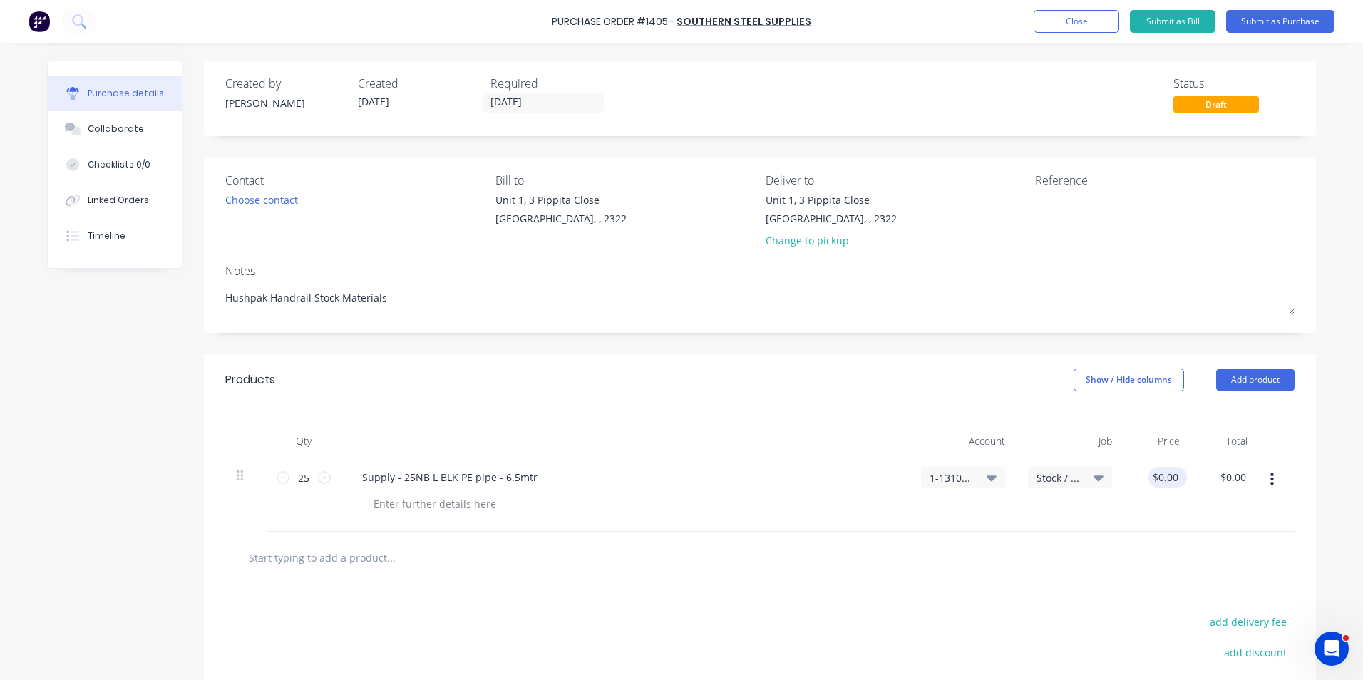
type textarea "x"
type input "0.0000"
click at [1161, 473] on input "0.0000" at bounding box center [1161, 477] width 38 height 21
click at [1161, 476] on input "0.0000" at bounding box center [1161, 477] width 38 height 21
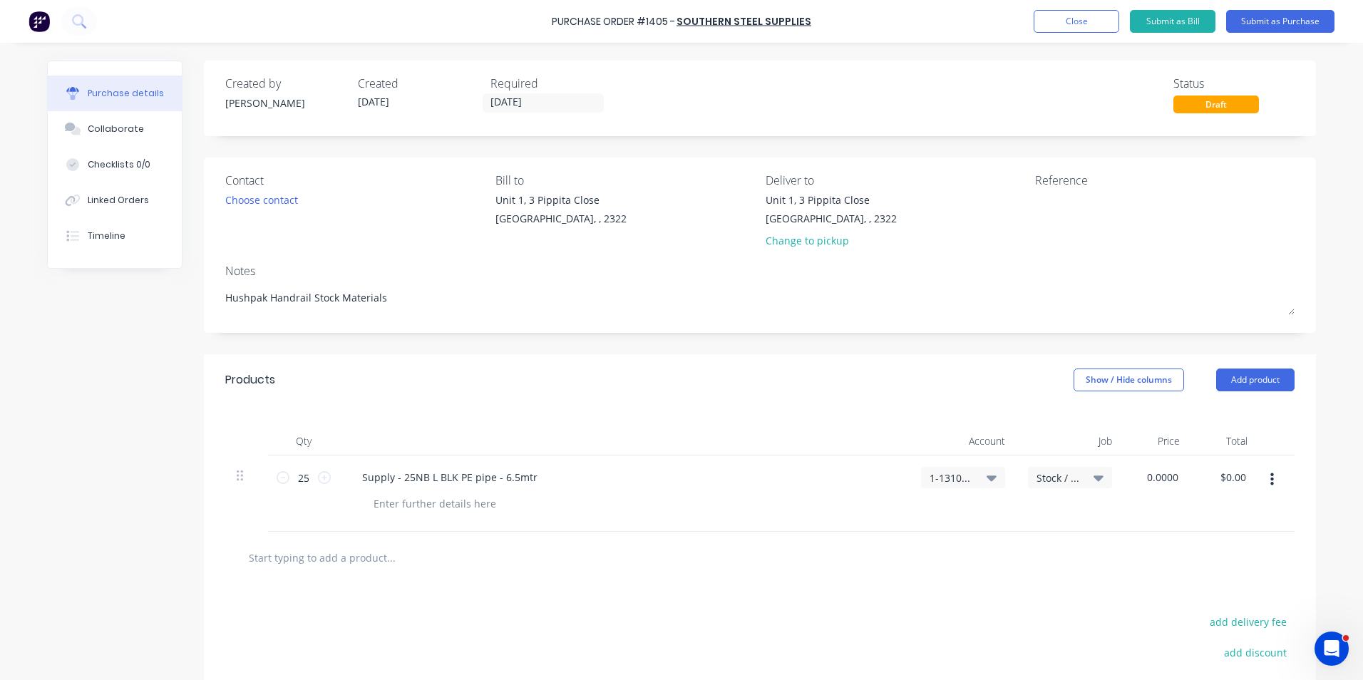
type textarea "x"
type input "0"
click at [1172, 478] on input "0" at bounding box center [1164, 477] width 33 height 21
click at [1172, 478] on input "0" at bounding box center [1171, 477] width 20 height 21
type textarea "x"
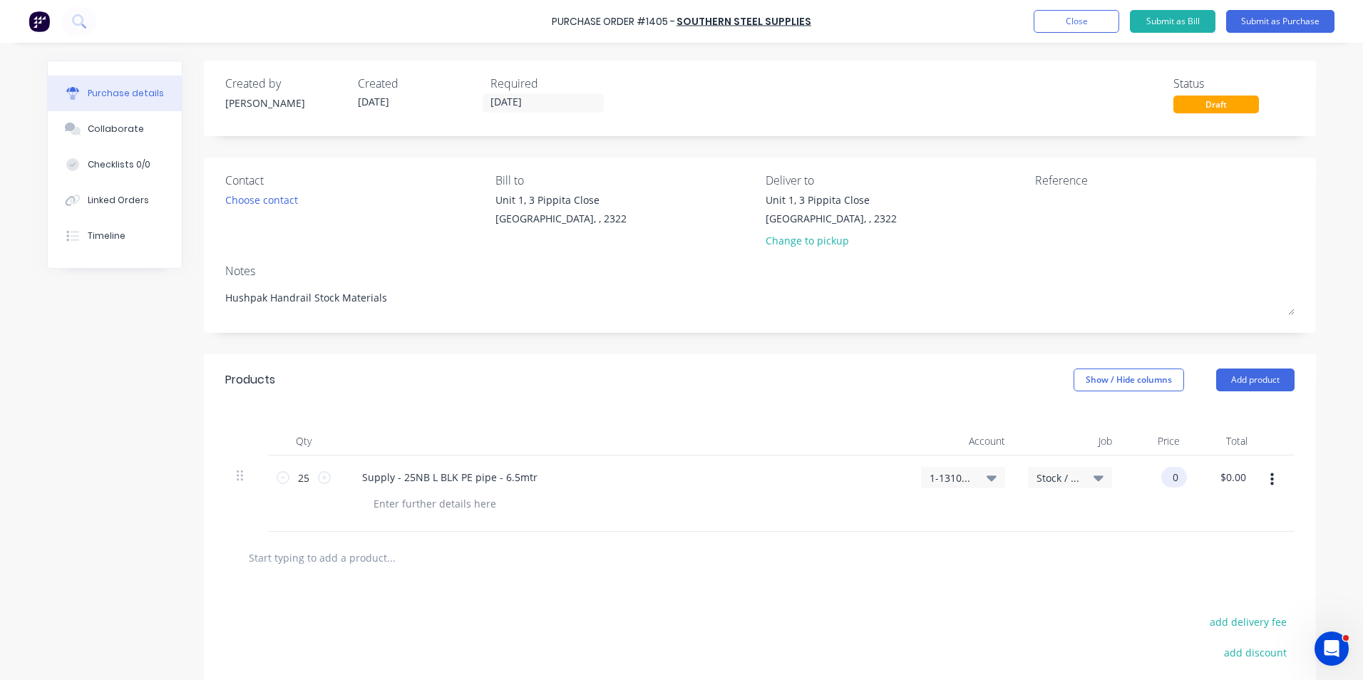
click at [1172, 478] on input "0" at bounding box center [1171, 477] width 20 height 21
type input "31.05"
type textarea "x"
type input "$31.05"
type input "$776.25"
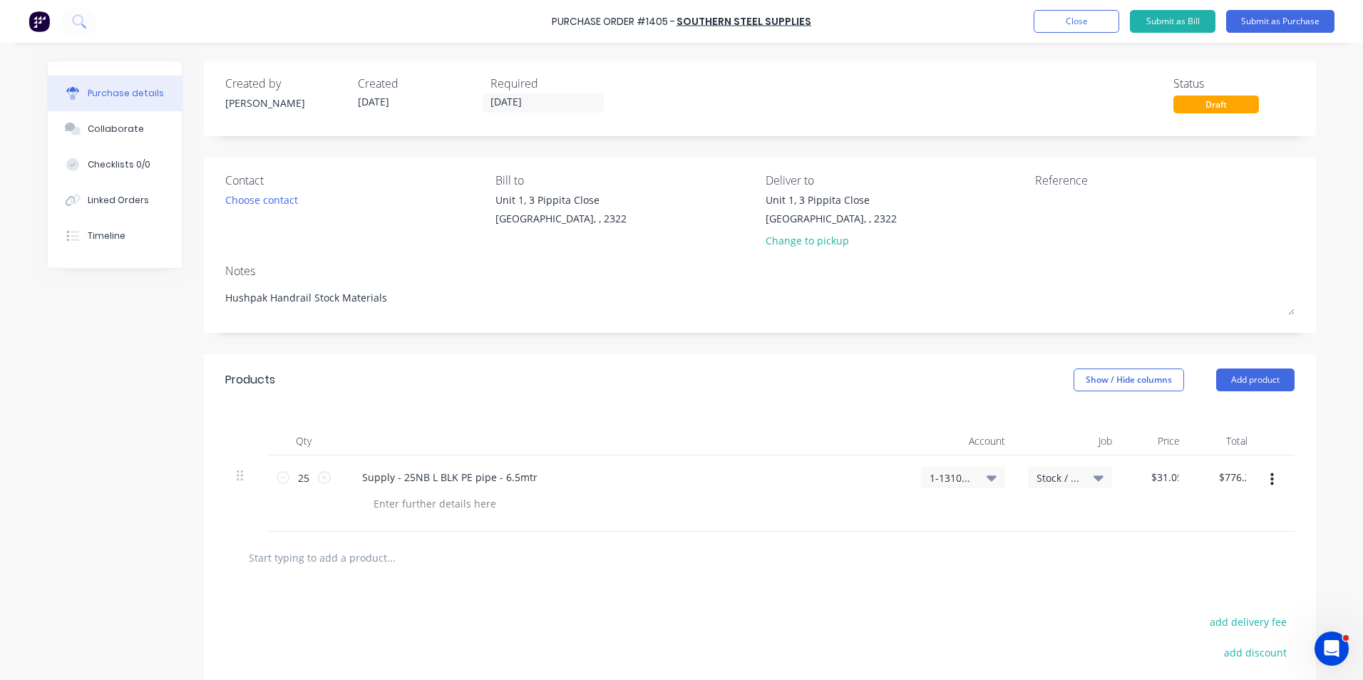
click at [1201, 500] on div "$776.25 $0.00" at bounding box center [1225, 493] width 68 height 76
click at [1270, 480] on button "button" at bounding box center [1271, 480] width 33 height 26
click at [1219, 543] on button "Duplicate" at bounding box center [1227, 546] width 121 height 29
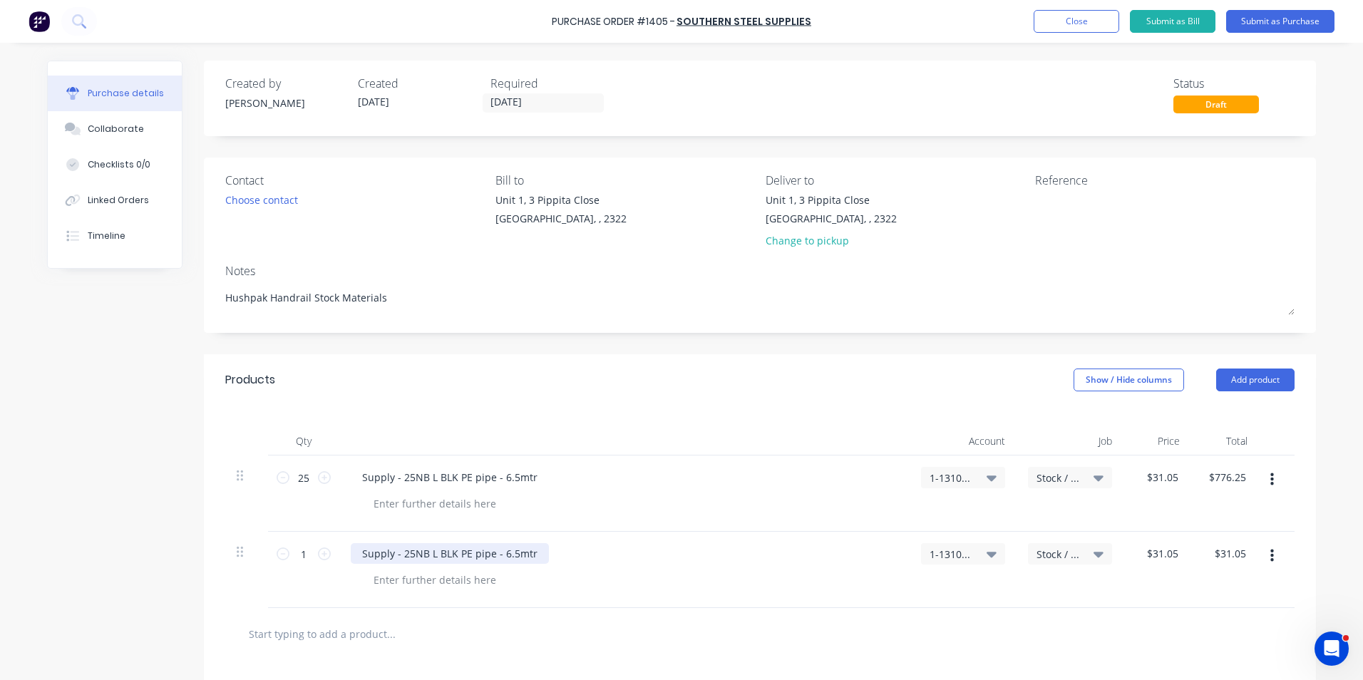
click at [532, 552] on div "Supply - 25NB L BLK PE pipe - 6.5mtr" at bounding box center [450, 553] width 198 height 21
type textarea "x"
drag, startPoint x: 535, startPoint y: 552, endPoint x: 342, endPoint y: 554, distance: 192.4
click at [342, 554] on div "Supply - 25NB L BLK PE pipe - 6.5mtr" at bounding box center [624, 570] width 570 height 76
type textarea "x"
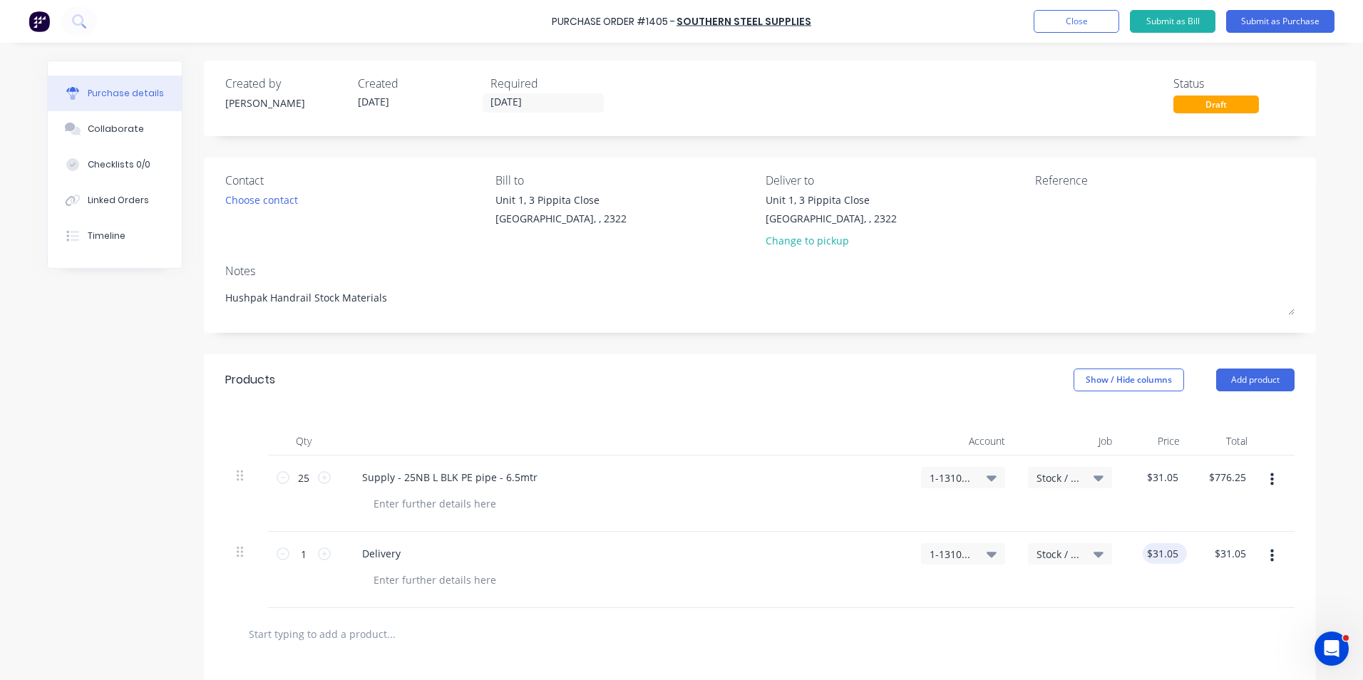
type input "31.05"
click at [1166, 554] on input "31.05" at bounding box center [1161, 553] width 38 height 21
type textarea "x"
click at [1166, 554] on input "31.05" at bounding box center [1164, 553] width 33 height 21
type input "65"
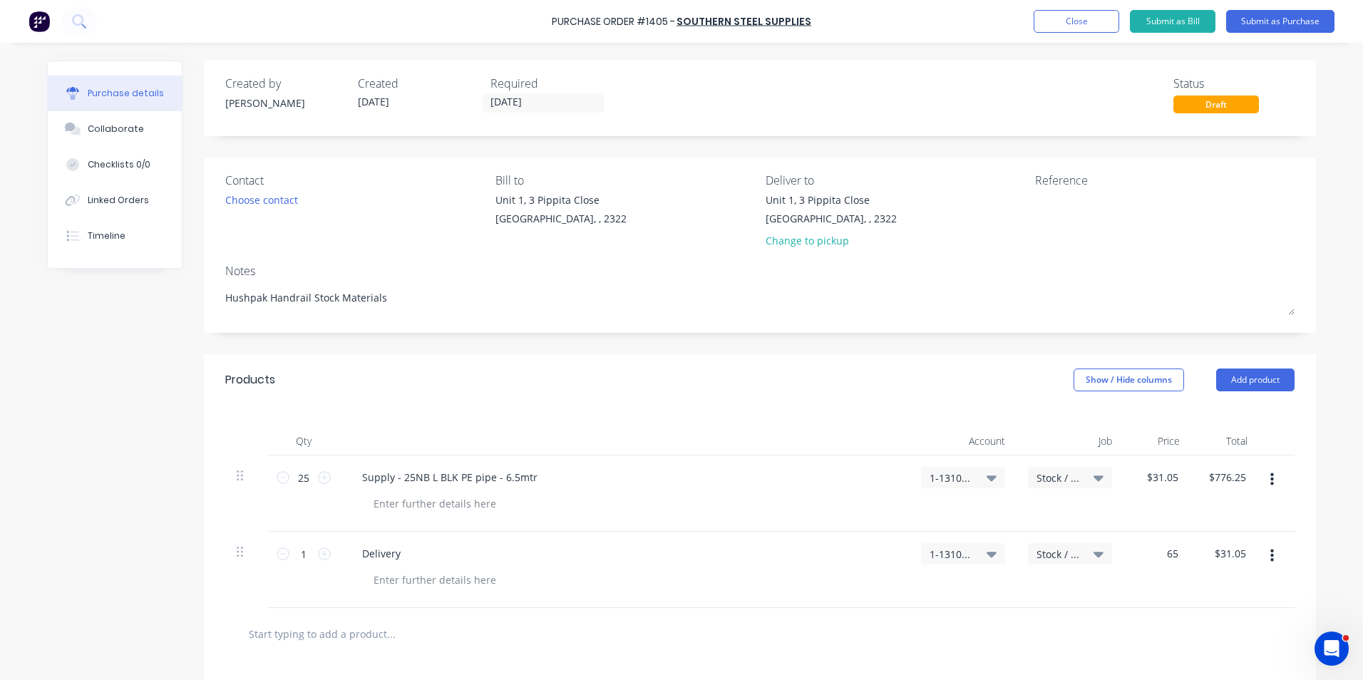
type textarea "x"
type input "$65.00"
click at [1145, 602] on div "$65.00 $65.00" at bounding box center [1157, 570] width 68 height 76
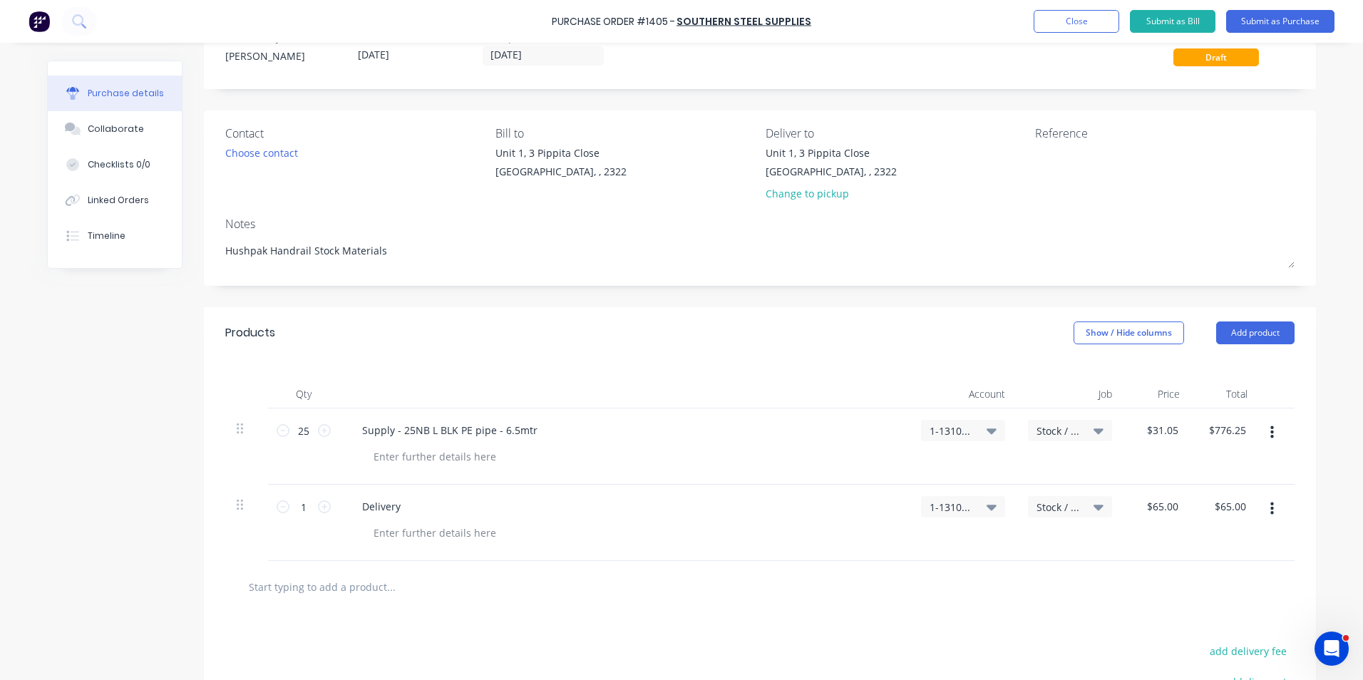
scroll to position [71, 0]
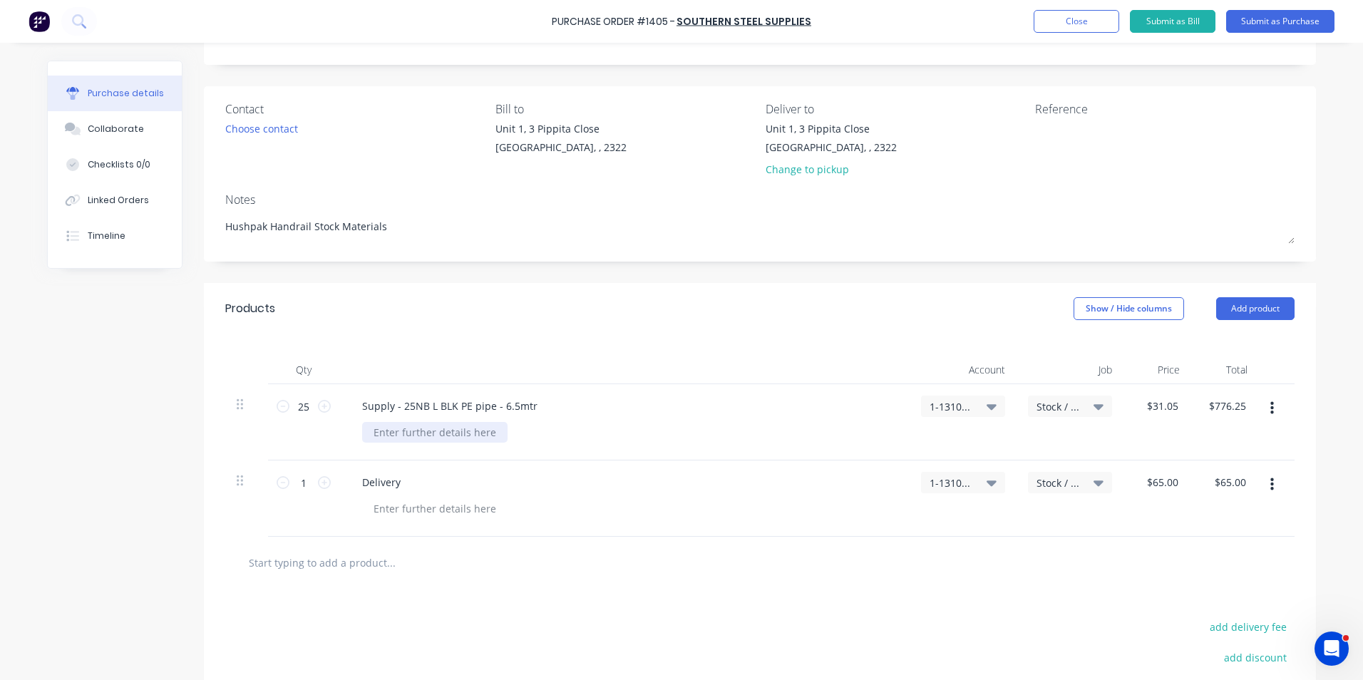
type textarea "x"
click at [392, 430] on div at bounding box center [434, 432] width 145 height 21
click at [416, 435] on div "Quote ref" at bounding box center [396, 432] width 68 height 21
click at [1270, 20] on button "Submit as Purchase" at bounding box center [1280, 21] width 108 height 23
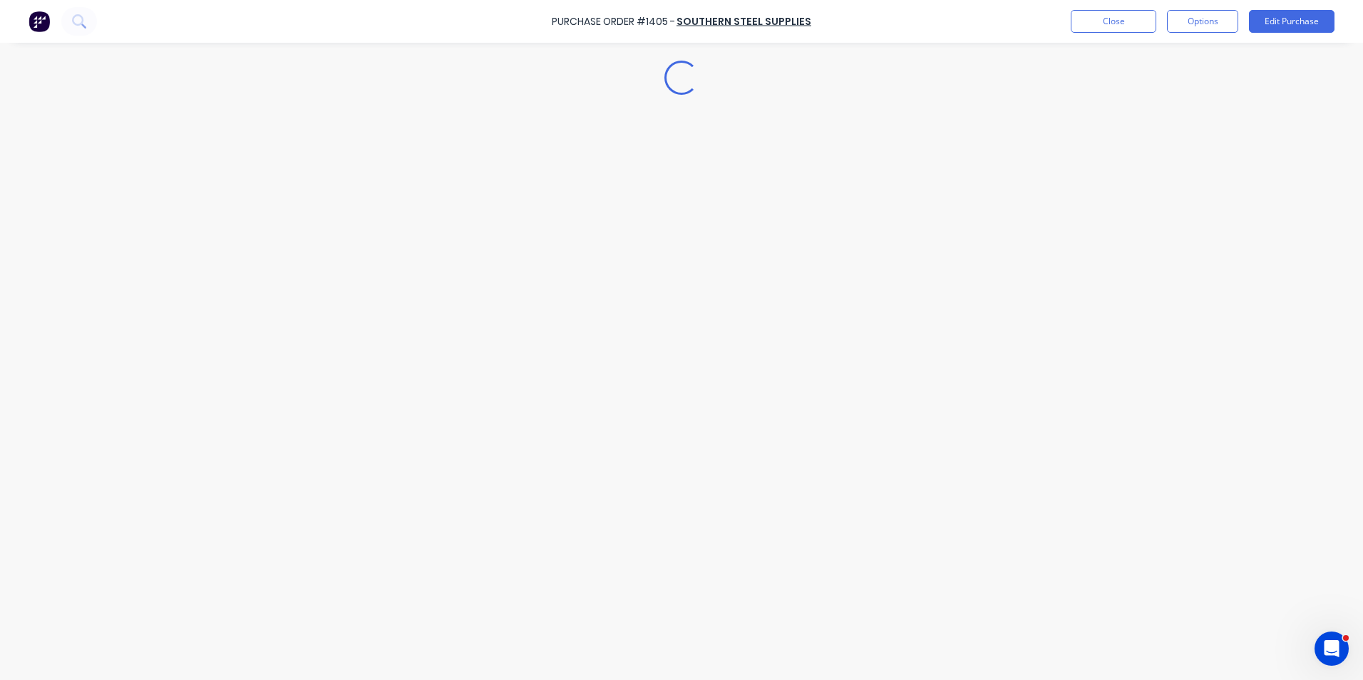
scroll to position [0, 0]
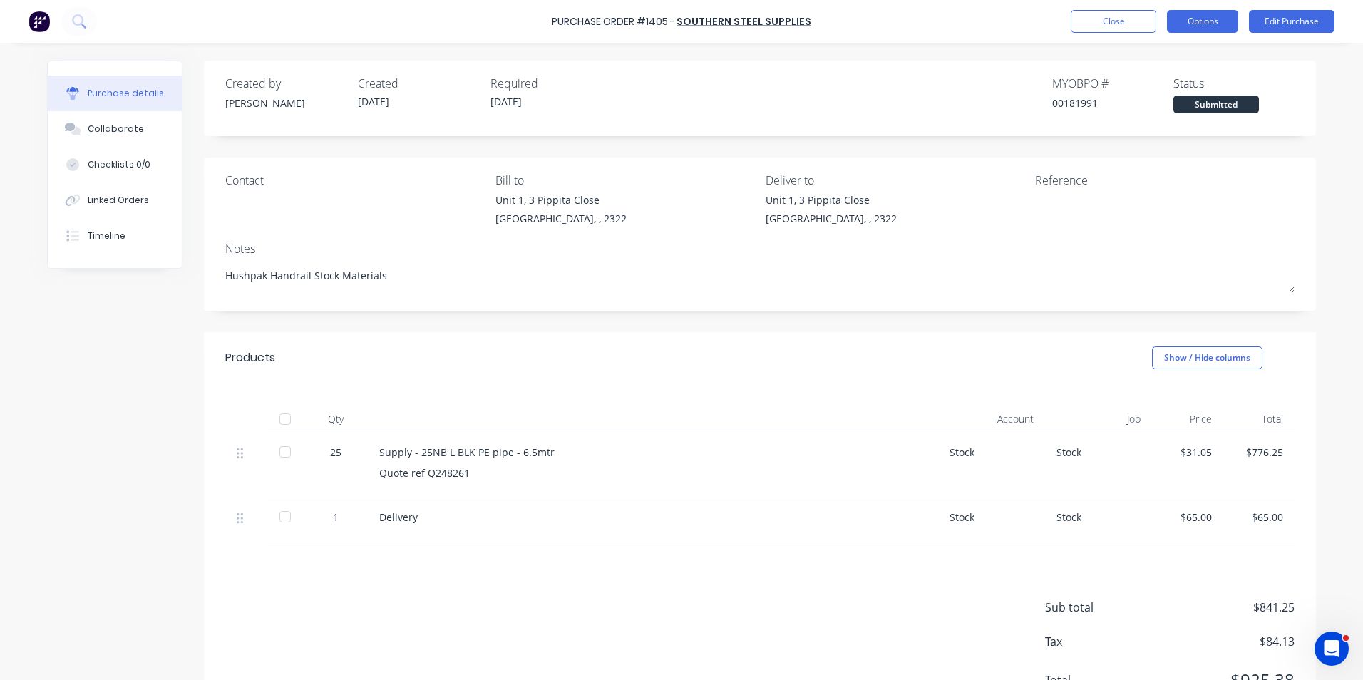
click at [1212, 22] on button "Options" at bounding box center [1202, 21] width 71 height 23
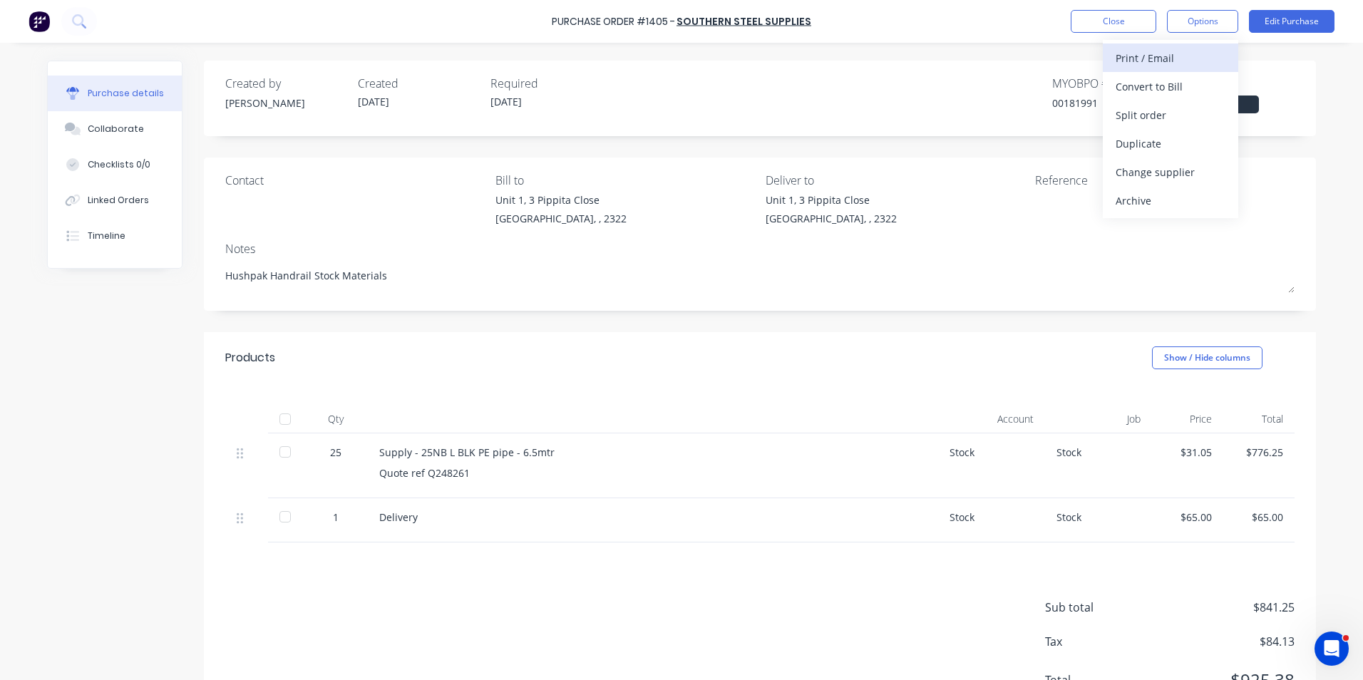
click at [1155, 56] on div "Print / Email" at bounding box center [1170, 58] width 110 height 21
click at [1160, 84] on div "With pricing" at bounding box center [1170, 86] width 110 height 21
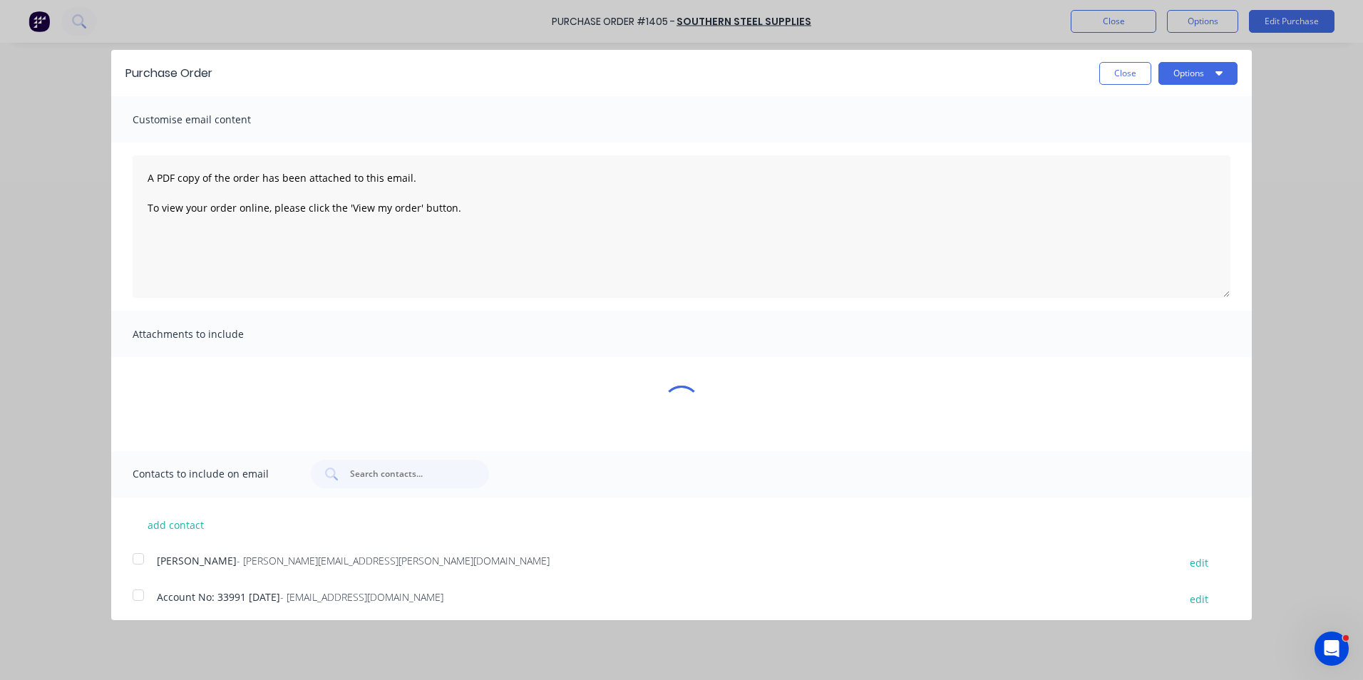
type textarea "x"
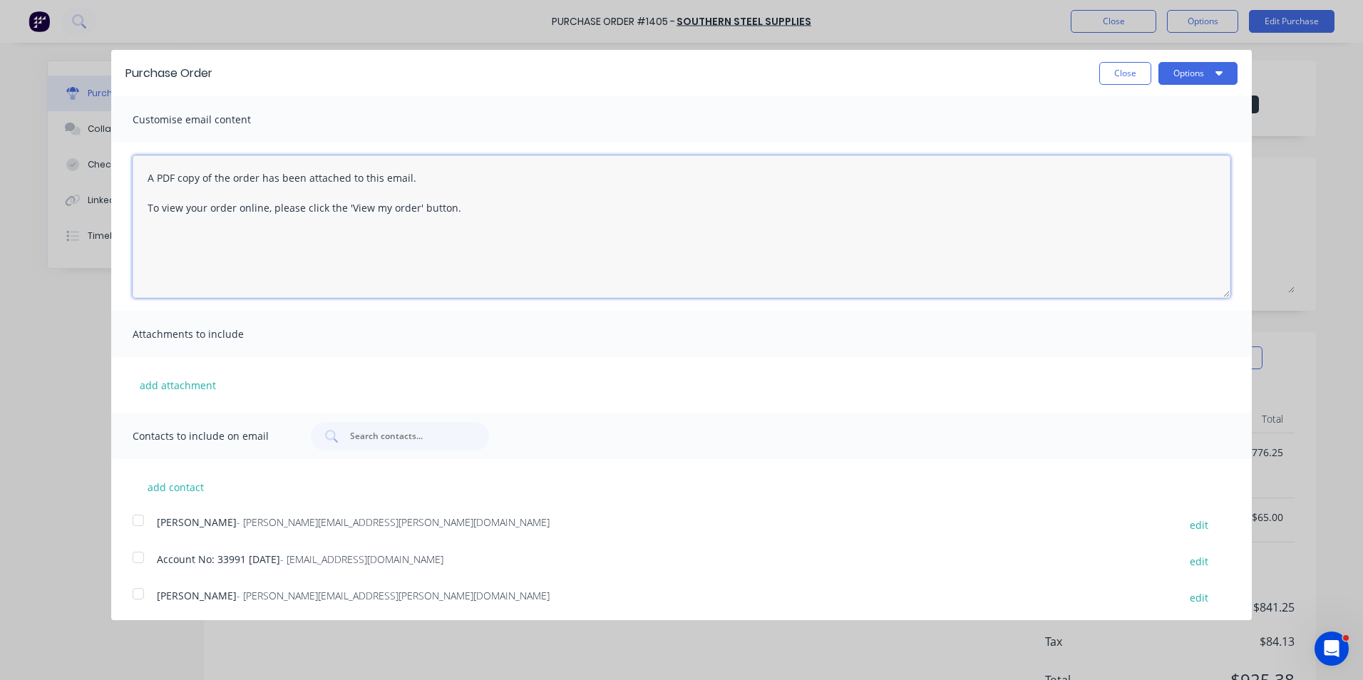
drag, startPoint x: 463, startPoint y: 207, endPoint x: 100, endPoint y: 165, distance: 364.4
click at [100, 165] on div "Purchase Order Close Options Customise email content A PDF copy of the order ha…" at bounding box center [681, 340] width 1363 height 680
type textarea "Hi Sales, PO attached in ref to your quote, please proceed any issues, let me k…"
click at [200, 380] on button "add attachment" at bounding box center [178, 384] width 91 height 21
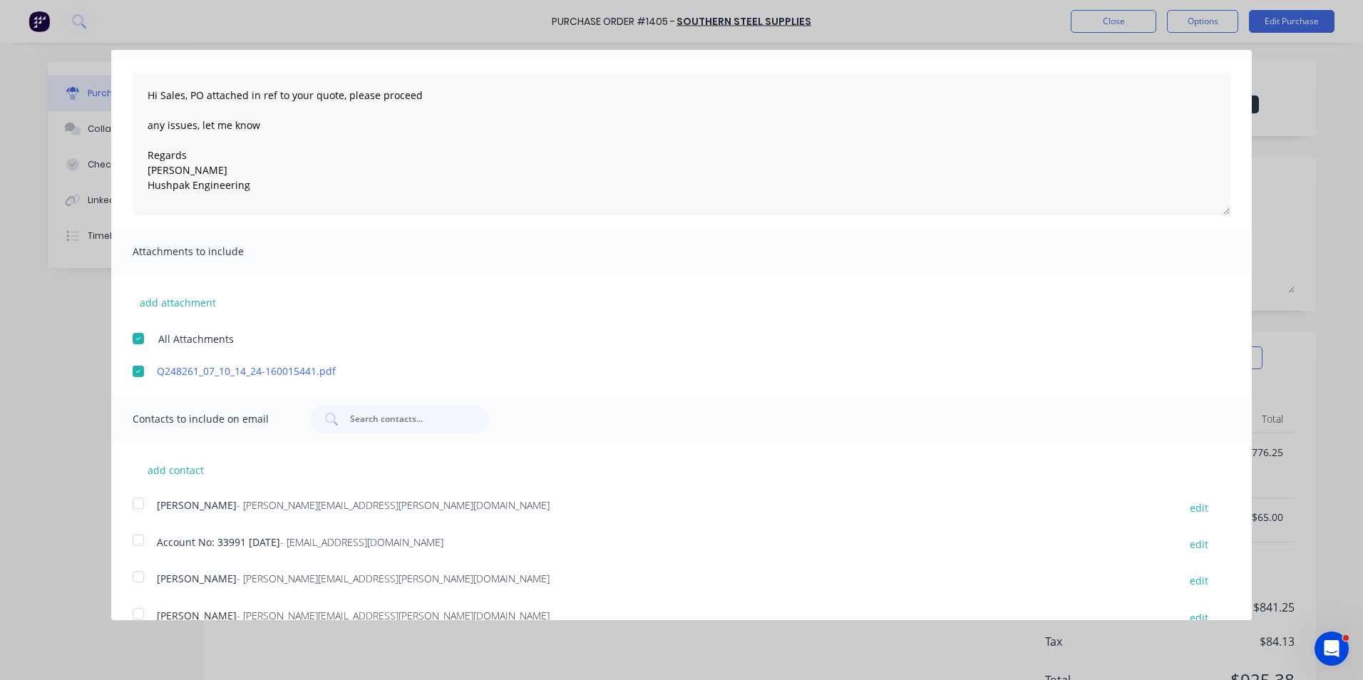
scroll to position [253, 0]
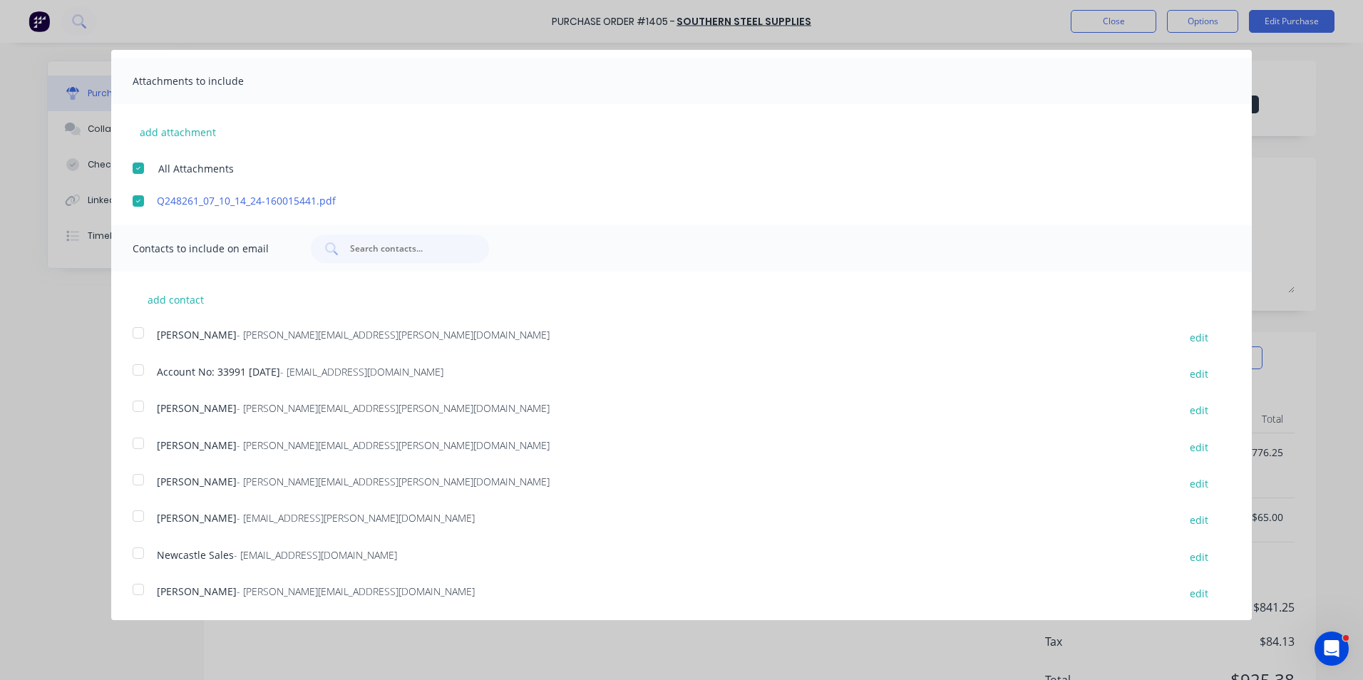
click at [138, 480] on div at bounding box center [138, 479] width 29 height 29
click at [140, 554] on div at bounding box center [138, 553] width 29 height 29
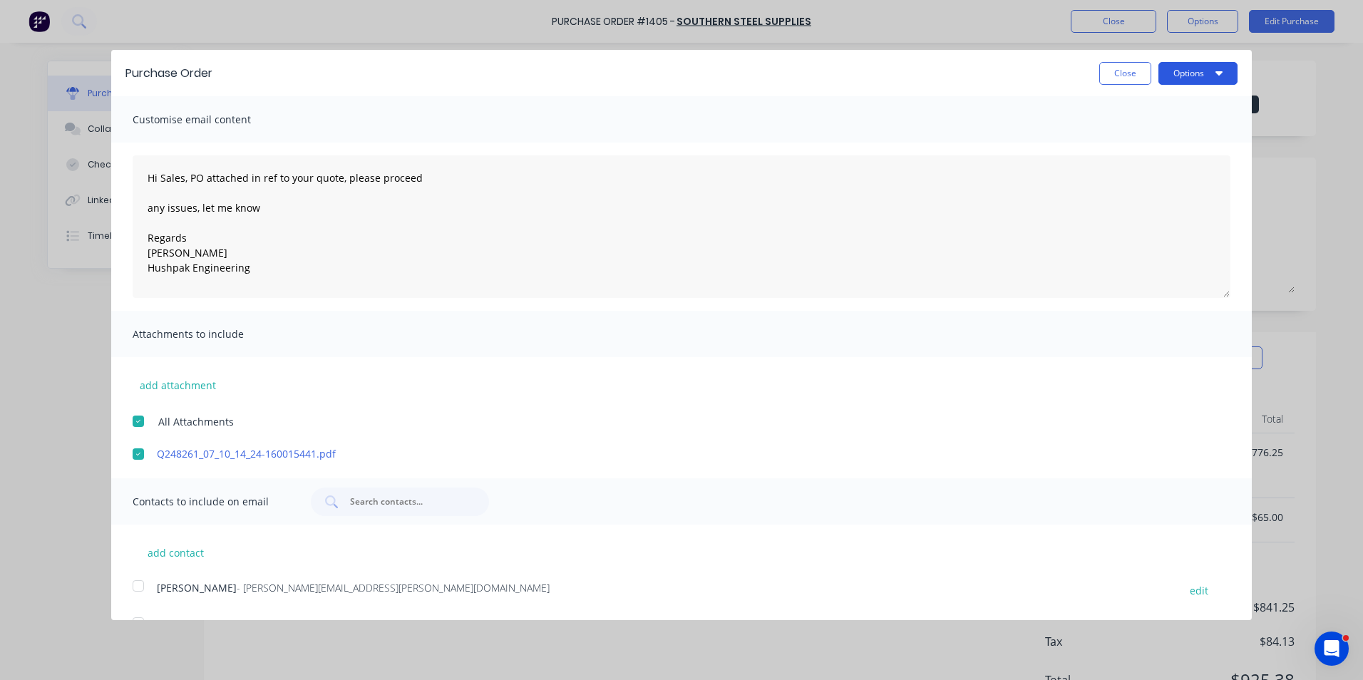
click at [1172, 72] on button "Options" at bounding box center [1197, 73] width 79 height 23
click at [1115, 138] on div "Email" at bounding box center [1170, 138] width 110 height 21
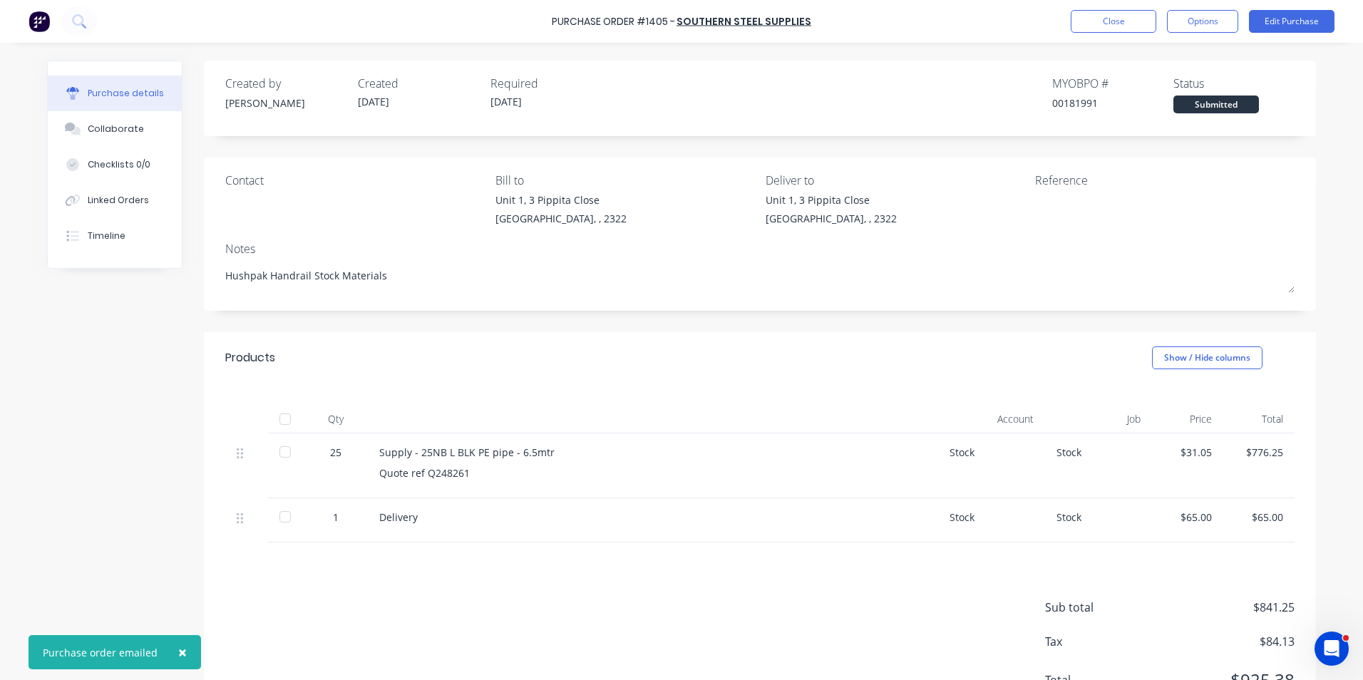
type textarea "x"
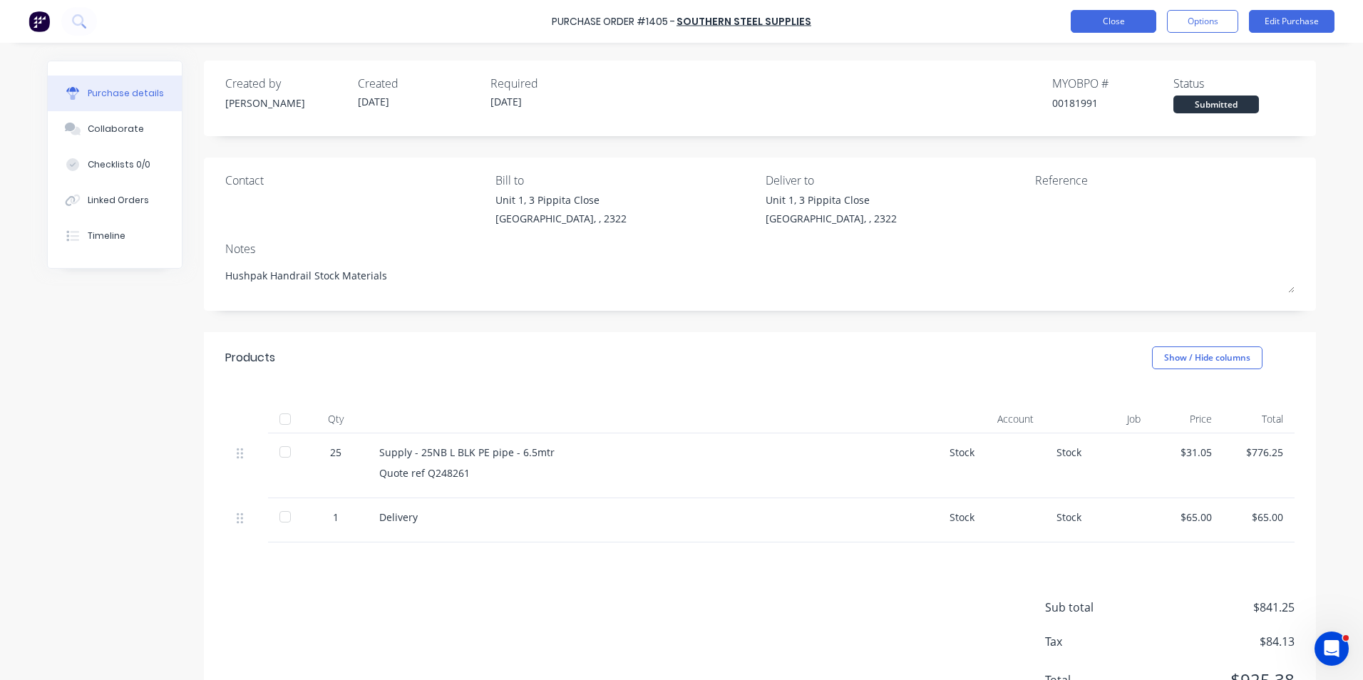
click at [1097, 22] on button "Close" at bounding box center [1113, 21] width 86 height 23
